Goal: Task Accomplishment & Management: Use online tool/utility

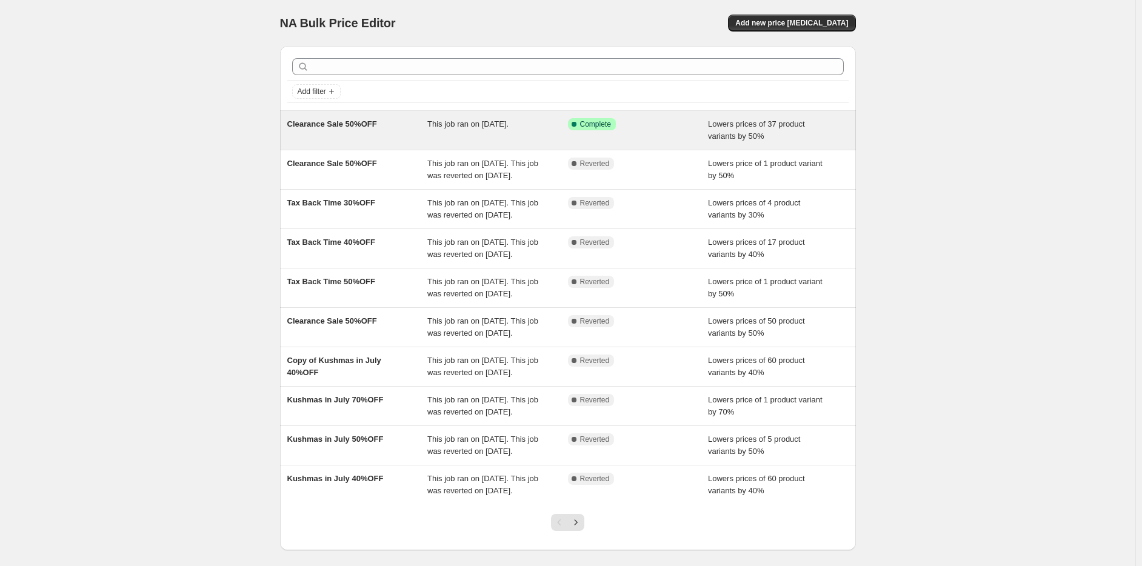
click at [472, 124] on span "This job ran on [DATE]." at bounding box center [467, 123] width 81 height 9
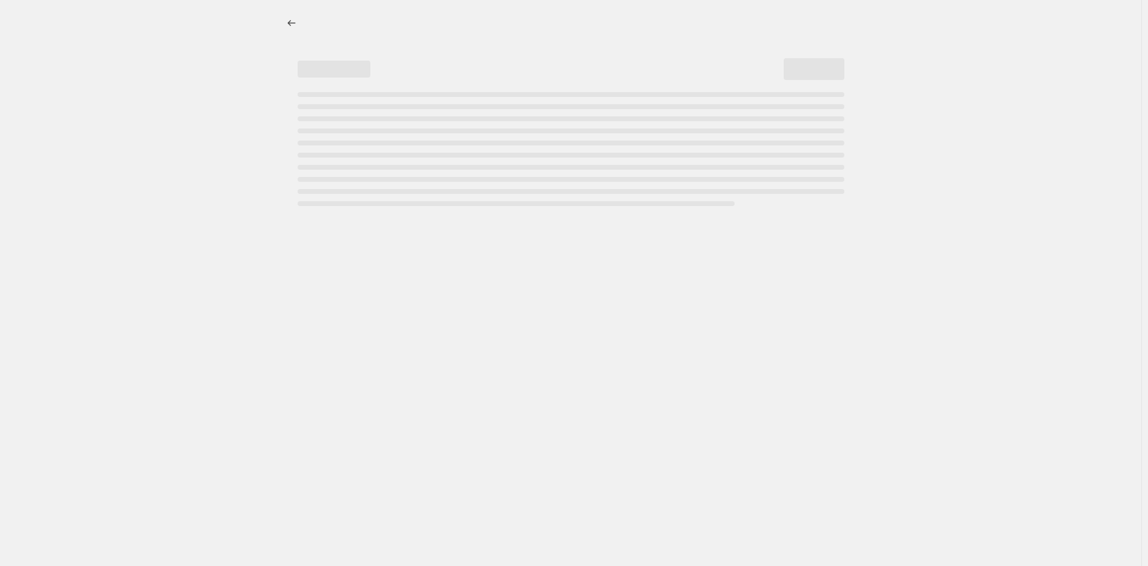
select select "percentage"
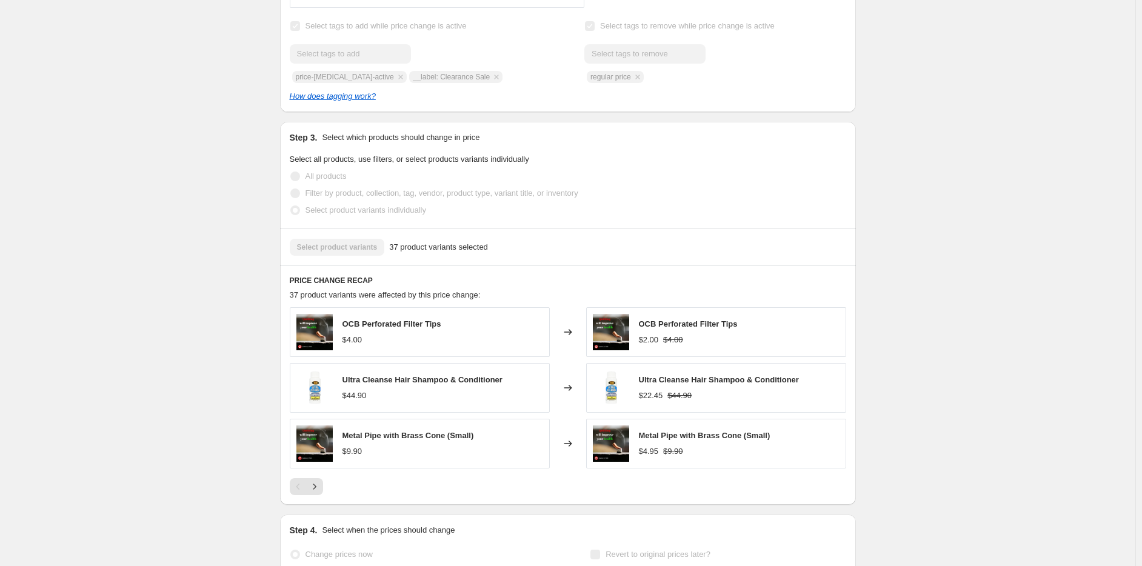
scroll to position [726, 0]
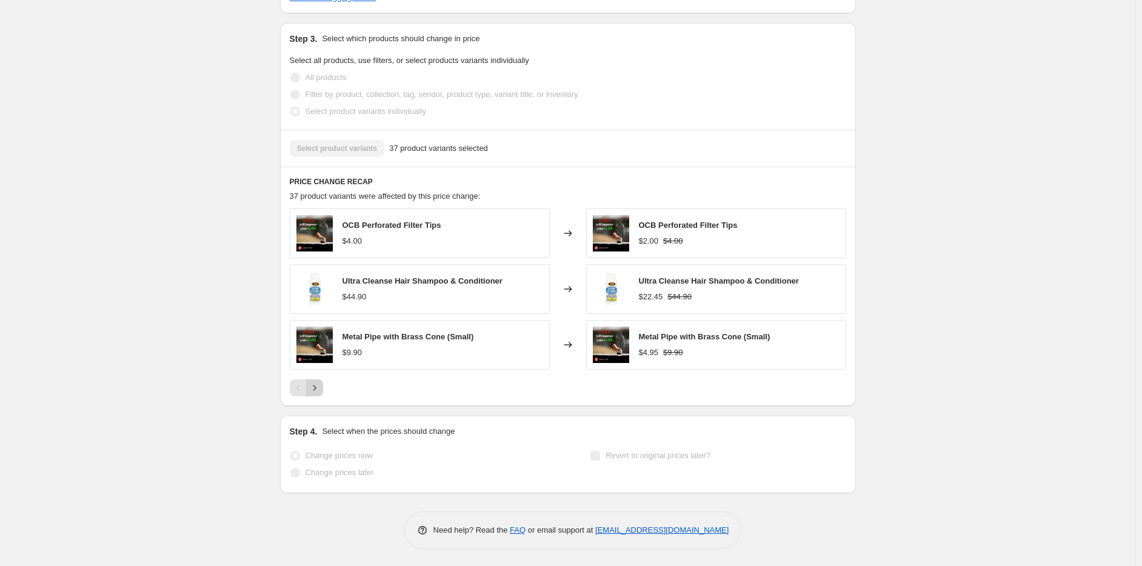
click at [315, 392] on icon "Next" at bounding box center [315, 388] width 12 height 12
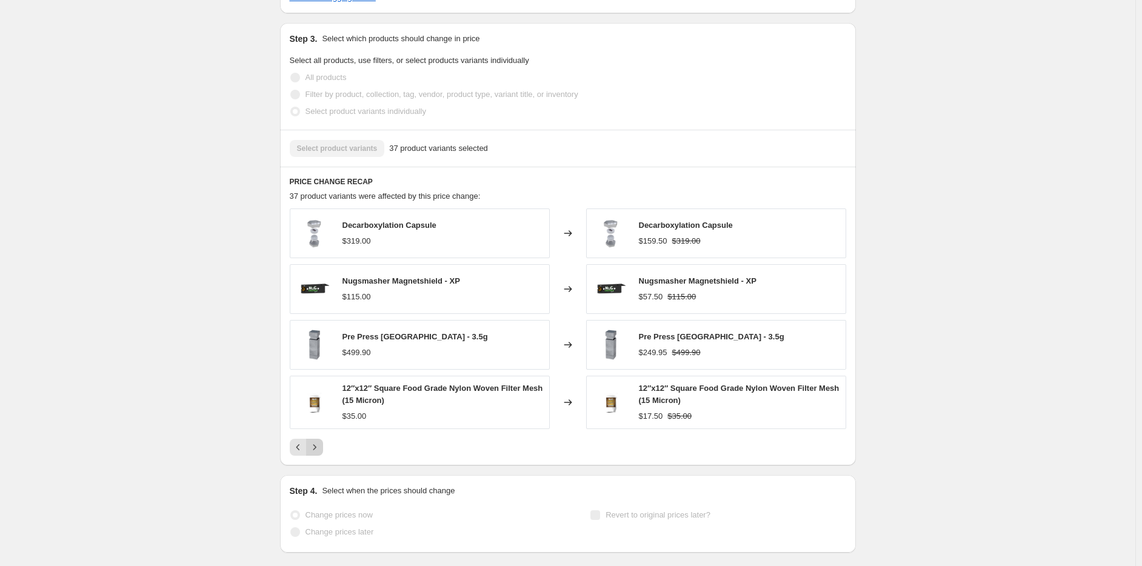
click at [321, 444] on icon "Next" at bounding box center [315, 447] width 12 height 12
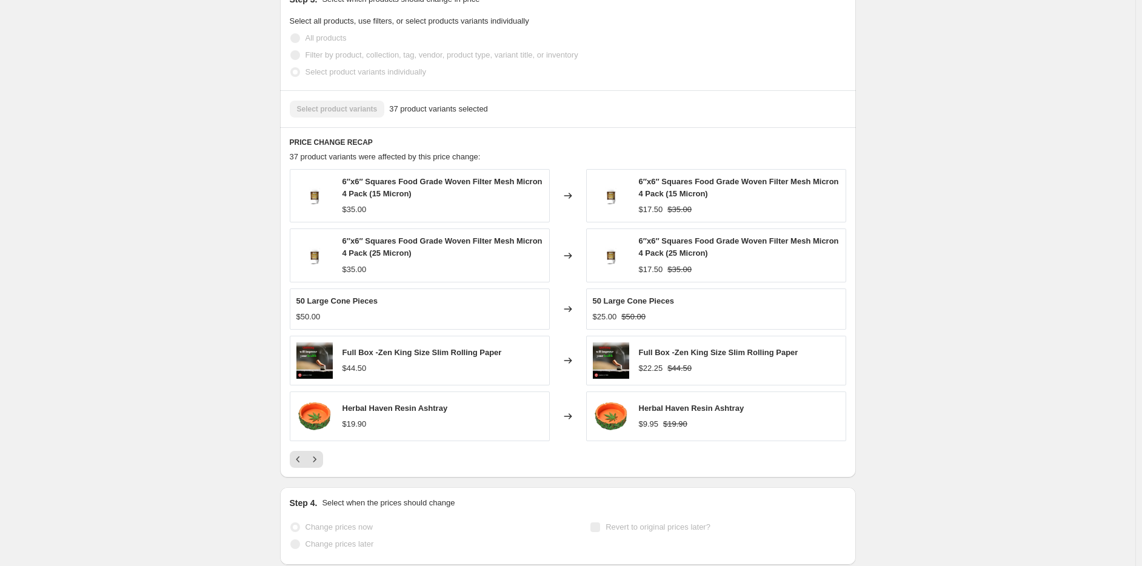
scroll to position [787, 0]
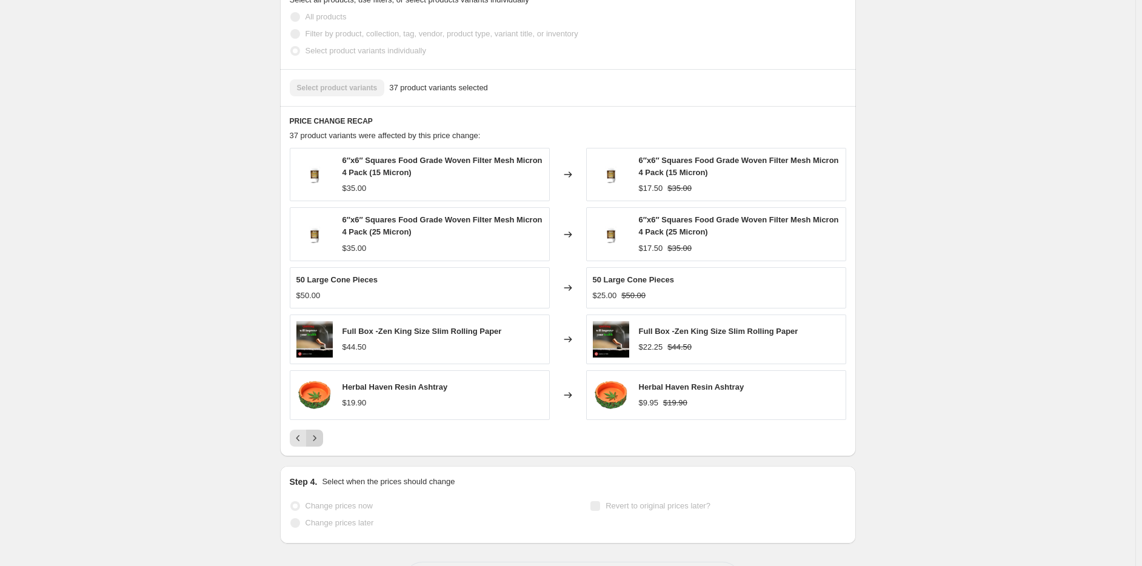
click at [318, 444] on button "Next" at bounding box center [314, 438] width 17 height 17
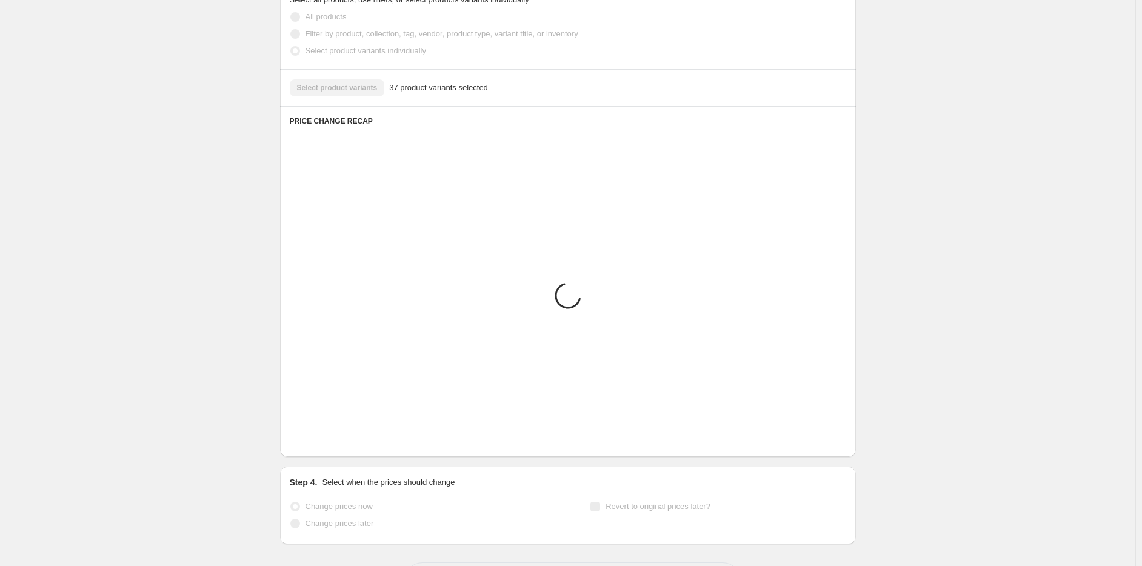
scroll to position [734, 0]
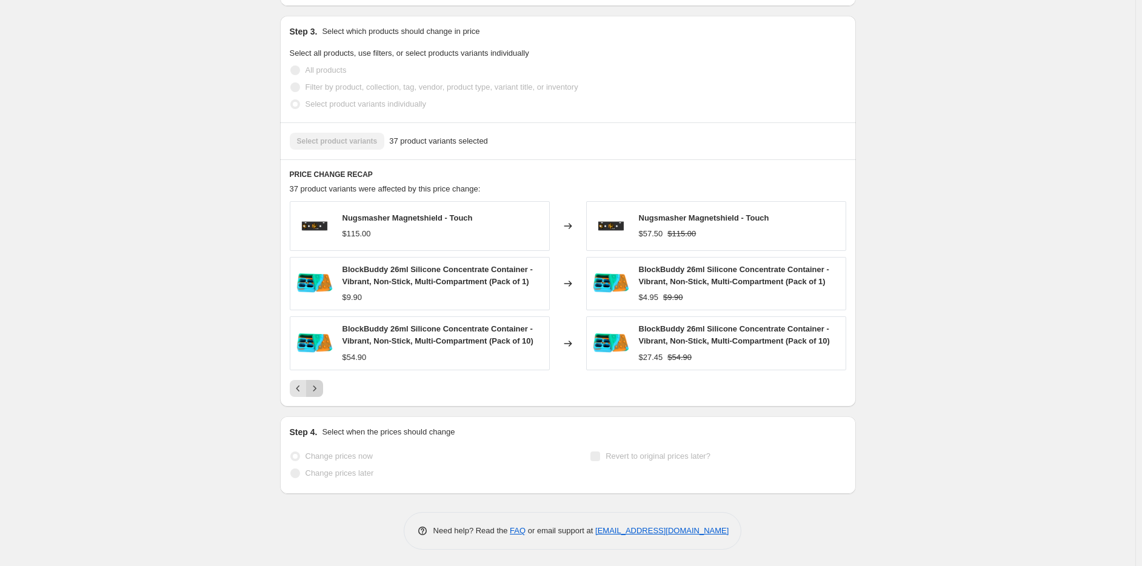
click at [320, 388] on icon "Next" at bounding box center [315, 389] width 12 height 12
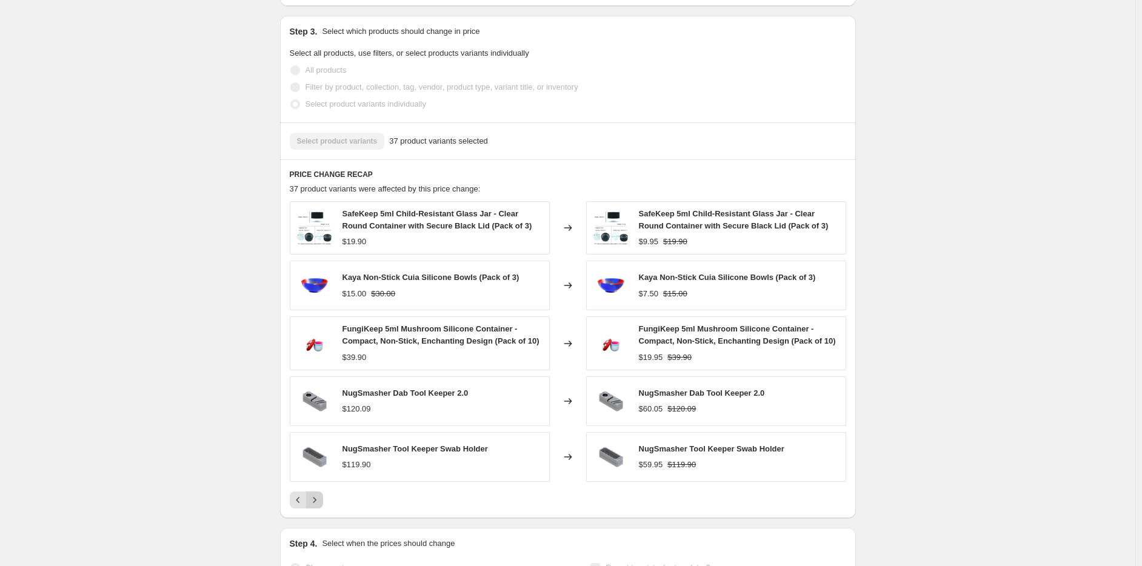
click at [311, 504] on button "Next" at bounding box center [314, 500] width 17 height 17
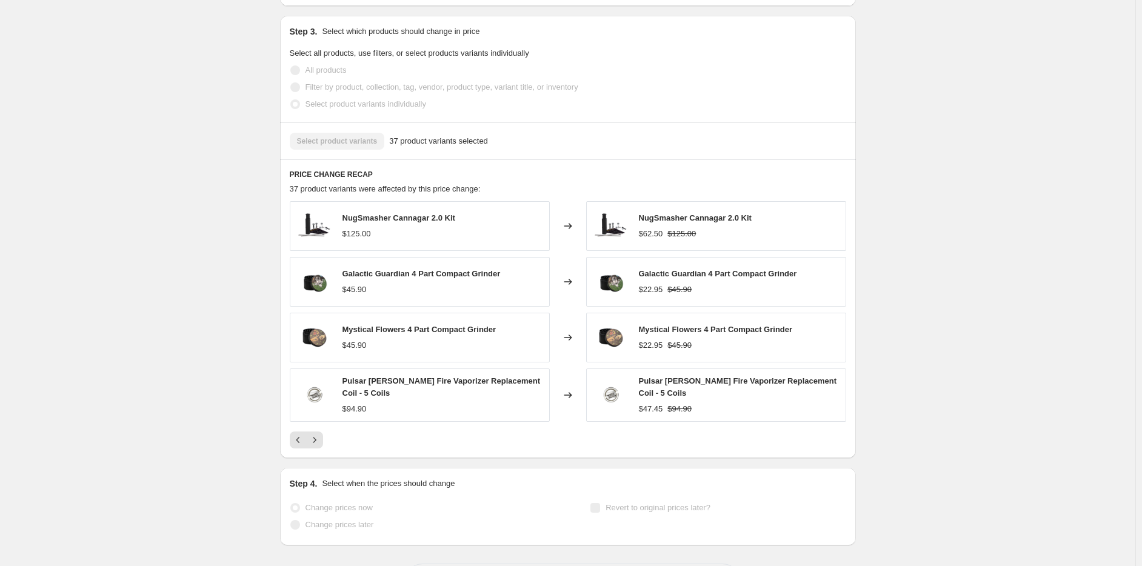
click at [321, 447] on div "PRICE CHANGE RECAP 37 product variants were affected by this price change: NugS…" at bounding box center [568, 309] width 576 height 300
click at [321, 440] on icon "Next" at bounding box center [315, 440] width 12 height 12
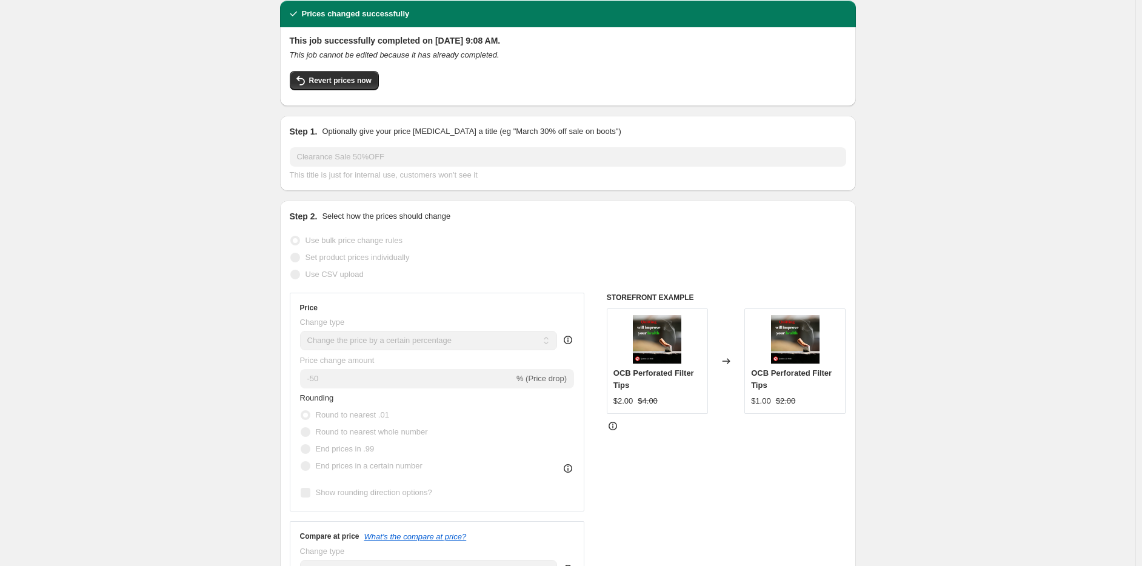
scroll to position [0, 0]
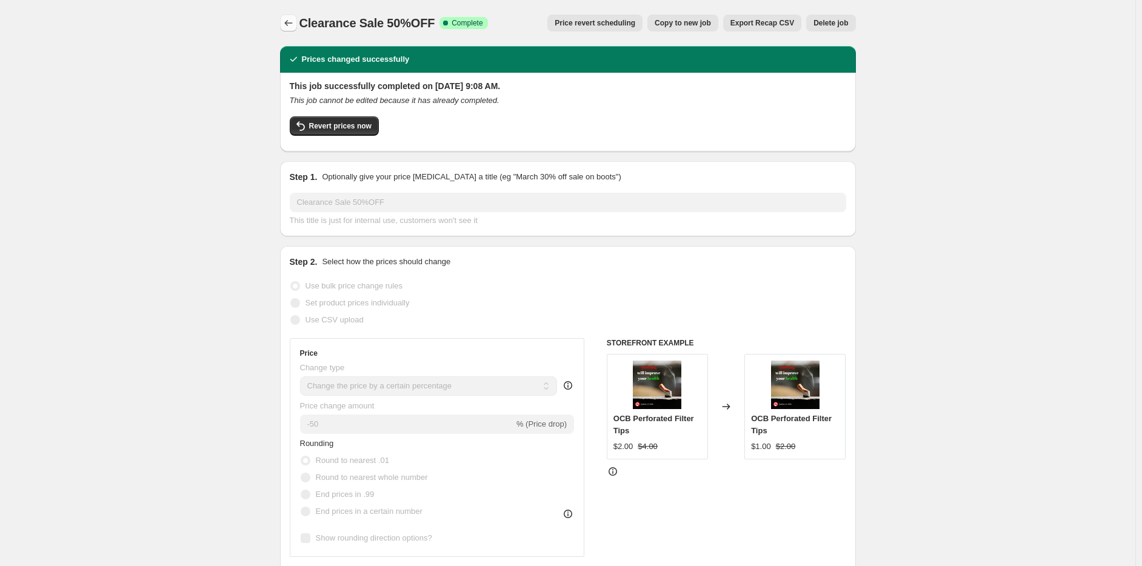
click at [297, 19] on button "Price change jobs" at bounding box center [288, 23] width 17 height 17
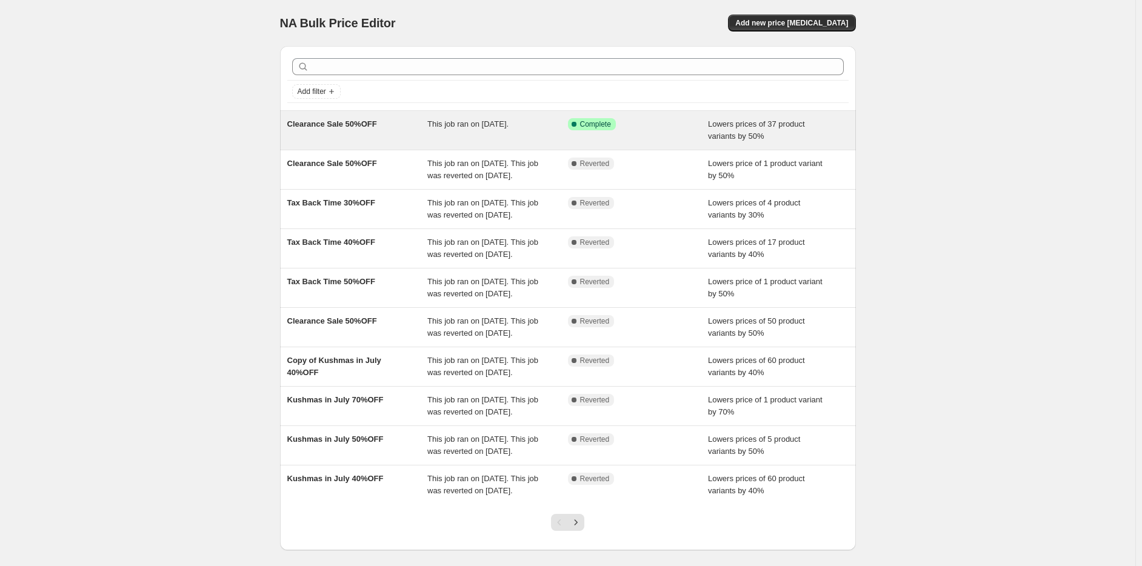
click at [494, 138] on div "This job ran on August 27, 2025." at bounding box center [497, 130] width 141 height 24
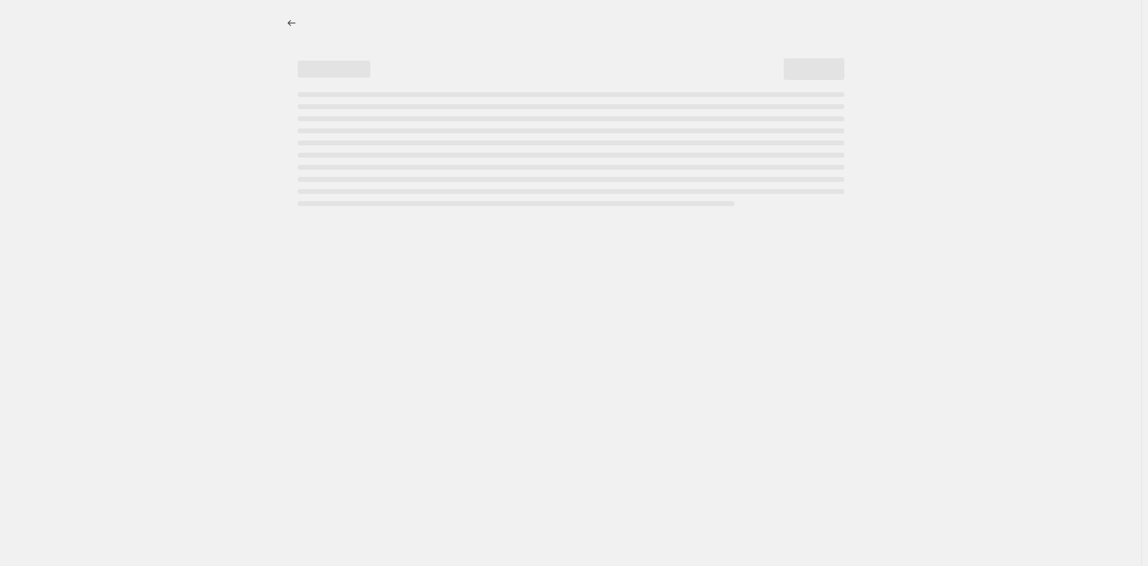
select select "percentage"
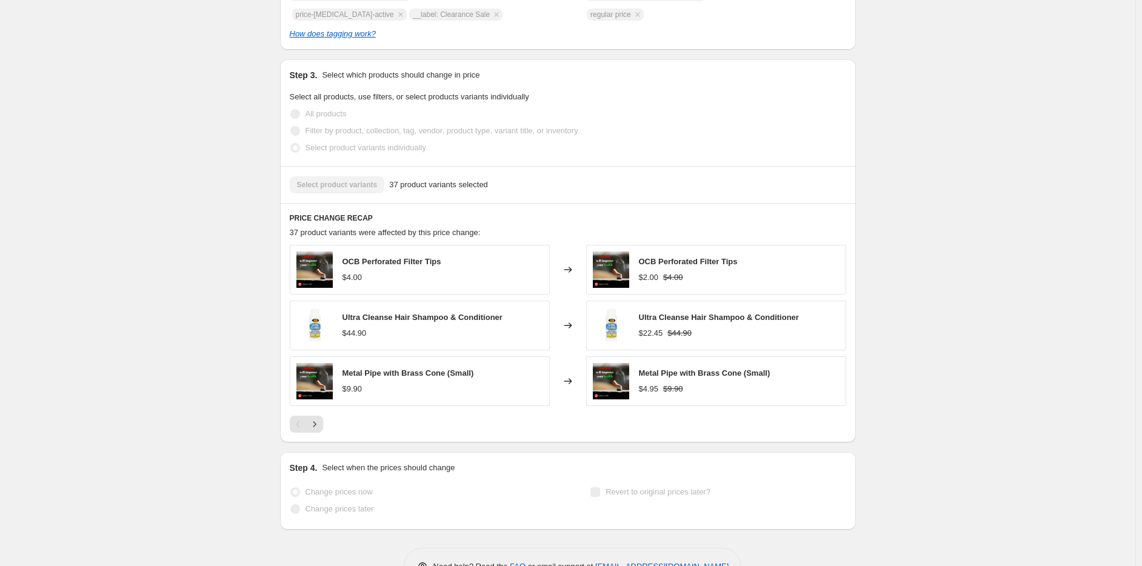
scroll to position [726, 0]
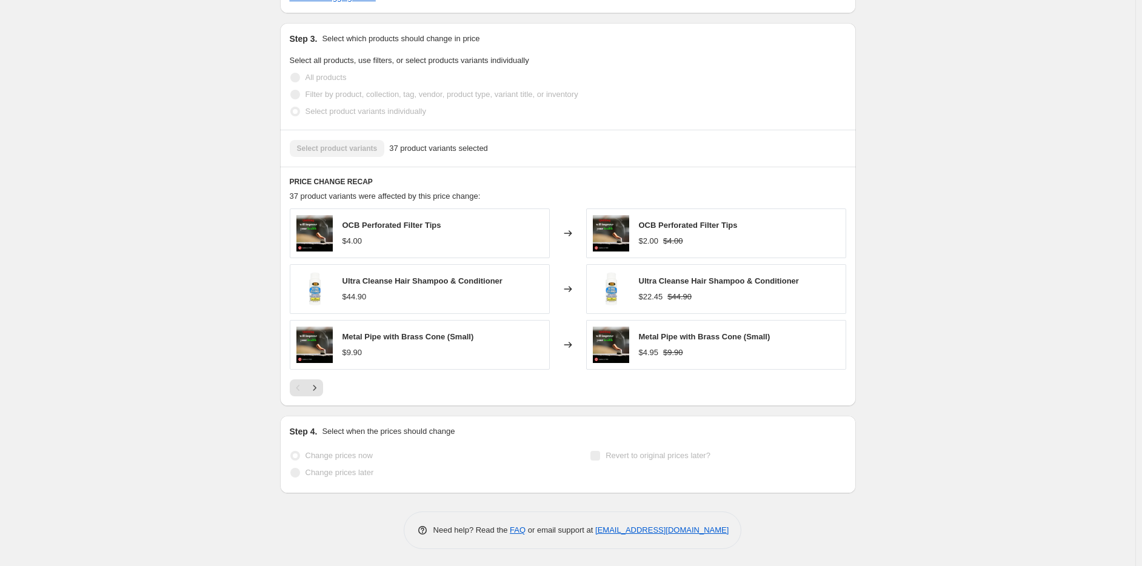
click at [337, 454] on span "Change prices now" at bounding box center [339, 455] width 67 height 9
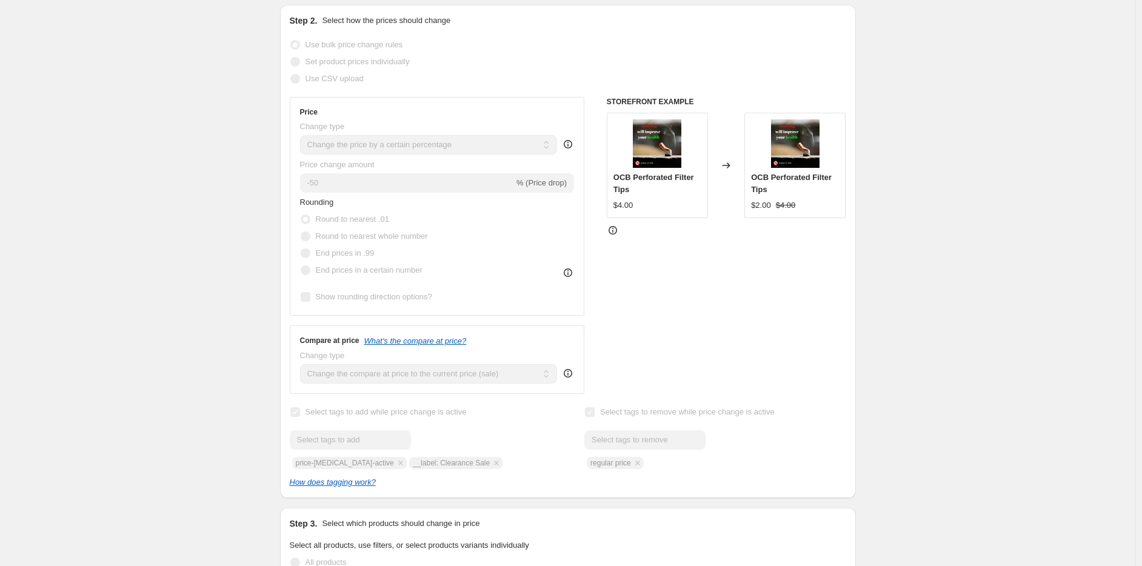
scroll to position [0, 0]
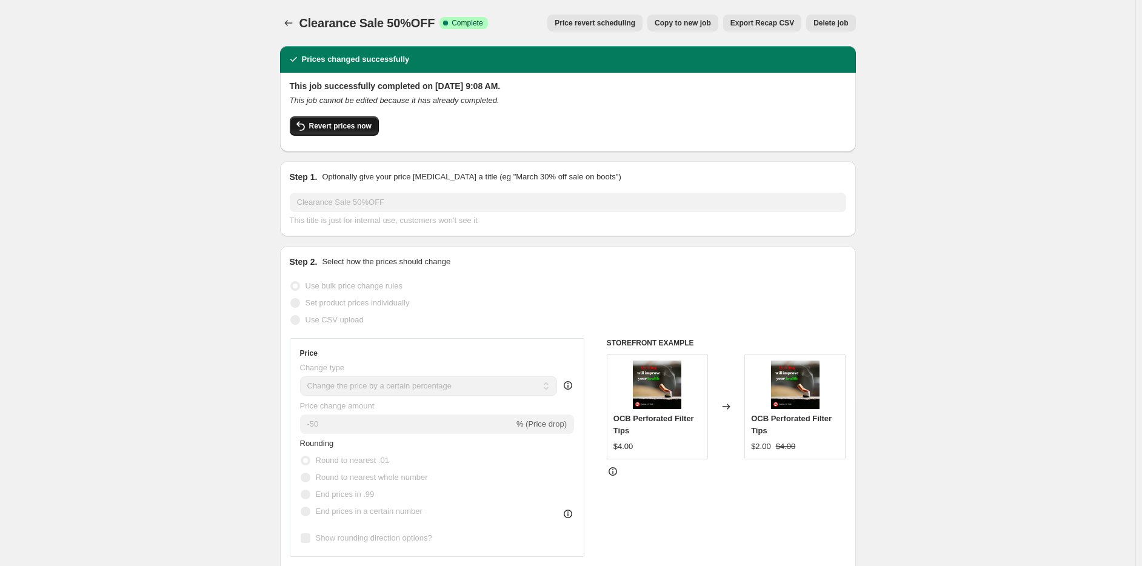
click at [344, 126] on span "Revert prices now" at bounding box center [340, 126] width 62 height 10
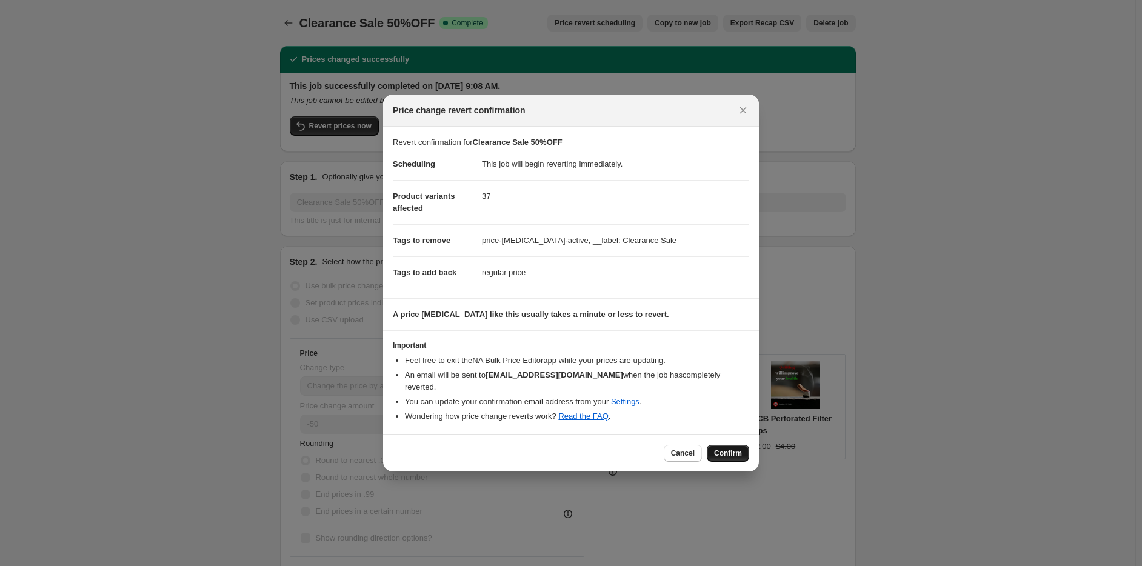
click at [738, 449] on span "Confirm" at bounding box center [728, 454] width 28 height 10
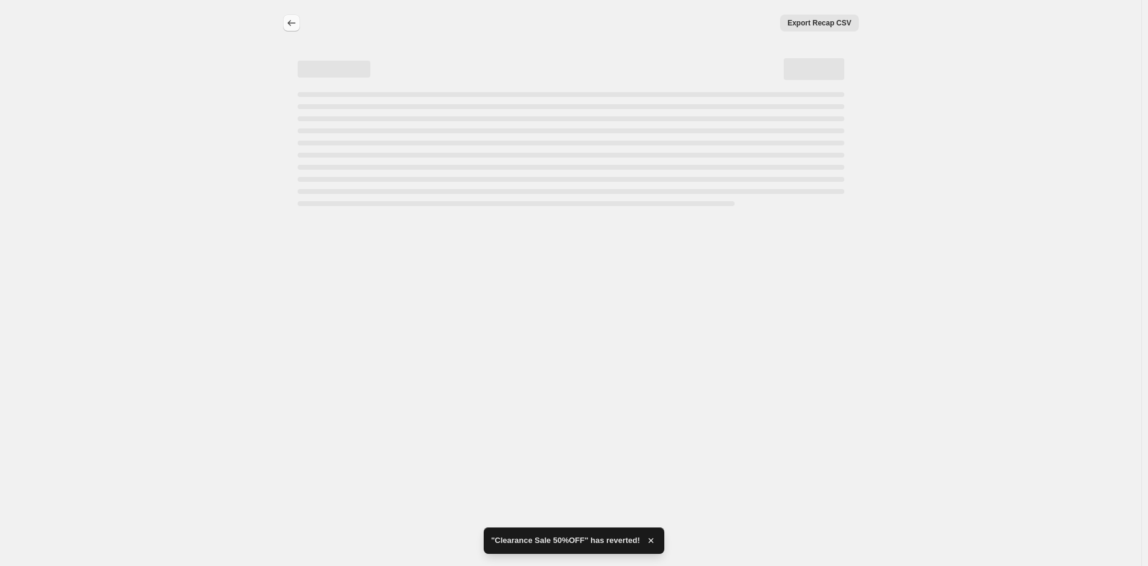
select select "percentage"
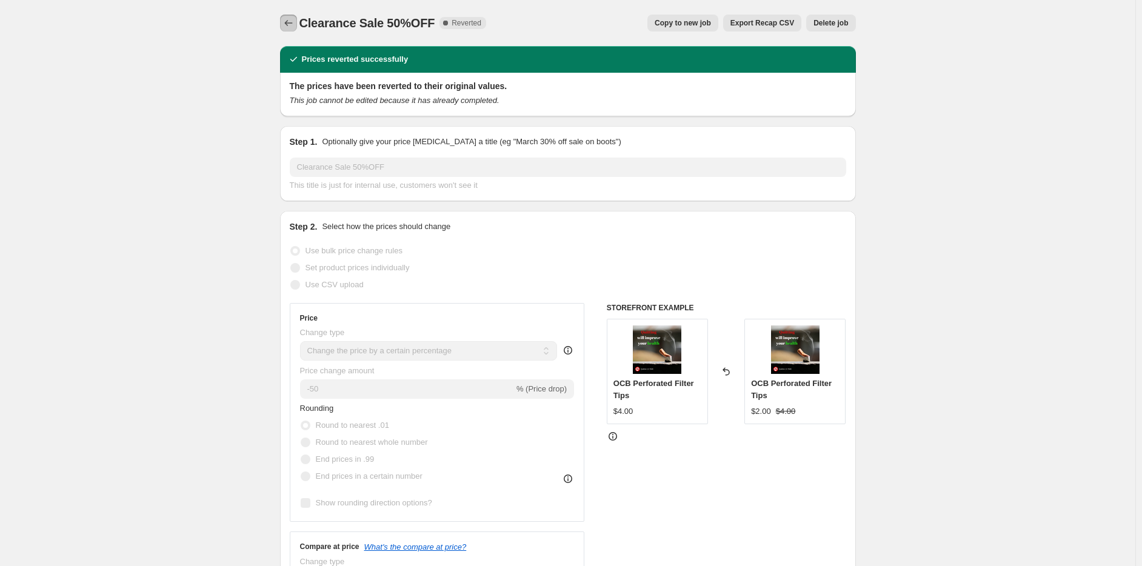
click at [297, 17] on button "Price change jobs" at bounding box center [288, 23] width 17 height 17
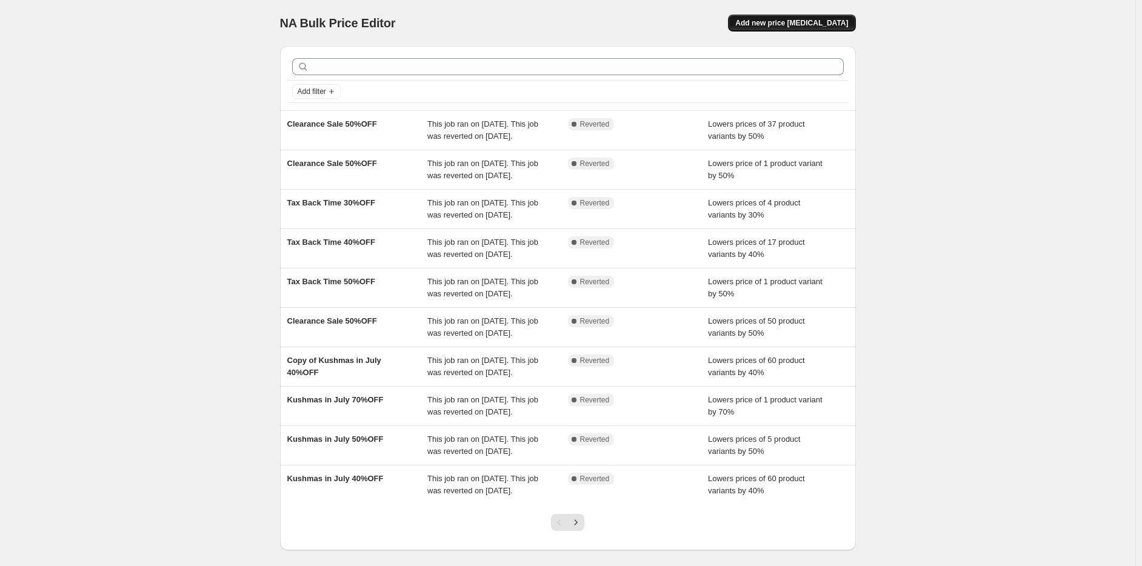
click at [781, 20] on span "Add new price change job" at bounding box center [792, 23] width 113 height 10
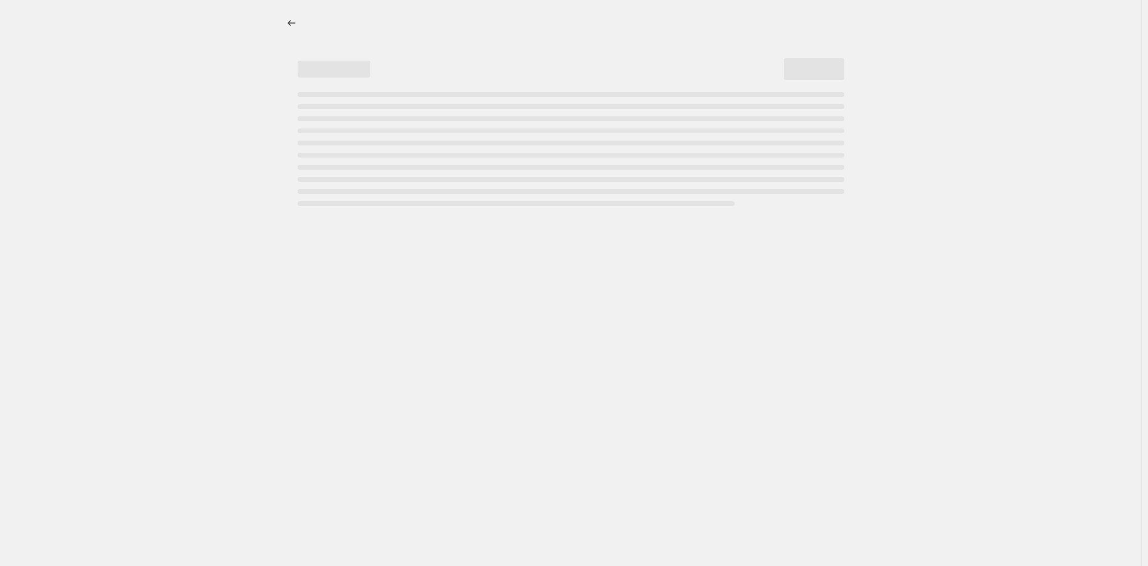
select select "percentage"
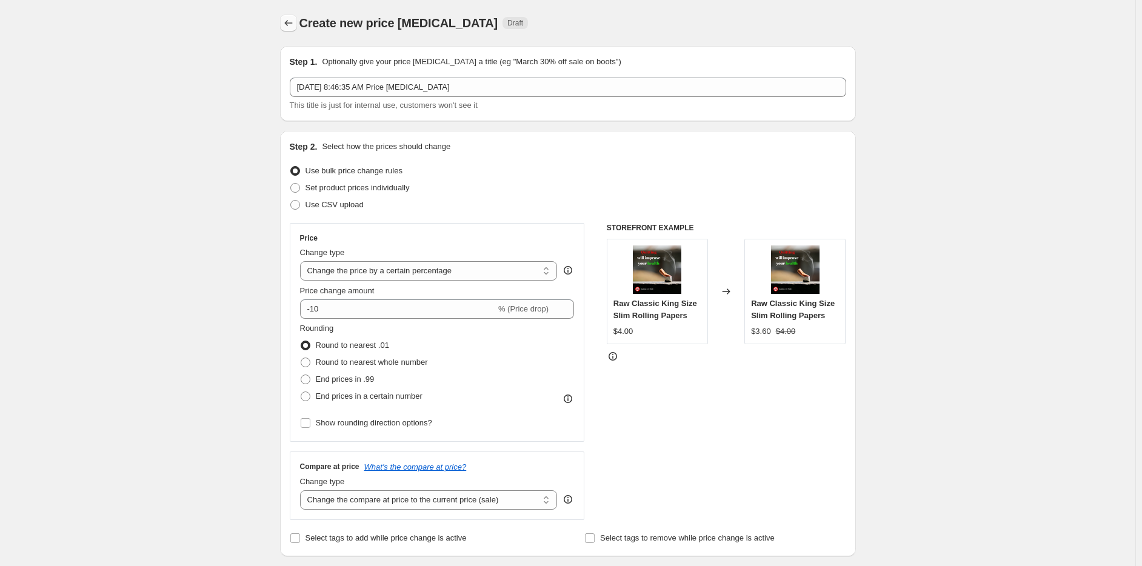
click at [288, 24] on icon "Price change jobs" at bounding box center [289, 23] width 12 height 12
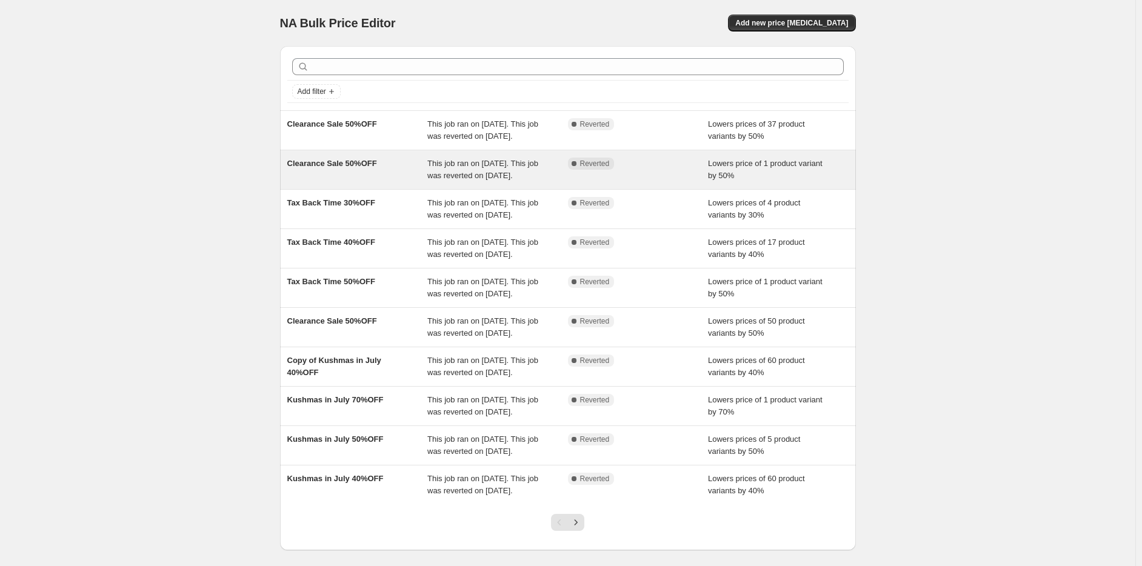
click at [467, 182] on div "This job ran on August 14, 2025. This job was reverted on August 27, 2025." at bounding box center [497, 170] width 141 height 24
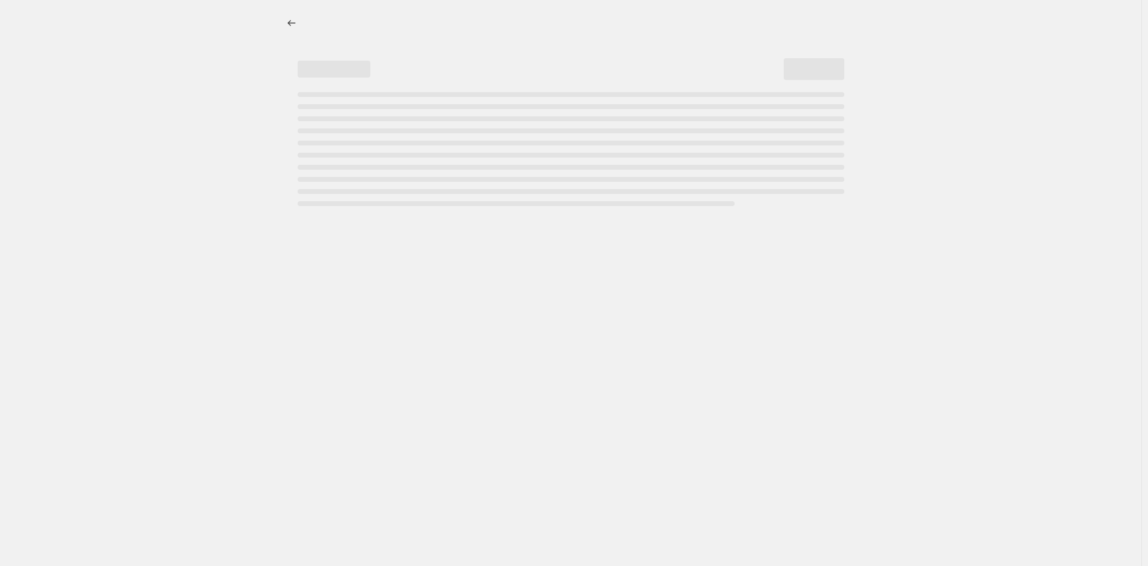
select select "percentage"
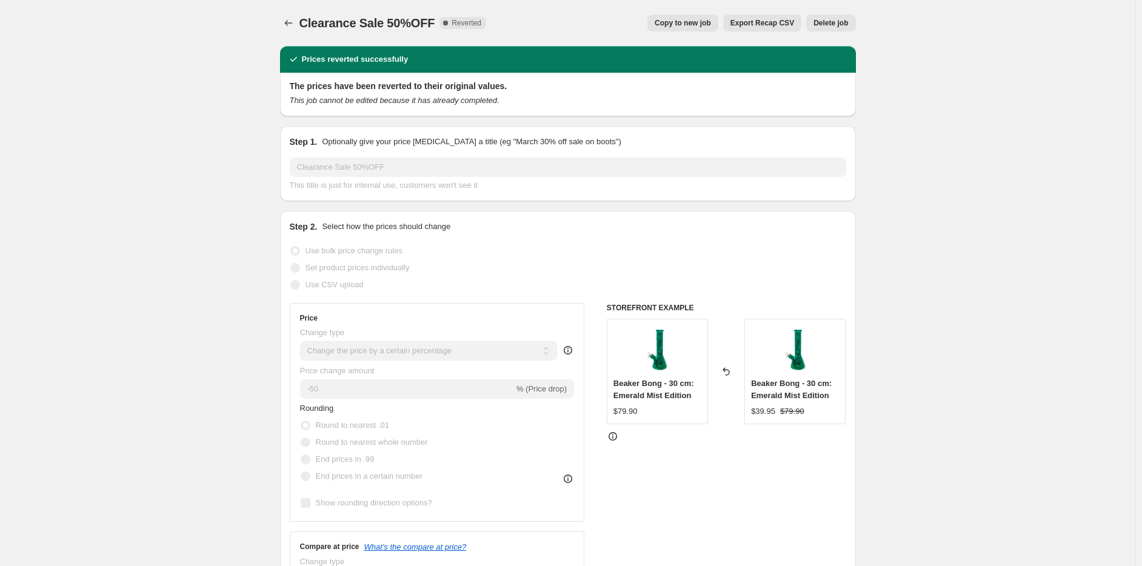
click at [685, 25] on span "Copy to new job" at bounding box center [683, 23] width 56 height 10
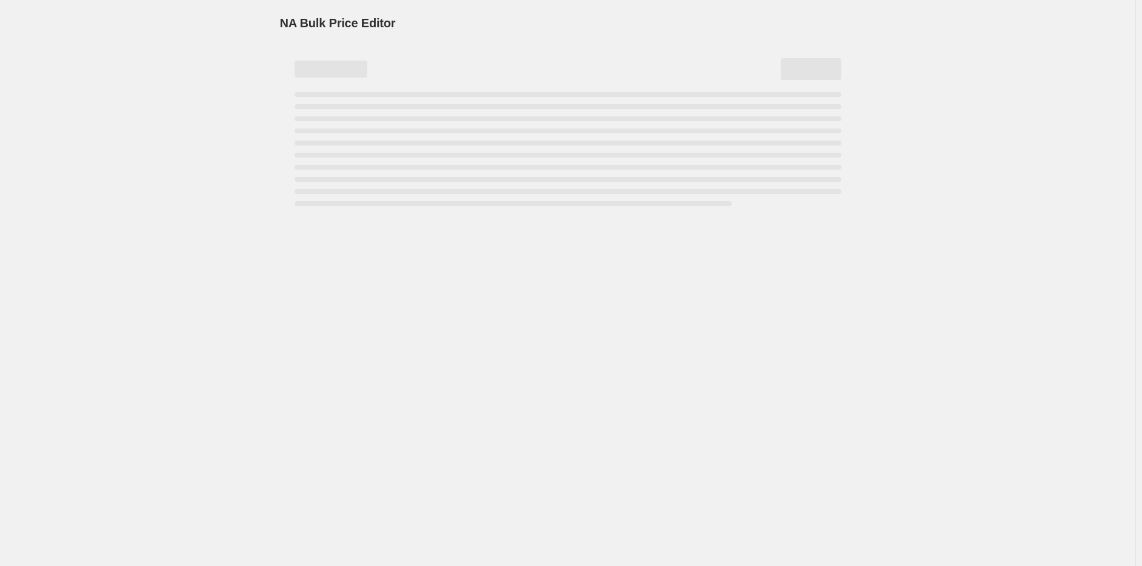
select select "percentage"
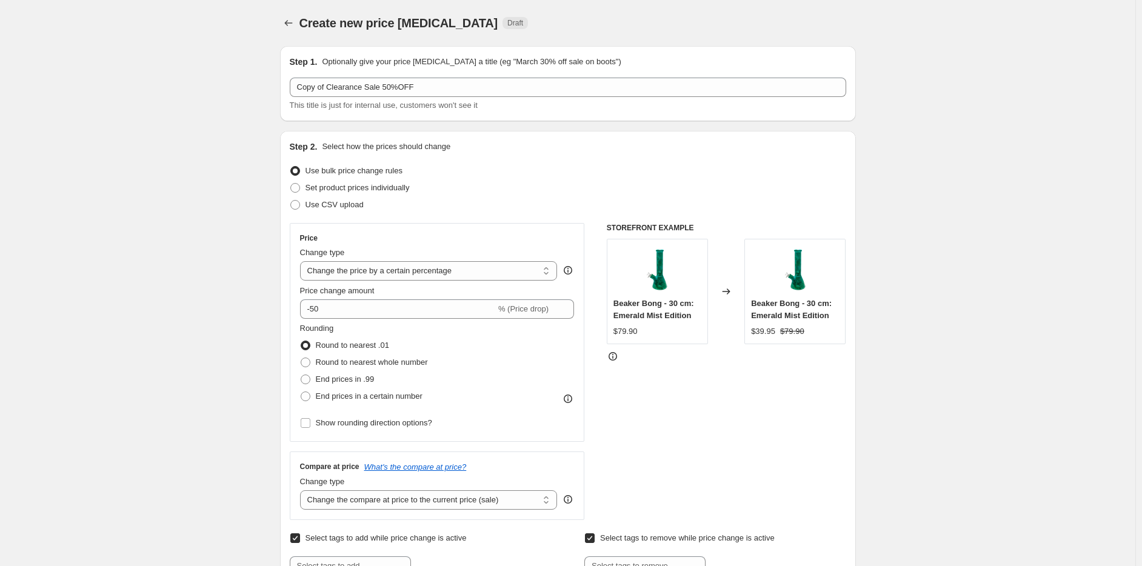
click at [338, 321] on div "Price Change type Change the price to a certain amount Change the price by a ce…" at bounding box center [437, 332] width 275 height 198
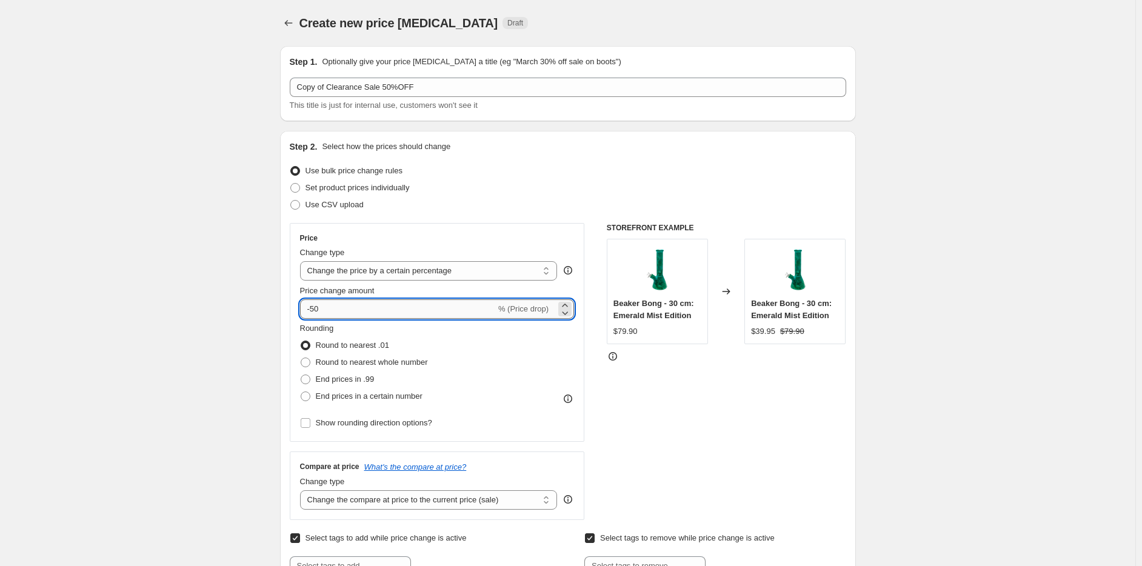
click at [345, 305] on input "-50" at bounding box center [398, 309] width 196 height 19
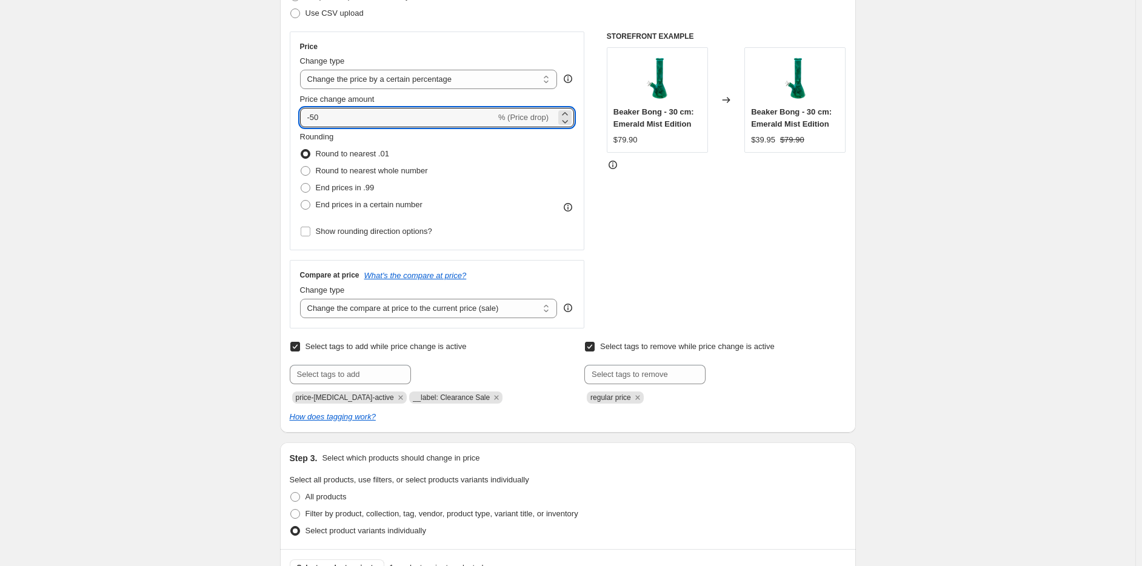
scroll to position [242, 0]
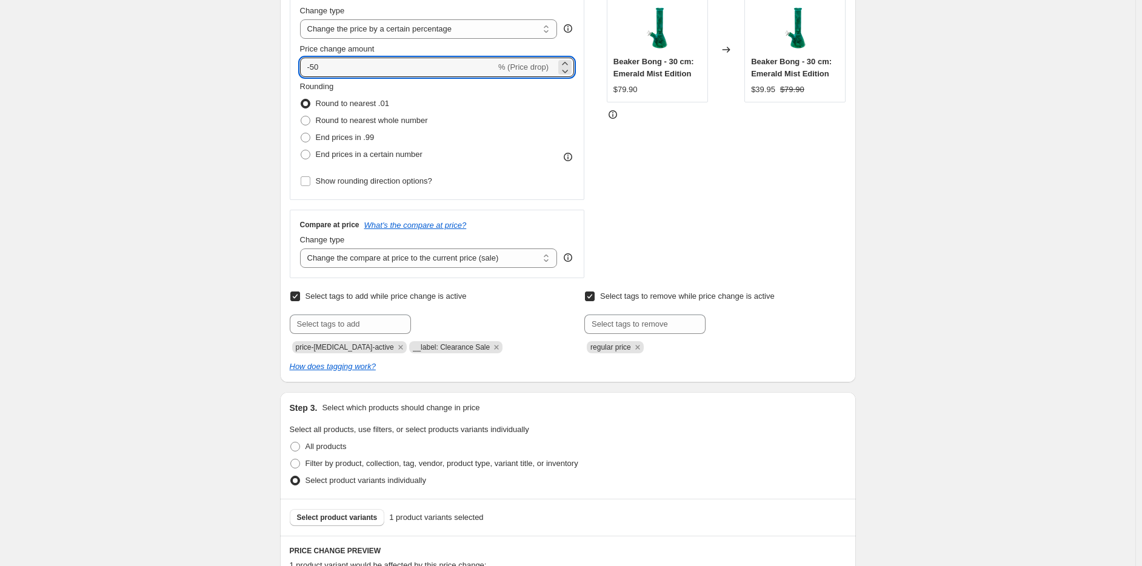
click at [365, 313] on div "Select tags to add while price change is active Submit price-change-job-active …" at bounding box center [420, 320] width 261 height 65
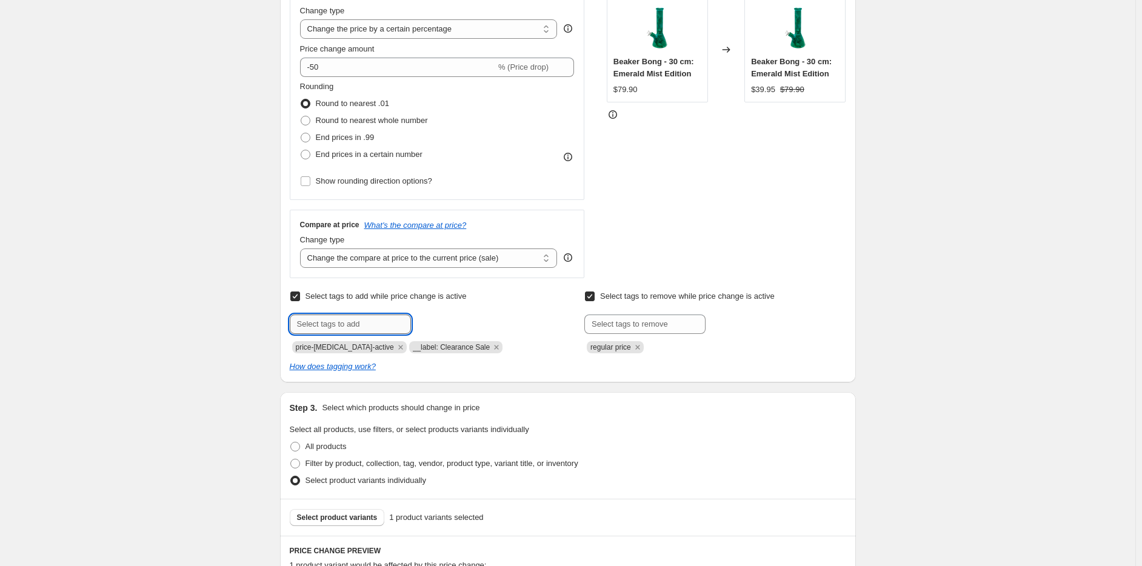
click at [358, 326] on input "text" at bounding box center [350, 324] width 121 height 19
drag, startPoint x: 367, startPoint y: 320, endPoint x: 441, endPoint y: 330, distance: 74.0
click at [441, 330] on div "__label: Labour Day Sale Add __label: Lab..." at bounding box center [420, 324] width 261 height 19
type input "__label: Labour Day"
click at [462, 319] on span "__label: Lab..." at bounding box center [461, 323] width 48 height 8
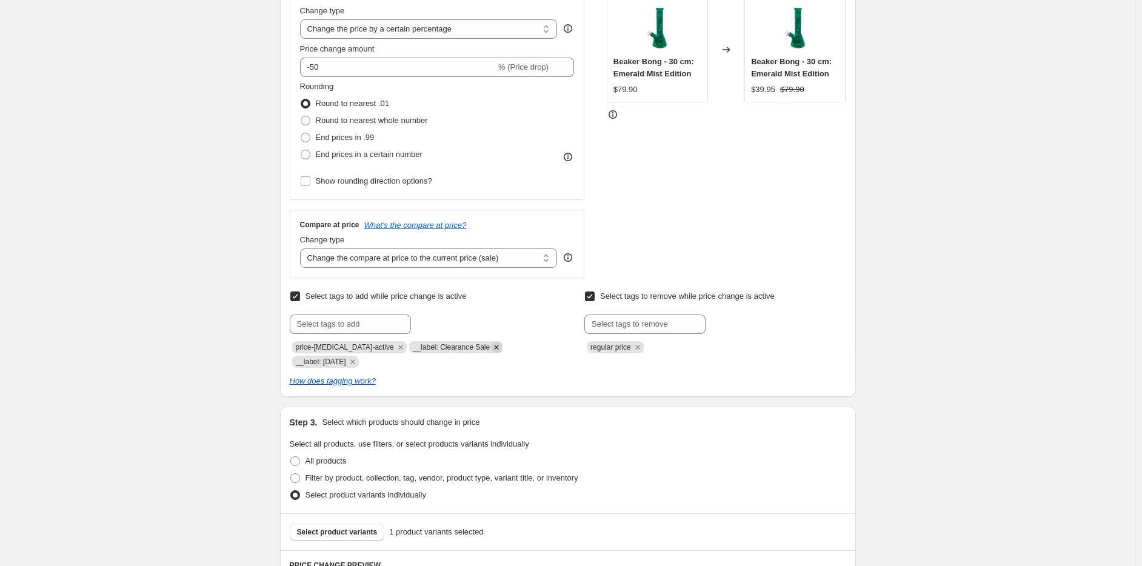
click at [491, 347] on icon "Remove __label: Clearance Sale" at bounding box center [496, 347] width 11 height 11
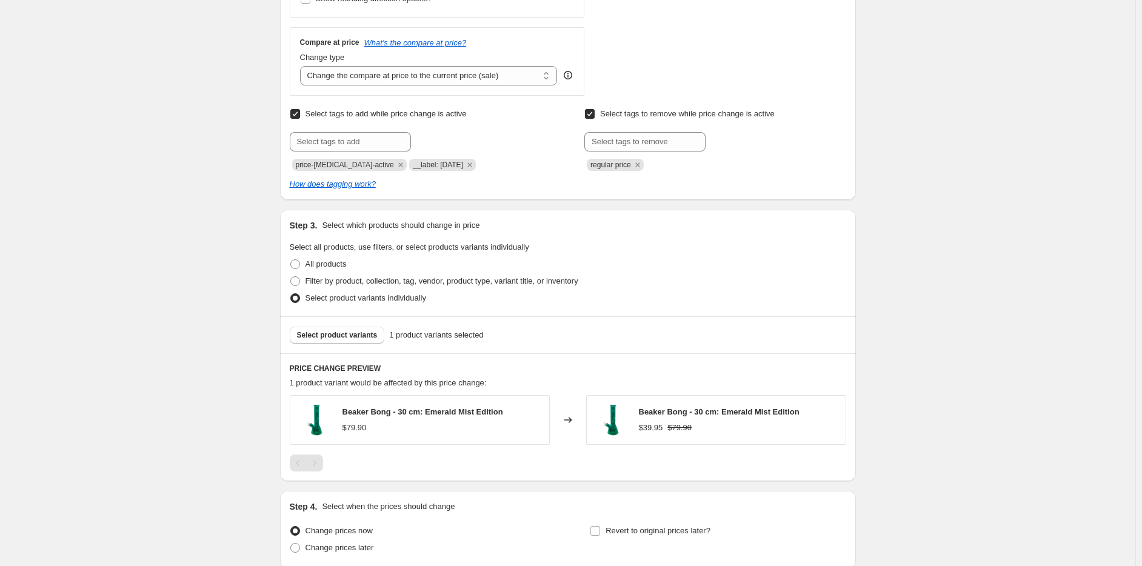
scroll to position [527, 0]
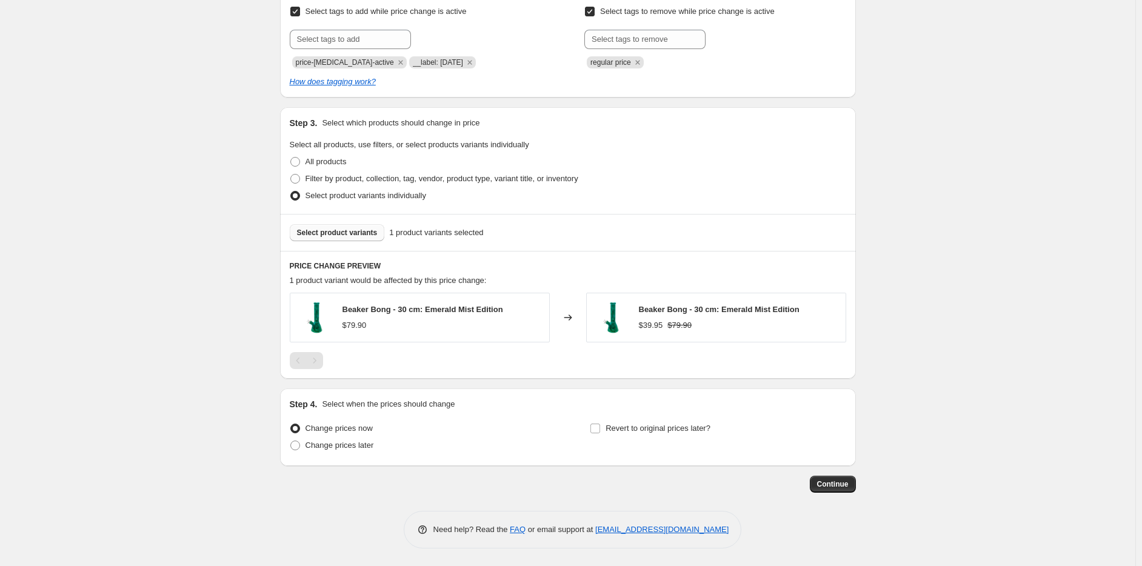
click at [363, 232] on span "Select product variants" at bounding box center [337, 233] width 81 height 10
drag, startPoint x: 657, startPoint y: 305, endPoint x: 821, endPoint y: 306, distance: 163.7
click at [821, 306] on div "Beaker Bong - 30 cm: Emerald Mist Edition $39.95 $79.90" at bounding box center [716, 318] width 260 height 50
copy span "Beaker Bong - 30 cm: Emerald Mist Edition"
click at [318, 238] on button "Select product variants" at bounding box center [337, 232] width 95 height 17
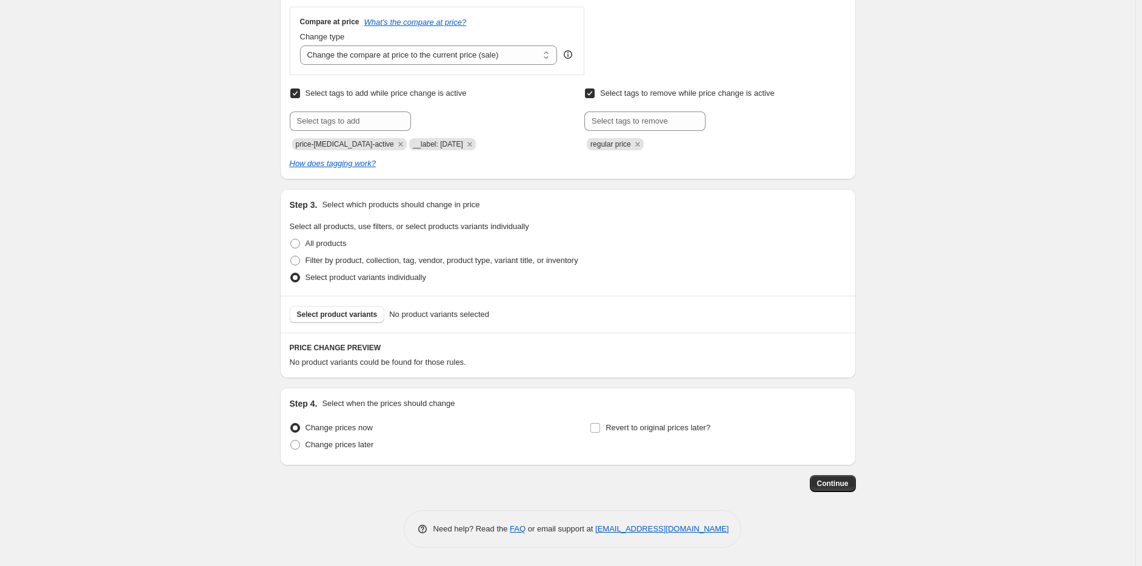
scroll to position [444, 0]
click at [335, 317] on span "Select product variants" at bounding box center [337, 315] width 81 height 10
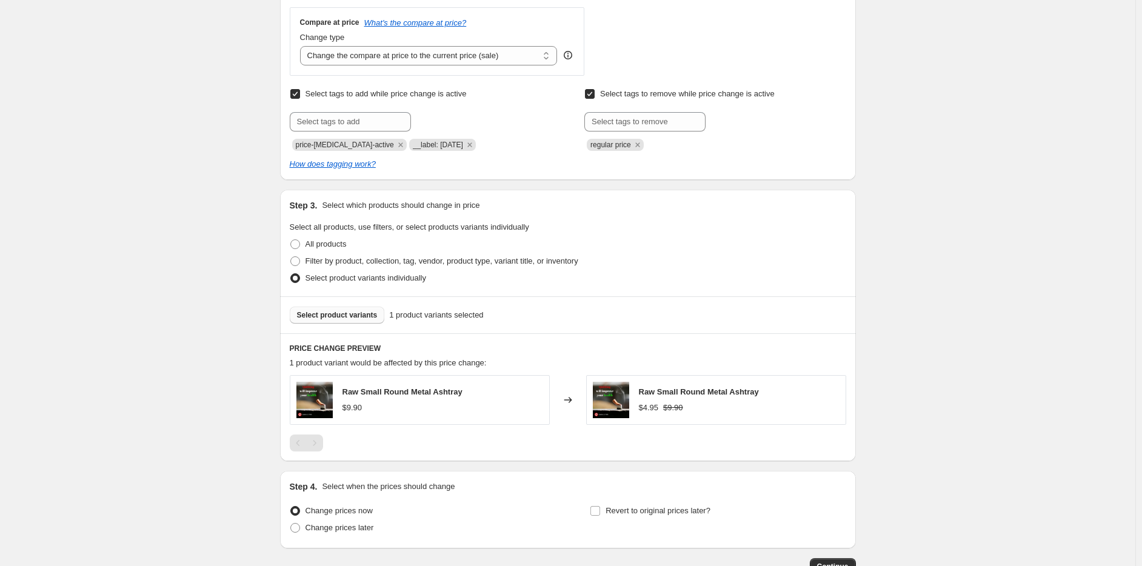
click at [817, 519] on div "Revert to original prices later?" at bounding box center [718, 521] width 256 height 36
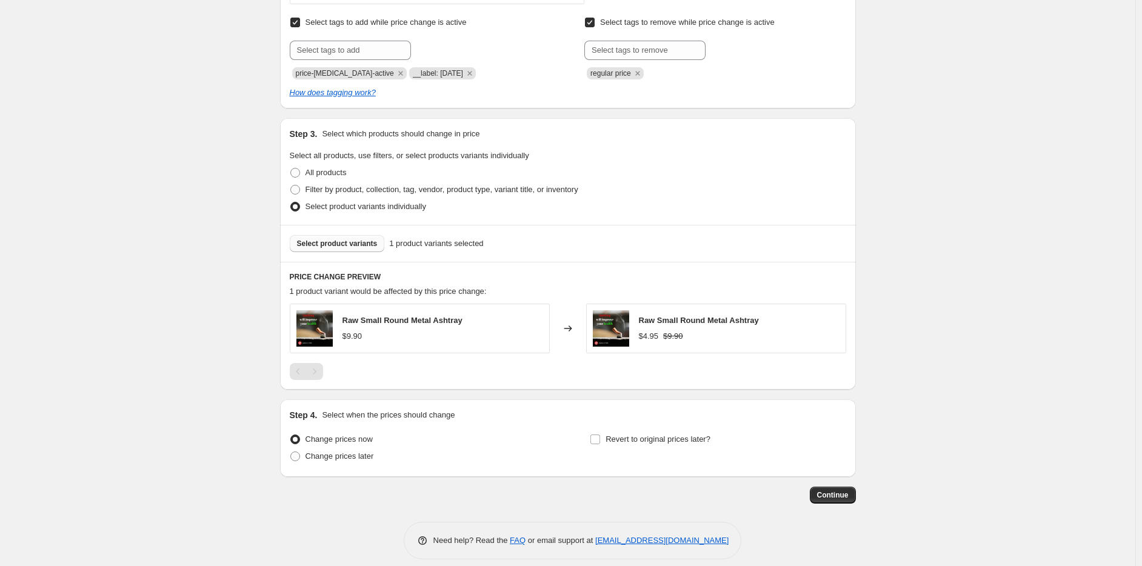
scroll to position [527, 0]
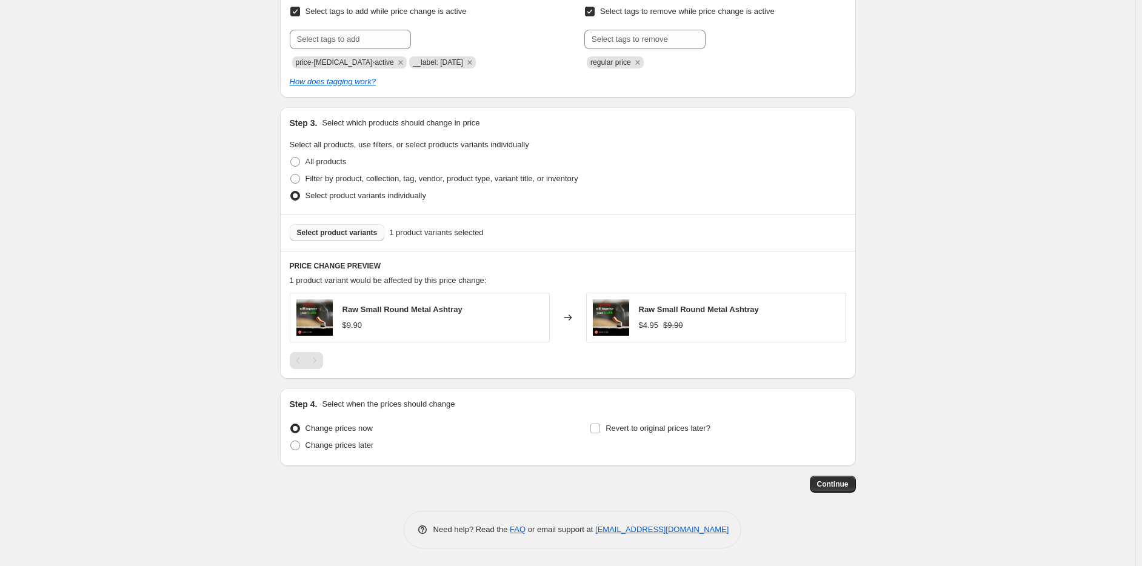
click at [343, 229] on span "Select product variants" at bounding box center [337, 233] width 81 height 10
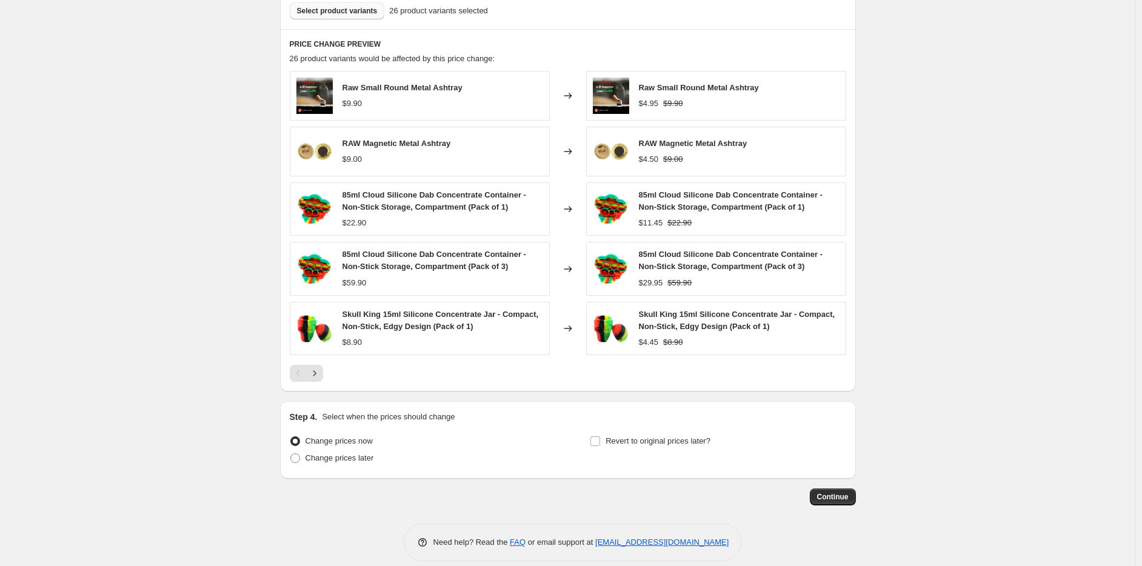
scroll to position [761, 0]
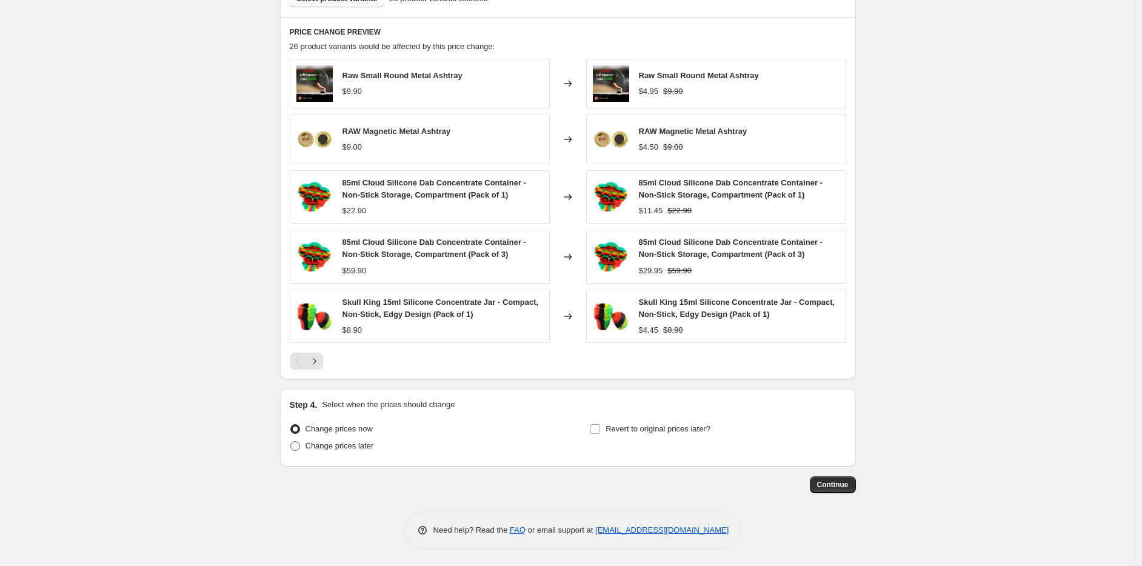
click at [349, 449] on span "Change prices later" at bounding box center [340, 445] width 69 height 9
click at [291, 442] on input "Change prices later" at bounding box center [290, 441] width 1 height 1
radio input "true"
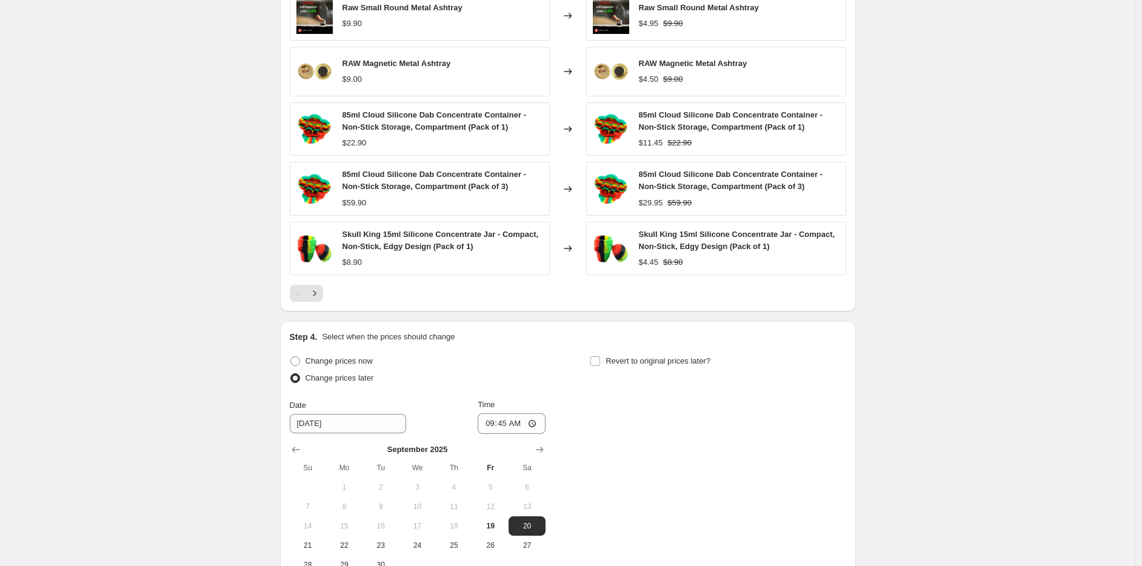
scroll to position [882, 0]
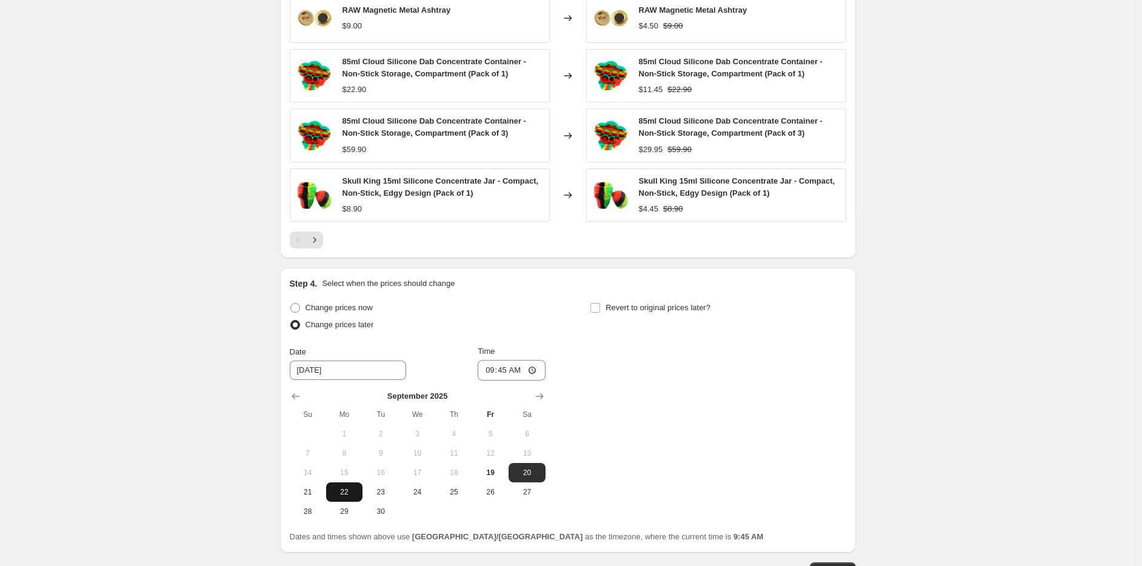
click at [329, 487] on button "22" at bounding box center [344, 492] width 36 height 19
type input "9/22/2025"
click at [488, 373] on input "09:45" at bounding box center [512, 370] width 68 height 21
type input "00:00"
click at [634, 306] on span "Revert to original prices later?" at bounding box center [658, 307] width 105 height 9
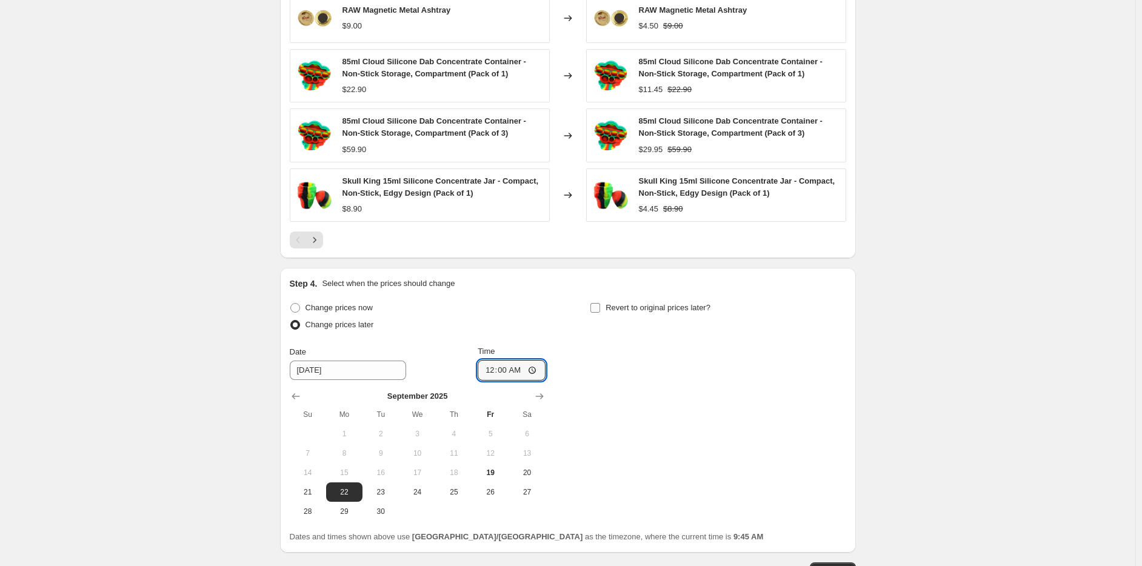
click at [600, 306] on input "Revert to original prices later?" at bounding box center [596, 308] width 10 height 10
checkbox input "true"
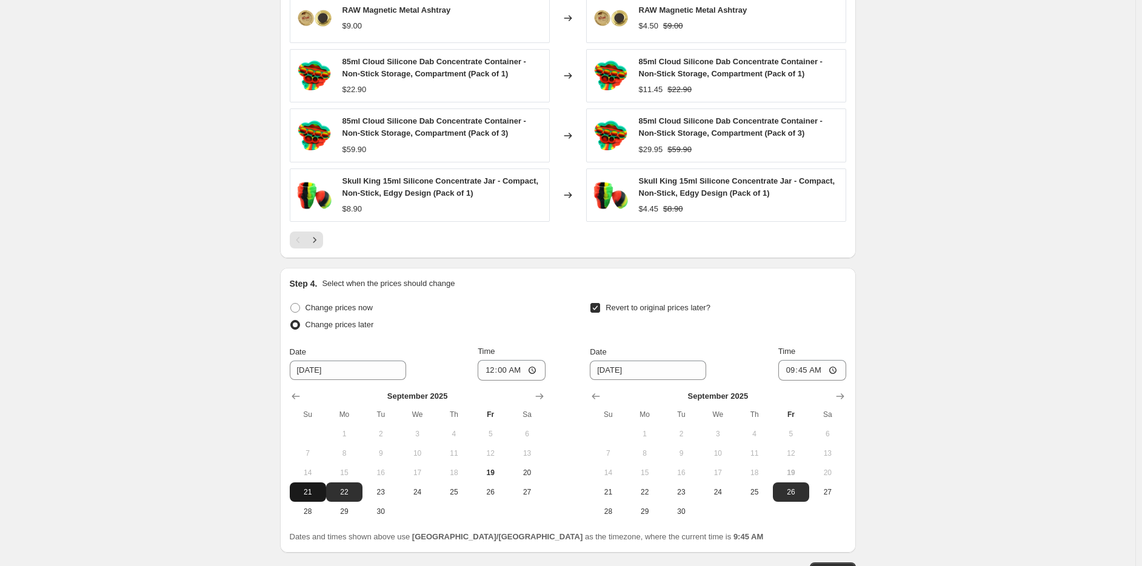
click at [301, 488] on span "21" at bounding box center [308, 493] width 27 height 10
type input "9/21/2025"
click at [487, 369] on input "00:00" at bounding box center [512, 370] width 68 height 21
type input "23:59"
click at [646, 368] on input "9/26/2025" at bounding box center [648, 370] width 116 height 19
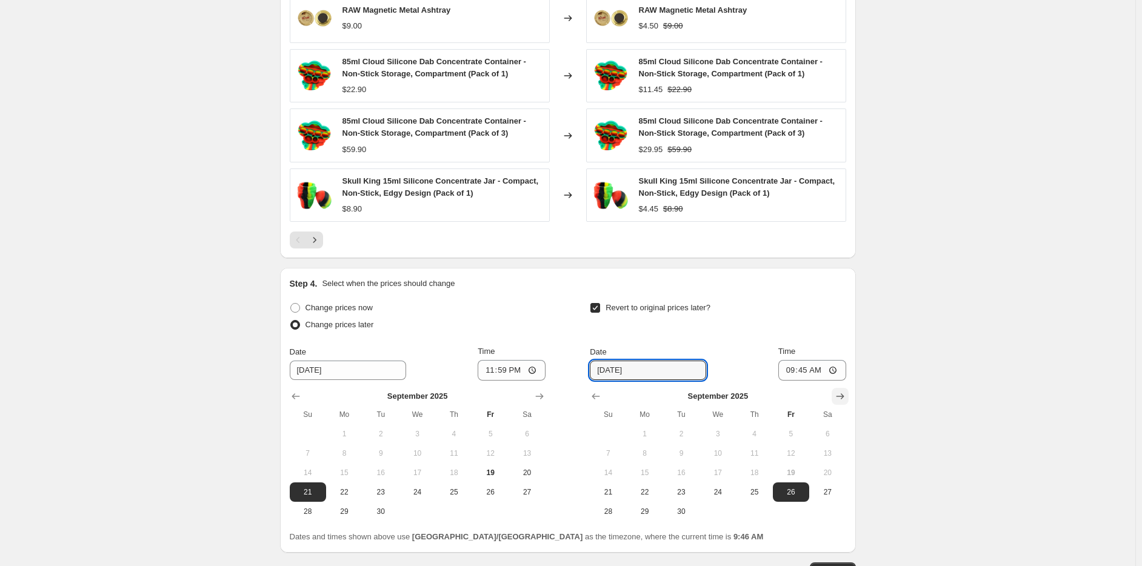
click at [843, 393] on icon "Show next month, October 2025" at bounding box center [840, 396] width 12 height 12
click at [654, 458] on button "6" at bounding box center [645, 453] width 36 height 19
type input "10/6/2025"
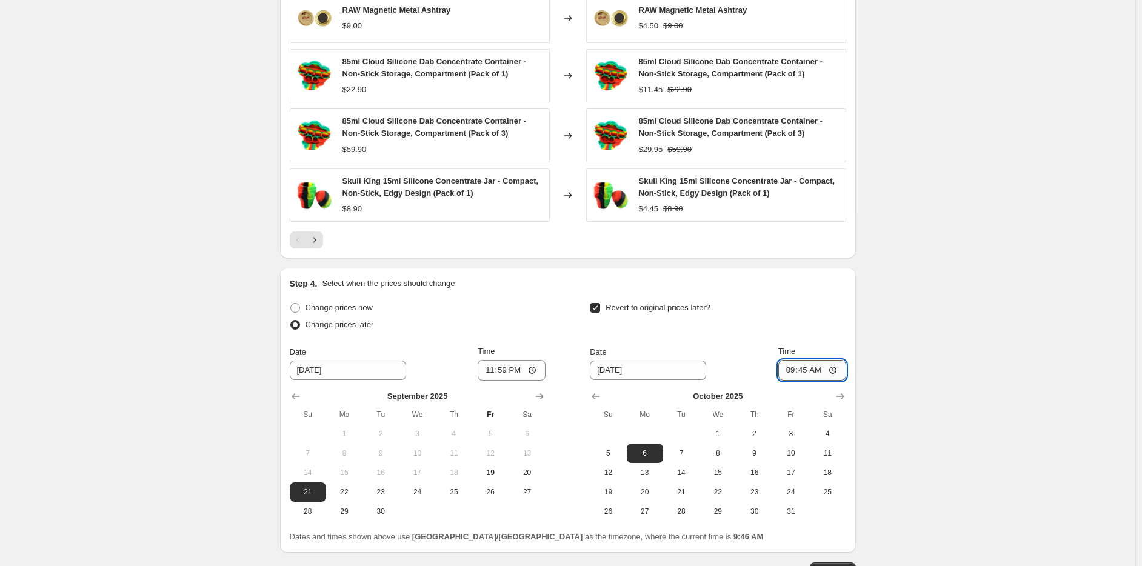
click at [793, 378] on input "09:45" at bounding box center [813, 370] width 68 height 21
type input "23:59"
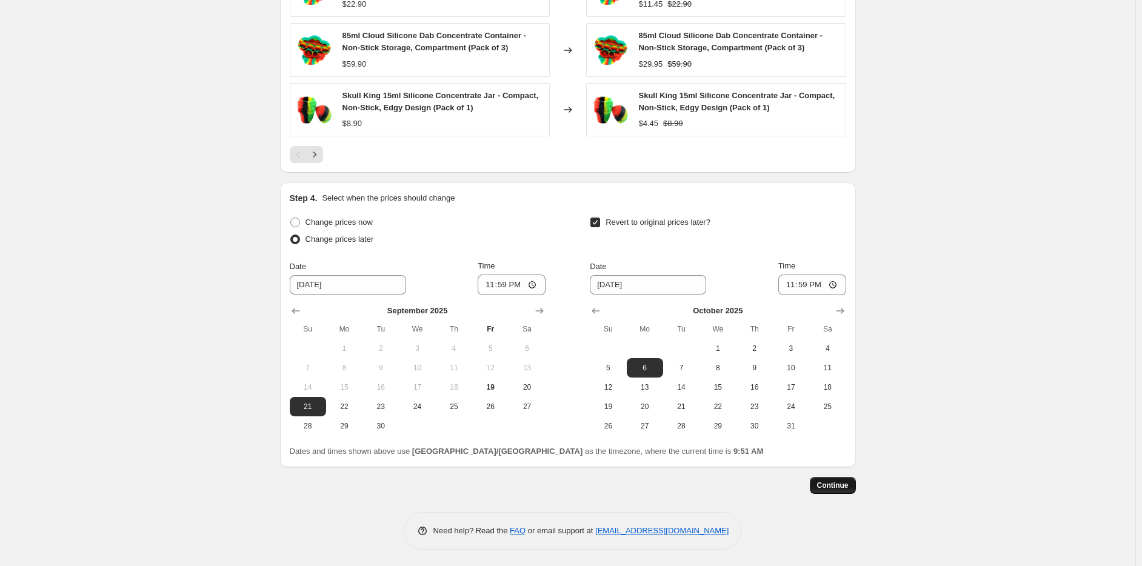
click at [837, 483] on span "Continue" at bounding box center [833, 486] width 32 height 10
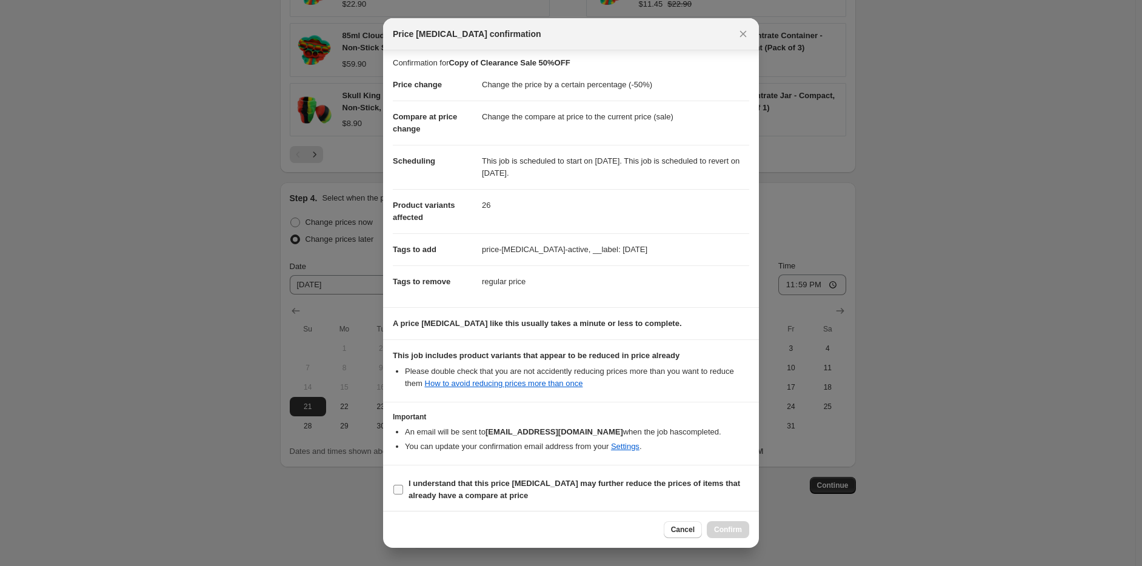
scroll to position [4, 0]
click at [381, 485] on div at bounding box center [571, 283] width 1142 height 566
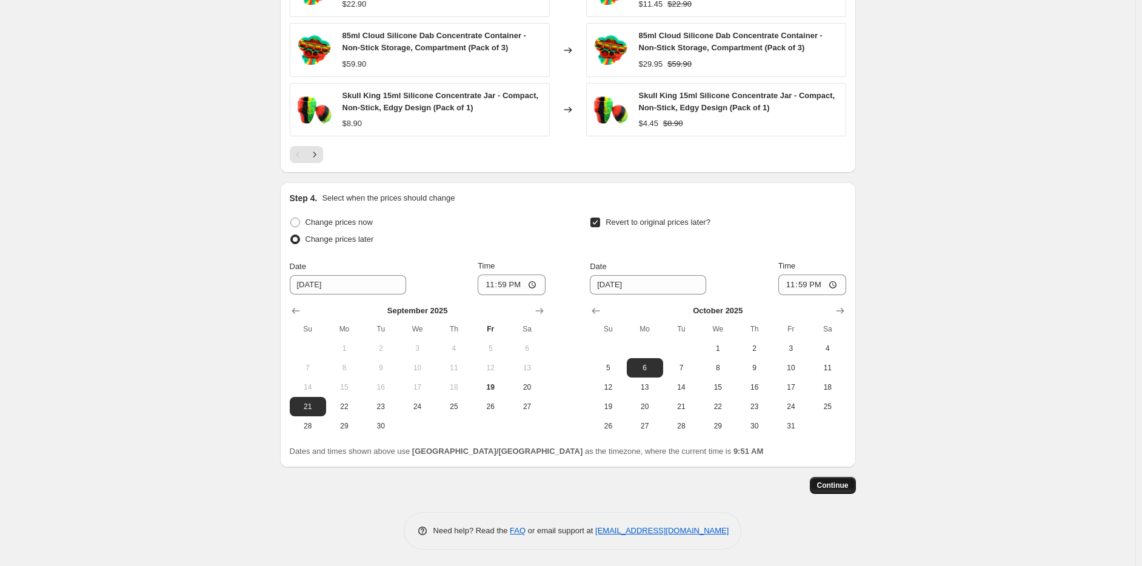
click at [848, 484] on span "Continue" at bounding box center [833, 486] width 32 height 10
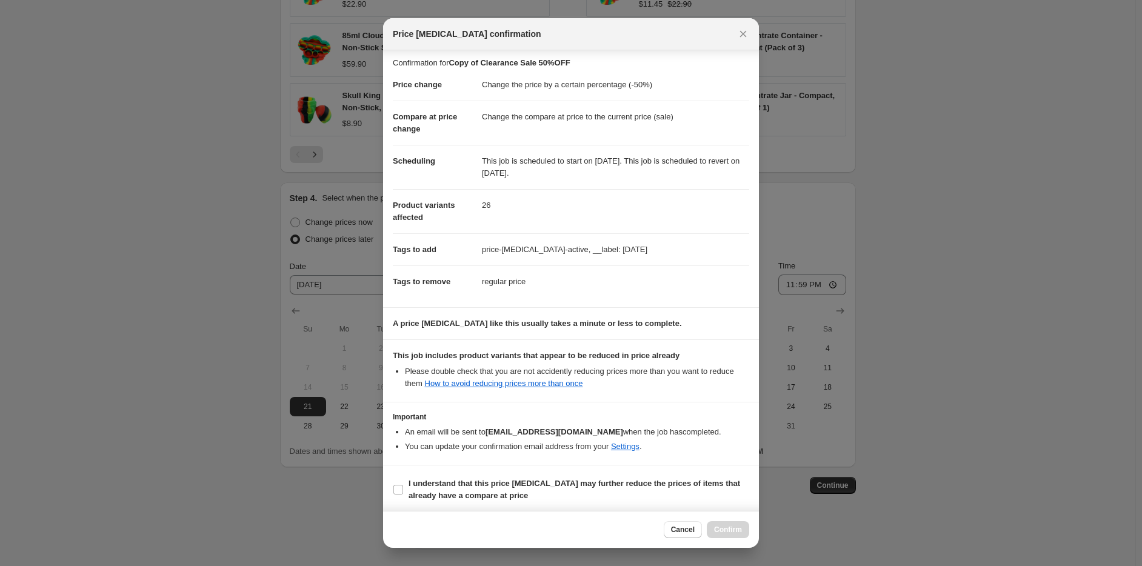
scroll to position [4, 0]
click at [400, 484] on input "I understand that this price change job may further reduce the prices of items …" at bounding box center [399, 489] width 10 height 10
checkbox input "true"
click at [730, 521] on div "Cancel Confirm" at bounding box center [571, 529] width 376 height 37
click at [737, 530] on span "Confirm" at bounding box center [728, 530] width 28 height 10
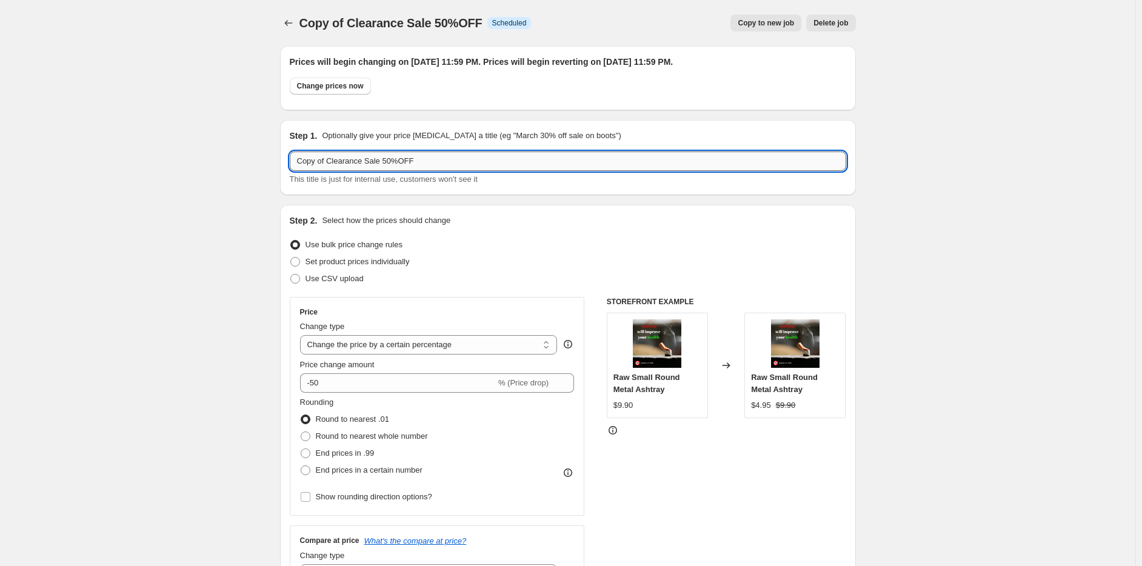
click at [327, 156] on input "Copy of Clearance Sale 50%OFF" at bounding box center [568, 161] width 557 height 19
drag, startPoint x: 332, startPoint y: 163, endPoint x: 277, endPoint y: 159, distance: 54.7
drag, startPoint x: 379, startPoint y: 162, endPoint x: 272, endPoint y: 155, distance: 107.5
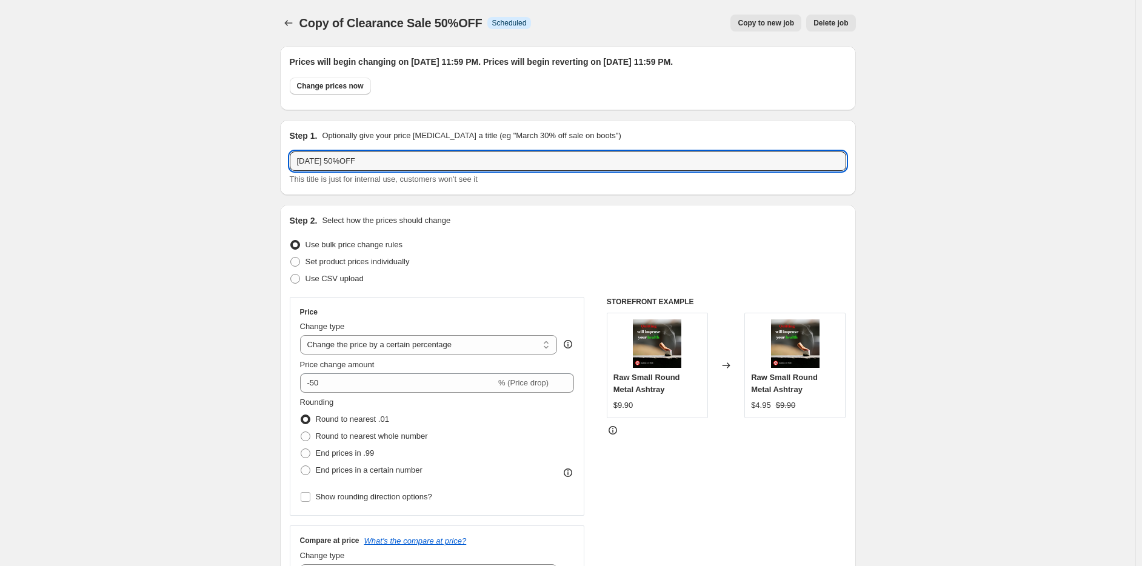
type input "Labour Day 50%OFF"
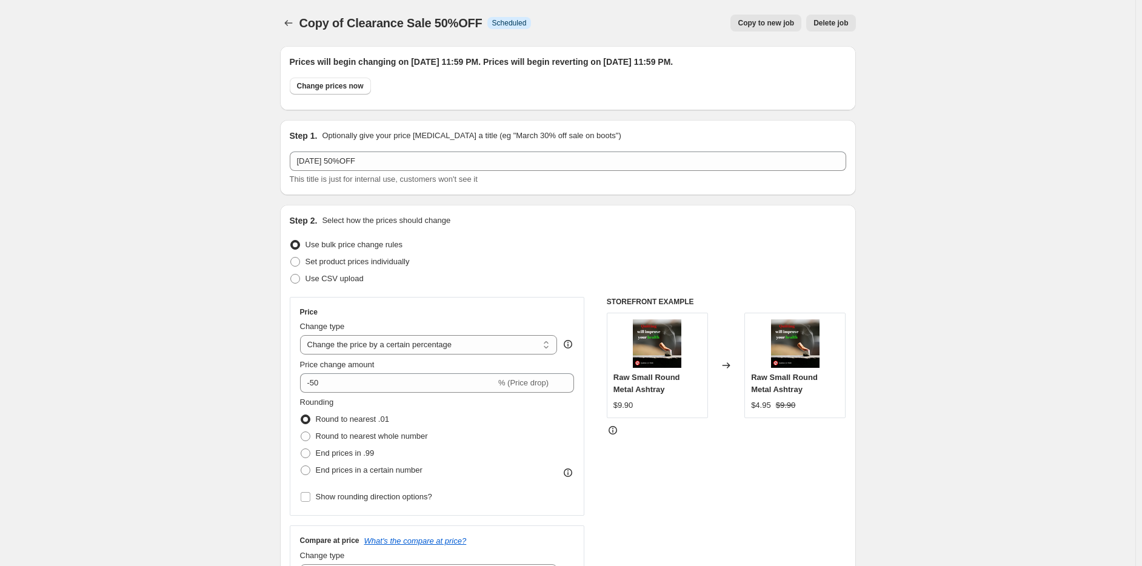
click at [753, 226] on div "Step 2. Select how the prices should change" at bounding box center [568, 221] width 557 height 12
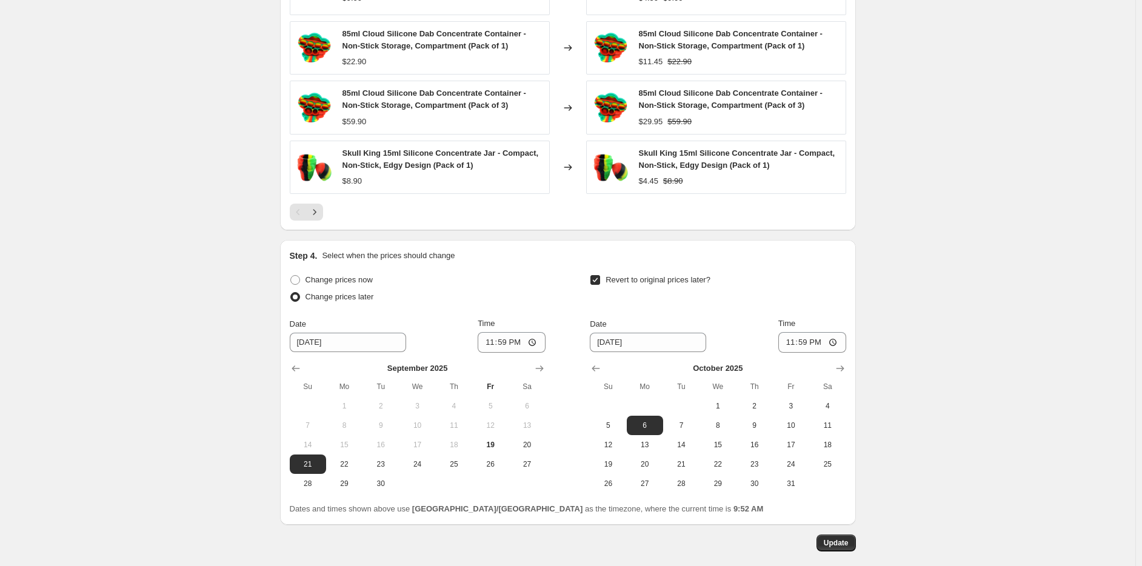
scroll to position [1042, 0]
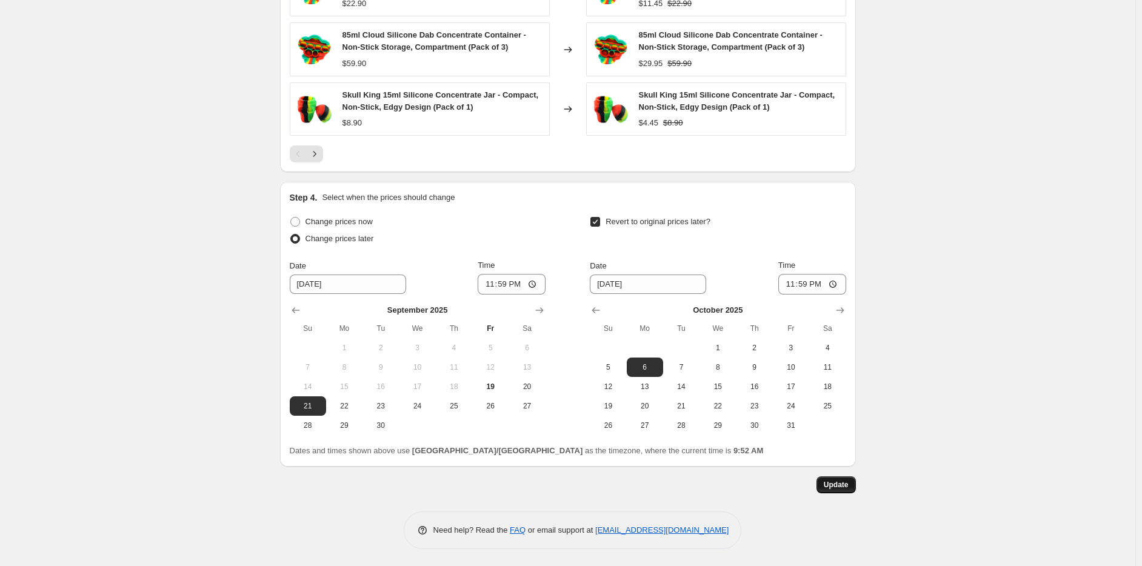
click at [826, 477] on button "Update" at bounding box center [836, 485] width 39 height 17
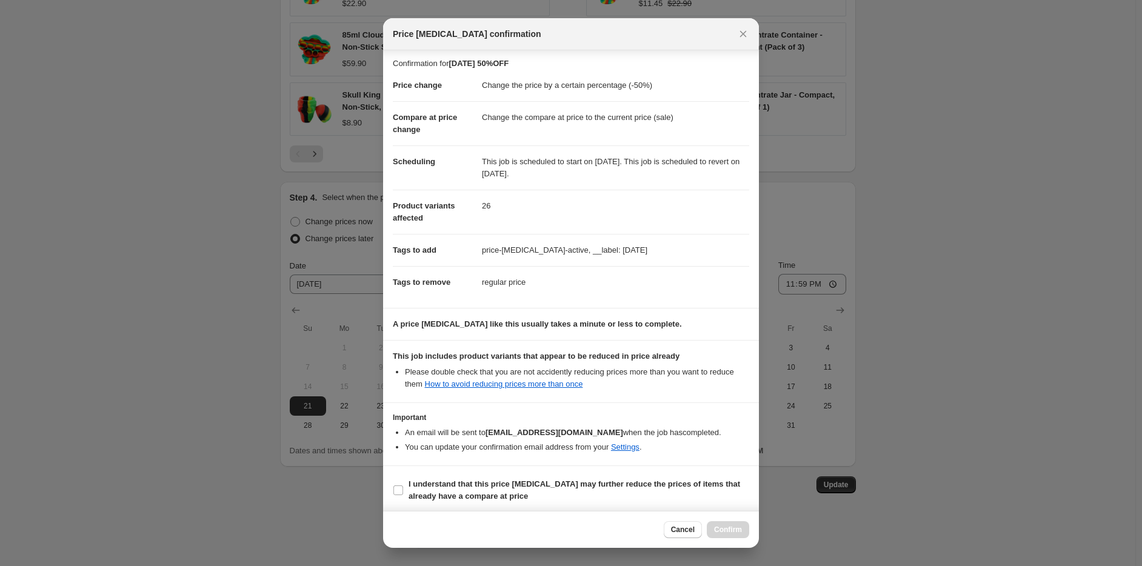
scroll to position [4, 0]
click at [454, 481] on b "I understand that this price change job may further reduce the prices of items …" at bounding box center [575, 488] width 332 height 21
click at [403, 484] on input "I understand that this price change job may further reduce the prices of items …" at bounding box center [399, 489] width 10 height 10
checkbox input "true"
click at [725, 534] on span "Confirm" at bounding box center [728, 530] width 28 height 10
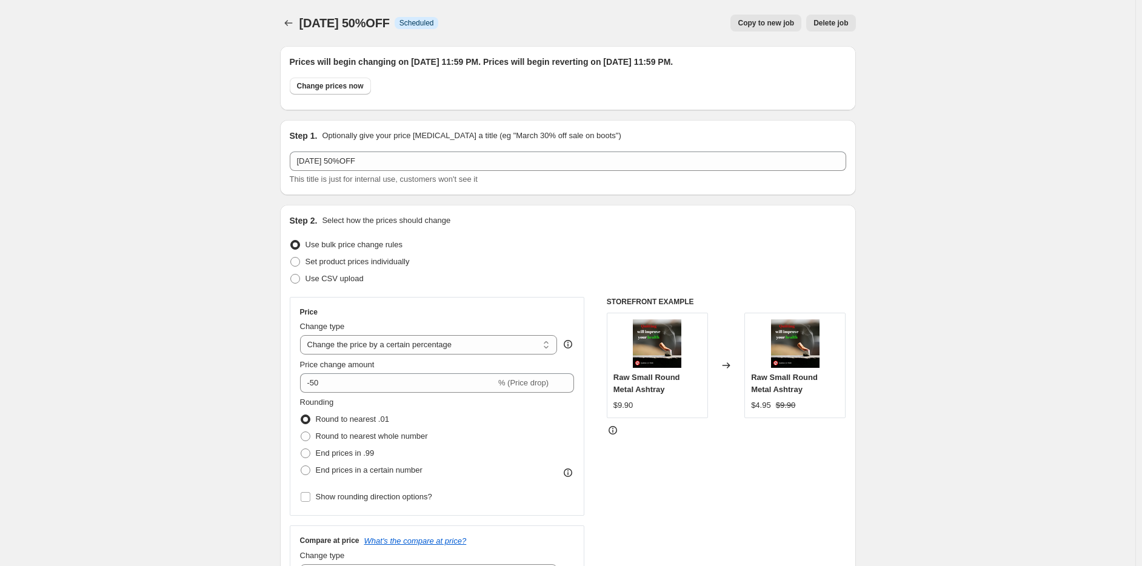
scroll to position [1042, 0]
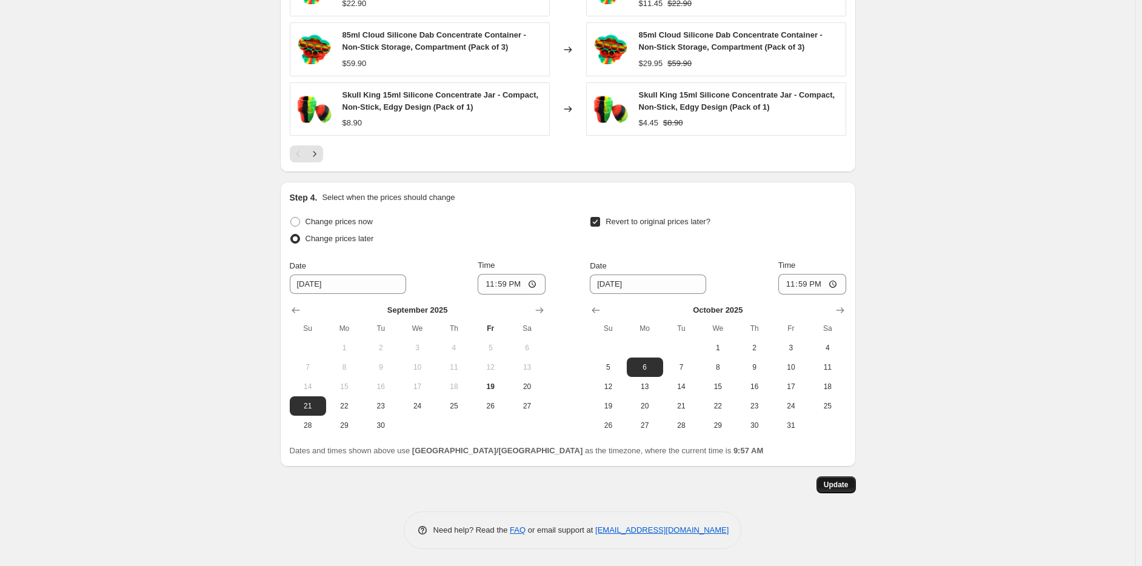
click at [828, 483] on span "Update" at bounding box center [836, 485] width 25 height 10
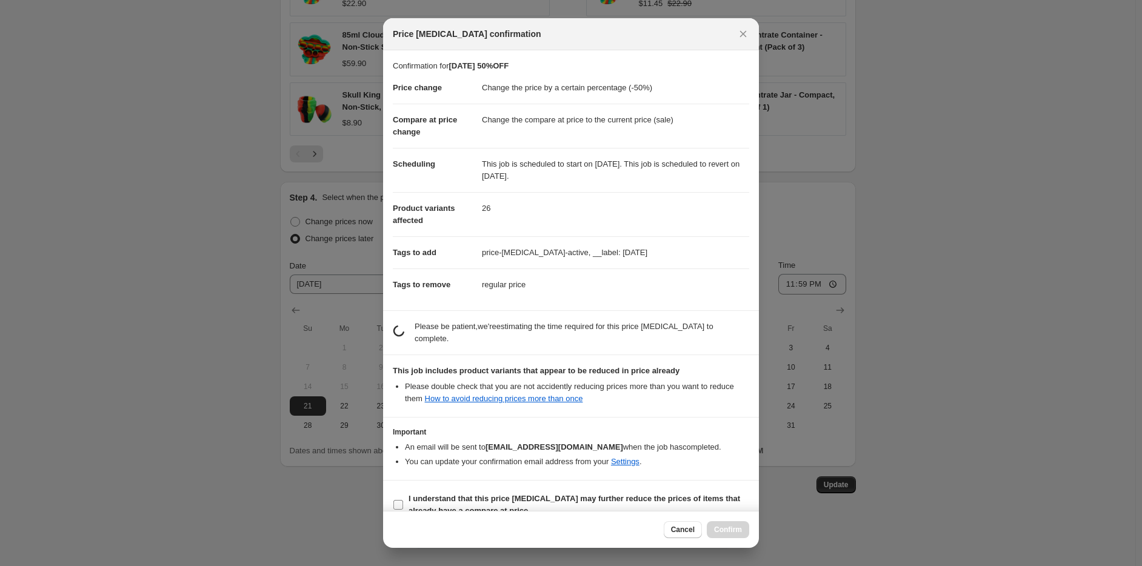
scroll to position [4, 0]
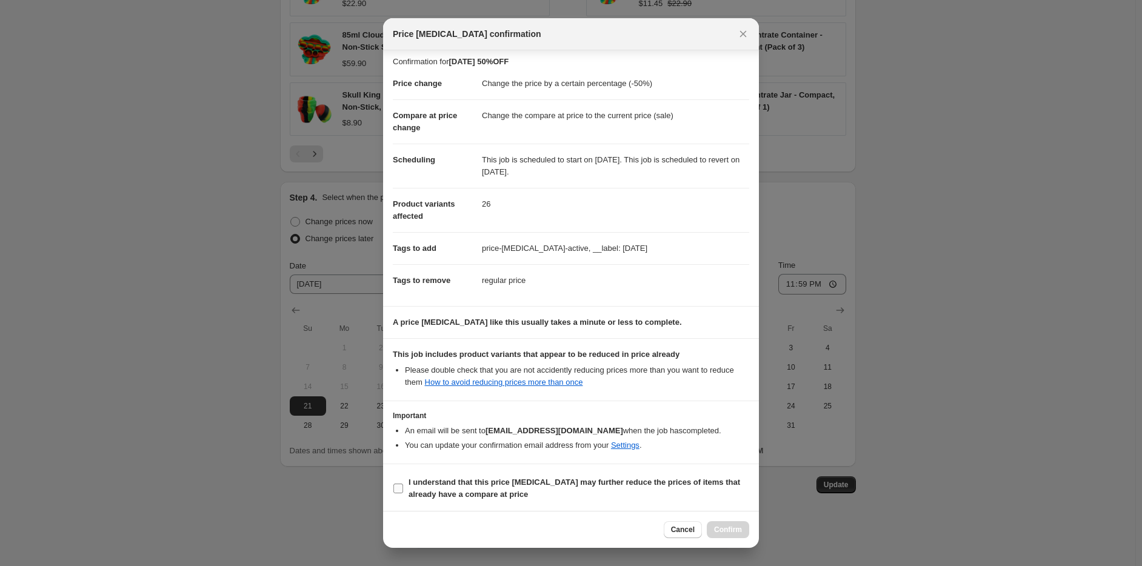
click at [401, 486] on input "I understand that this price change job may further reduce the prices of items …" at bounding box center [399, 489] width 10 height 10
checkbox input "true"
click at [723, 535] on span "Confirm" at bounding box center [728, 530] width 28 height 10
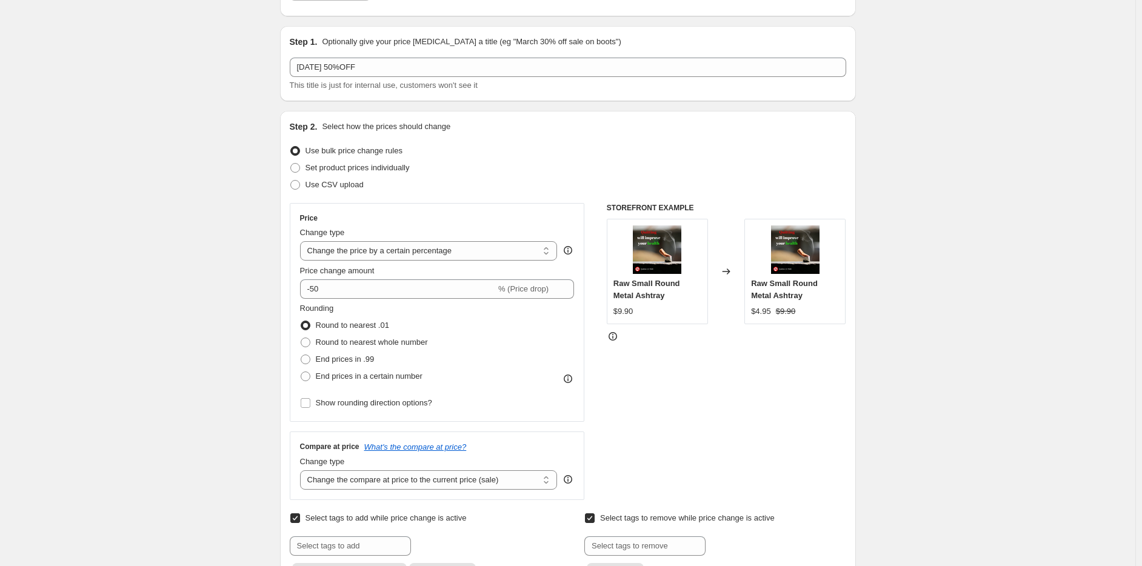
scroll to position [0, 0]
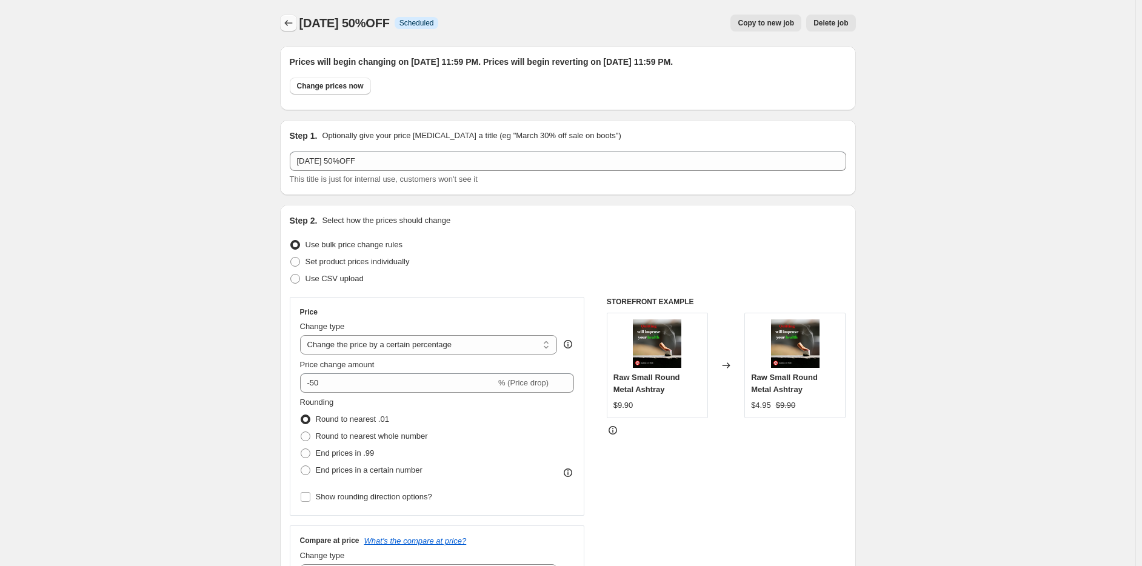
click at [290, 24] on icon "Price change jobs" at bounding box center [289, 23] width 12 height 12
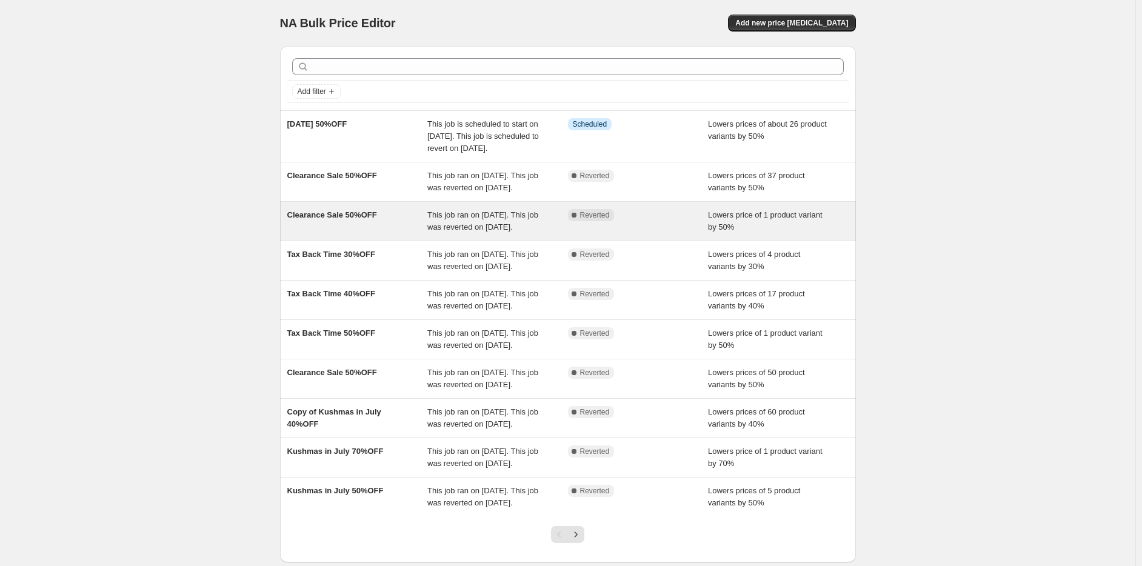
click at [485, 232] on span "This job ran on August 14, 2025. This job was reverted on August 27, 2025." at bounding box center [482, 220] width 111 height 21
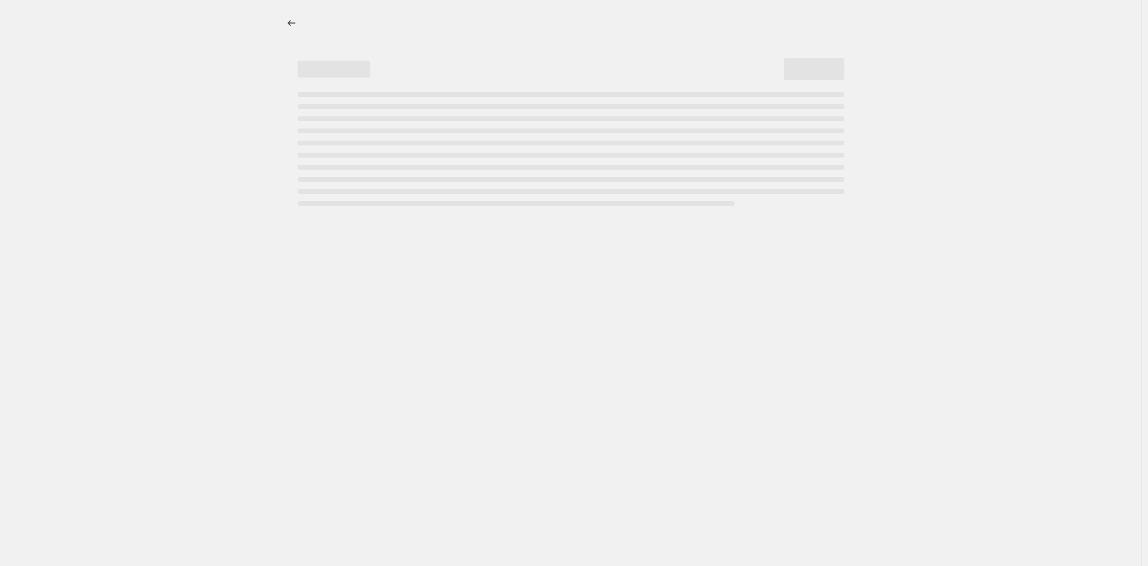
select select "percentage"
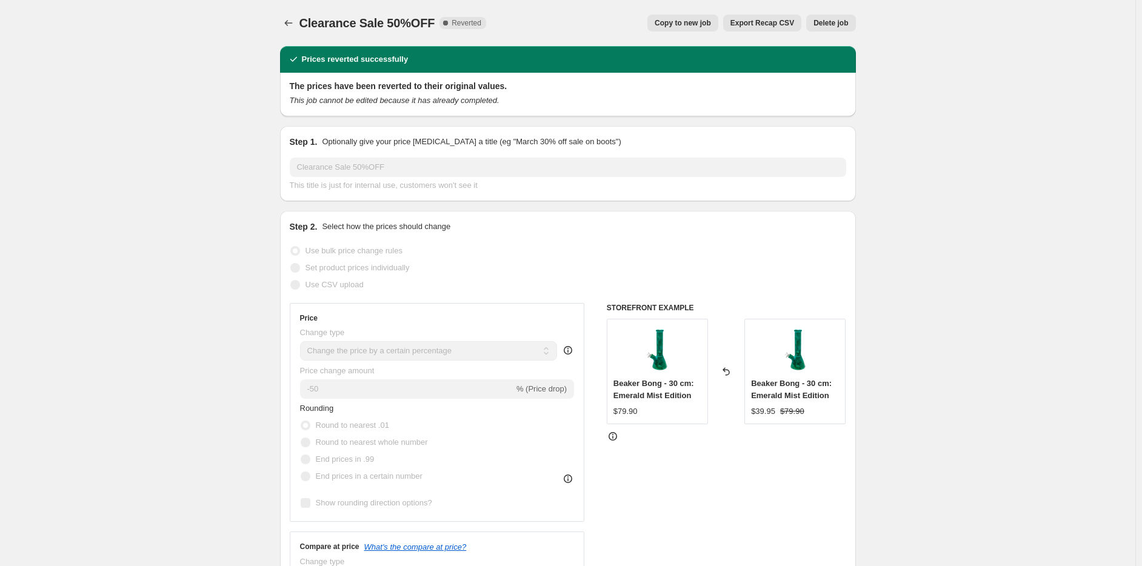
click at [691, 25] on span "Copy to new job" at bounding box center [683, 23] width 56 height 10
select select "percentage"
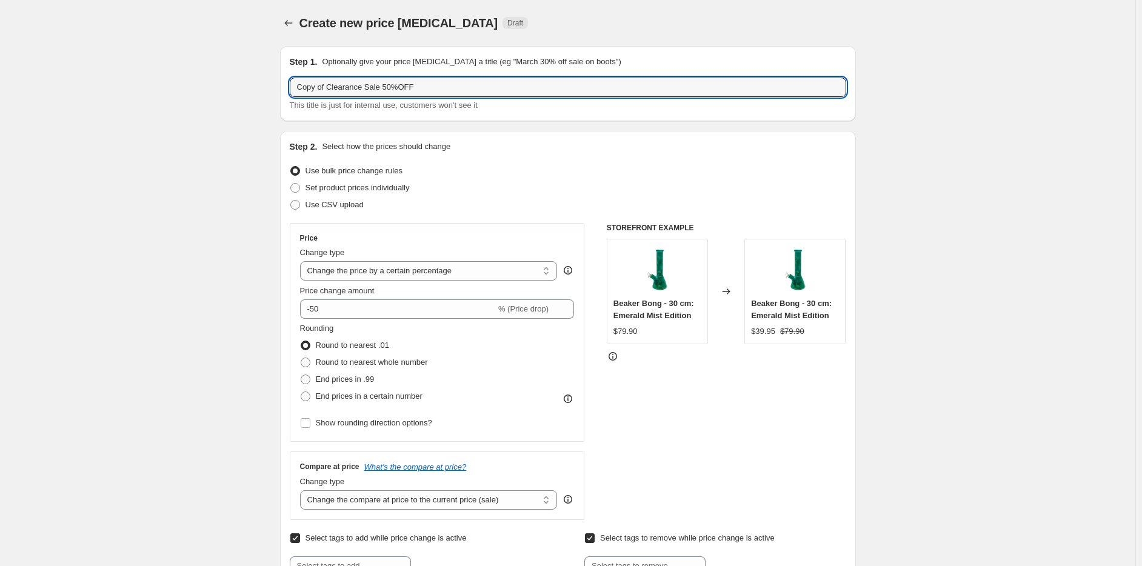
drag, startPoint x: 381, startPoint y: 87, endPoint x: 172, endPoint y: 102, distance: 210.3
click at [172, 102] on div "Create new price change job. This page is ready Create new price change job Dra…" at bounding box center [568, 547] width 1136 height 1094
click at [344, 84] on input "Labour Day 50%OFF" at bounding box center [568, 87] width 557 height 19
type input "Labour Day 40%OFF"
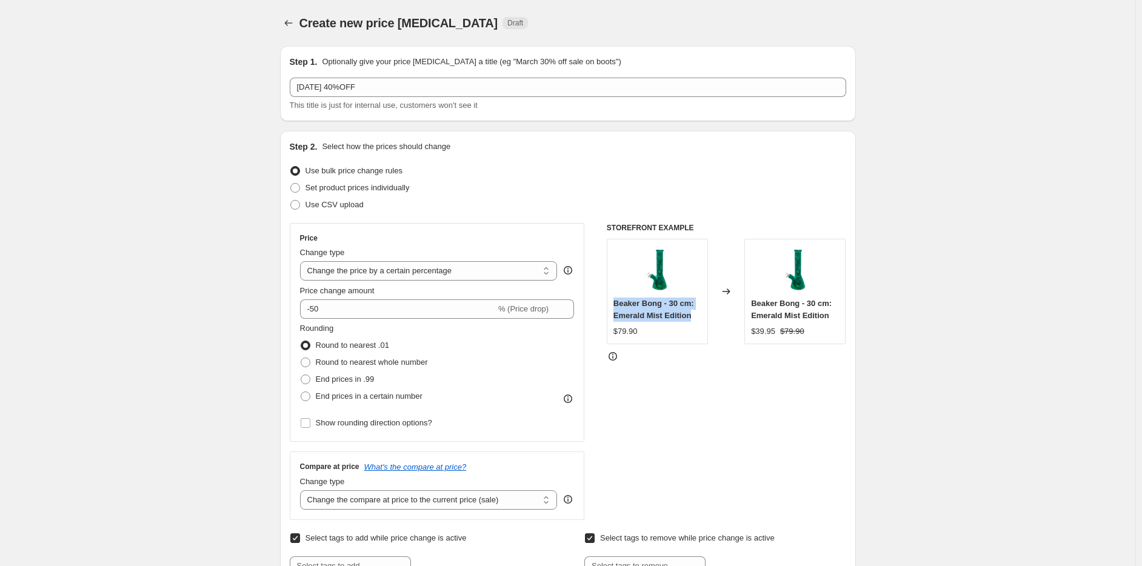
drag, startPoint x: 618, startPoint y: 304, endPoint x: 697, endPoint y: 315, distance: 79.6
click at [697, 315] on div "Beaker Bong - 30 cm: Emerald Mist Edition" at bounding box center [658, 310] width 88 height 24
copy span "Beaker Bong - 30 cm: Emerald Mist Edition"
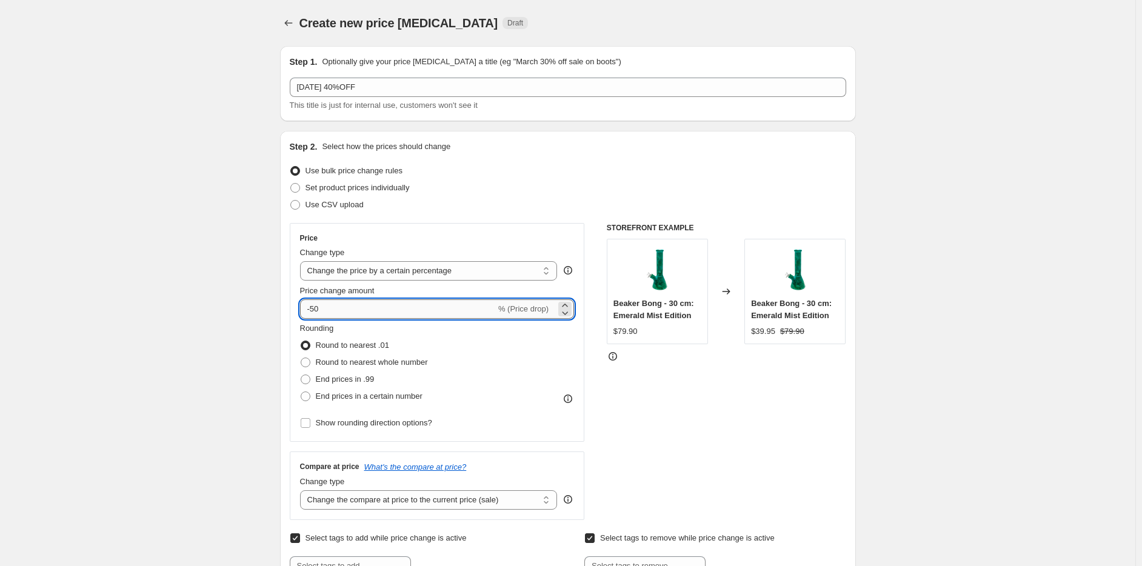
click at [314, 307] on input "-50" at bounding box center [398, 309] width 196 height 19
click at [318, 310] on input "-50" at bounding box center [398, 309] width 196 height 19
type input "-40"
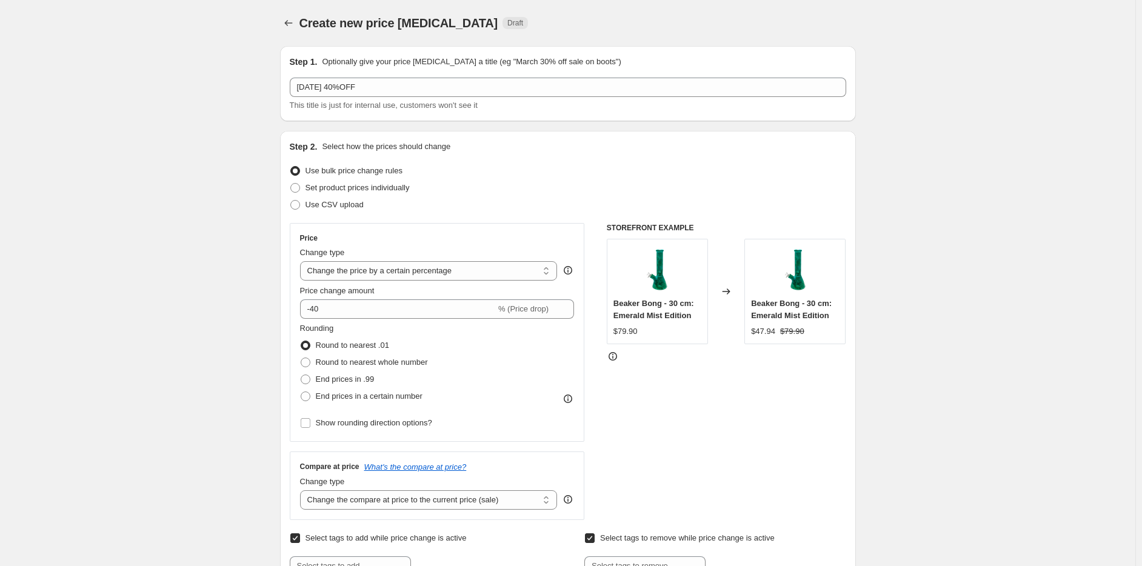
click at [756, 452] on div "STOREFRONT EXAMPLE Beaker Bong - 30 cm: Emerald Mist Edition $79.90 Changed to …" at bounding box center [727, 371] width 240 height 297
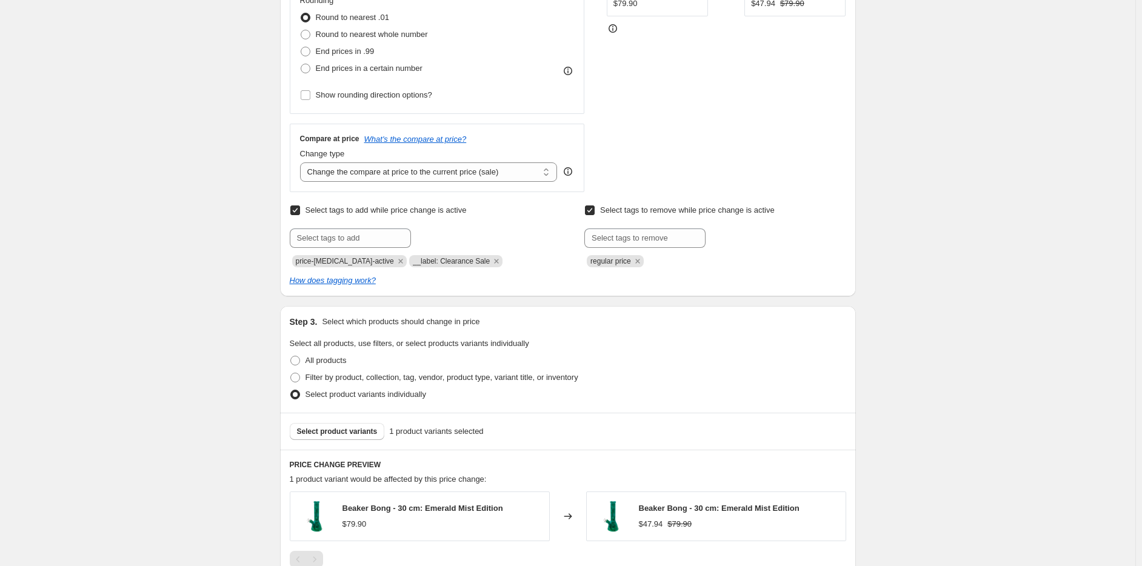
scroll to position [364, 0]
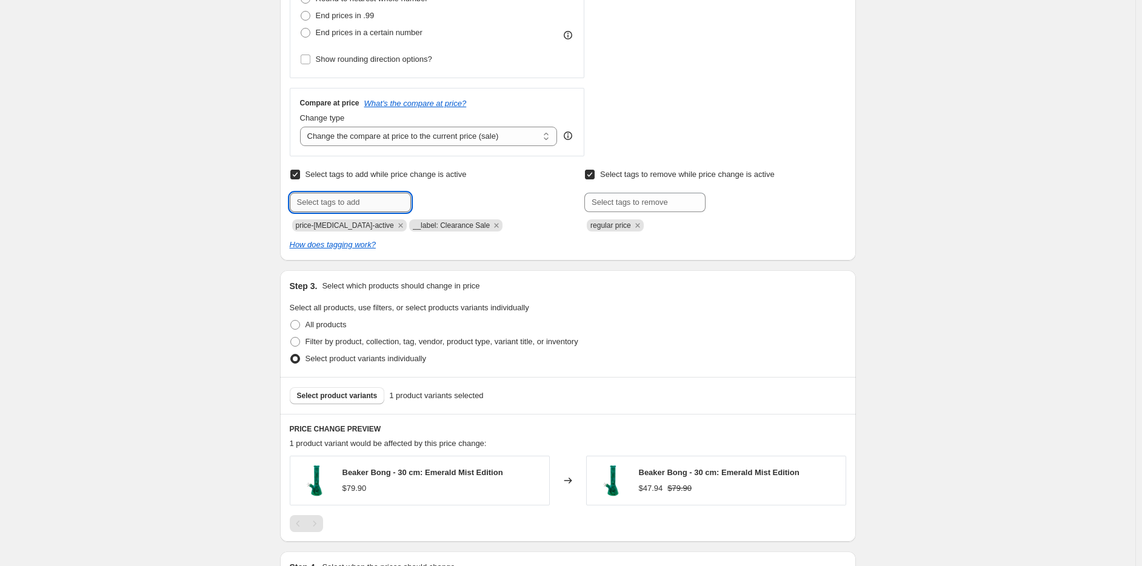
click at [349, 198] on input "text" at bounding box center [350, 202] width 121 height 19
type input "__label: Labour Day"
click at [458, 207] on button "Add __label: Lab..." at bounding box center [453, 201] width 79 height 17
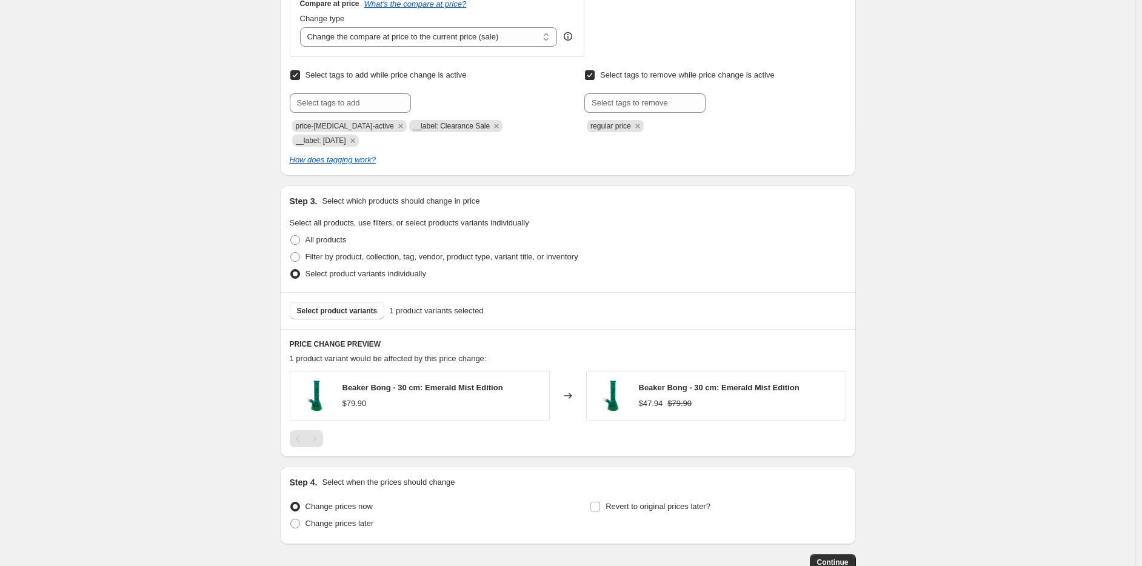
scroll to position [484, 0]
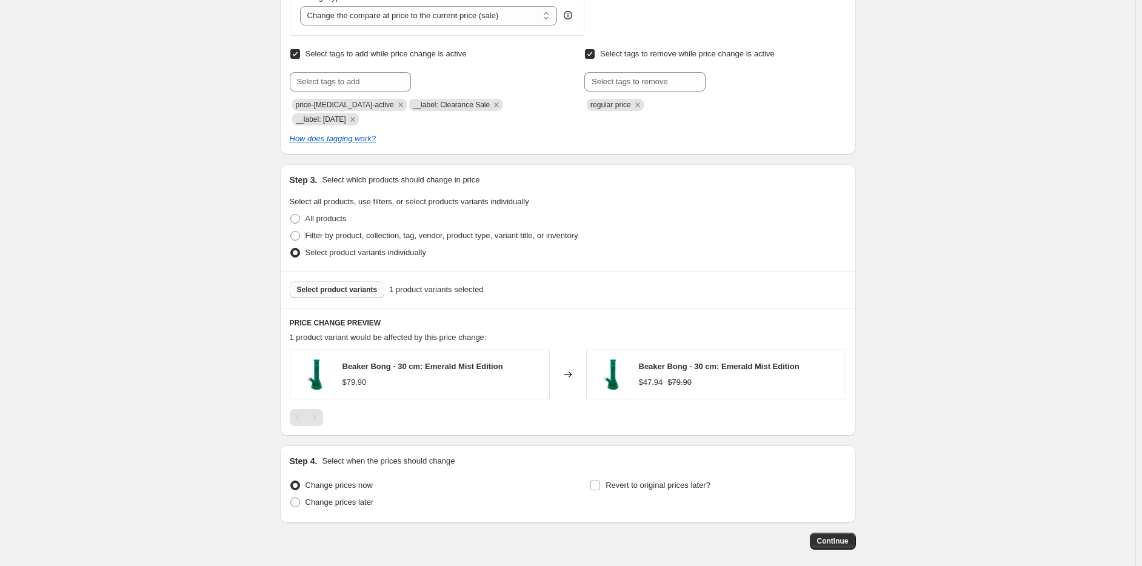
click at [351, 295] on button "Select product variants" at bounding box center [337, 289] width 95 height 17
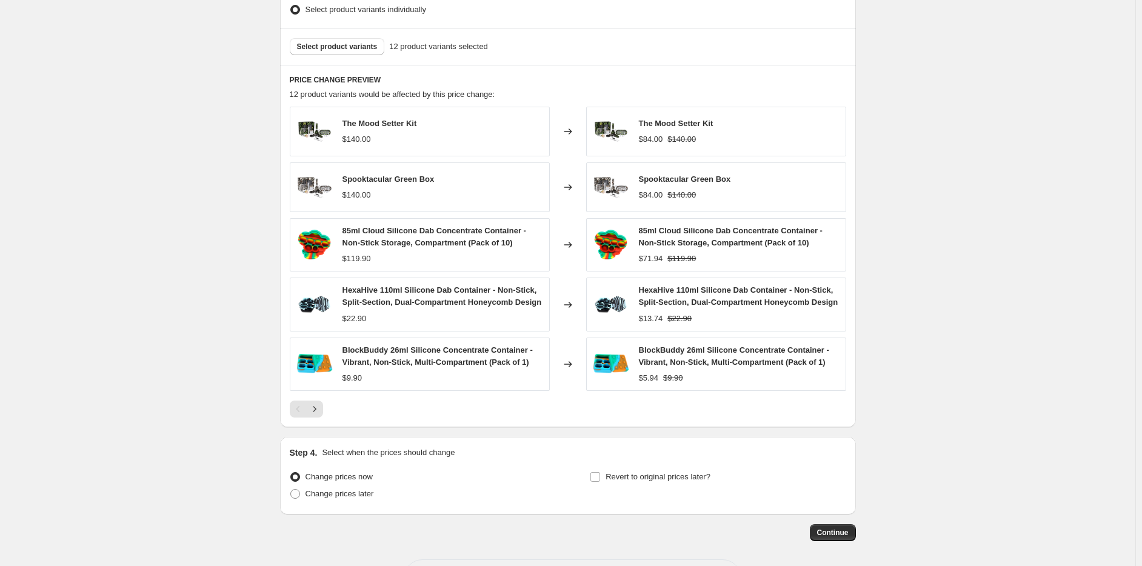
scroll to position [776, 0]
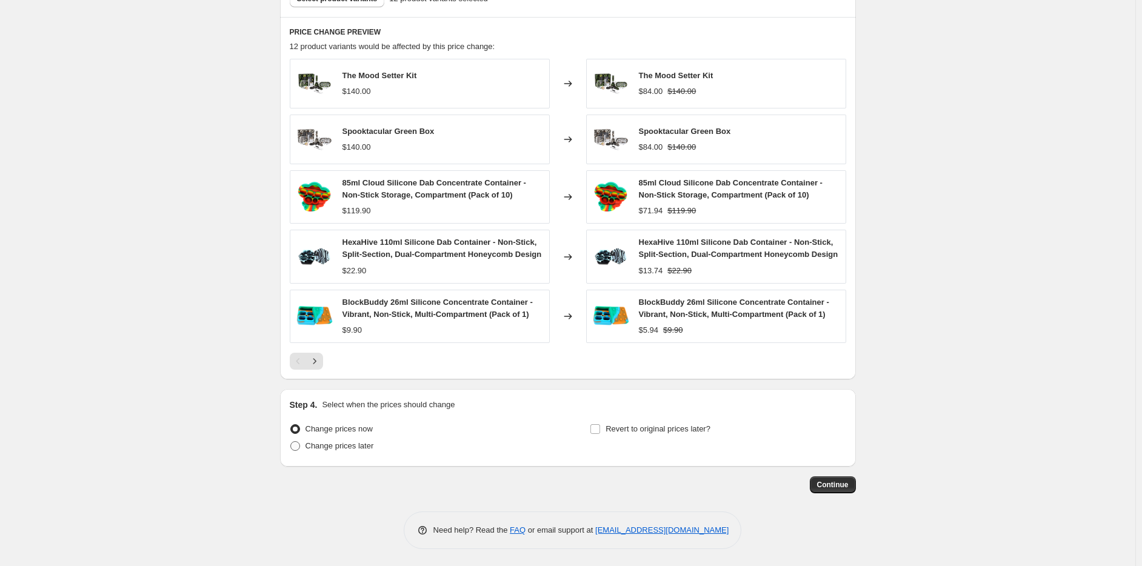
click at [309, 445] on span "Change prices later" at bounding box center [340, 445] width 69 height 9
click at [291, 442] on input "Change prices later" at bounding box center [290, 441] width 1 height 1
radio input "true"
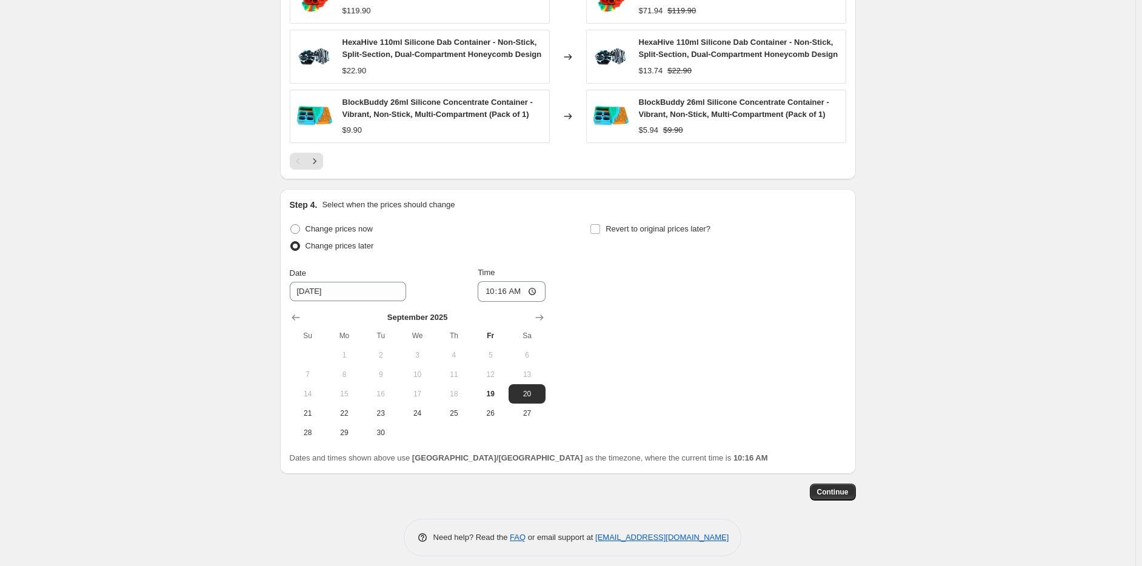
scroll to position [982, 0]
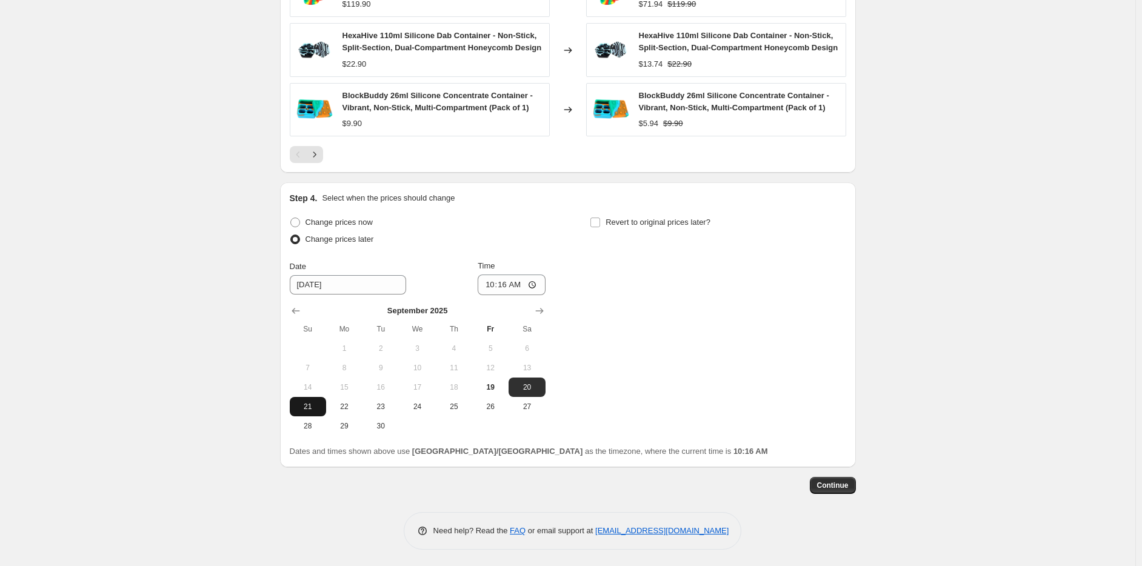
click at [326, 404] on button "21" at bounding box center [308, 406] width 36 height 19
type input "9/21/2025"
click at [489, 284] on input "10:16" at bounding box center [512, 285] width 68 height 21
type input "23:59"
click at [632, 218] on span "Revert to original prices later?" at bounding box center [658, 222] width 105 height 9
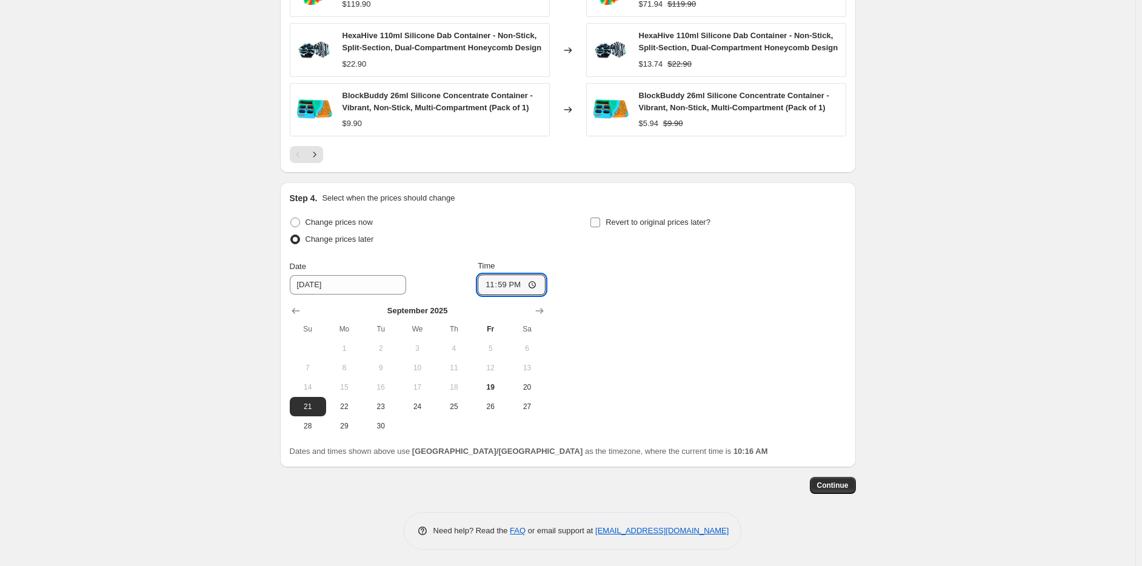
click at [600, 218] on input "Revert to original prices later?" at bounding box center [596, 223] width 10 height 10
checkbox input "true"
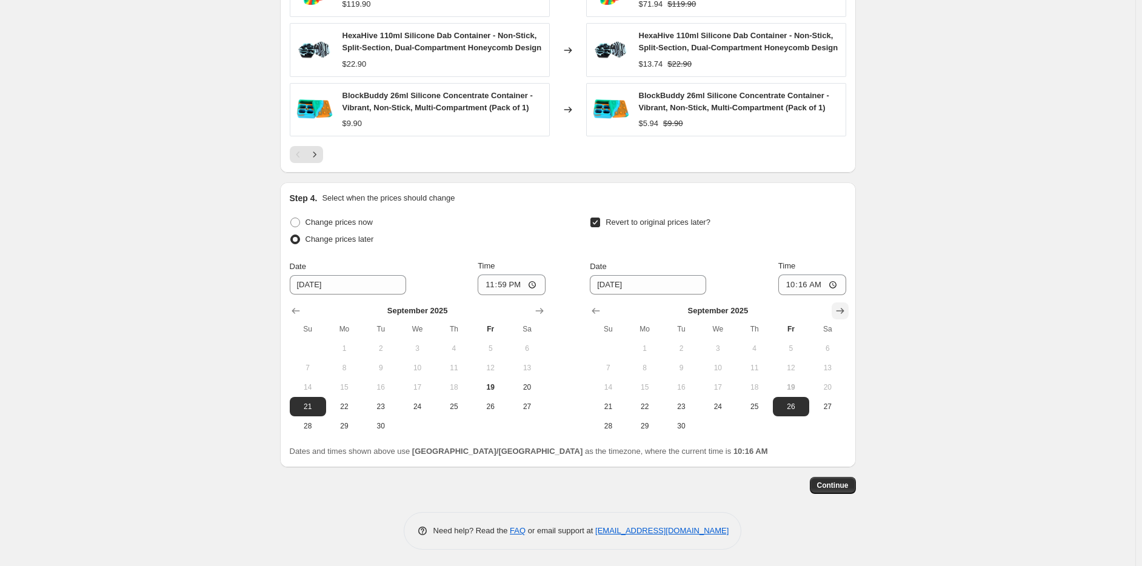
click at [840, 308] on icon "Show next month, October 2025" at bounding box center [840, 311] width 12 height 12
click at [652, 369] on span "6" at bounding box center [645, 368] width 27 height 10
type input "10/6/2025"
click at [785, 285] on input "10:16" at bounding box center [813, 285] width 68 height 21
type input "23:59"
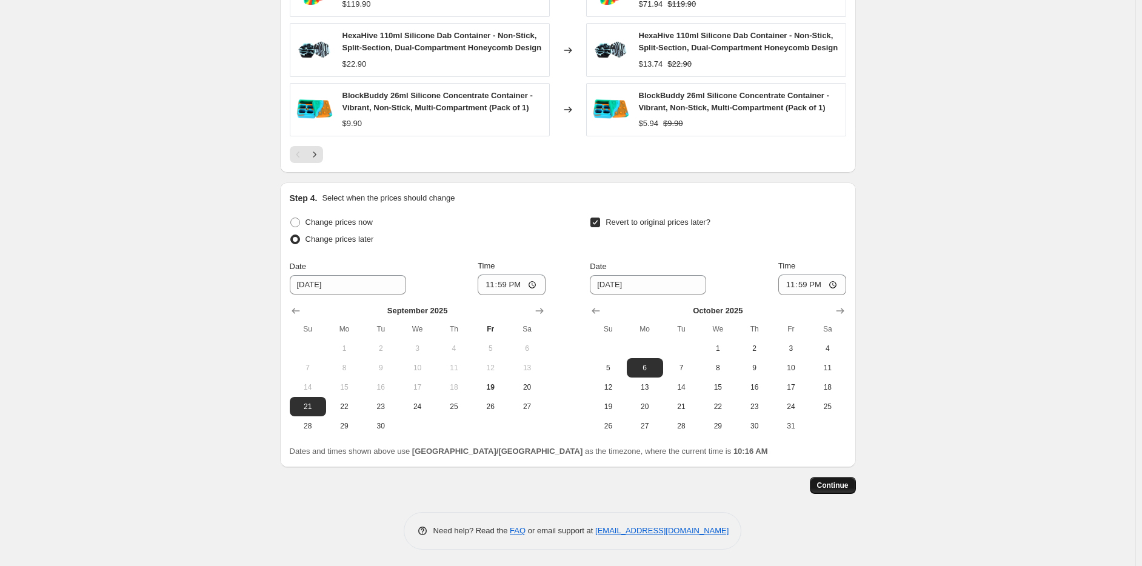
click at [853, 489] on button "Continue" at bounding box center [833, 485] width 46 height 17
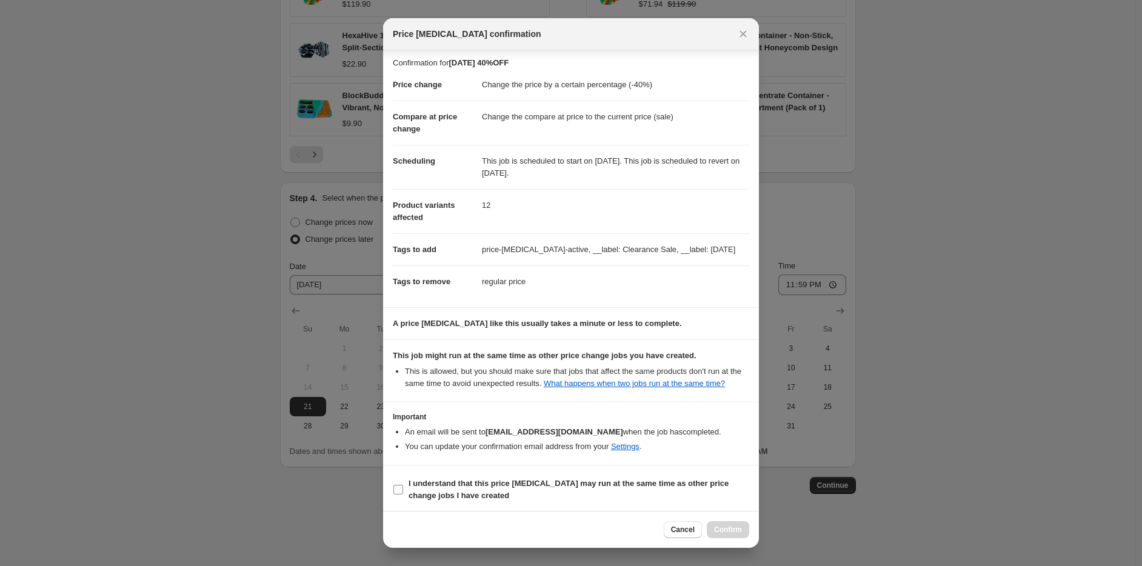
scroll to position [4, 0]
click at [434, 481] on b "I understand that this price change job may run at the same time as other price…" at bounding box center [569, 488] width 320 height 21
click at [403, 484] on input "I understand that this price change job may run at the same time as other price…" at bounding box center [399, 489] width 10 height 10
checkbox input "true"
click at [740, 529] on span "Confirm" at bounding box center [728, 530] width 28 height 10
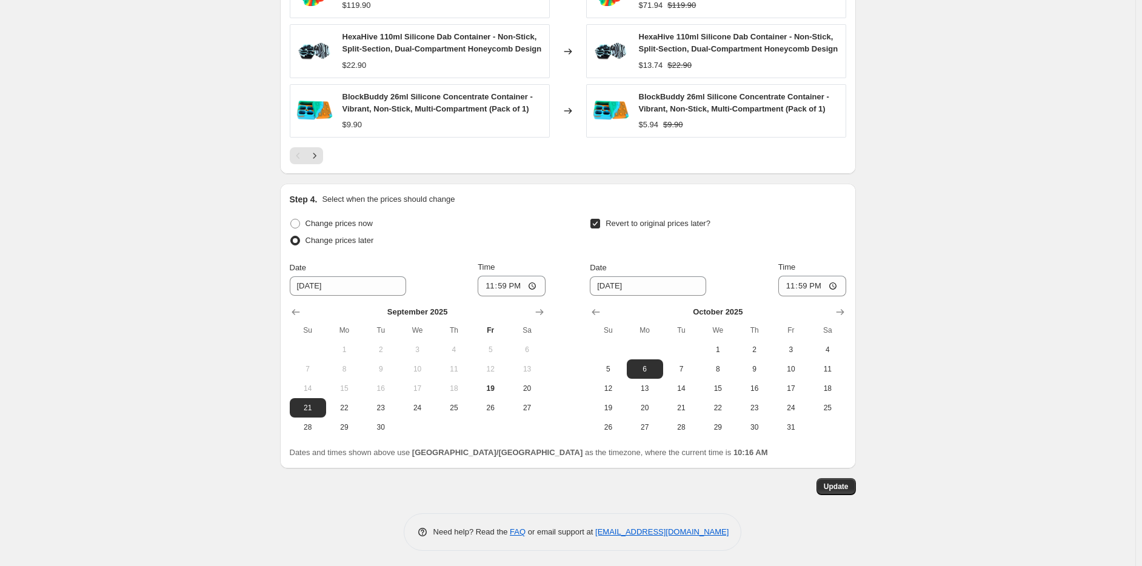
scroll to position [1056, 0]
click at [838, 489] on button "Update" at bounding box center [836, 485] width 39 height 17
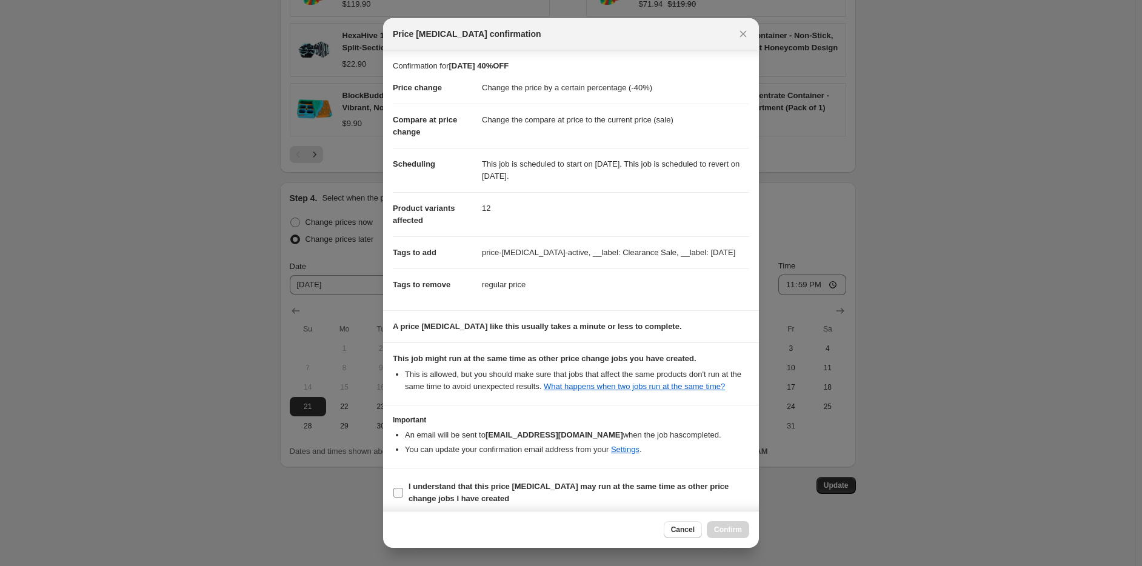
scroll to position [4, 0]
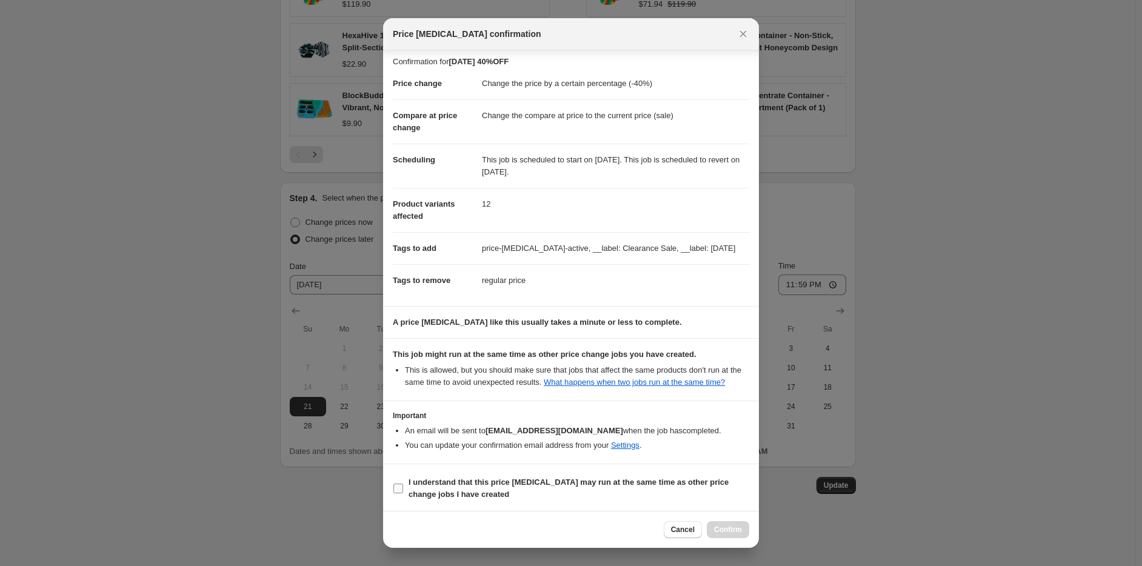
click at [426, 492] on b "I understand that this price change job may run at the same time as other price…" at bounding box center [569, 488] width 320 height 21
click at [403, 492] on input "I understand that this price change job may run at the same time as other price…" at bounding box center [399, 489] width 10 height 10
checkbox input "true"
click at [723, 529] on span "Confirm" at bounding box center [728, 530] width 28 height 10
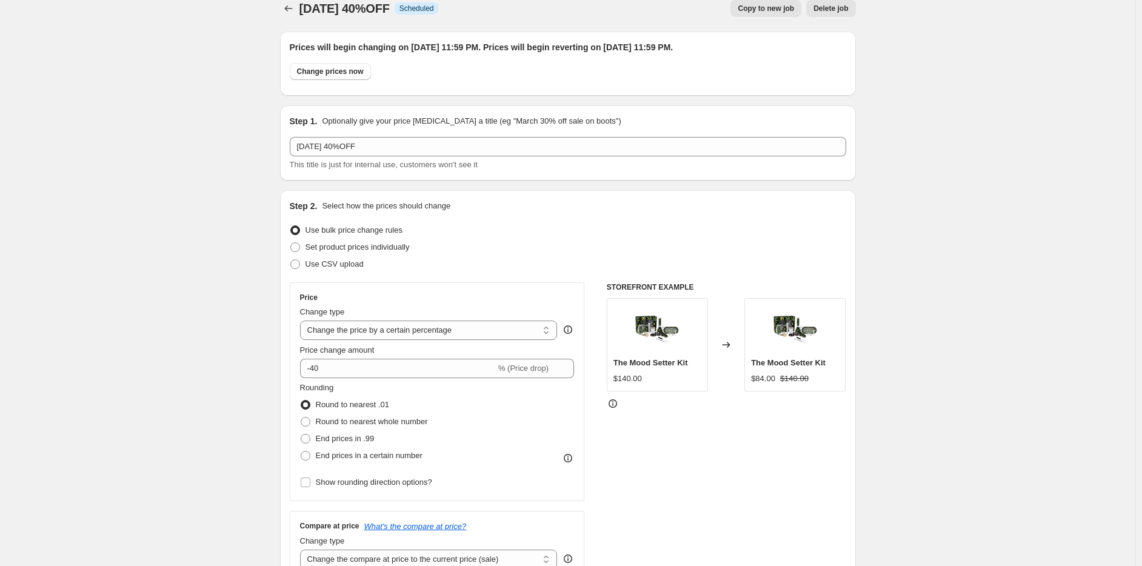
scroll to position [0, 0]
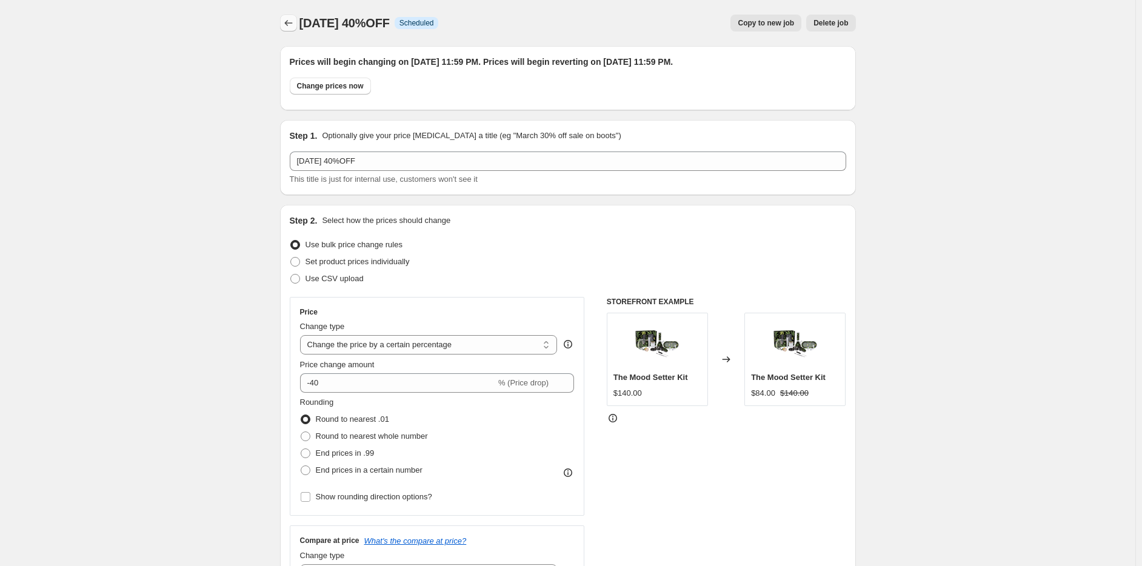
click at [290, 25] on icon "Price change jobs" at bounding box center [289, 23] width 12 height 12
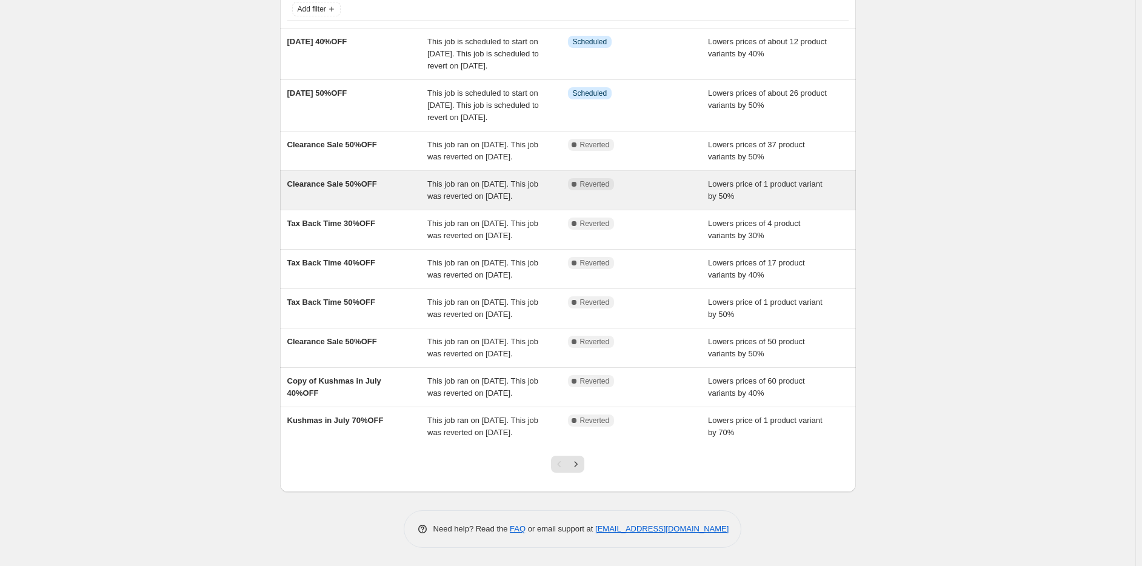
scroll to position [121, 0]
click at [358, 199] on div "Clearance Sale 50%OFF" at bounding box center [357, 190] width 141 height 24
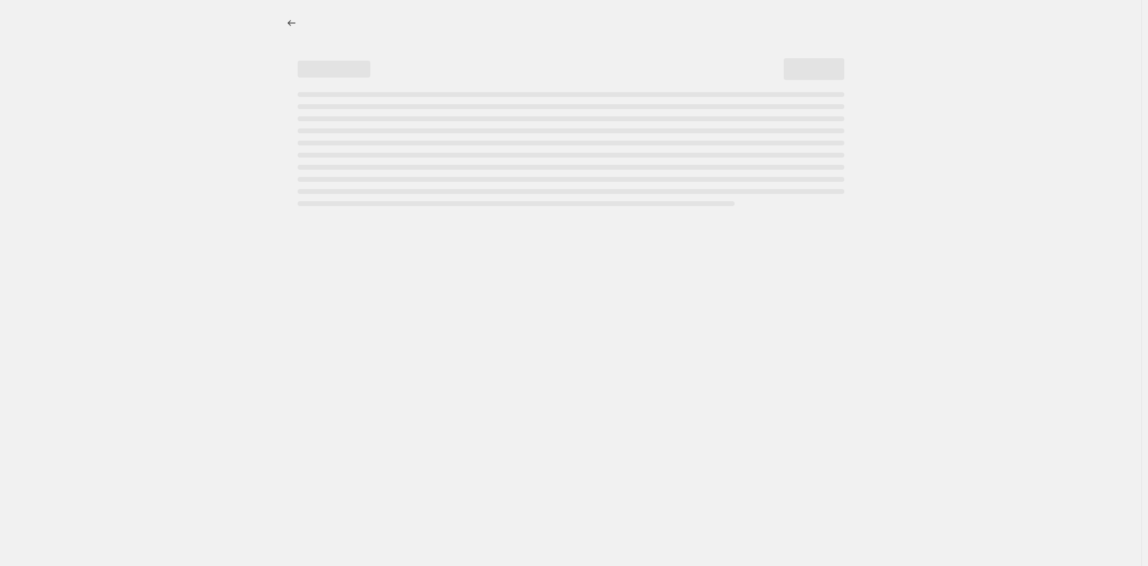
select select "percentage"
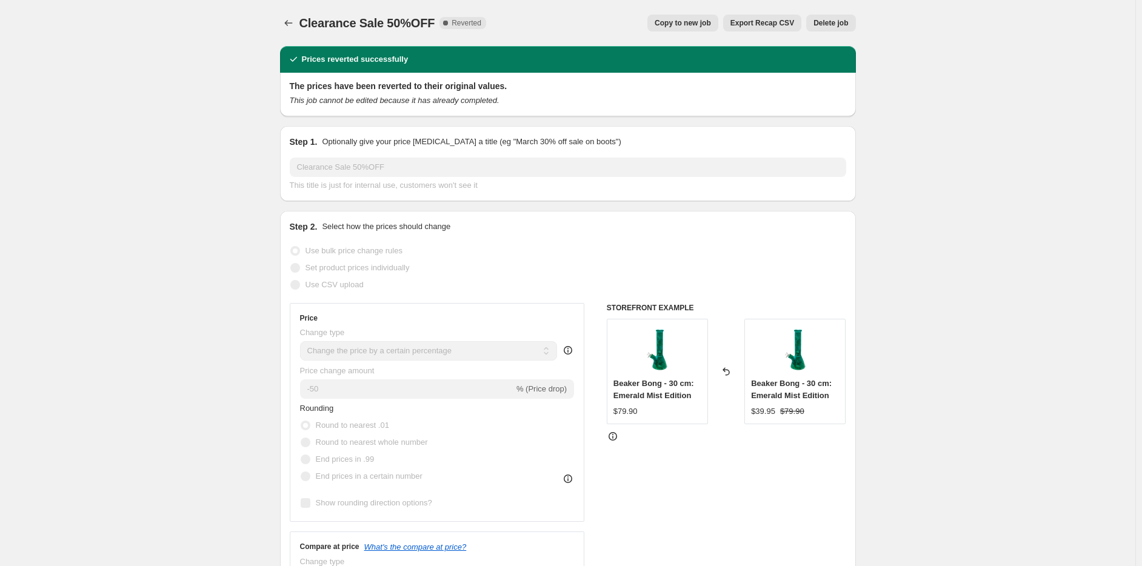
click at [711, 22] on span "Copy to new job" at bounding box center [683, 23] width 56 height 10
select select "percentage"
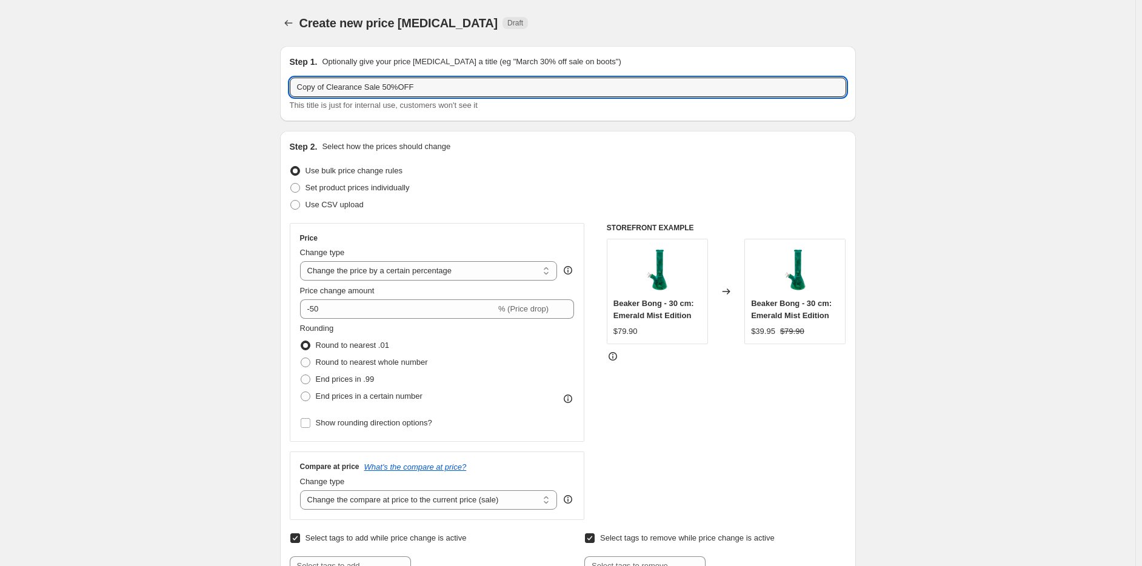
drag, startPoint x: 378, startPoint y: 84, endPoint x: 133, endPoint y: 95, distance: 245.2
click at [133, 95] on div "Create new price change job. This page is ready Create new price change job Dra…" at bounding box center [568, 547] width 1136 height 1094
click at [343, 86] on input "Labour Day 50%OFF" at bounding box center [568, 87] width 557 height 19
type input "Labour Day 35%OFF"
click at [574, 148] on div "Step 2. Select how the prices should change" at bounding box center [568, 147] width 557 height 12
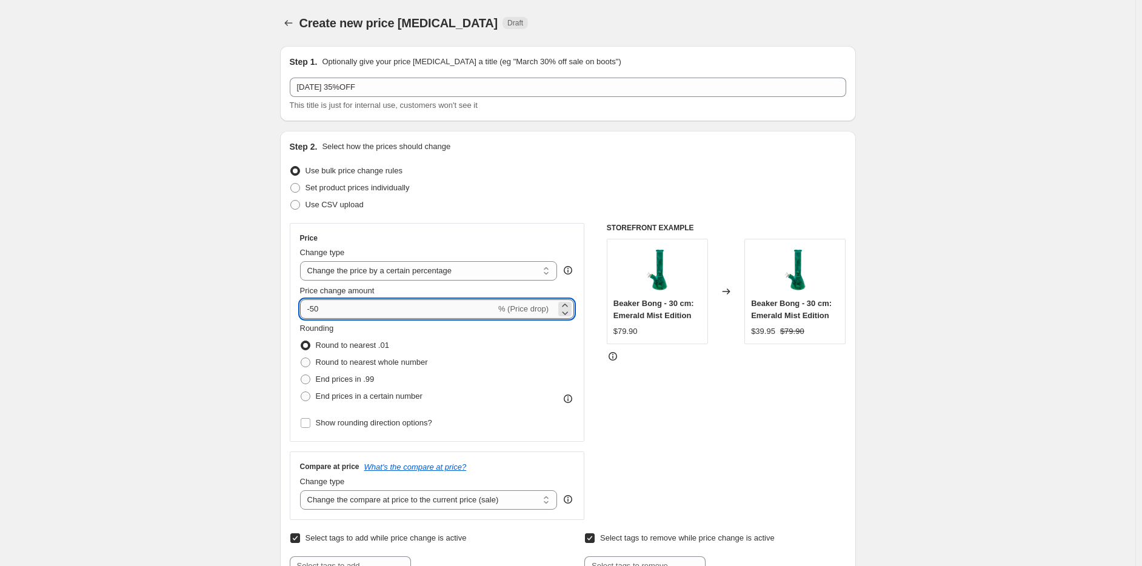
click at [354, 302] on input "-50" at bounding box center [398, 309] width 196 height 19
type input "-5"
type input "-35"
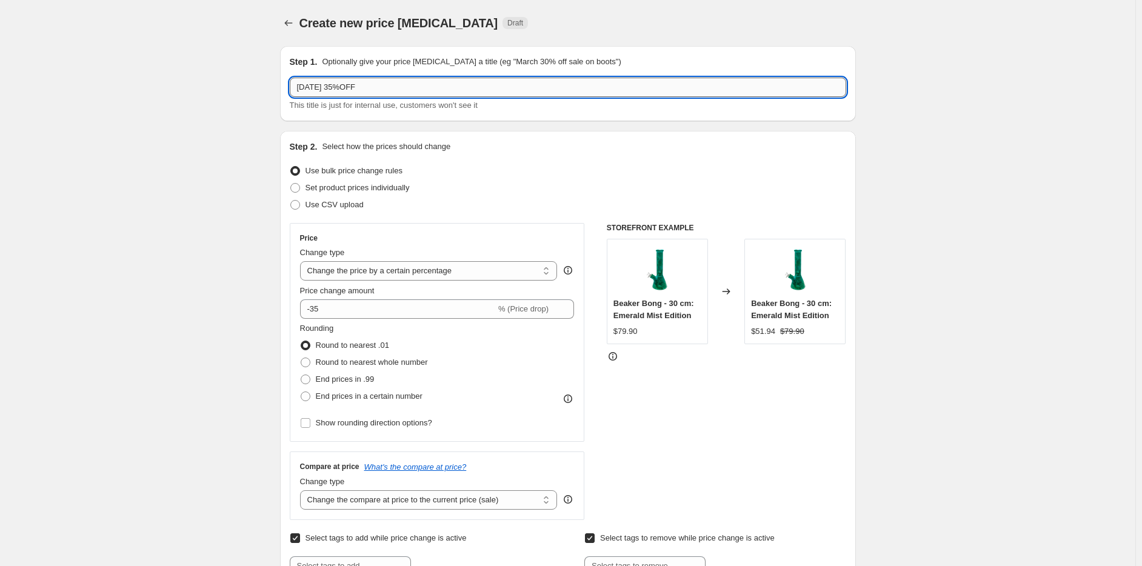
drag, startPoint x: 420, startPoint y: 89, endPoint x: 407, endPoint y: 90, distance: 13.5
click at [407, 90] on input "Labour Day 35%OFF" at bounding box center [568, 87] width 557 height 19
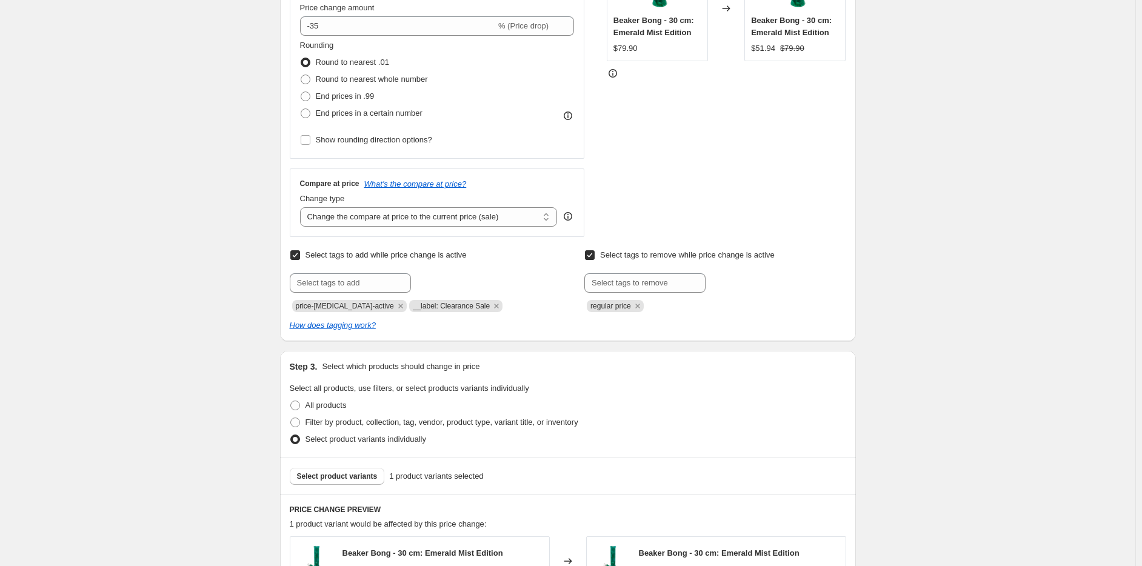
scroll to position [364, 0]
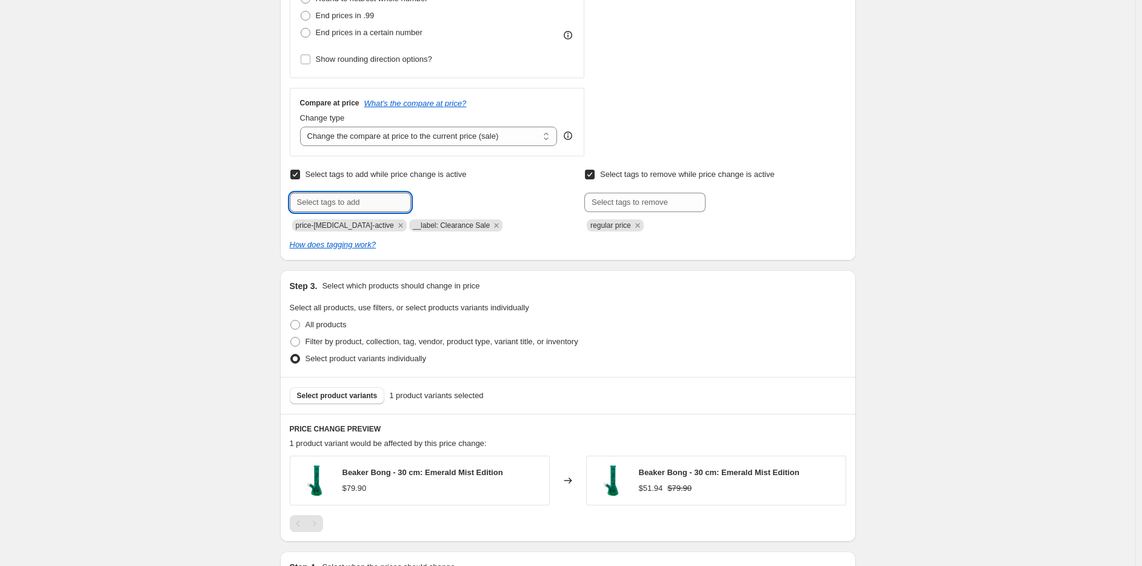
click at [359, 200] on input "text" at bounding box center [350, 202] width 121 height 19
type input "__label: Labour Day"
click at [453, 197] on span "__label: Lab..." at bounding box center [461, 201] width 48 height 8
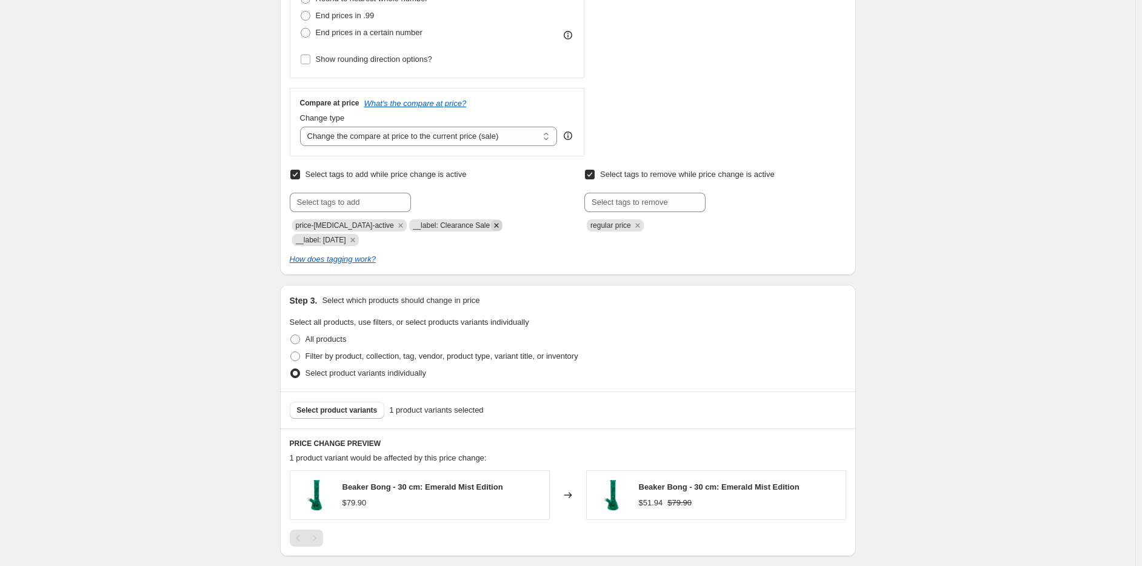
click at [491, 227] on icon "Remove __label: Clearance Sale" at bounding box center [496, 225] width 11 height 11
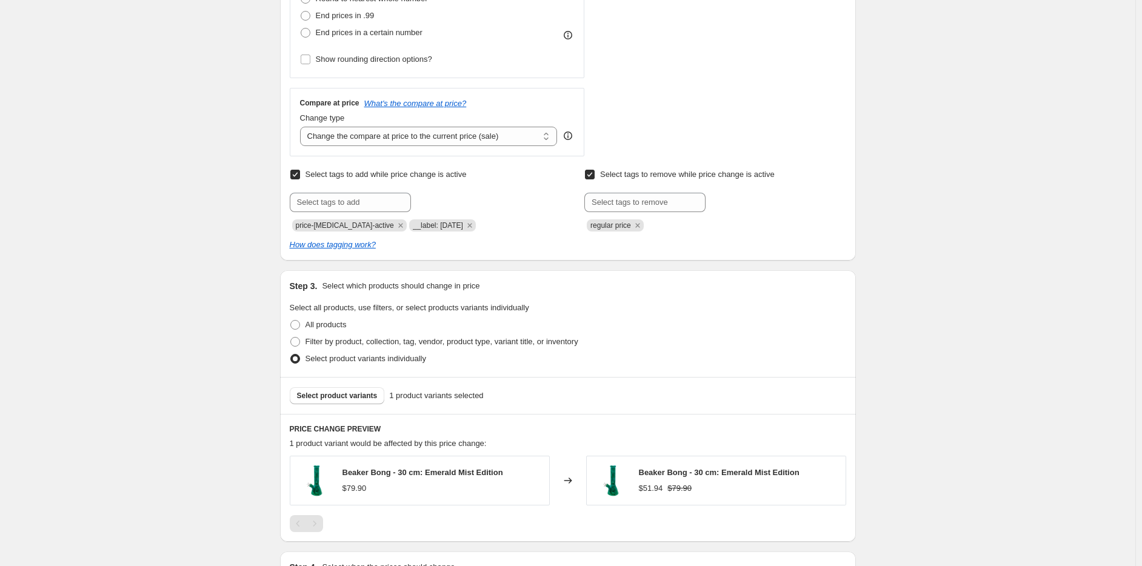
scroll to position [527, 0]
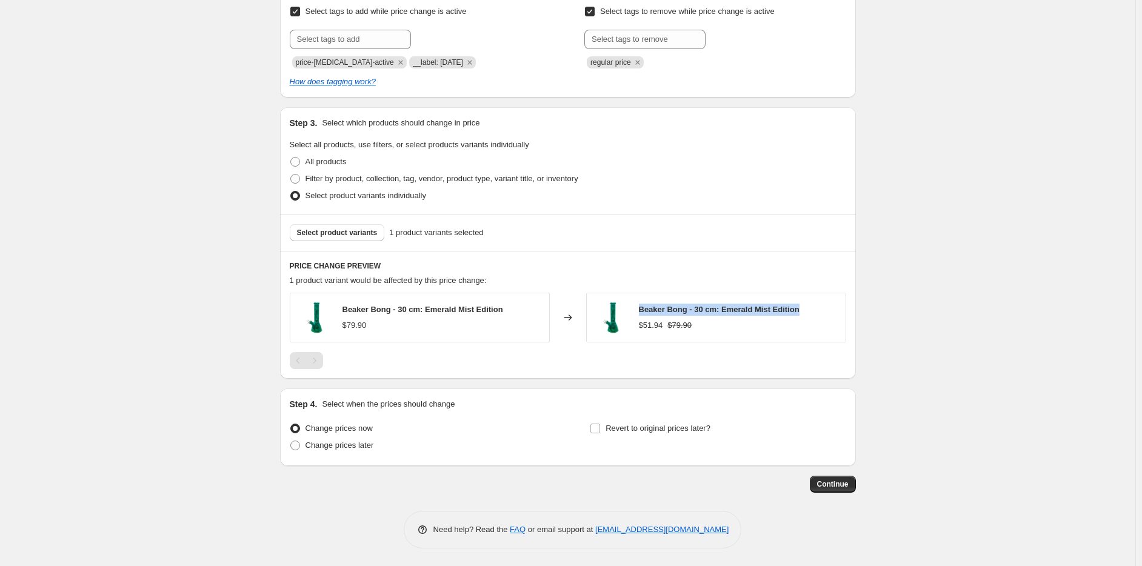
drag, startPoint x: 672, startPoint y: 306, endPoint x: 738, endPoint y: 293, distance: 66.7
click at [806, 312] on div "Beaker Bong - 30 cm: Emerald Mist Edition $51.94 $79.90" at bounding box center [716, 318] width 260 height 50
copy span "Beaker Bong - 30 cm: Emerald Mist Edition"
click at [373, 236] on span "Select product variants" at bounding box center [337, 233] width 81 height 10
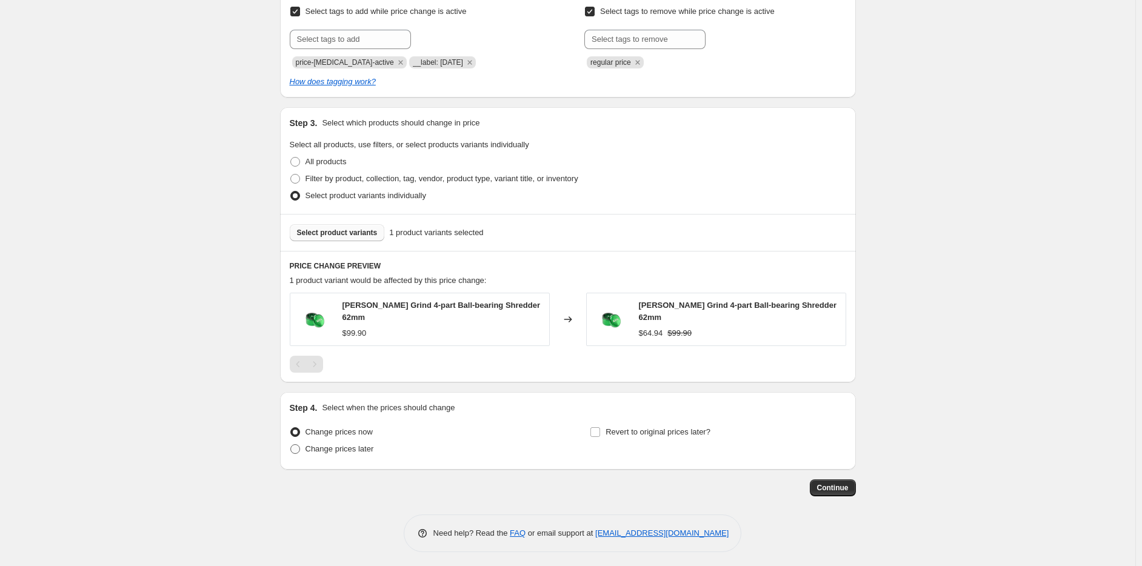
click at [315, 444] on span "Change prices later" at bounding box center [340, 448] width 69 height 9
click at [291, 444] on input "Change prices later" at bounding box center [290, 444] width 1 height 1
radio input "true"
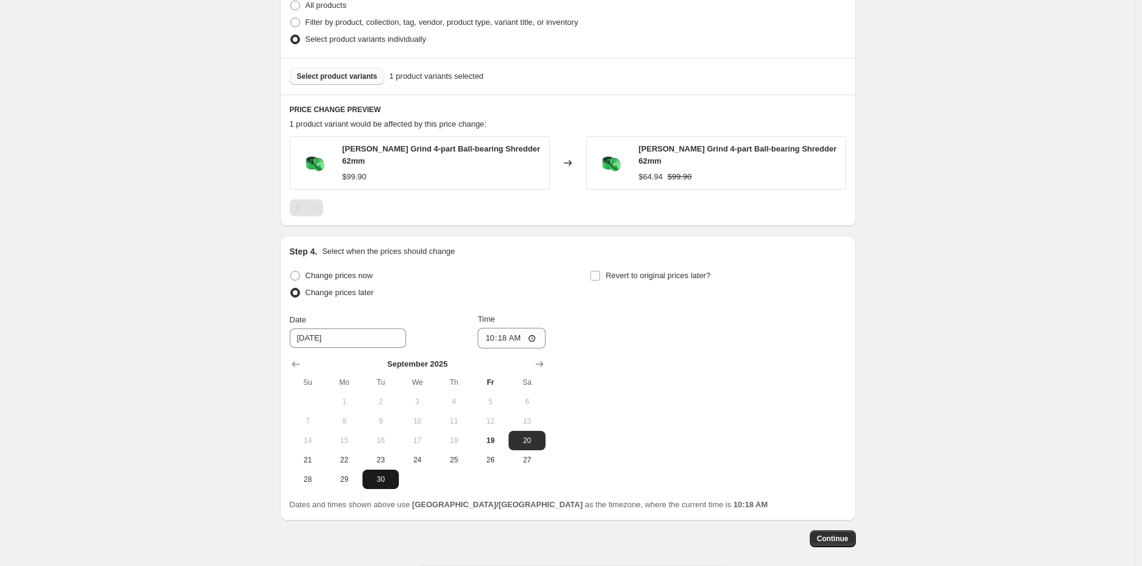
scroll to position [734, 0]
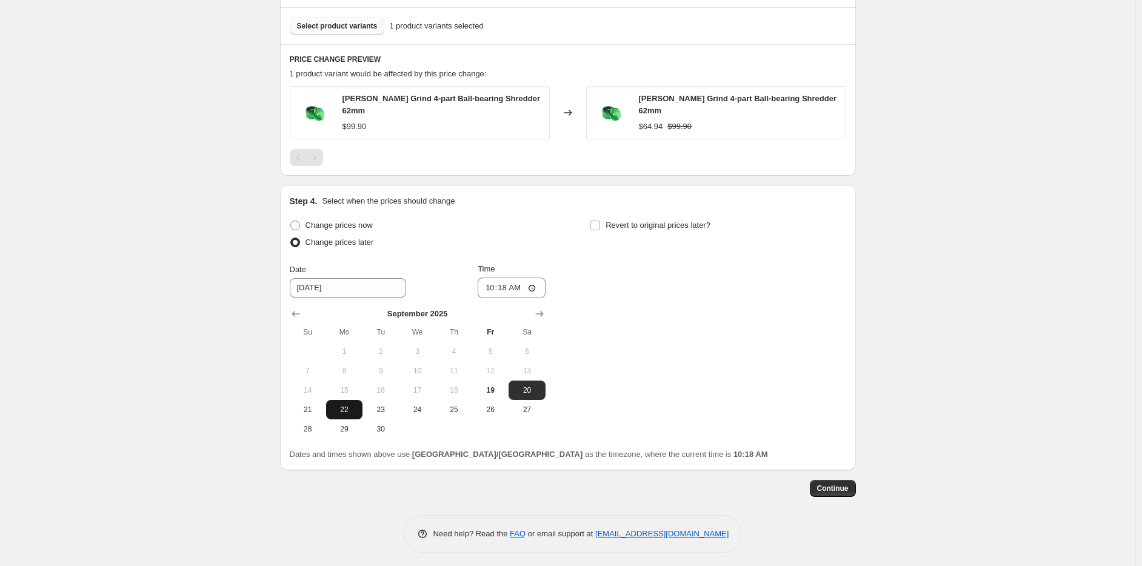
click at [332, 401] on button "22" at bounding box center [344, 409] width 36 height 19
type input "9/22/2025"
click at [494, 289] on input "10:18" at bounding box center [512, 288] width 68 height 21
type input "23:59"
click at [639, 221] on span "Revert to original prices later?" at bounding box center [658, 225] width 105 height 9
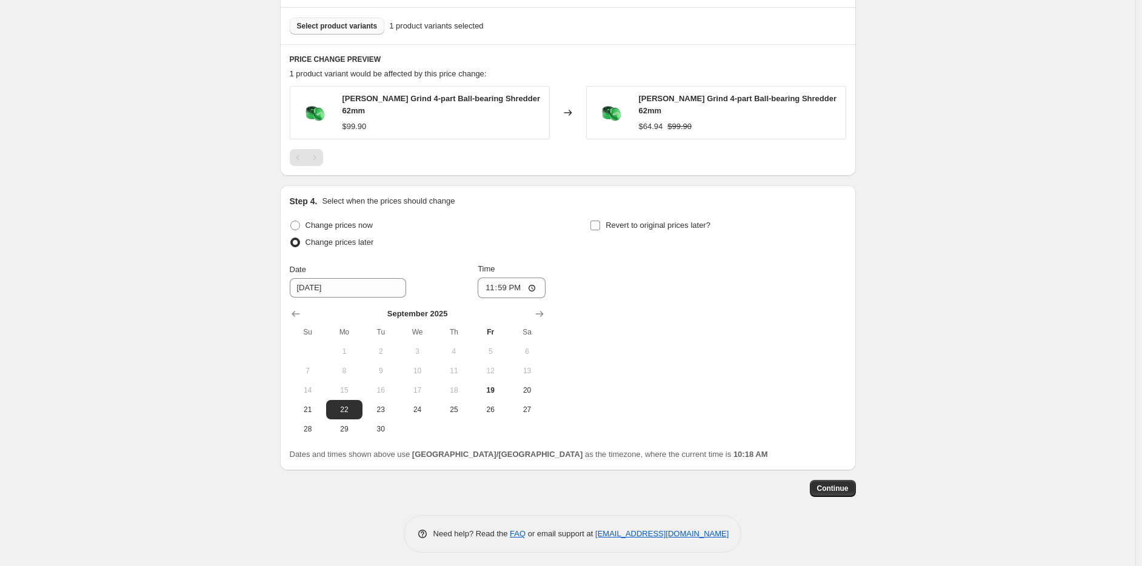
click at [600, 221] on input "Revert to original prices later?" at bounding box center [596, 226] width 10 height 10
checkbox input "true"
click at [840, 308] on icon "Show next month, October 2025" at bounding box center [840, 314] width 12 height 12
click at [653, 368] on span "6" at bounding box center [645, 371] width 27 height 10
type input "10/6/2025"
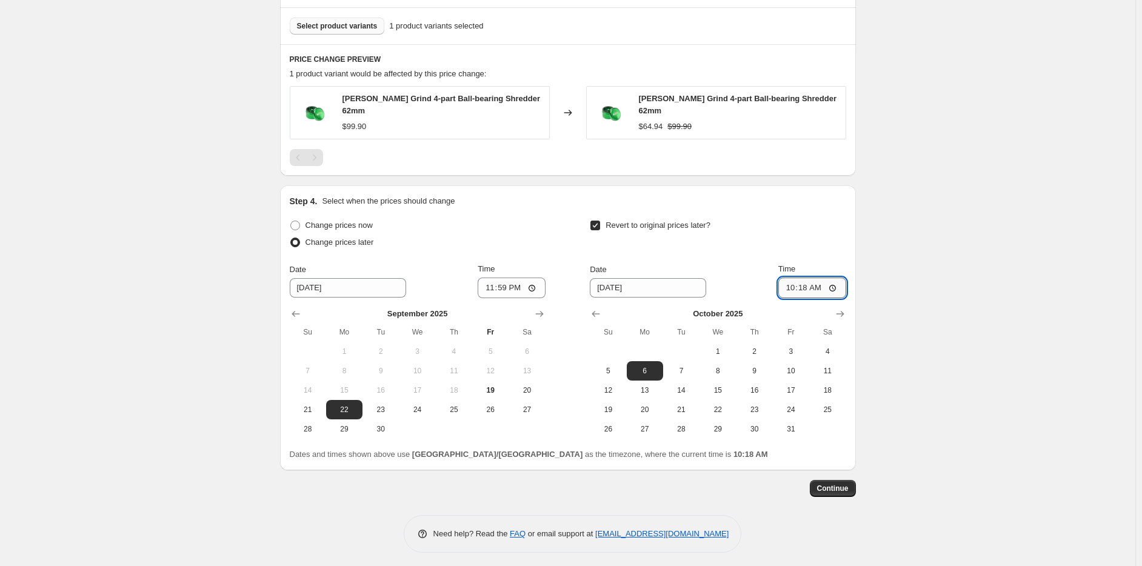
click at [800, 280] on input "10:18" at bounding box center [813, 288] width 68 height 21
click at [776, 274] on div "Date 10/6/2025 Time 10:18" at bounding box center [718, 280] width 256 height 35
click at [800, 278] on input "10:18" at bounding box center [813, 288] width 68 height 21
click at [791, 278] on input "10:18" at bounding box center [813, 288] width 68 height 21
type input "23:59"
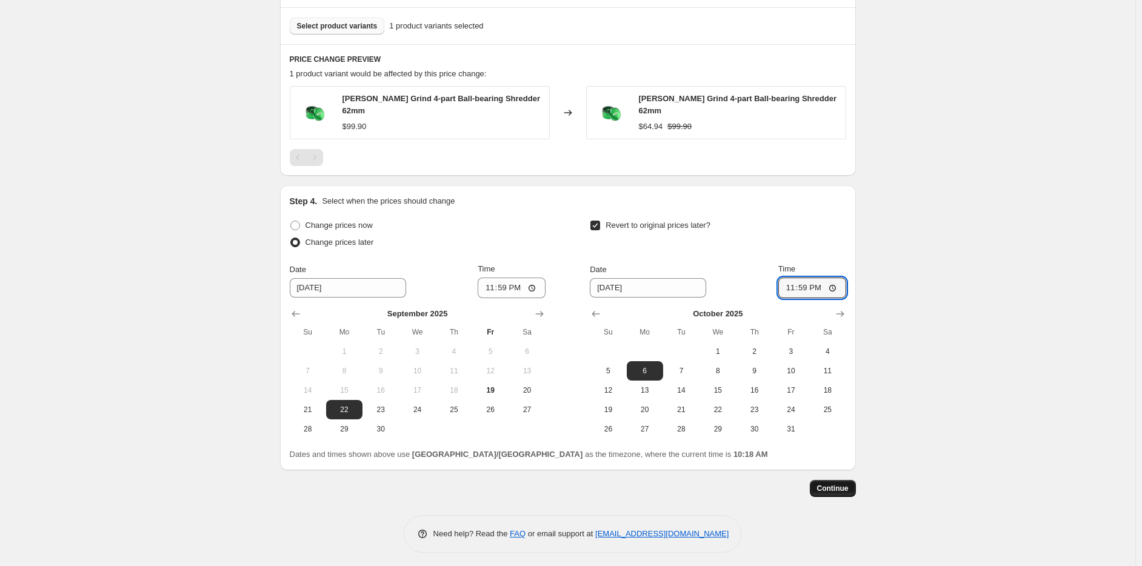
click at [828, 484] on span "Continue" at bounding box center [833, 489] width 32 height 10
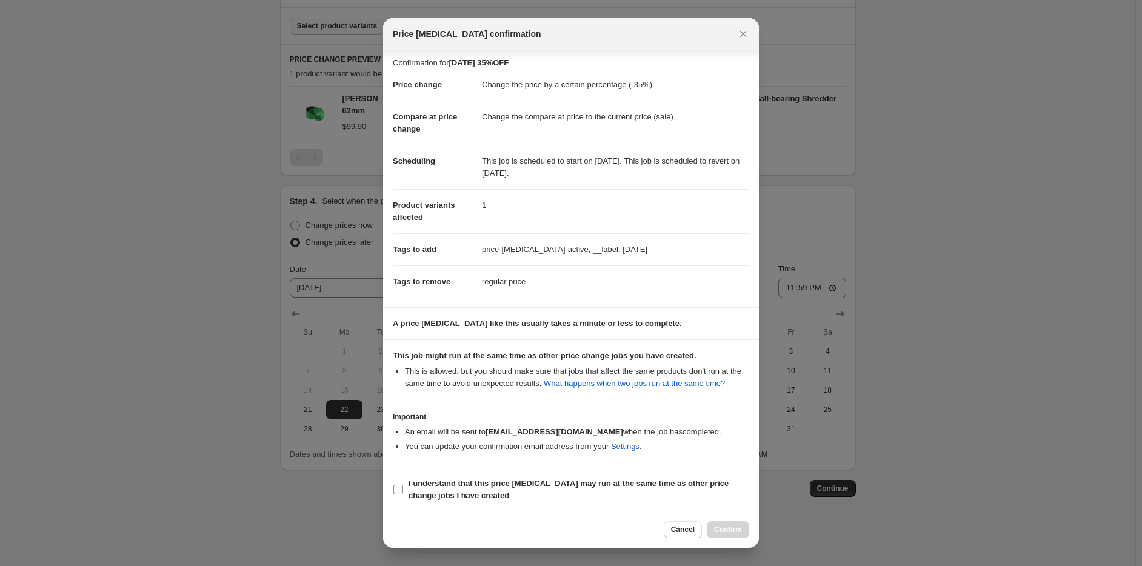
scroll to position [4, 0]
click at [412, 487] on b "I understand that this price change job may run at the same time as other price…" at bounding box center [569, 488] width 320 height 21
click at [403, 487] on input "I understand that this price change job may run at the same time as other price…" at bounding box center [399, 489] width 10 height 10
checkbox input "true"
click at [725, 528] on span "Confirm" at bounding box center [728, 530] width 28 height 10
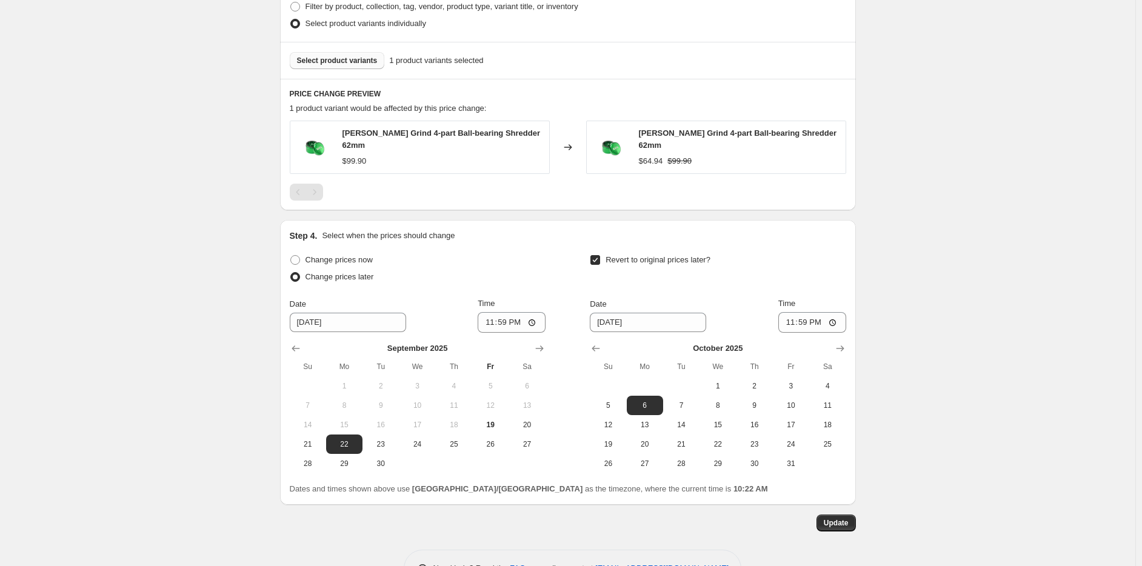
scroll to position [808, 0]
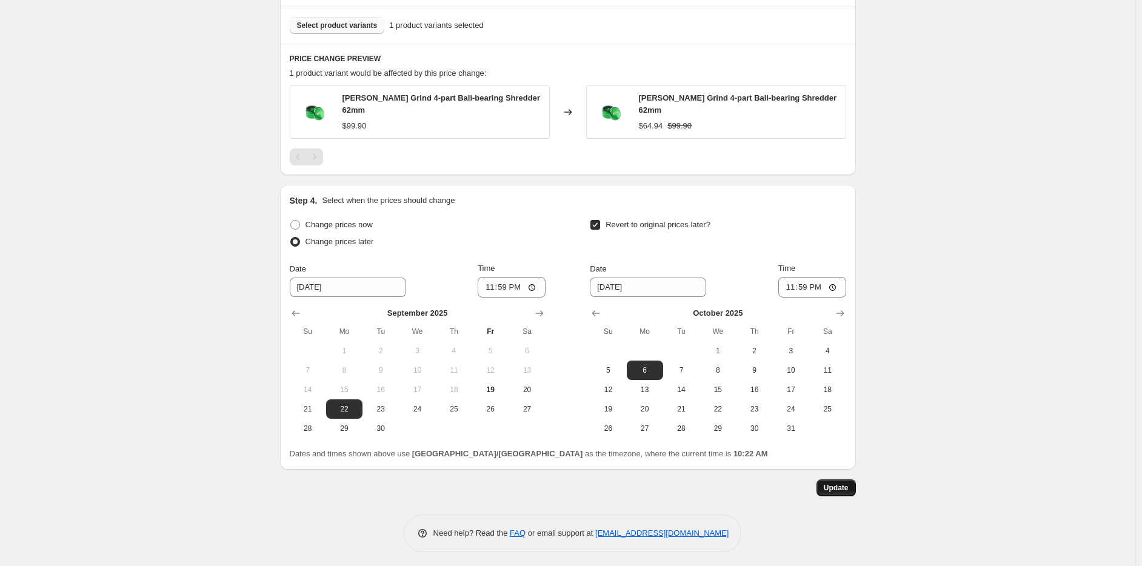
click at [826, 489] on button "Update" at bounding box center [836, 488] width 39 height 17
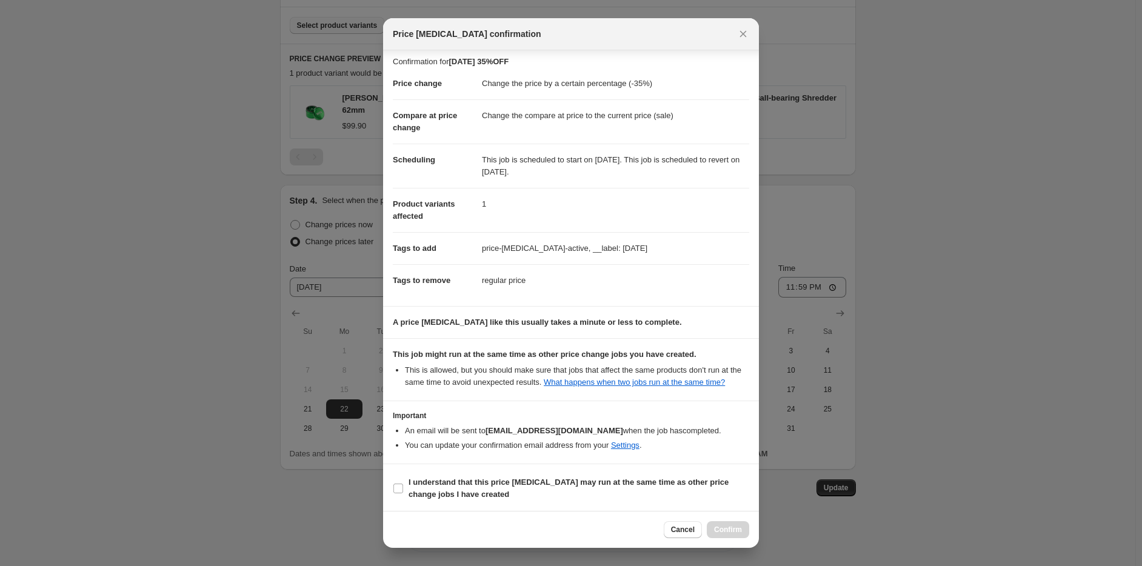
scroll to position [4, 0]
click at [434, 481] on b "I understand that this price change job may run at the same time as other price…" at bounding box center [569, 488] width 320 height 21
click at [403, 484] on input "I understand that this price change job may run at the same time as other price…" at bounding box center [399, 489] width 10 height 10
checkbox input "true"
click at [722, 541] on div "Cancel Confirm" at bounding box center [571, 529] width 376 height 37
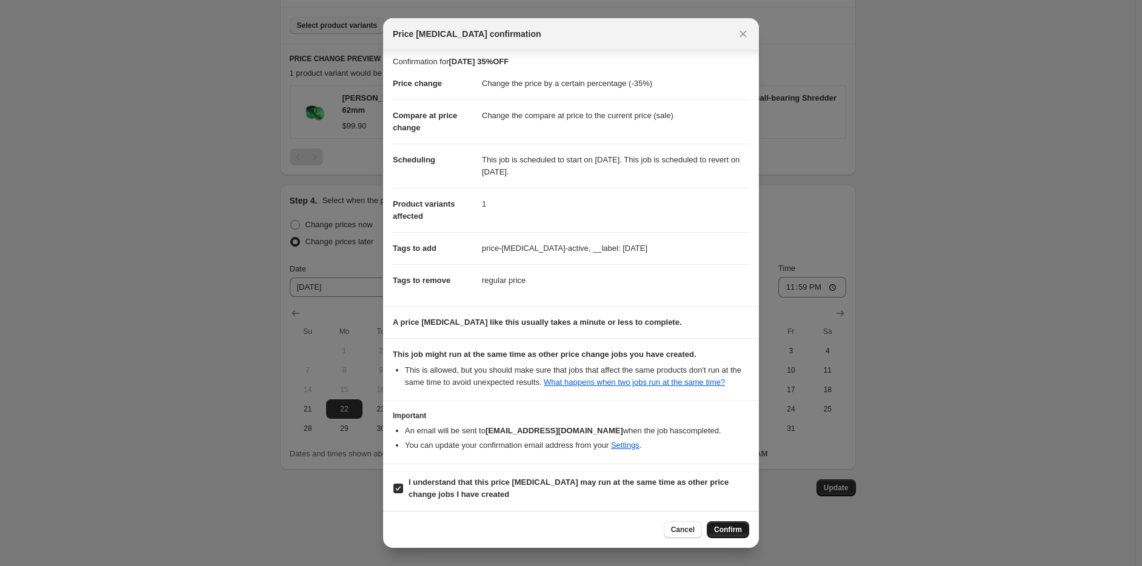
click at [728, 528] on span "Confirm" at bounding box center [728, 530] width 28 height 10
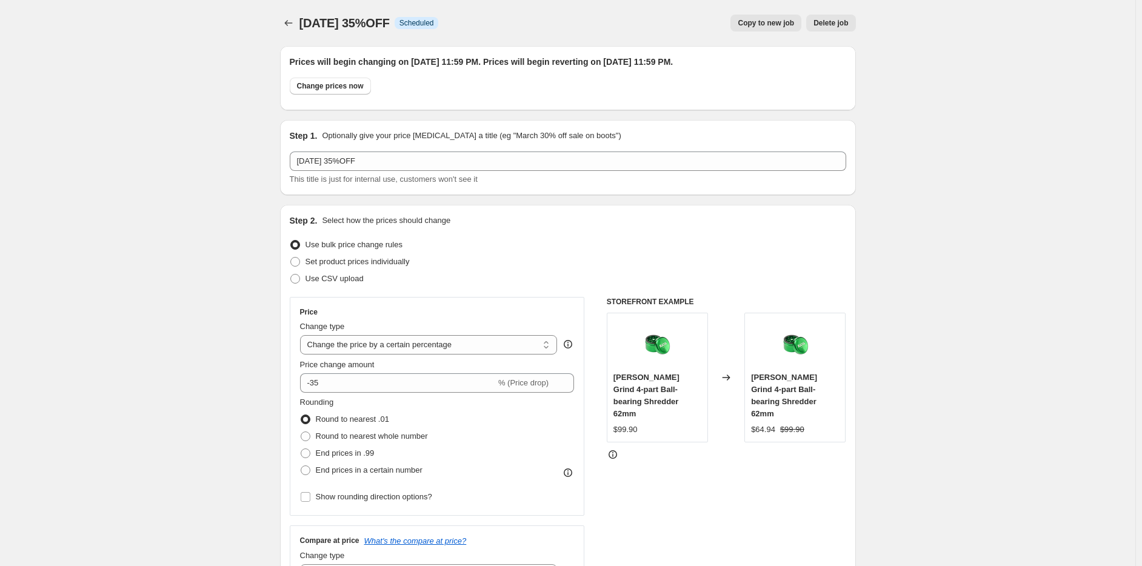
scroll to position [0, 0]
click at [292, 12] on div "Labour Day 35%OFF. This page is ready Labour Day 35%OFF Info Scheduled Copy to …" at bounding box center [568, 23] width 576 height 46
click at [289, 22] on icon "Price change jobs" at bounding box center [288, 23] width 8 height 6
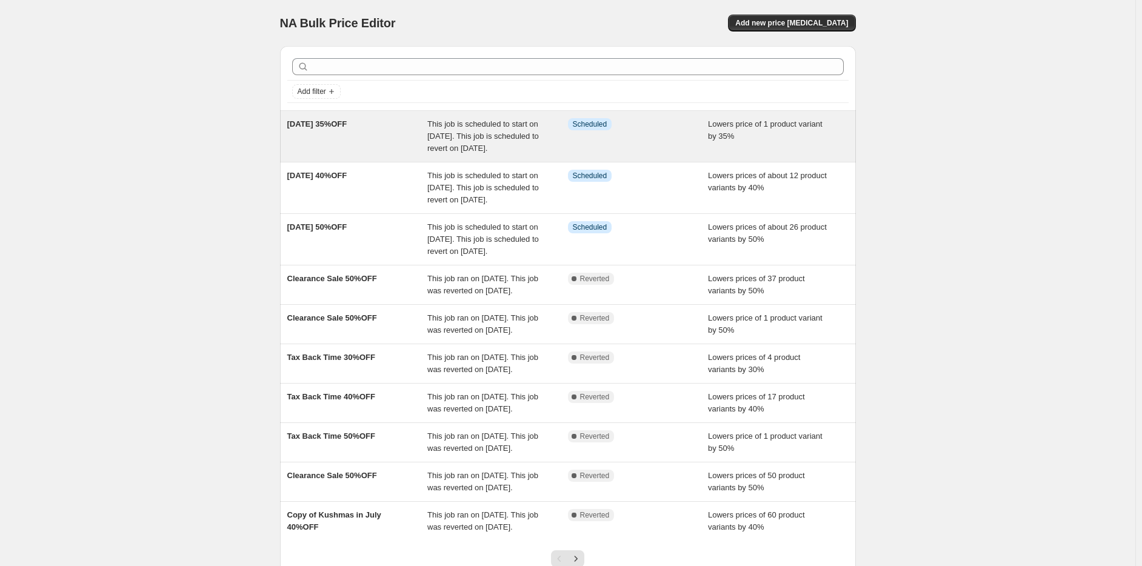
click at [318, 135] on div "Labour Day 35%OFF" at bounding box center [357, 136] width 141 height 36
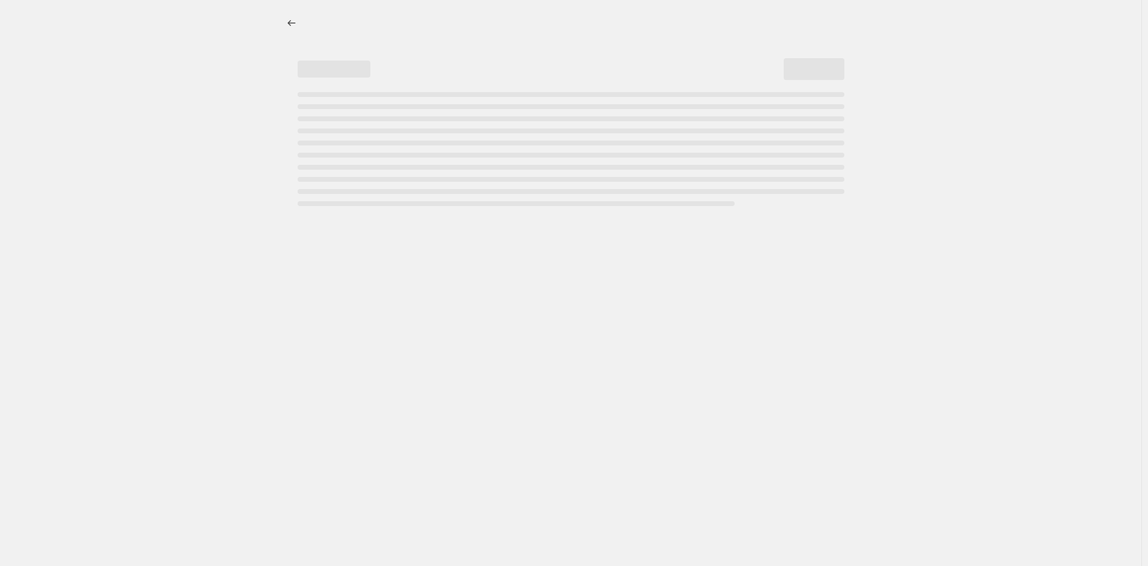
select select "percentage"
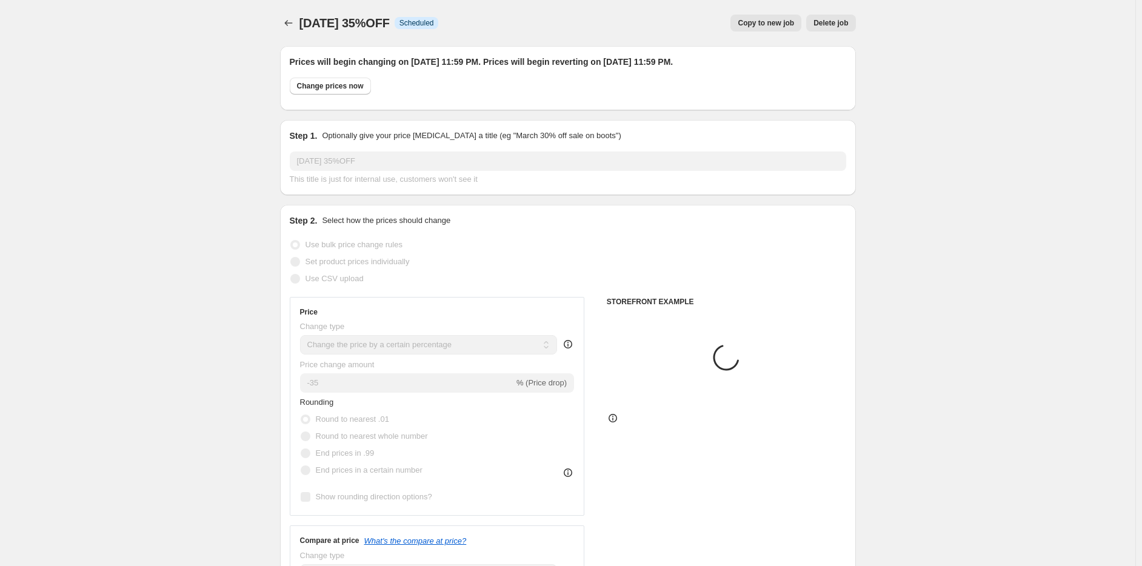
click at [309, 122] on div "Step 1. Optionally give your price change job a title (eg "March 30% off sale o…" at bounding box center [568, 157] width 576 height 75
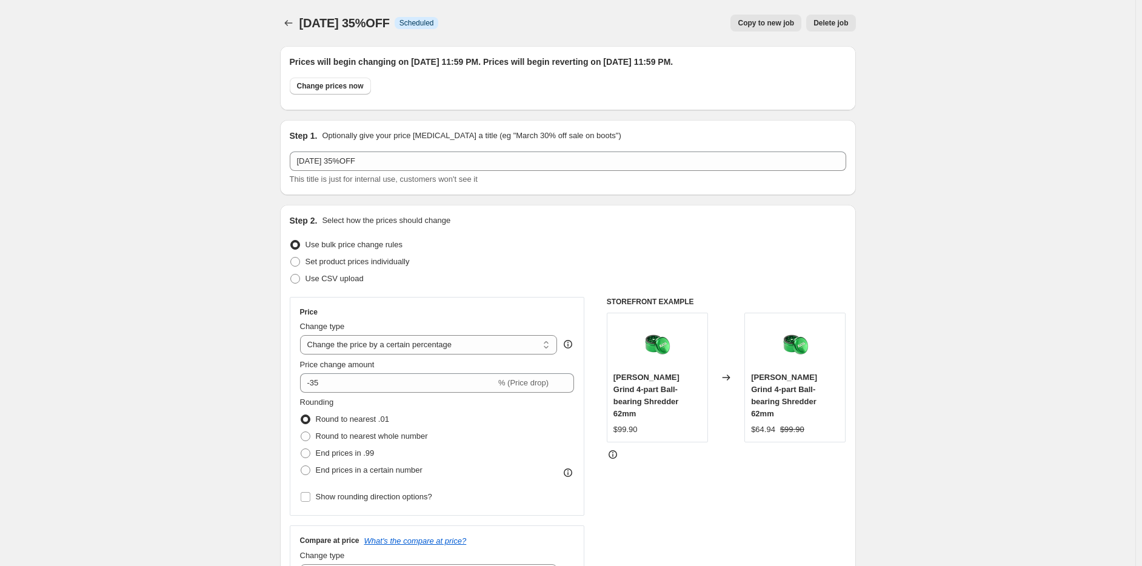
click at [603, 42] on div "Labour Day 35%OFF. This page is ready Labour Day 35%OFF Info Scheduled Copy to …" at bounding box center [568, 23] width 576 height 46
click at [287, 19] on icon "Price change jobs" at bounding box center [289, 23] width 12 height 12
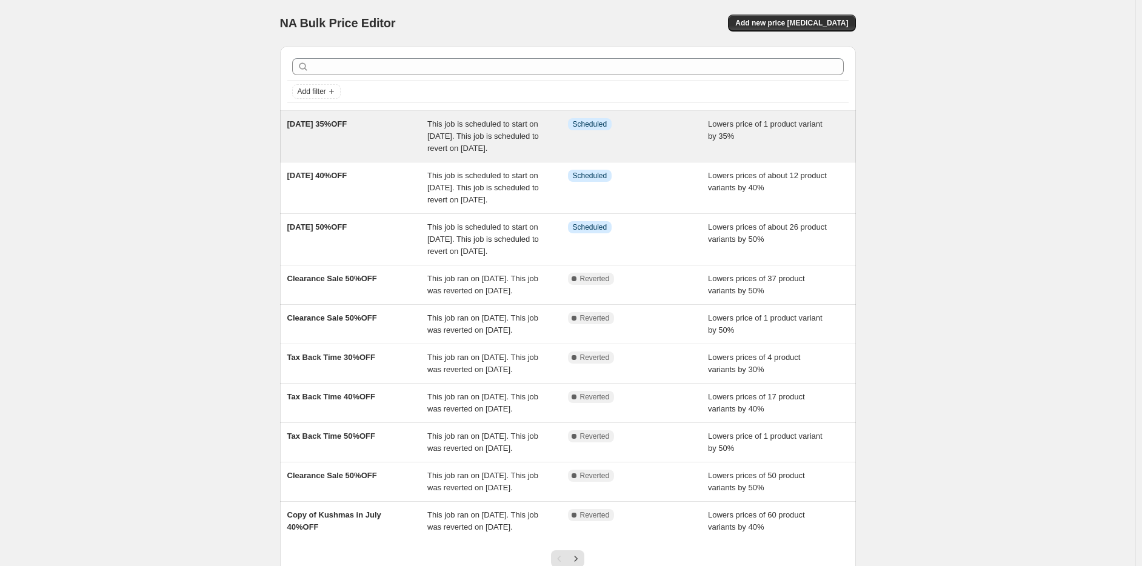
click at [464, 116] on div "Labour Day 35%OFF This job is scheduled to start on September 22, 2025. This jo…" at bounding box center [568, 136] width 576 height 51
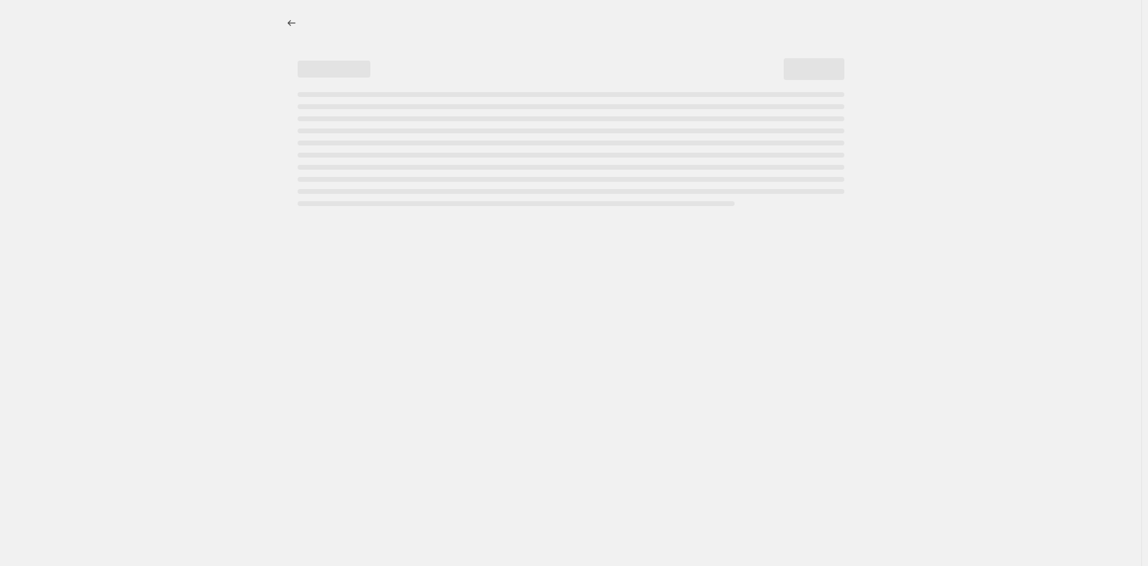
select select "percentage"
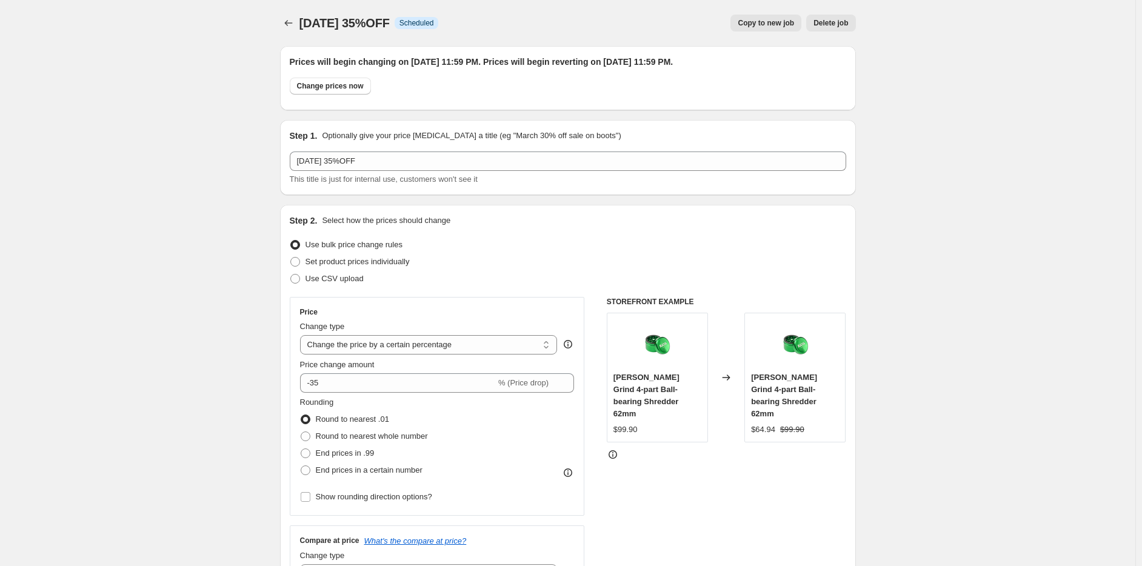
click at [773, 25] on span "Copy to new job" at bounding box center [766, 23] width 56 height 10
select select "percentage"
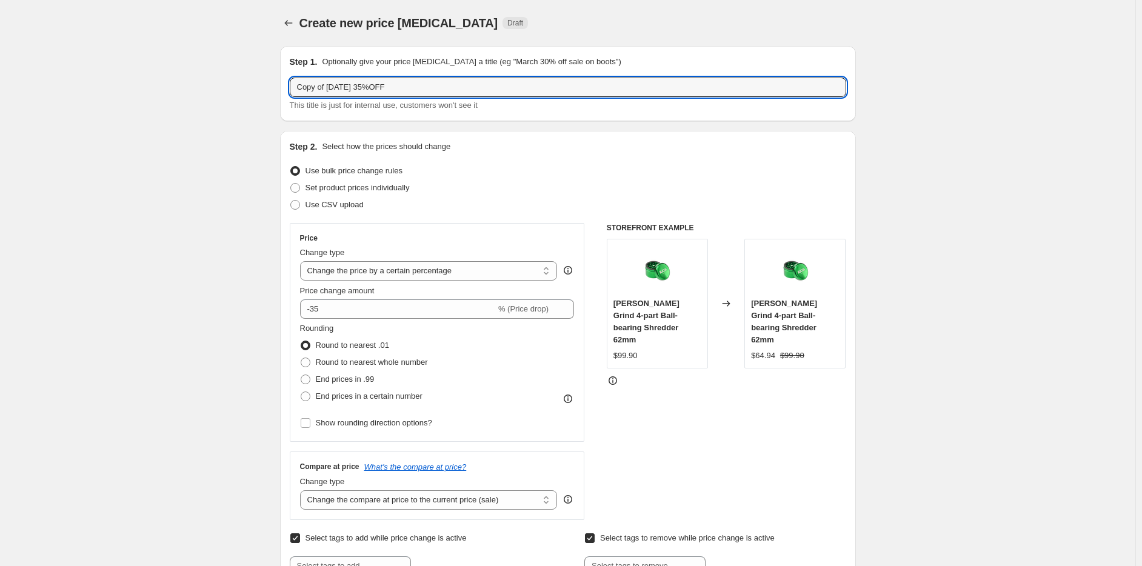
drag, startPoint x: 330, startPoint y: 85, endPoint x: 232, endPoint y: 90, distance: 97.7
click at [232, 90] on div "Create new price change job. This page is ready Create new price change job Dra…" at bounding box center [568, 549] width 1136 height 1098
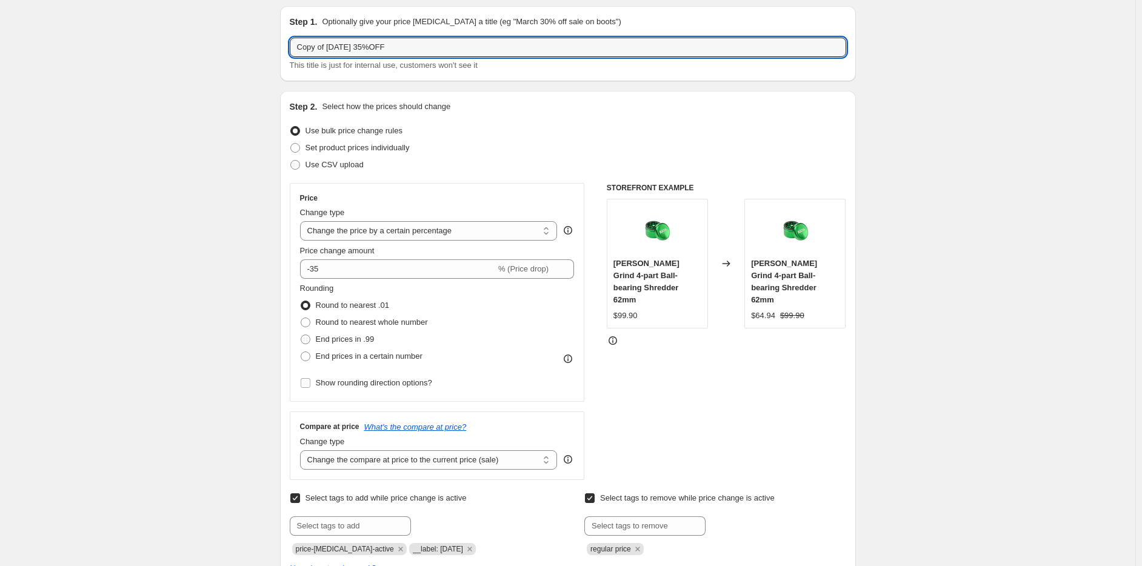
scroll to position [60, 0]
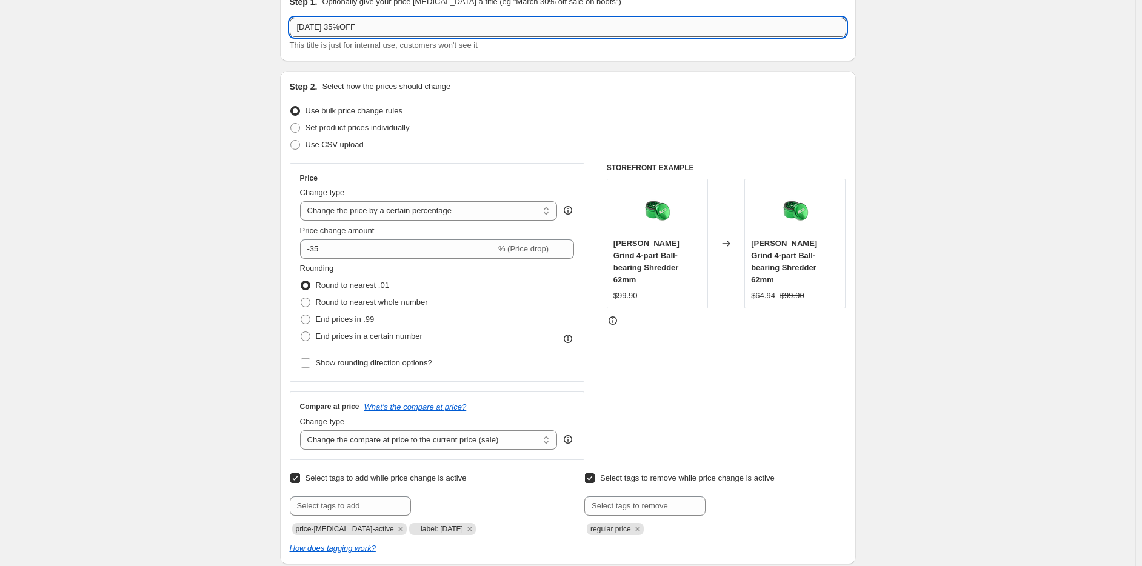
click at [350, 24] on input "Labour Day 35%OFF" at bounding box center [568, 27] width 557 height 19
type input "Labour Day 30%OFF"
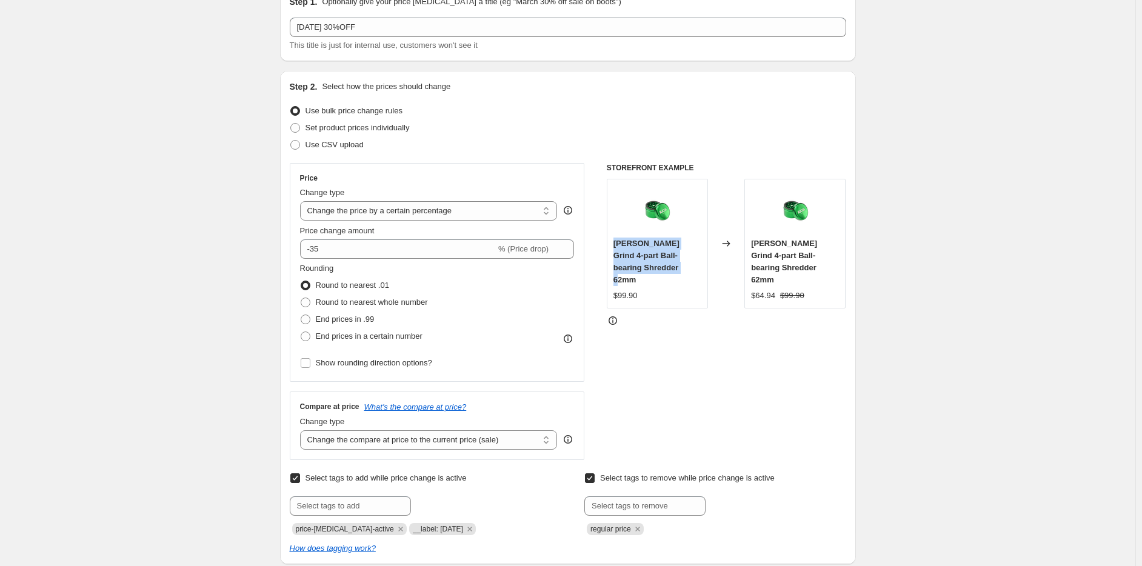
drag, startPoint x: 636, startPoint y: 254, endPoint x: 652, endPoint y: 267, distance: 21.1
click at [652, 267] on div "Kaya Swift Grind 4-part Ball-bearing Shredder 62mm" at bounding box center [658, 262] width 88 height 49
copy span "Kaya Swift Grind 4-part Ball-bearing Shredder 62mm"
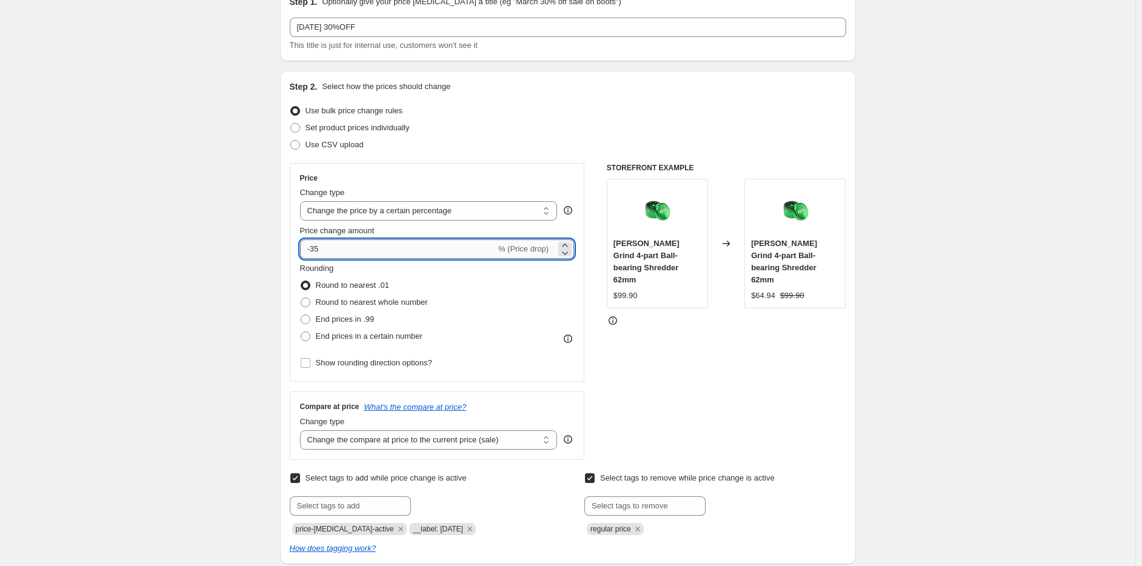
click at [364, 252] on input "-35" at bounding box center [398, 249] width 196 height 19
type input "-30"
click at [781, 347] on div "STOREFRONT EXAMPLE Kaya Swift Grind 4-part Ball-bearing Shredder 62mm $99.90 Ch…" at bounding box center [727, 311] width 240 height 297
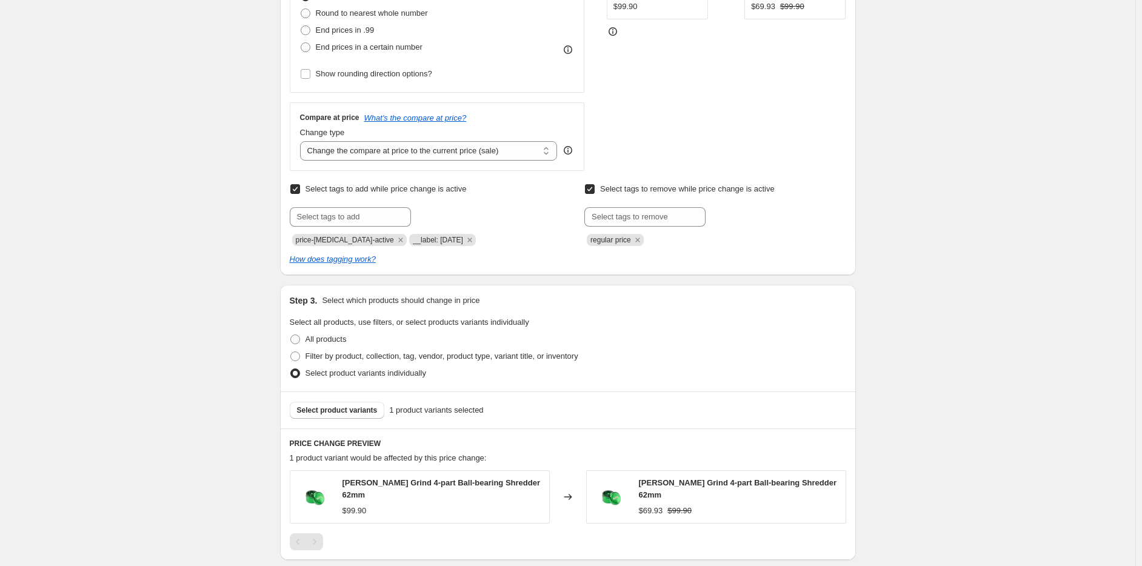
scroll to position [424, 0]
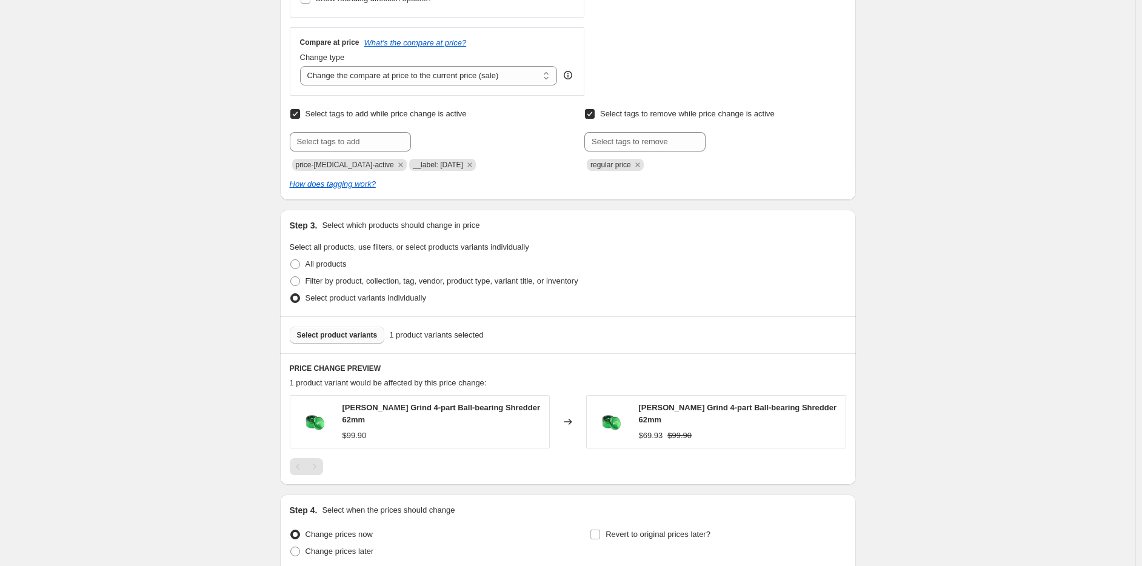
click at [345, 340] on span "Select product variants" at bounding box center [337, 335] width 81 height 10
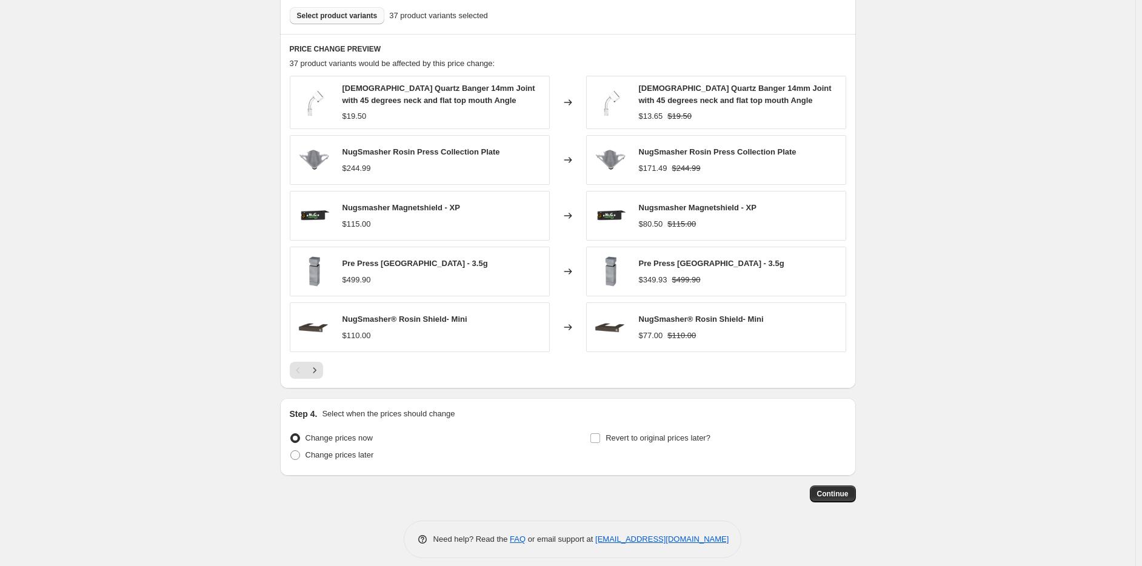
scroll to position [753, 0]
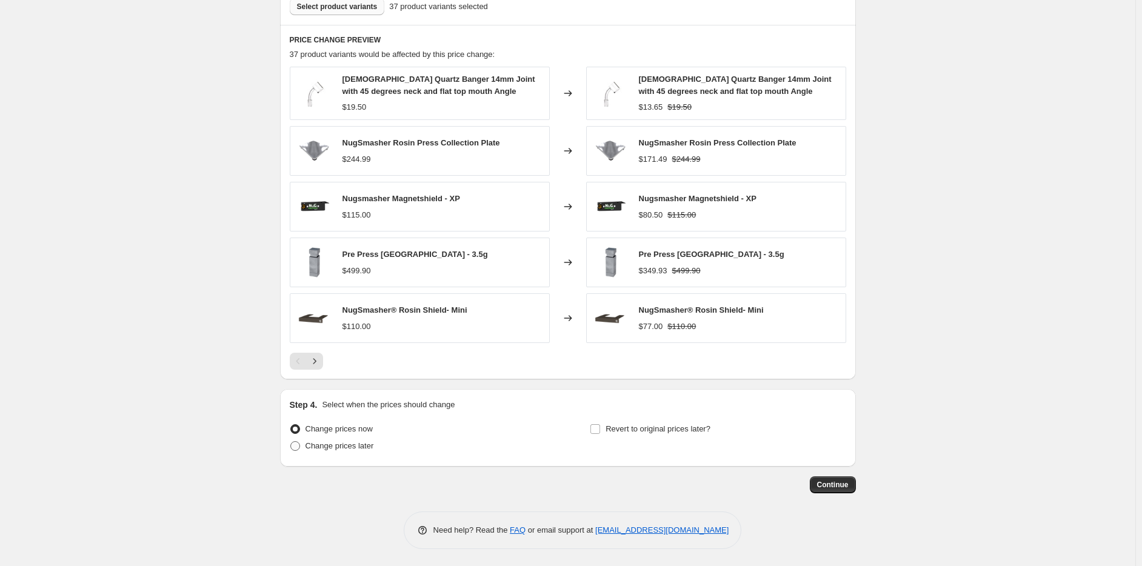
click at [309, 453] on label "Change prices later" at bounding box center [332, 446] width 84 height 17
click at [291, 442] on input "Change prices later" at bounding box center [290, 441] width 1 height 1
radio input "true"
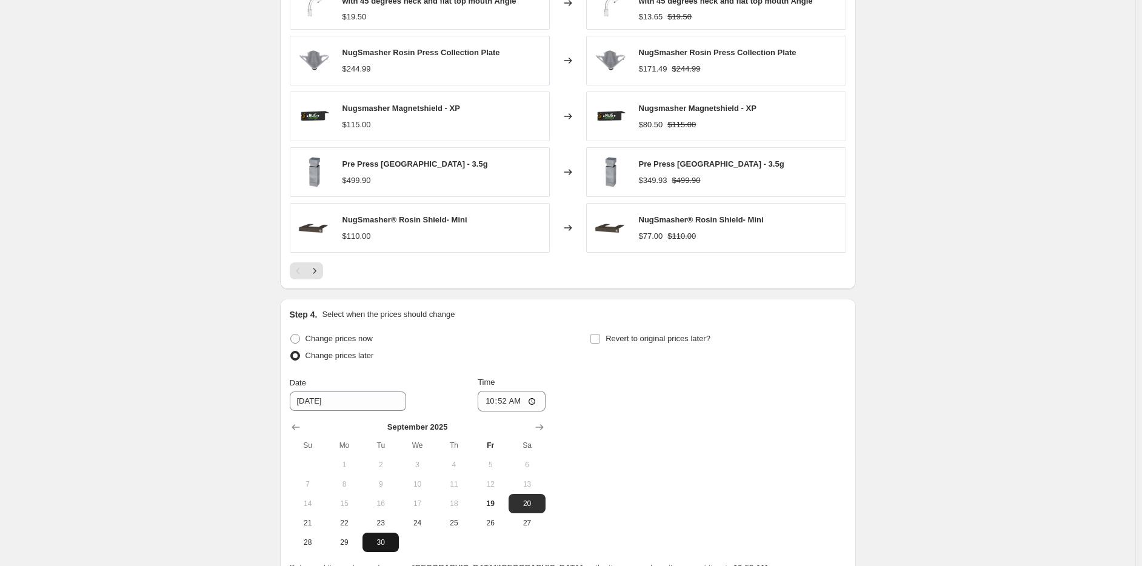
scroll to position [874, 0]
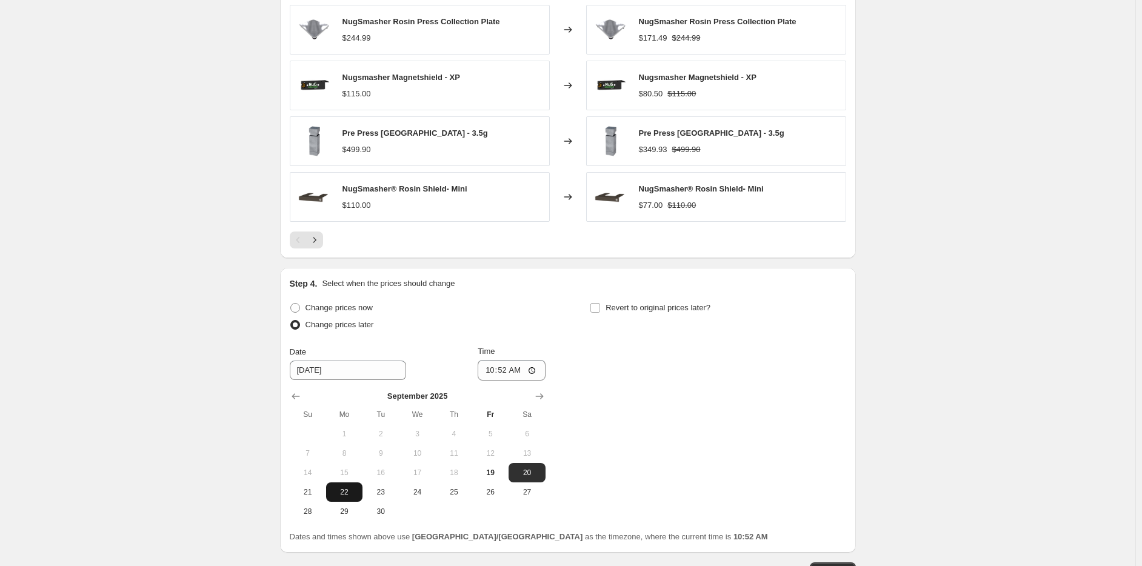
click at [348, 495] on span "22" at bounding box center [344, 493] width 27 height 10
click at [494, 363] on input "10:52" at bounding box center [512, 370] width 68 height 21
click at [319, 488] on button "21" at bounding box center [308, 492] width 36 height 19
type input "9/21/2025"
click at [512, 358] on div "Time 10:52" at bounding box center [512, 363] width 68 height 35
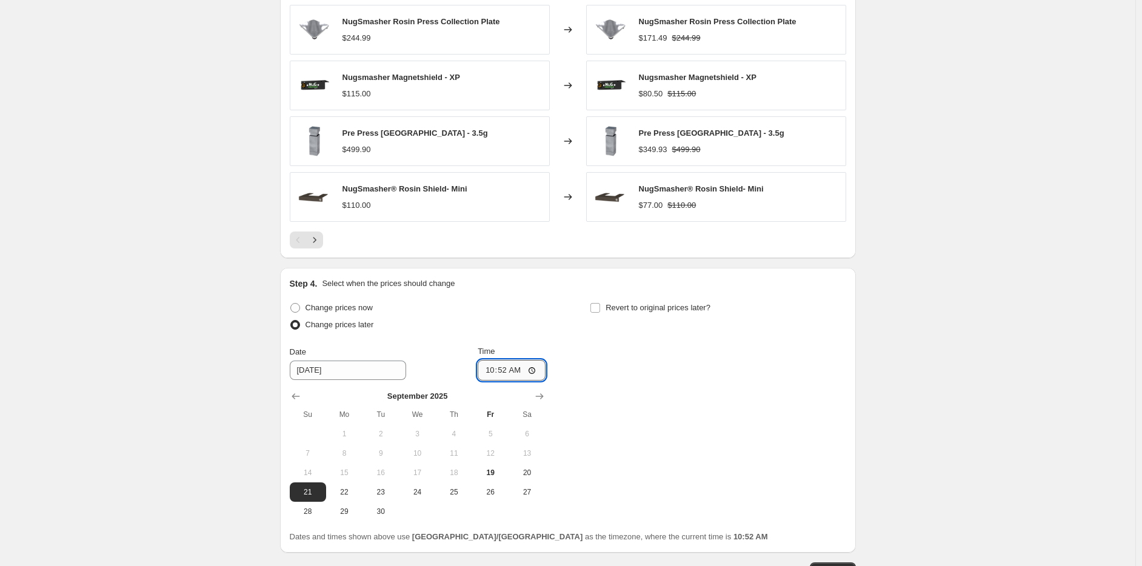
click at [493, 366] on input "10:52" at bounding box center [512, 370] width 68 height 21
type input "23:59"
click at [673, 309] on span "Revert to original prices later?" at bounding box center [658, 307] width 105 height 9
click at [670, 312] on span "Revert to original prices later?" at bounding box center [658, 307] width 105 height 9
click at [600, 312] on input "Revert to original prices later?" at bounding box center [596, 308] width 10 height 10
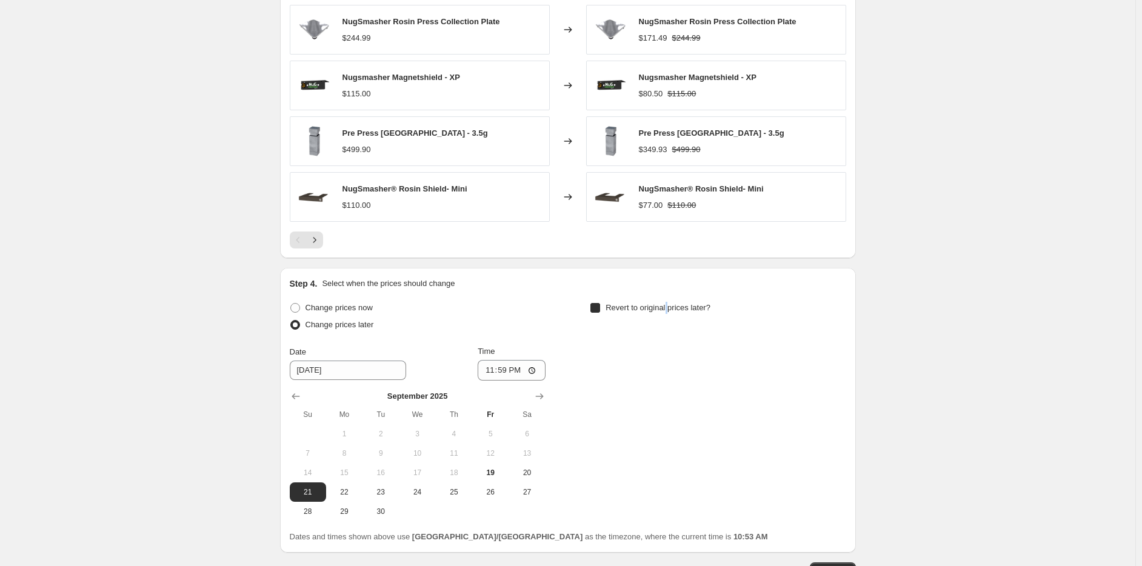
checkbox input "true"
click at [833, 399] on div at bounding box center [718, 396] width 256 height 12
click at [837, 397] on icon "Show next month, October 2025" at bounding box center [840, 396] width 12 height 12
click at [663, 455] on button "6" at bounding box center [645, 453] width 36 height 19
type input "10/6/2025"
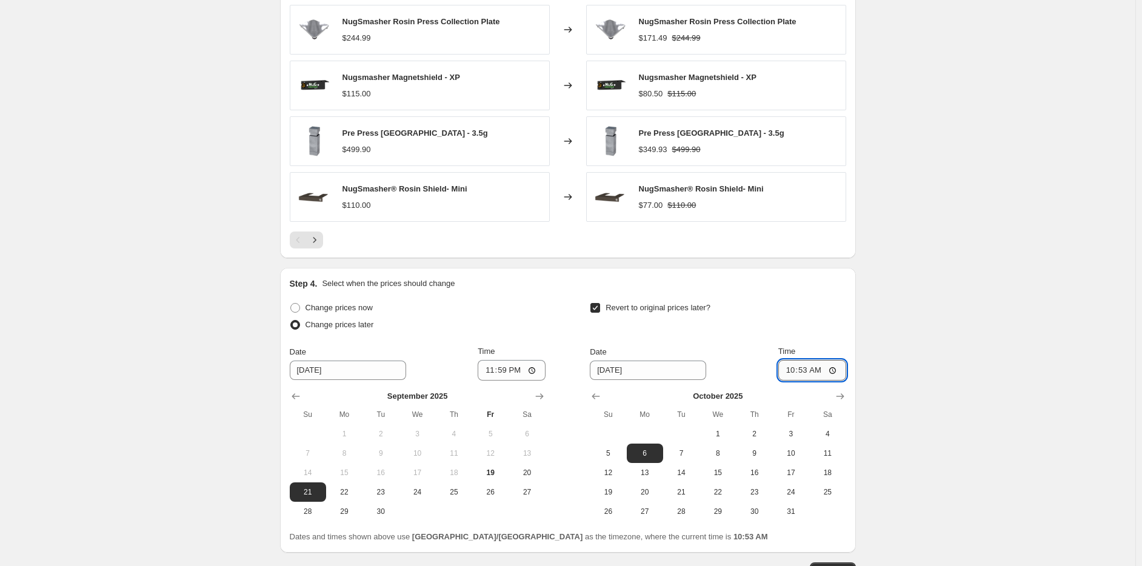
click at [787, 369] on input "10:53" at bounding box center [813, 370] width 68 height 21
type input "23:59"
drag, startPoint x: 825, startPoint y: 330, endPoint x: 840, endPoint y: 329, distance: 14.7
click at [828, 330] on div "Revert to original prices later?" at bounding box center [718, 318] width 256 height 36
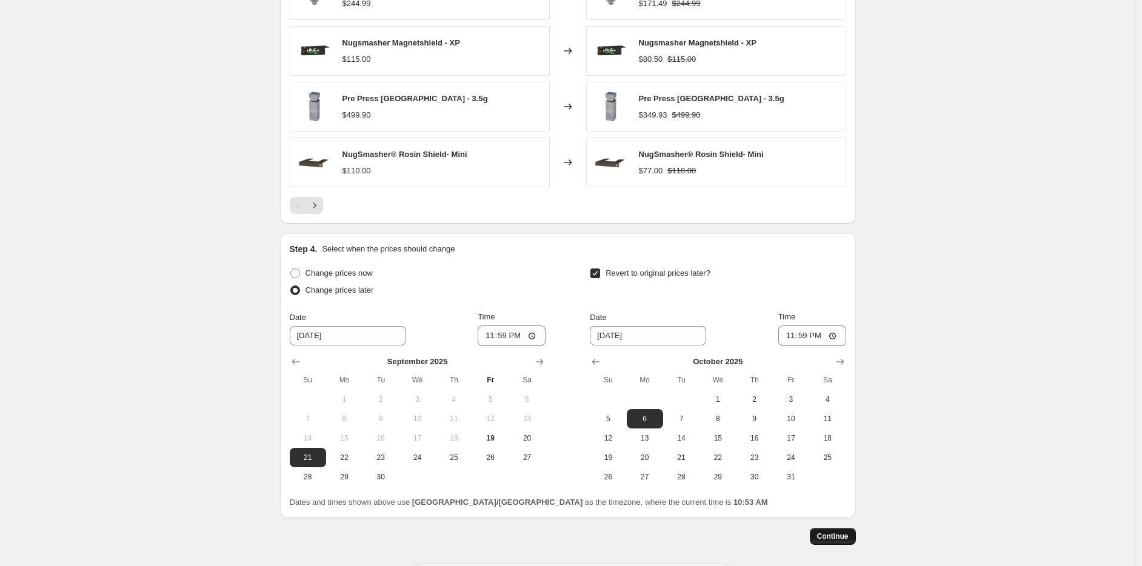
scroll to position [960, 0]
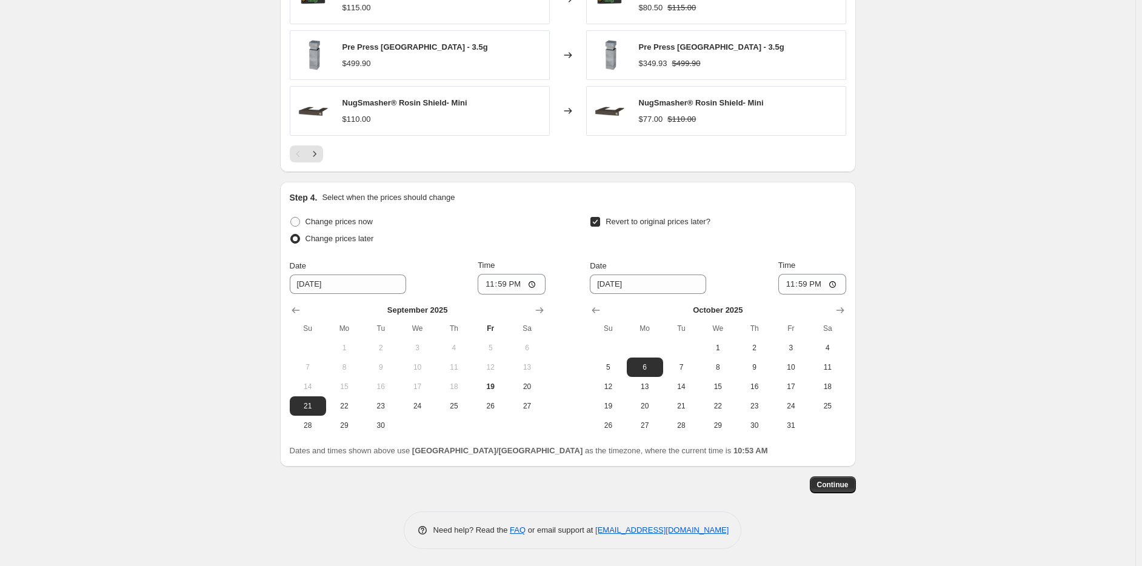
click at [846, 491] on button "Continue" at bounding box center [833, 485] width 46 height 17
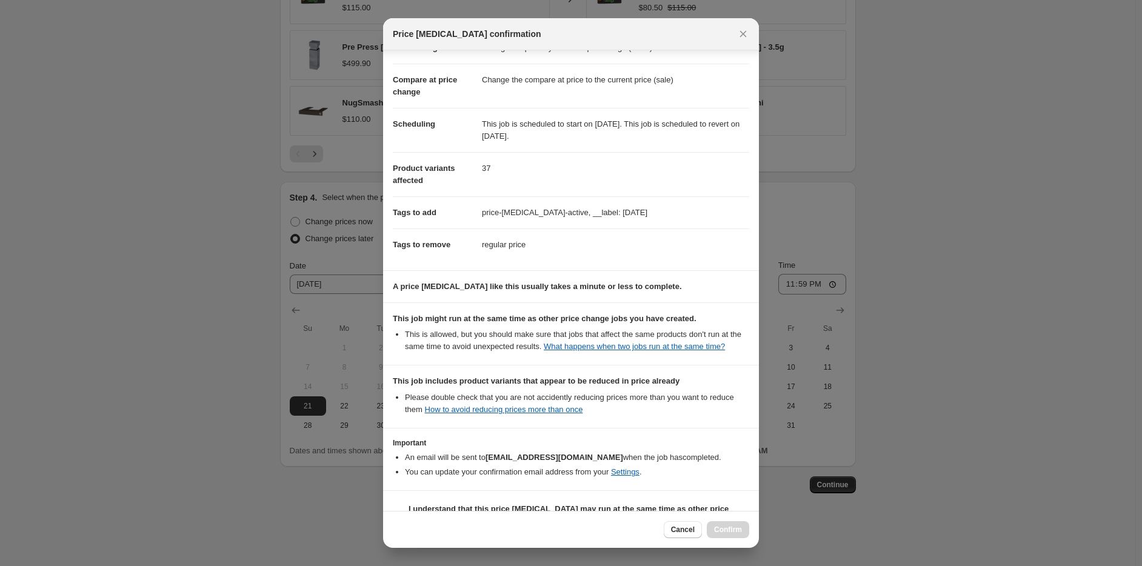
scroll to position [79, 0]
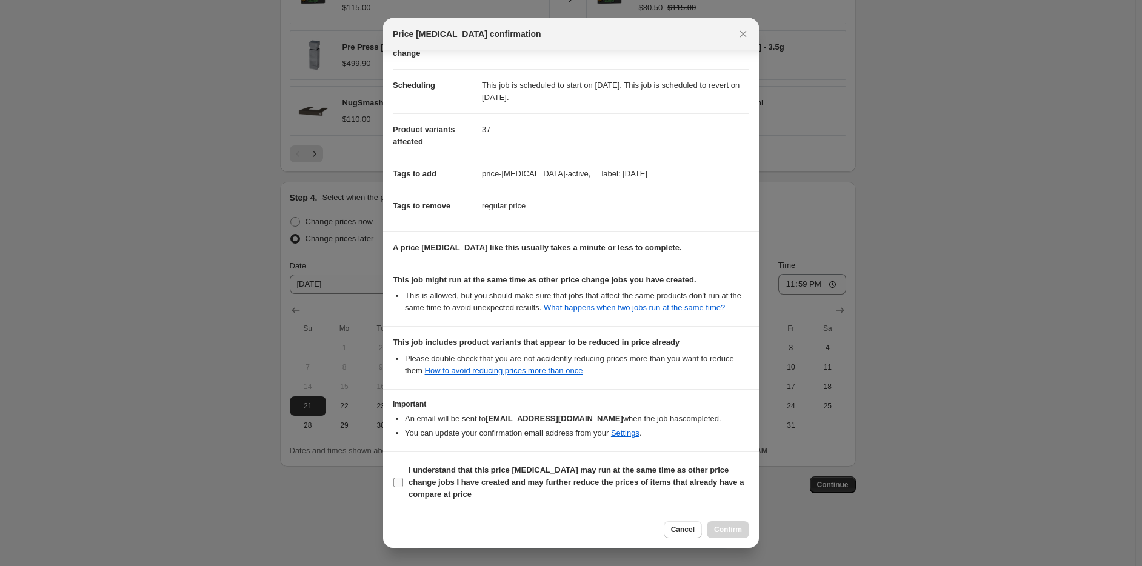
click at [431, 462] on label "I understand that this price change job may run at the same time as other price…" at bounding box center [571, 482] width 357 height 41
click at [403, 478] on input "I understand that this price change job may run at the same time as other price…" at bounding box center [399, 483] width 10 height 10
checkbox input "true"
click at [728, 532] on span "Confirm" at bounding box center [728, 530] width 28 height 10
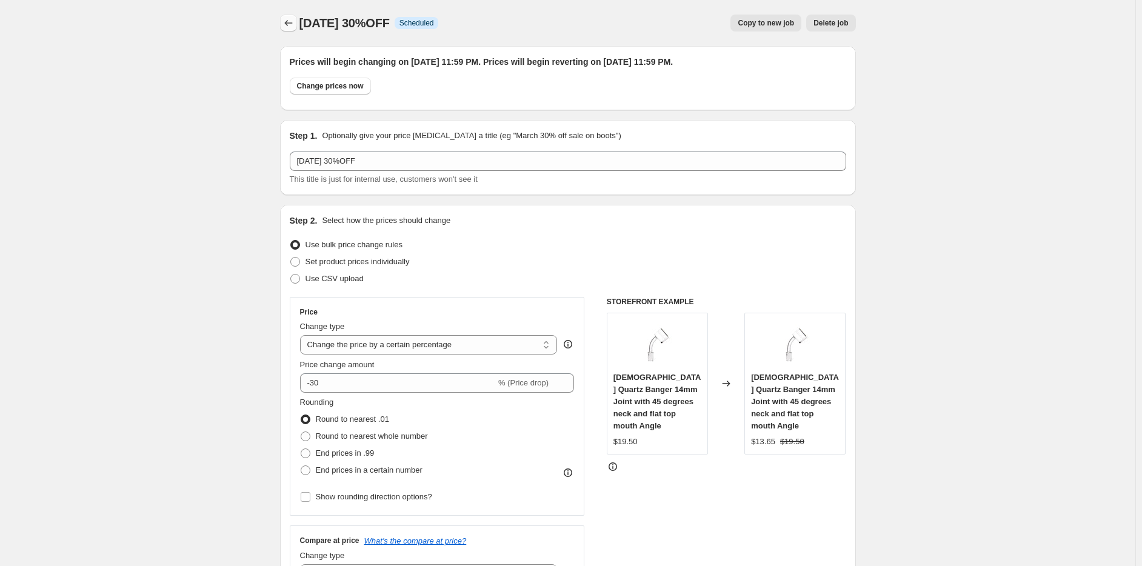
click at [293, 18] on icon "Price change jobs" at bounding box center [289, 23] width 12 height 12
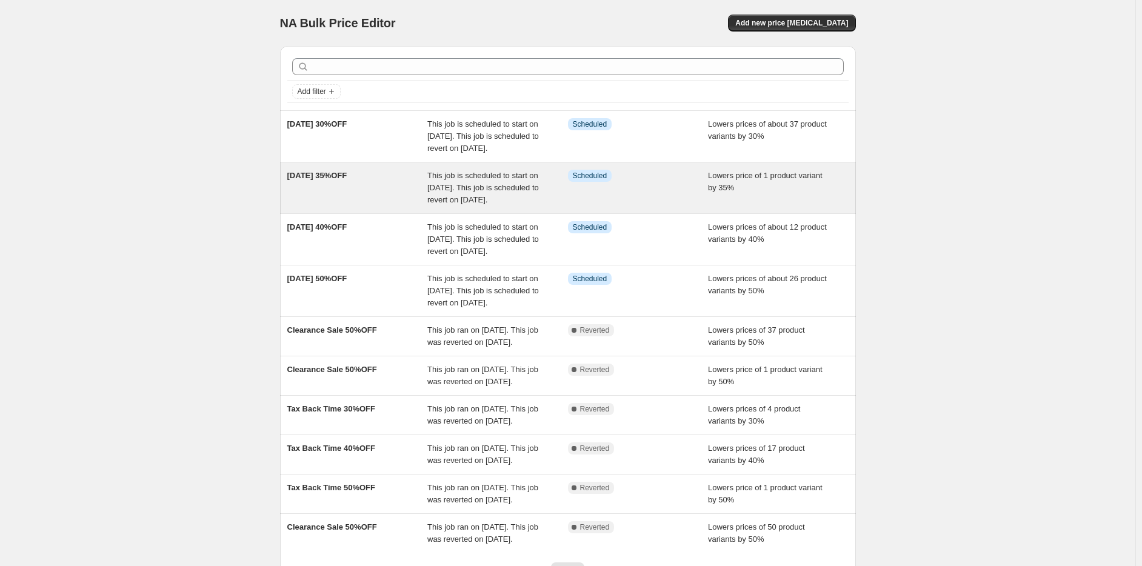
click at [449, 204] on span "This job is scheduled to start on September 22, 2025. This job is scheduled to …" at bounding box center [483, 187] width 112 height 33
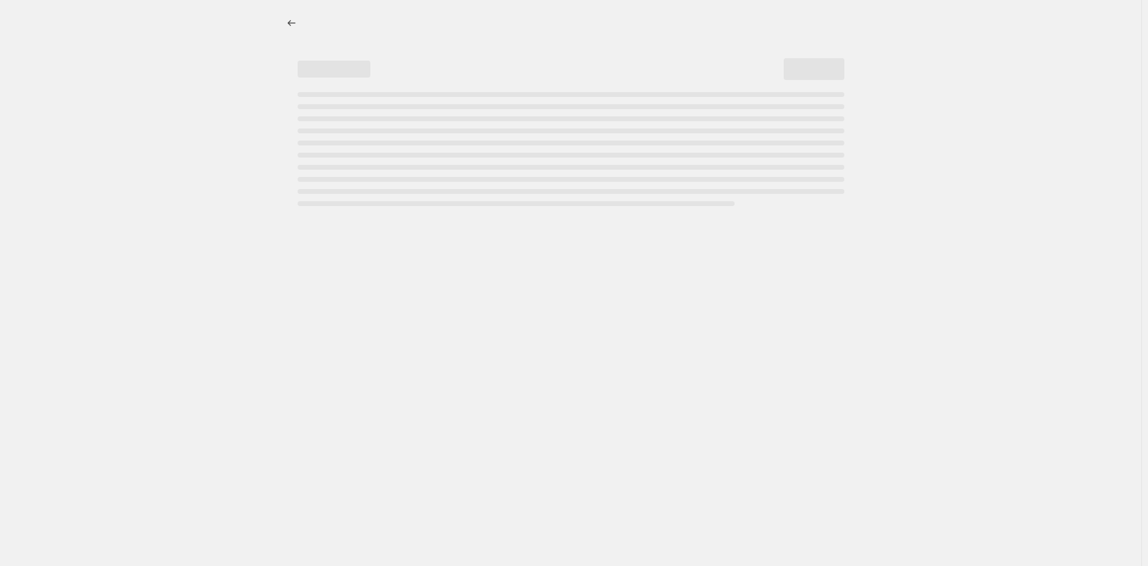
select select "percentage"
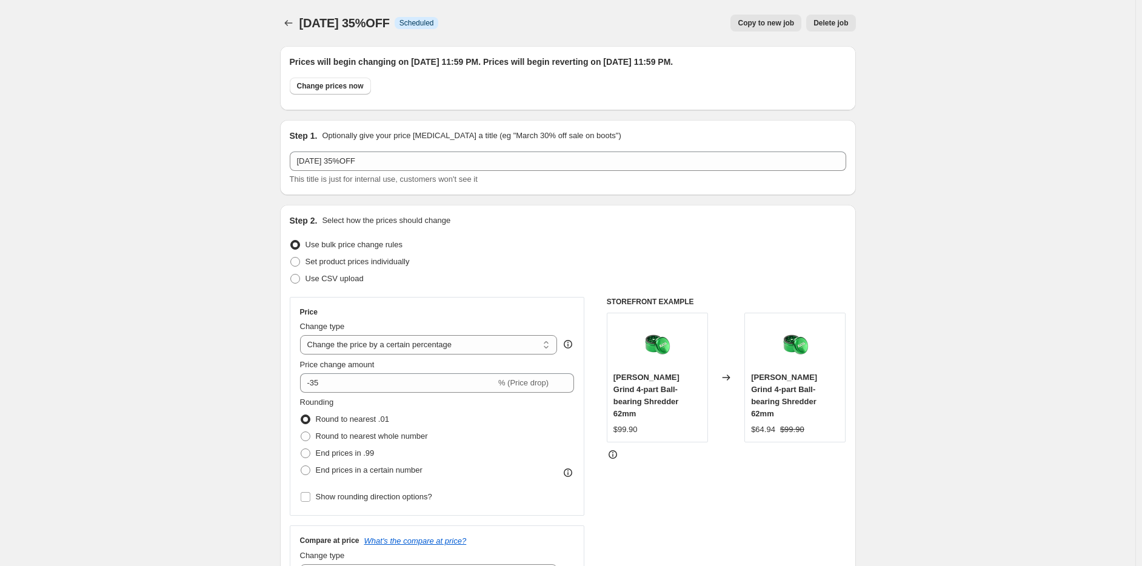
click at [759, 26] on span "Copy to new job" at bounding box center [766, 23] width 56 height 10
select select "percentage"
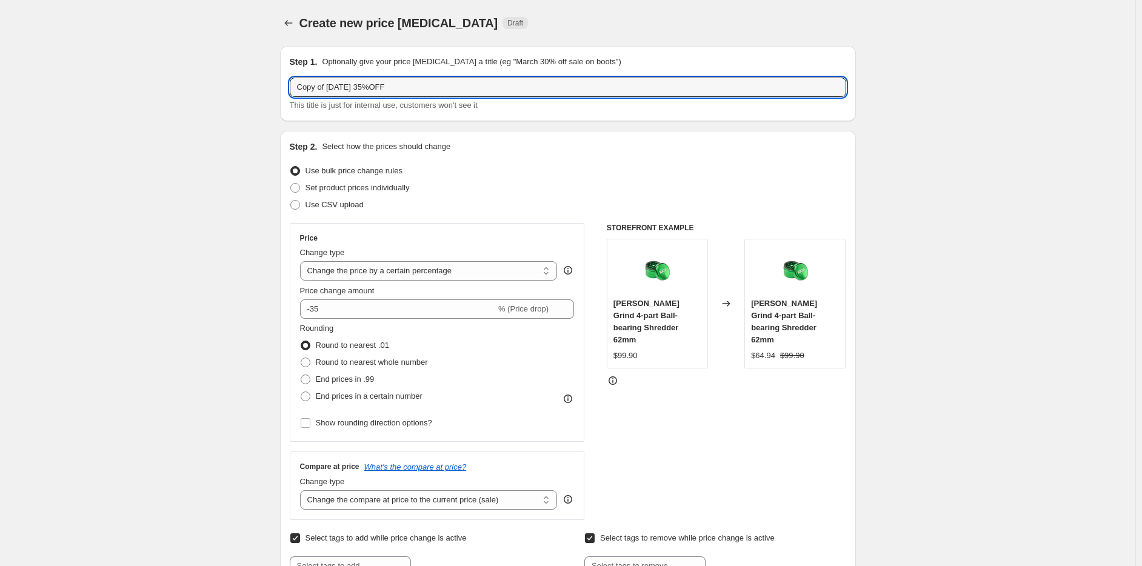
drag, startPoint x: 327, startPoint y: 87, endPoint x: 270, endPoint y: 87, distance: 56.4
click at [270, 87] on div "Create new price change job. This page is ready Create new price change job Dra…" at bounding box center [568, 549] width 605 height 1098
click at [346, 91] on input "Labour Day 35%OFF" at bounding box center [568, 87] width 557 height 19
type input "Labour Day 25%OFF"
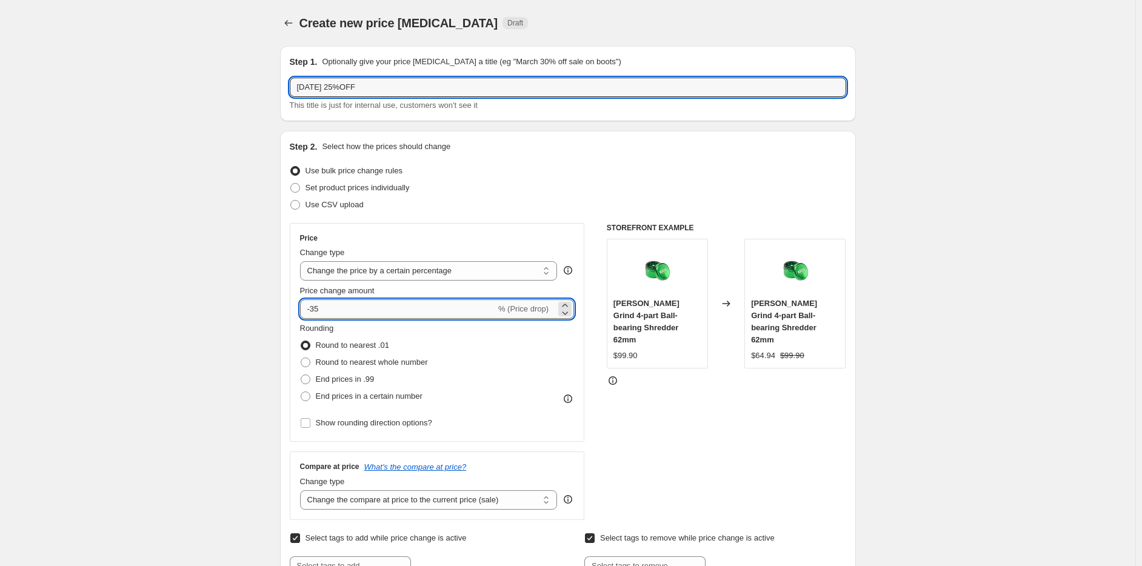
click at [315, 305] on input "-35" at bounding box center [398, 309] width 196 height 19
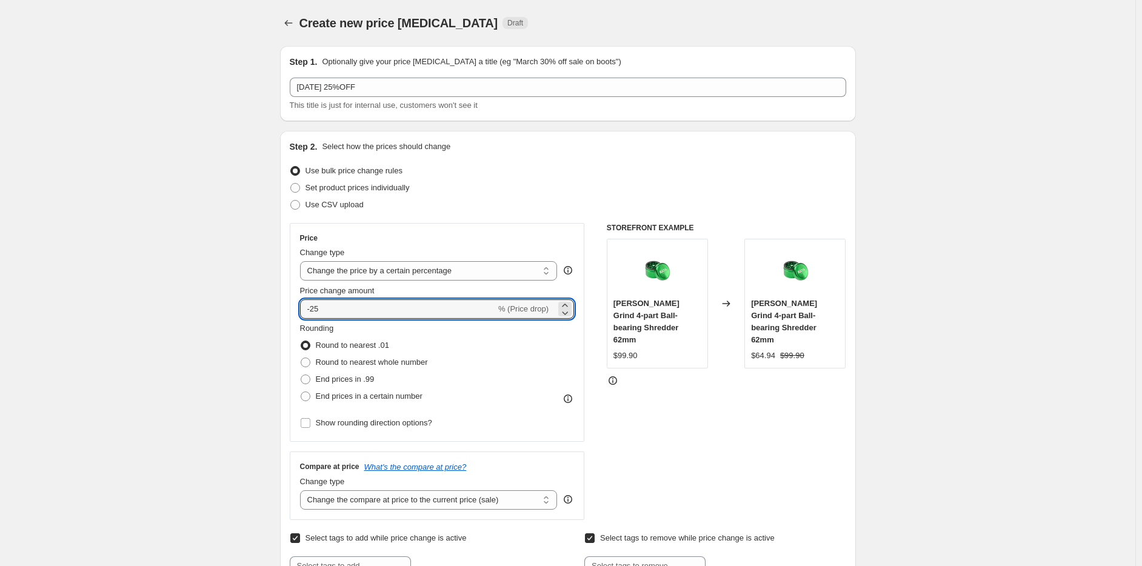
type input "-25"
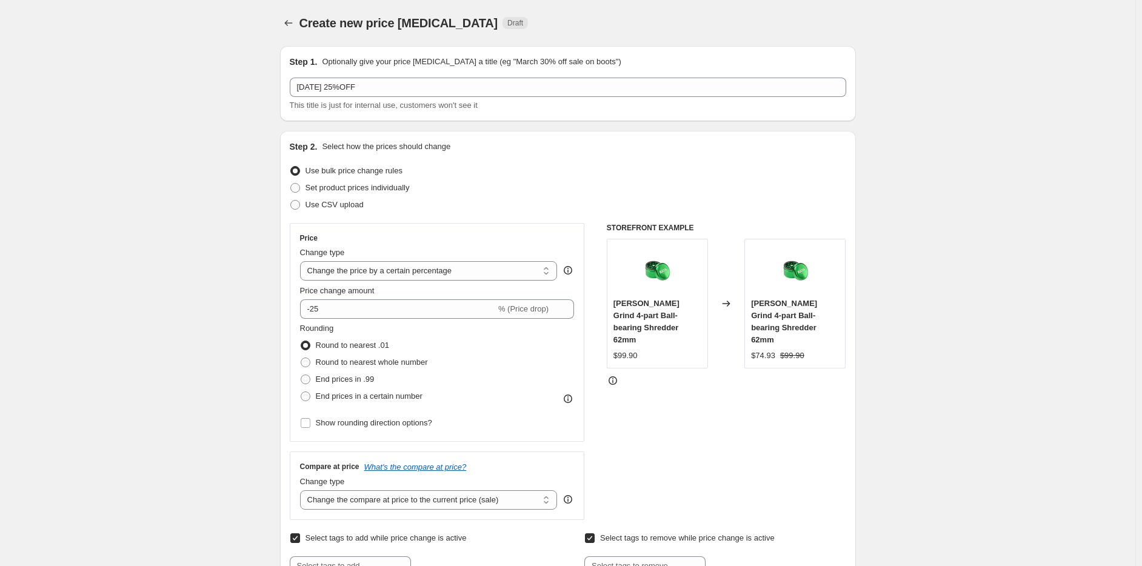
click at [622, 303] on span "Kaya Swift Grind 4-part Ball-bearing Shredder 62mm" at bounding box center [647, 321] width 66 height 45
drag, startPoint x: 615, startPoint y: 301, endPoint x: 696, endPoint y: 338, distance: 88.5
click at [702, 324] on div "Kaya Swift Grind 4-part Ball-bearing Shredder 62mm $99.90" at bounding box center [657, 304] width 101 height 130
copy span "Kaya Swift Grind 4-part Ball-bearing Shredder 62mm"
click at [684, 389] on div "STOREFRONT EXAMPLE Kaya Swift Grind 4-part Ball-bearing Shredder 62mm $99.90 Ch…" at bounding box center [727, 371] width 240 height 297
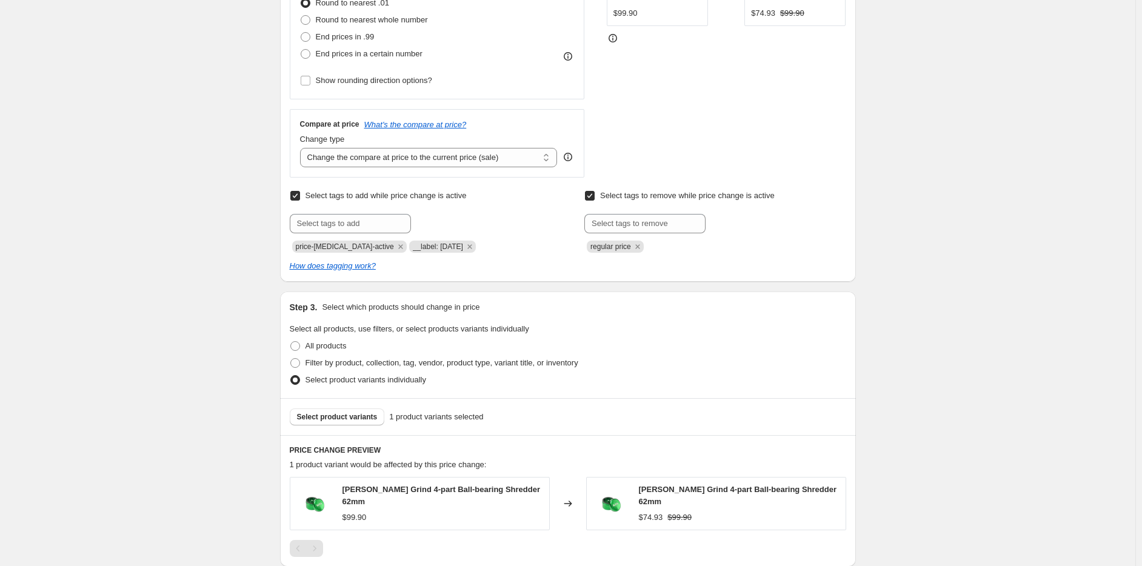
scroll to position [364, 0]
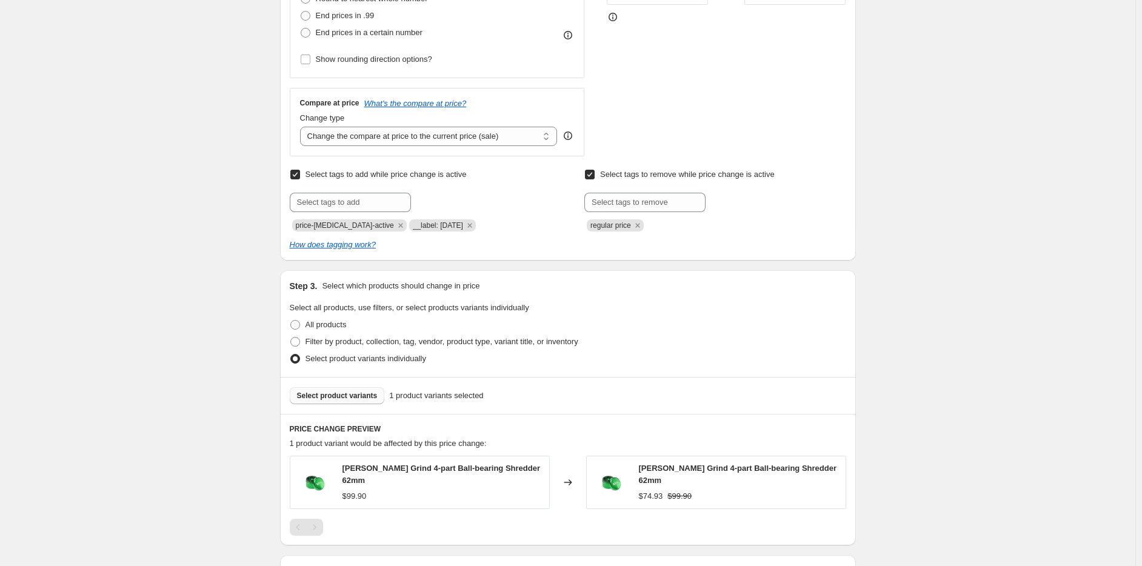
click at [316, 393] on span "Select product variants" at bounding box center [337, 396] width 81 height 10
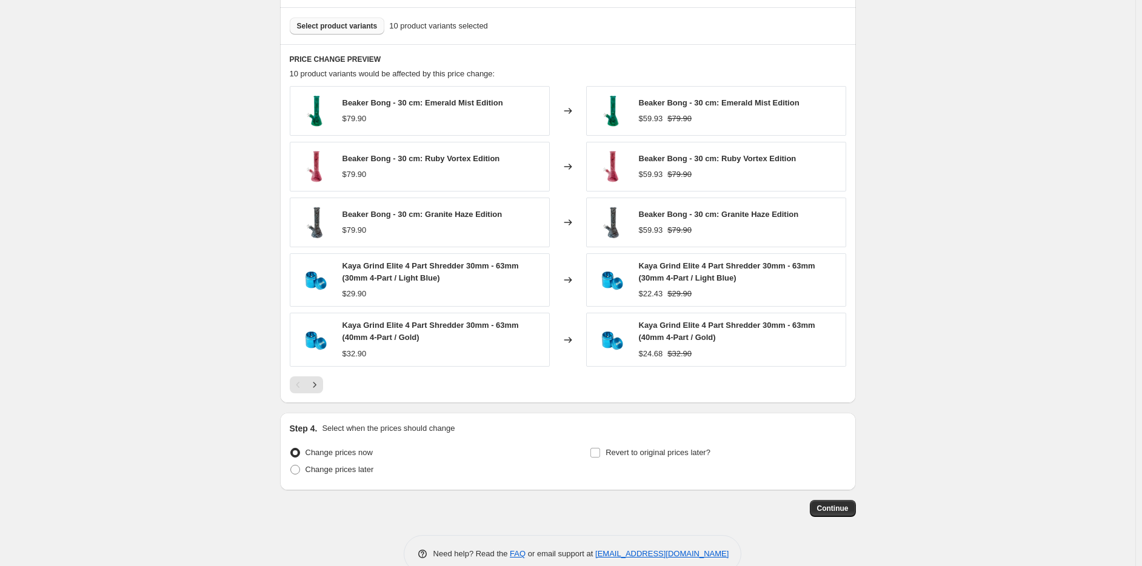
scroll to position [757, 0]
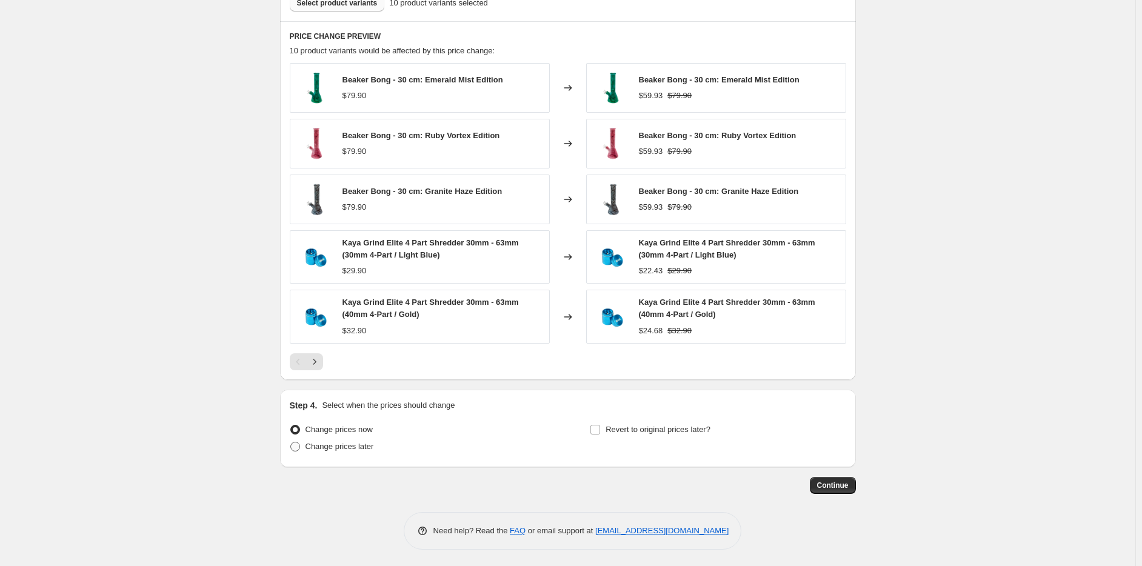
click at [307, 451] on label "Change prices later" at bounding box center [332, 446] width 84 height 17
click at [291, 443] on input "Change prices later" at bounding box center [290, 442] width 1 height 1
radio input "true"
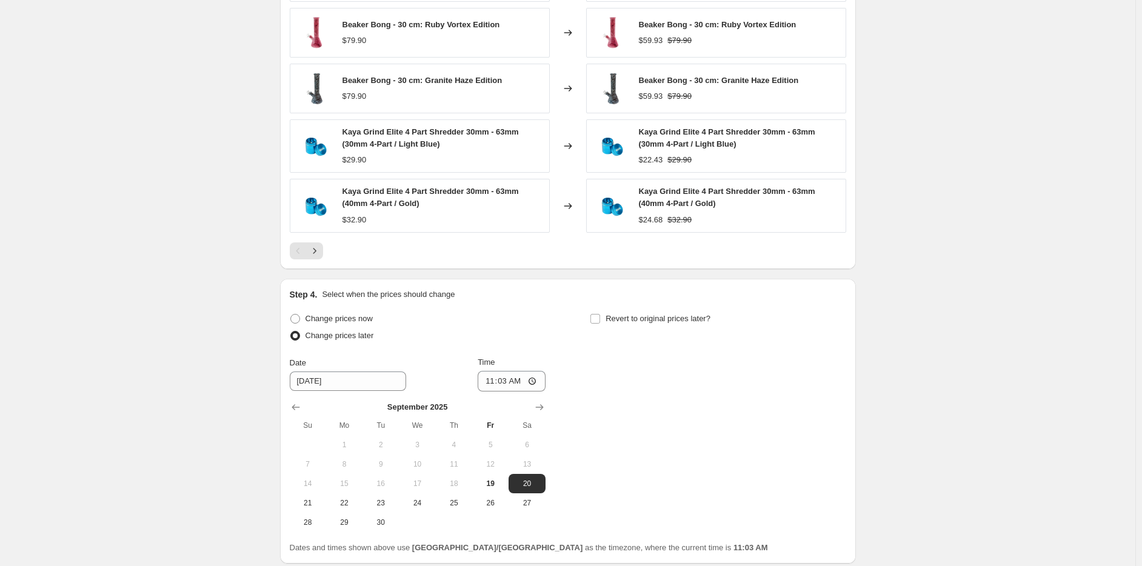
scroll to position [939, 0]
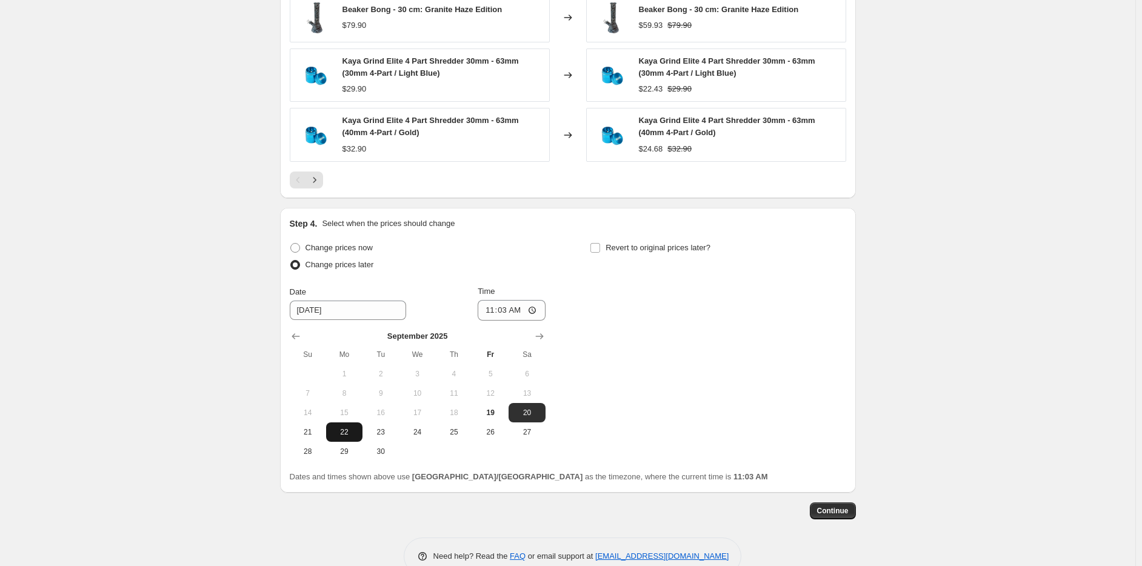
click at [349, 432] on span "22" at bounding box center [344, 432] width 27 height 10
click at [294, 433] on button "21" at bounding box center [308, 432] width 36 height 19
type input "9/21/2025"
click at [486, 304] on input "11:03" at bounding box center [512, 310] width 68 height 21
type input "11:09"
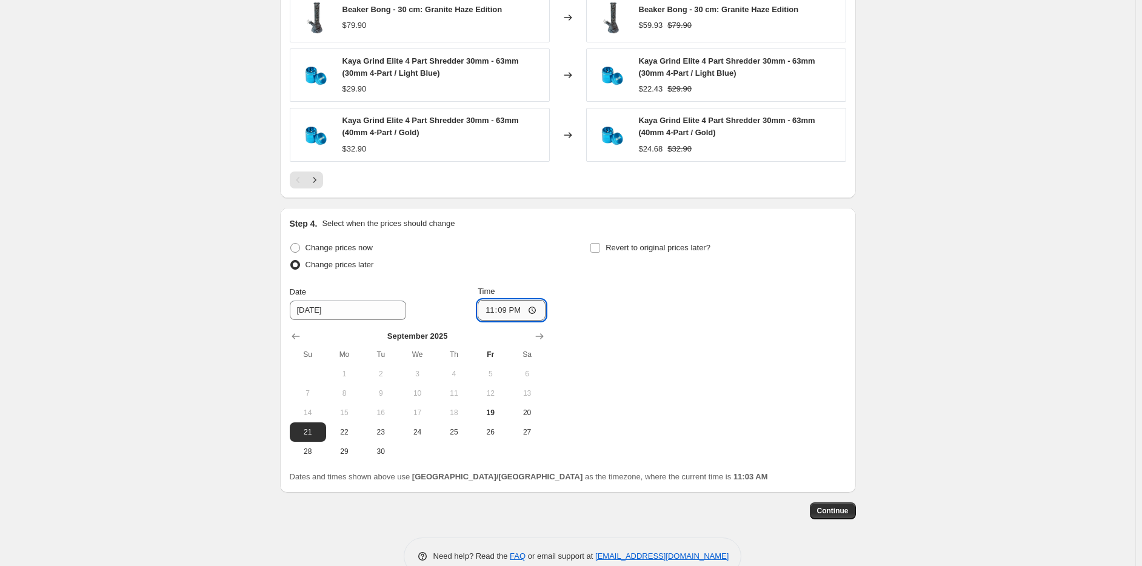
click at [510, 310] on input "23:09" at bounding box center [512, 310] width 68 height 21
click at [500, 307] on input "23:09" at bounding box center [512, 310] width 68 height 21
type input "23:59"
click at [612, 236] on div "Step 4. Select when the prices should change Change prices now Change prices la…" at bounding box center [568, 351] width 557 height 266
click at [626, 244] on span "Revert to original prices later?" at bounding box center [658, 247] width 105 height 9
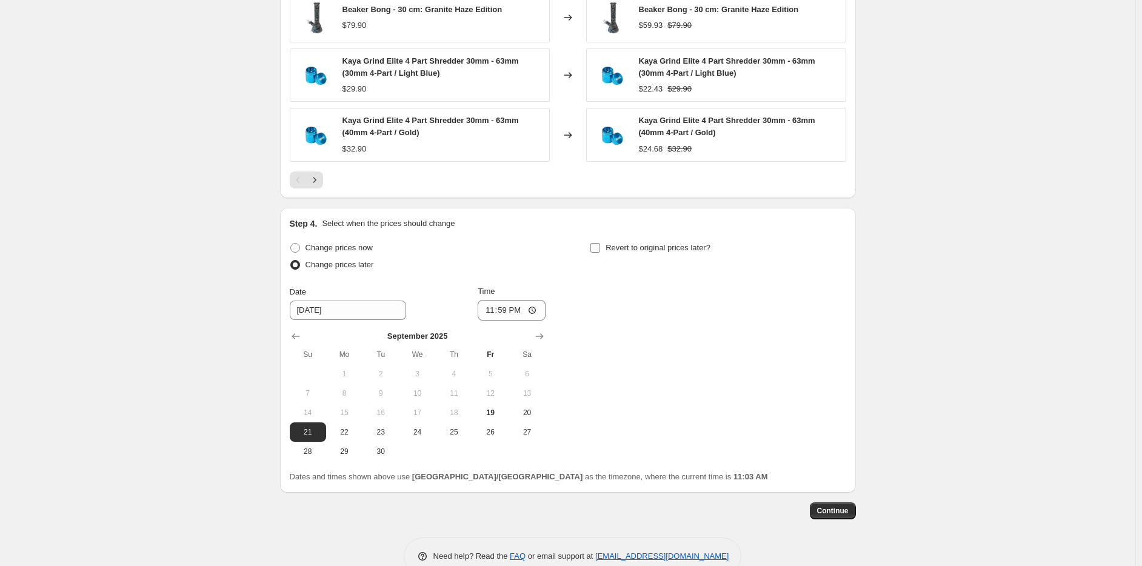
click at [600, 244] on input "Revert to original prices later?" at bounding box center [596, 248] width 10 height 10
checkbox input "true"
click at [843, 328] on button "Show next month, October 2025" at bounding box center [840, 336] width 17 height 17
click at [654, 397] on span "6" at bounding box center [645, 394] width 27 height 10
type input "10/6/2025"
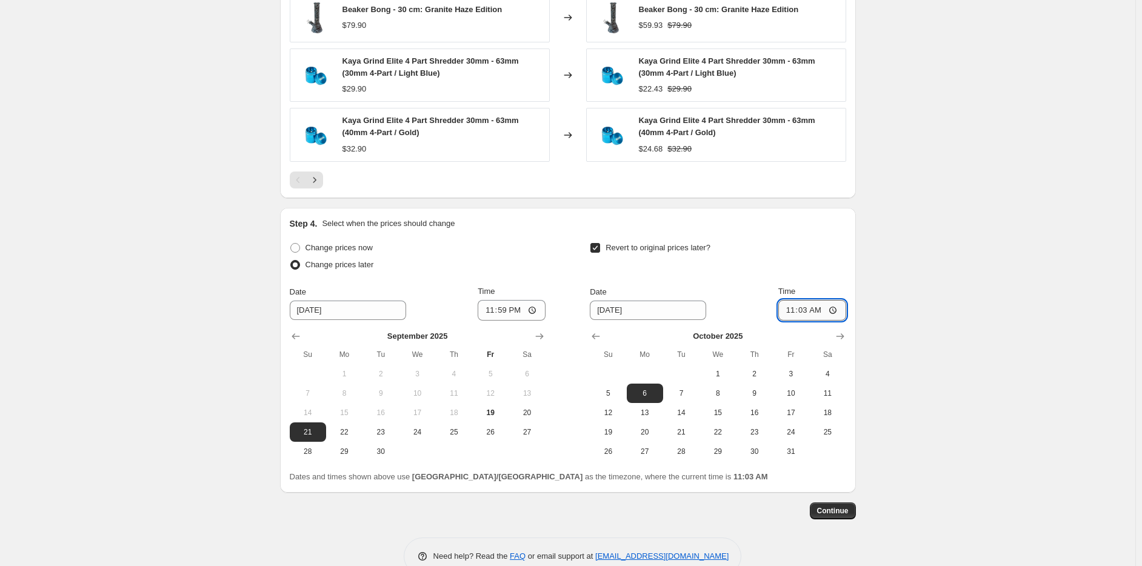
click at [791, 306] on input "11:03" at bounding box center [813, 310] width 68 height 21
type input "23:59"
click at [837, 508] on span "Continue" at bounding box center [833, 511] width 32 height 10
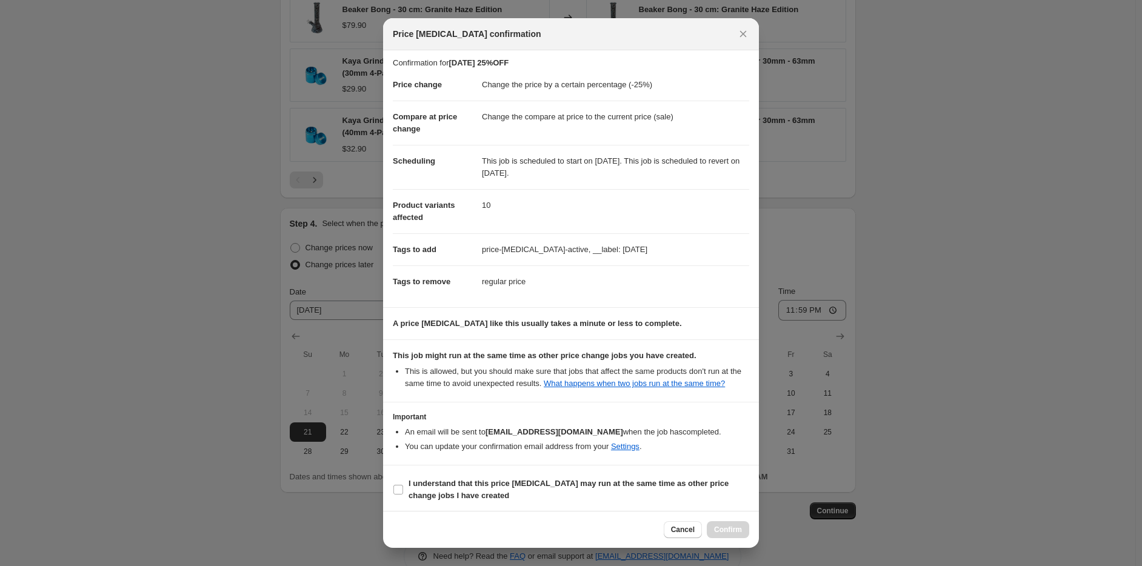
scroll to position [4, 0]
click at [432, 484] on b "I understand that this price change job may run at the same time as other price…" at bounding box center [569, 488] width 320 height 21
click at [403, 484] on input "I understand that this price change job may run at the same time as other price…" at bounding box center [399, 489] width 10 height 10
checkbox input "true"
click at [719, 524] on button "Confirm" at bounding box center [728, 529] width 42 height 17
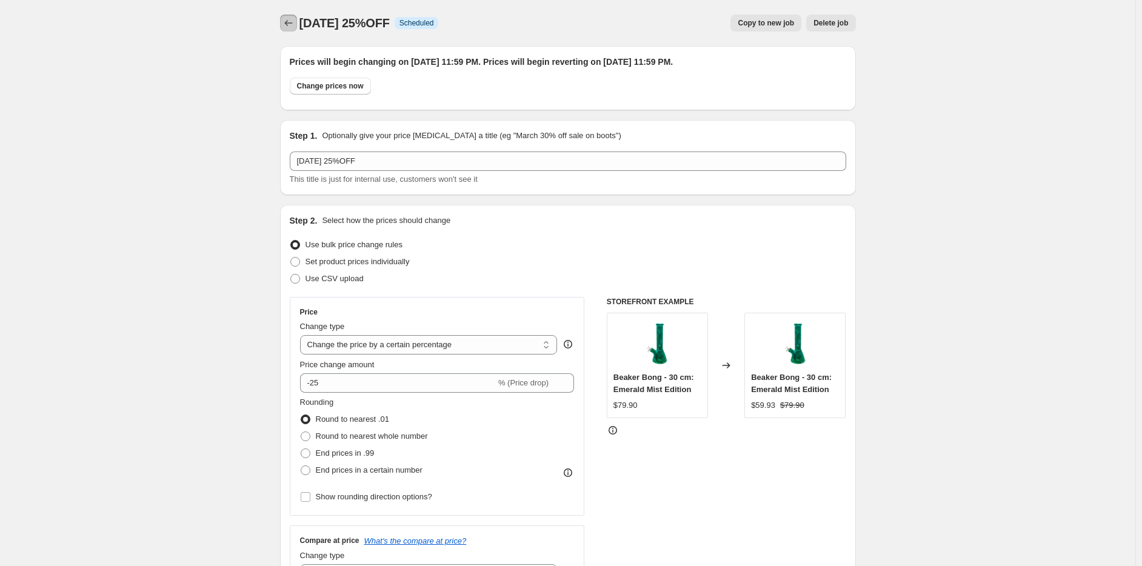
click at [290, 16] on button "Price change jobs" at bounding box center [288, 23] width 17 height 17
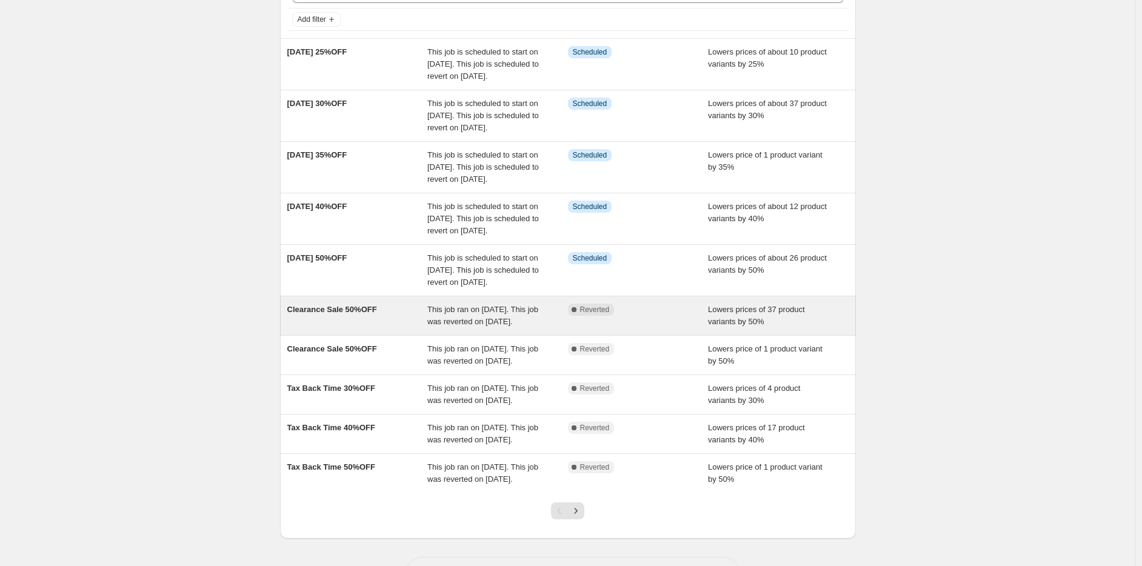
scroll to position [121, 0]
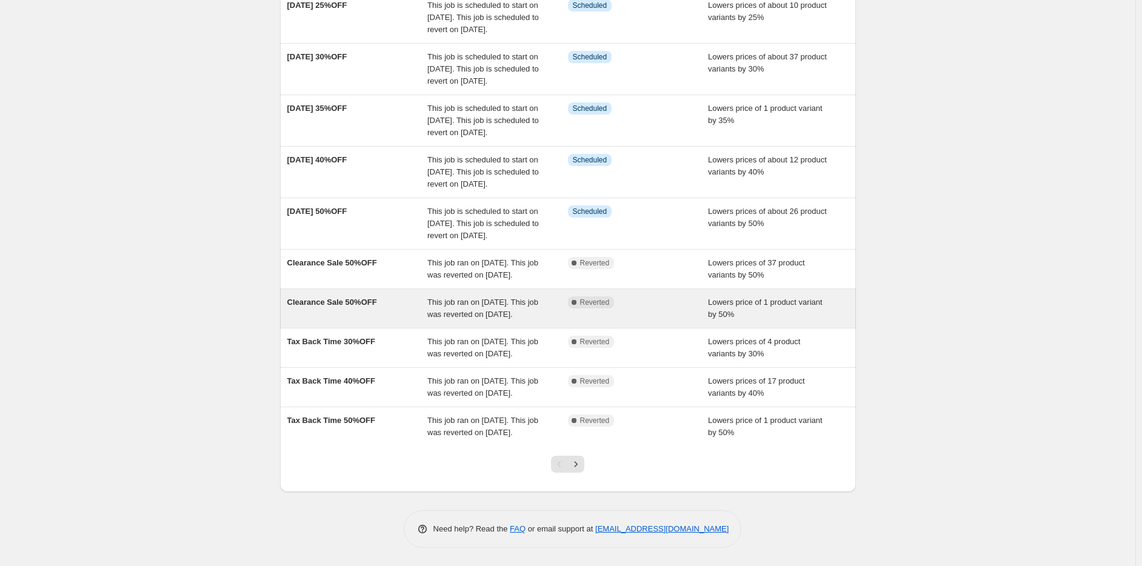
click at [495, 319] on span "This job ran on August 14, 2025. This job was reverted on August 27, 2025." at bounding box center [482, 308] width 111 height 21
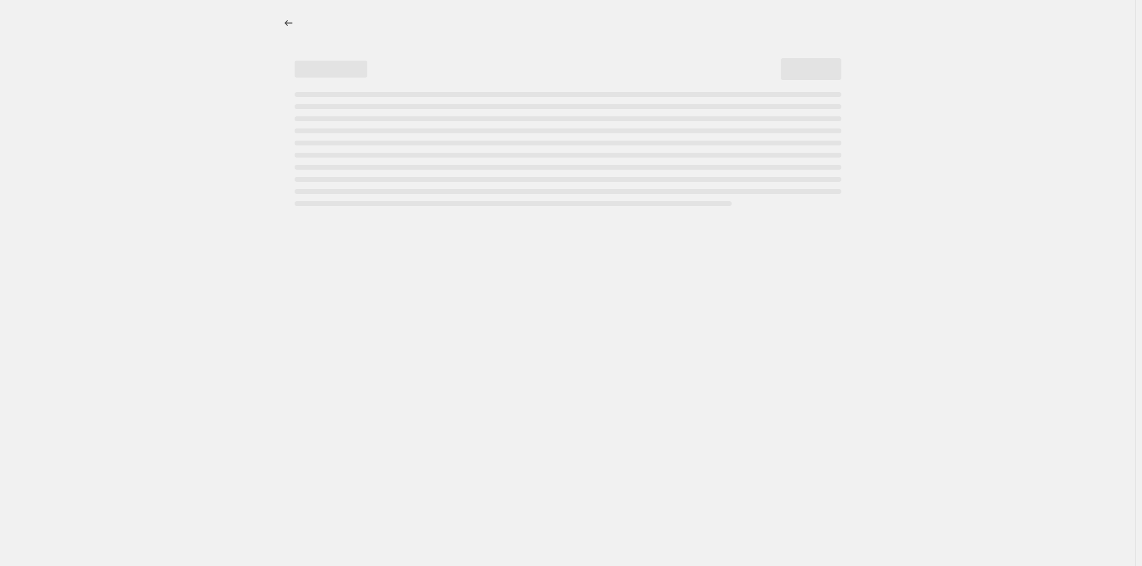
select select "percentage"
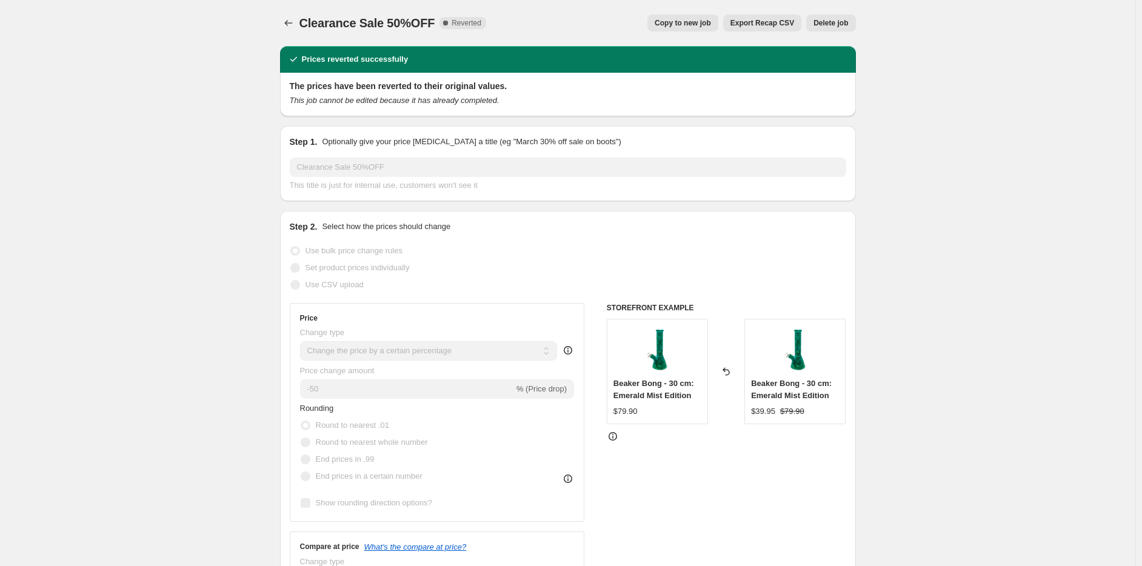
click at [702, 18] on span "Copy to new job" at bounding box center [683, 23] width 56 height 10
select select "percentage"
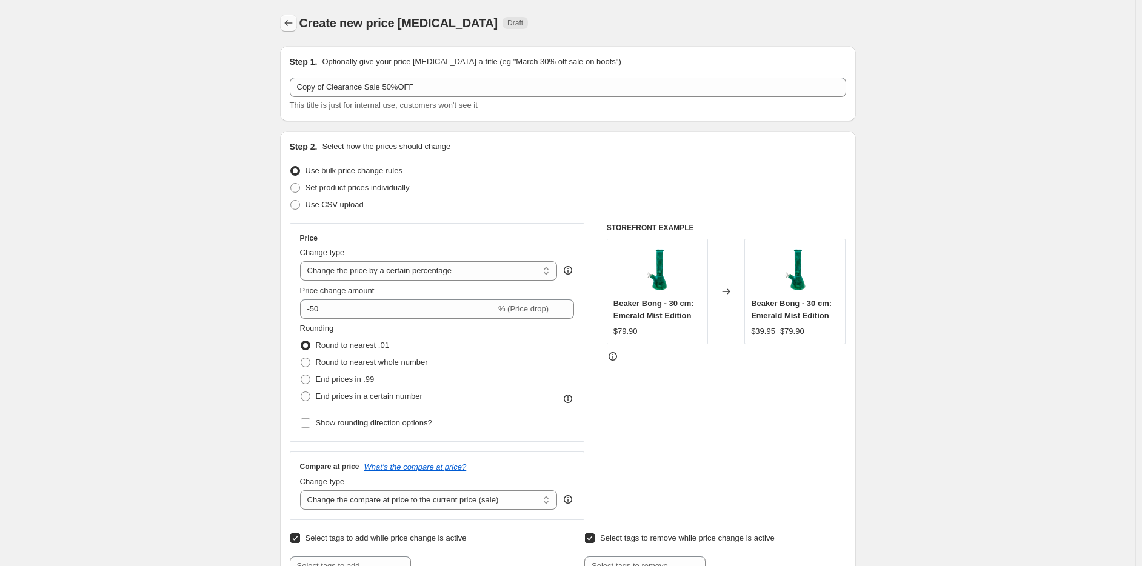
click at [292, 21] on icon "Price change jobs" at bounding box center [289, 23] width 12 height 12
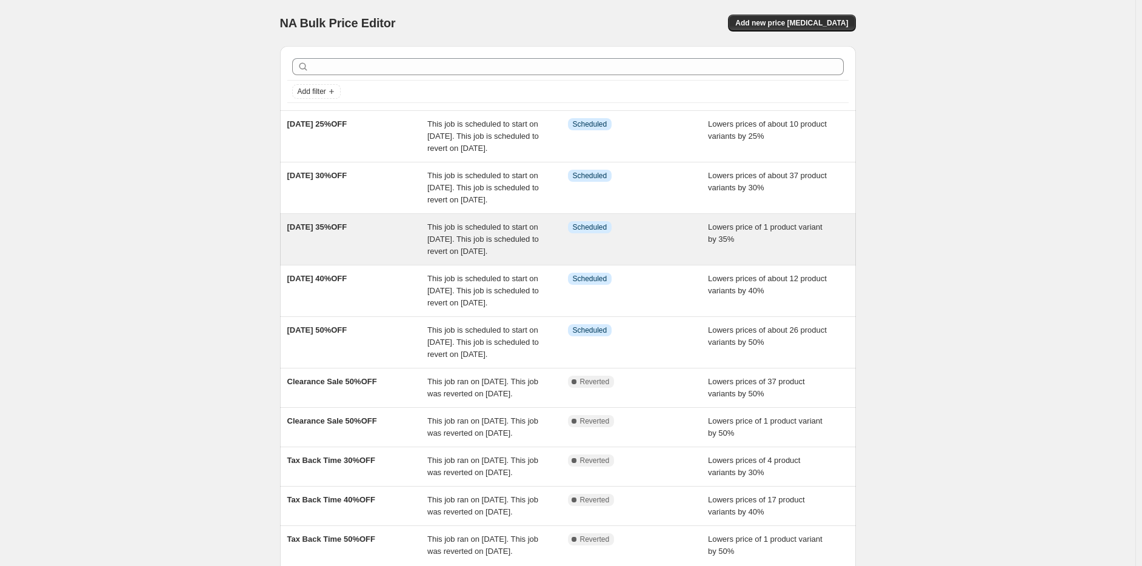
click at [474, 256] on span "This job is scheduled to start on September 22, 2025. This job is scheduled to …" at bounding box center [483, 239] width 112 height 33
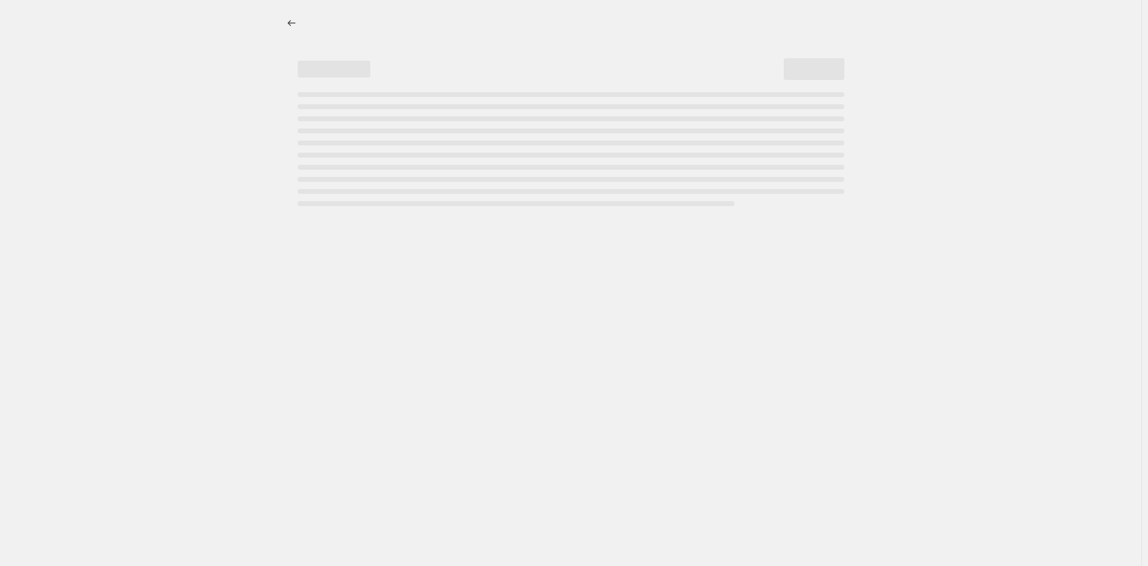
select select "percentage"
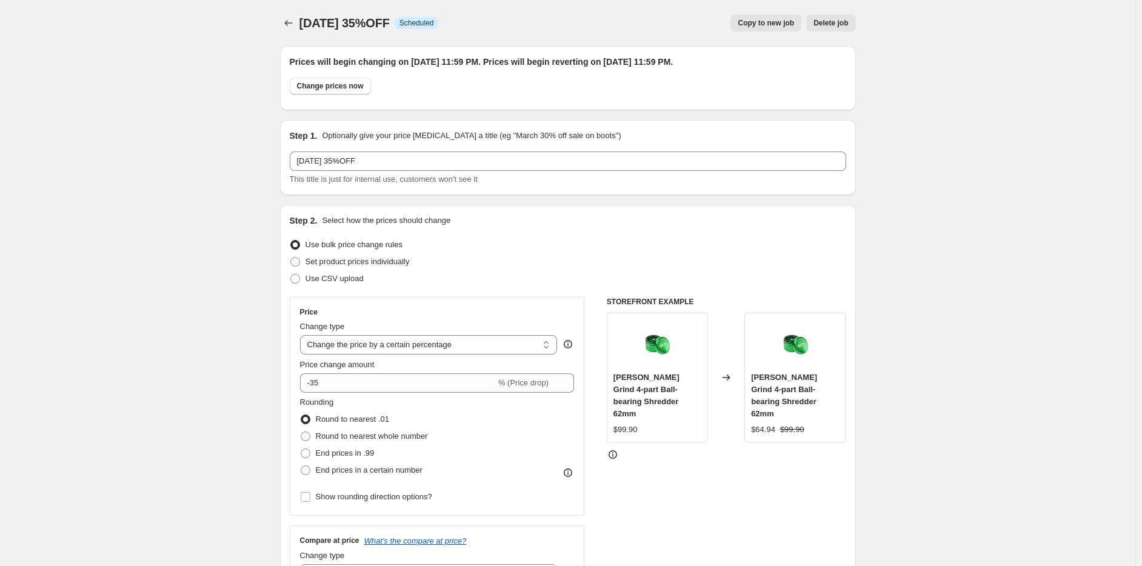
click at [762, 24] on span "Copy to new job" at bounding box center [766, 23] width 56 height 10
select select "percentage"
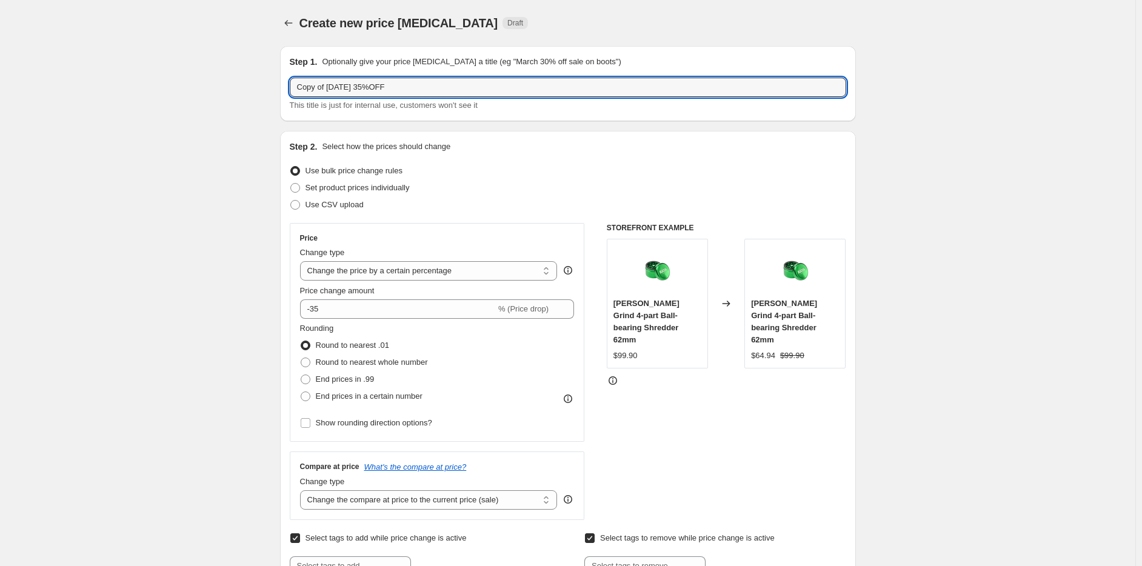
drag, startPoint x: 330, startPoint y: 88, endPoint x: 275, endPoint y: 96, distance: 56.3
click at [275, 96] on div "Step 1. Optionally give your price change job a title (eg "March 30% off sale o…" at bounding box center [563, 529] width 586 height 987
click at [347, 87] on input "Labour Day 35%OFF" at bounding box center [568, 87] width 557 height 19
click at [349, 87] on input "Labour Day 35%OFF" at bounding box center [568, 87] width 557 height 19
type input "Labour Day 20%OFF"
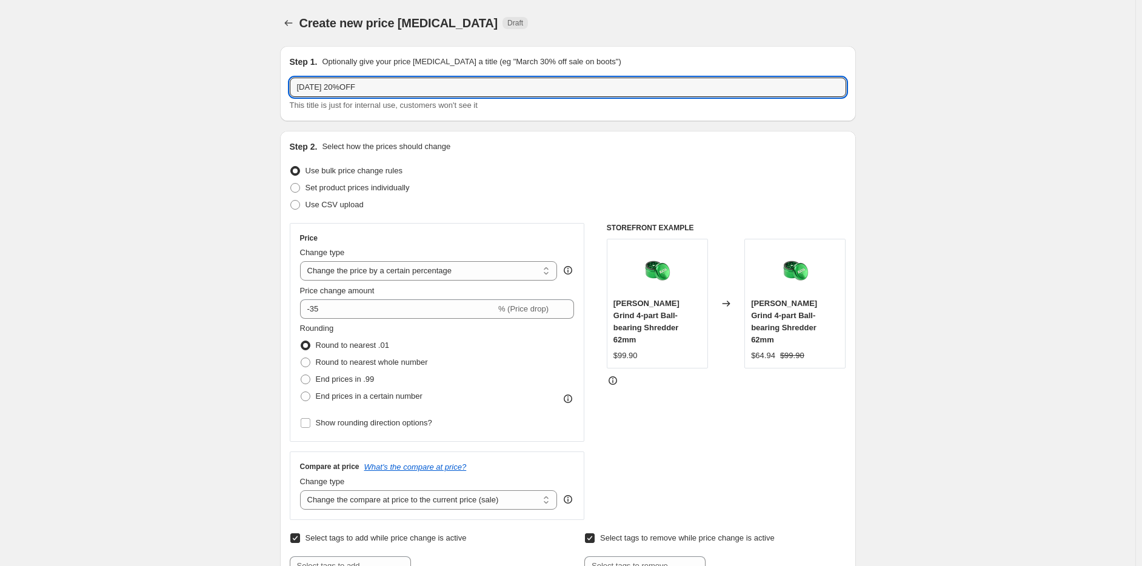
click at [543, 198] on div "Use CSV upload" at bounding box center [568, 204] width 557 height 17
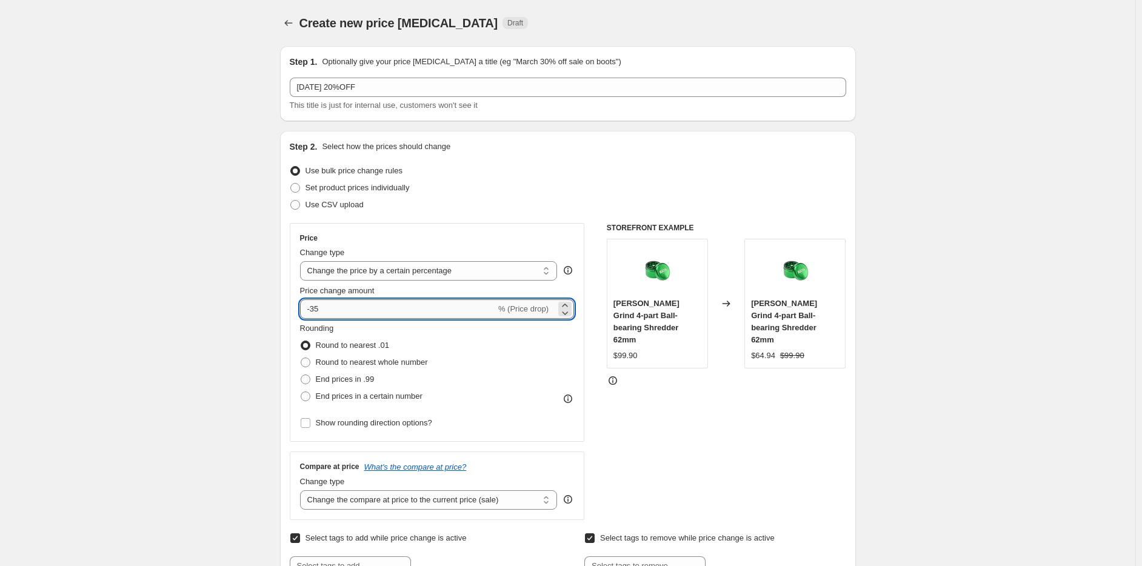
click at [328, 307] on input "-35" at bounding box center [398, 309] width 196 height 19
type input "-3"
type input "-20"
click at [763, 404] on div "STOREFRONT EXAMPLE Kaya Swift Grind 4-part Ball-bearing Shredder 62mm $99.90 Ch…" at bounding box center [727, 371] width 240 height 297
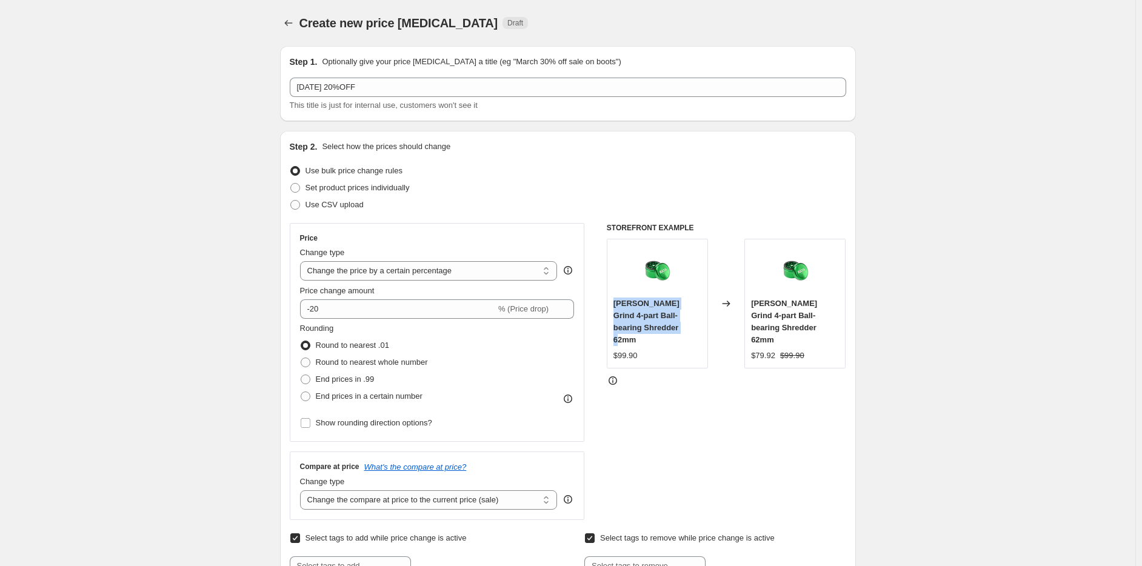
drag, startPoint x: 635, startPoint y: 317, endPoint x: 657, endPoint y: 332, distance: 26.6
click at [657, 332] on div "Kaya Swift Grind 4-part Ball-bearing Shredder 62mm $99.90" at bounding box center [657, 304] width 101 height 130
copy span "Kaya Swift Grind 4-part Ball-bearing Shredder 62mm"
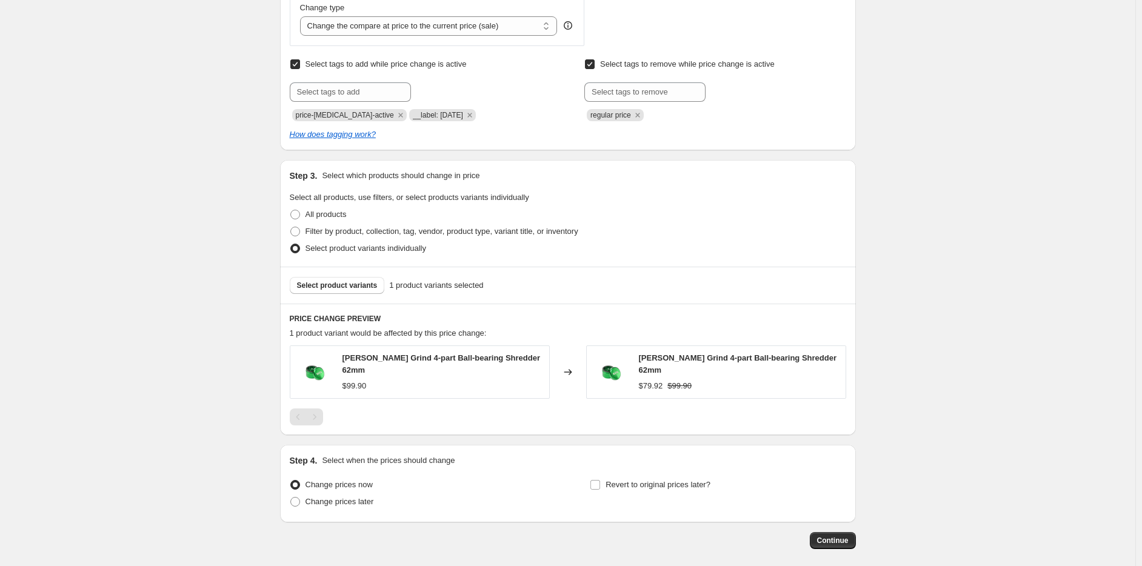
scroll to position [527, 0]
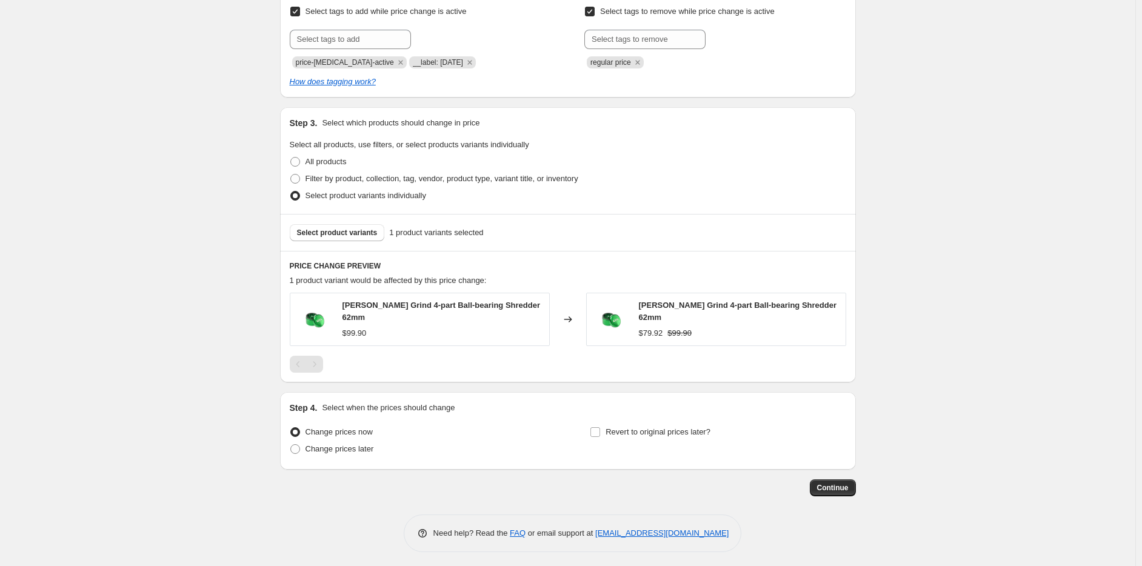
click at [352, 219] on div "Select product variants 1 product variants selected" at bounding box center [568, 232] width 576 height 37
click at [378, 234] on button "Select product variants" at bounding box center [337, 232] width 95 height 17
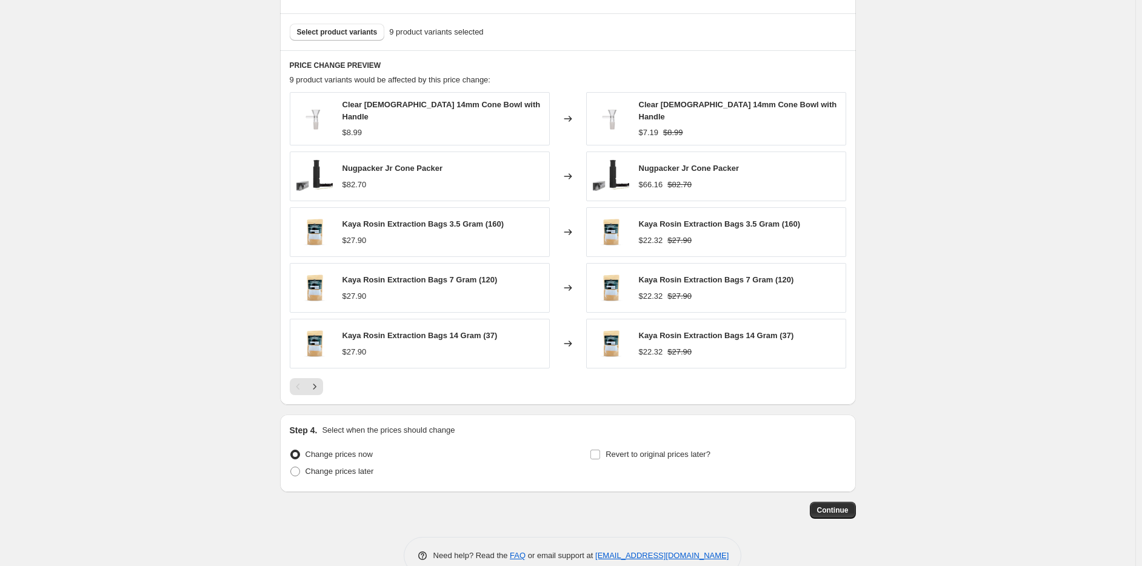
scroll to position [749, 0]
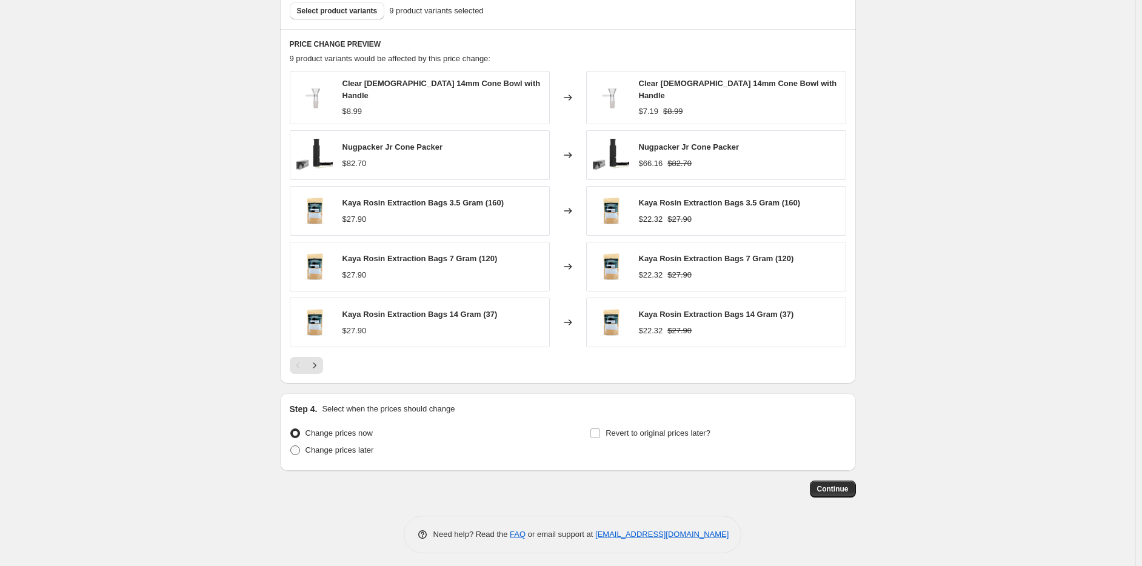
click at [345, 444] on span "Change prices later" at bounding box center [340, 450] width 69 height 12
click at [291, 446] on input "Change prices later" at bounding box center [290, 446] width 1 height 1
radio input "true"
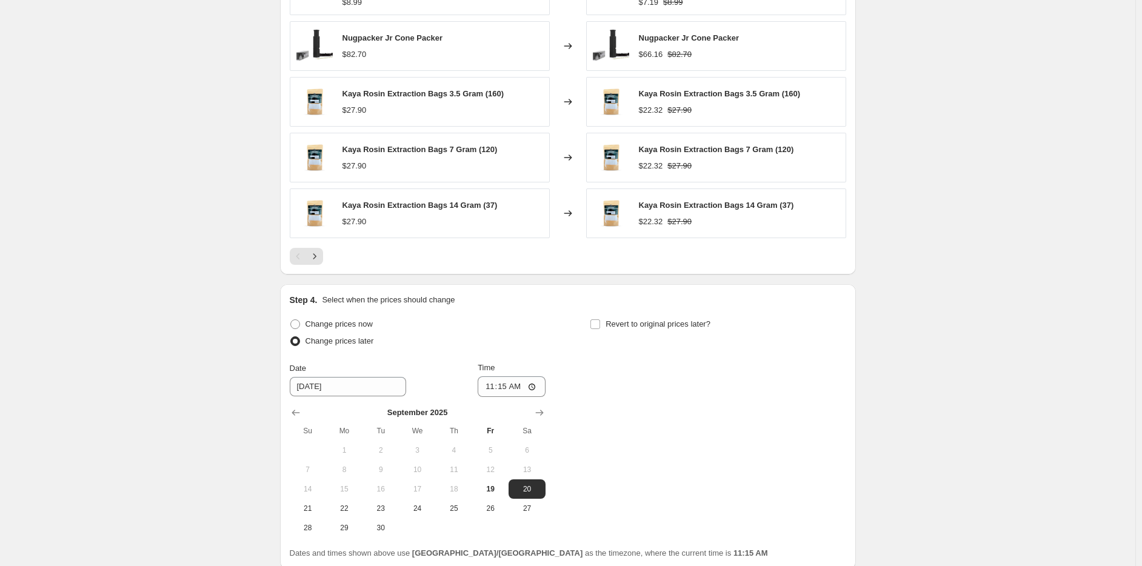
scroll to position [931, 0]
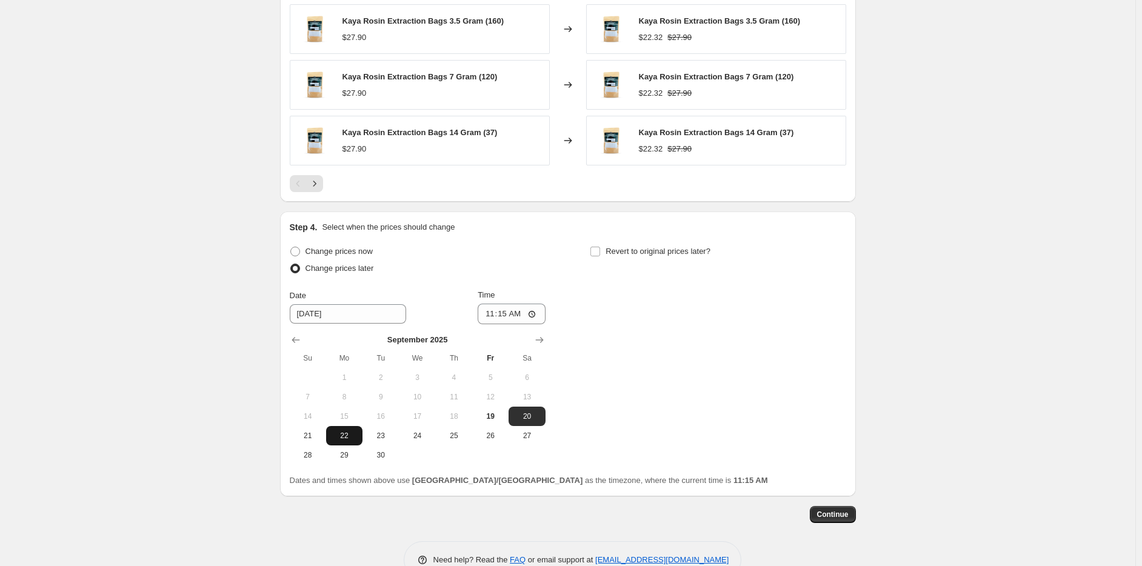
click at [344, 432] on span "22" at bounding box center [344, 436] width 27 height 10
type input "9/22/2025"
click at [500, 306] on input "11:15" at bounding box center [512, 314] width 68 height 21
click at [492, 308] on input "11:15" at bounding box center [512, 314] width 68 height 21
type input "23:59"
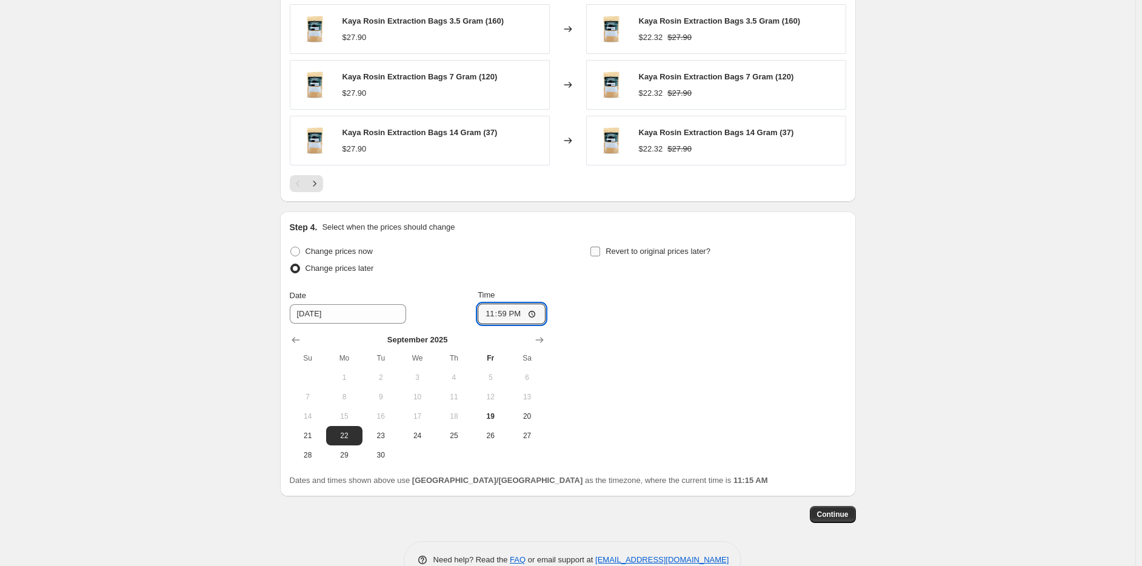
click at [629, 247] on span "Revert to original prices later?" at bounding box center [658, 251] width 105 height 9
click at [600, 247] on input "Revert to original prices later?" at bounding box center [596, 252] width 10 height 10
checkbox input "true"
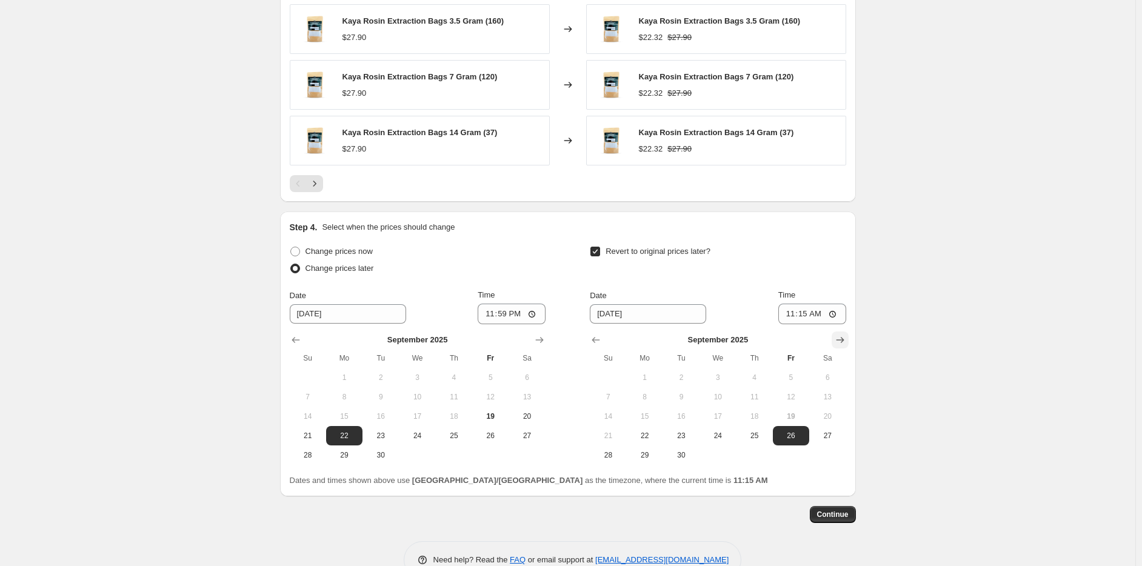
click at [846, 334] on icon "Show next month, October 2025" at bounding box center [840, 340] width 12 height 12
click at [639, 395] on span "6" at bounding box center [645, 397] width 27 height 10
type input "10/6/2025"
click at [794, 306] on input "11:15" at bounding box center [813, 314] width 68 height 21
type input "23:59"
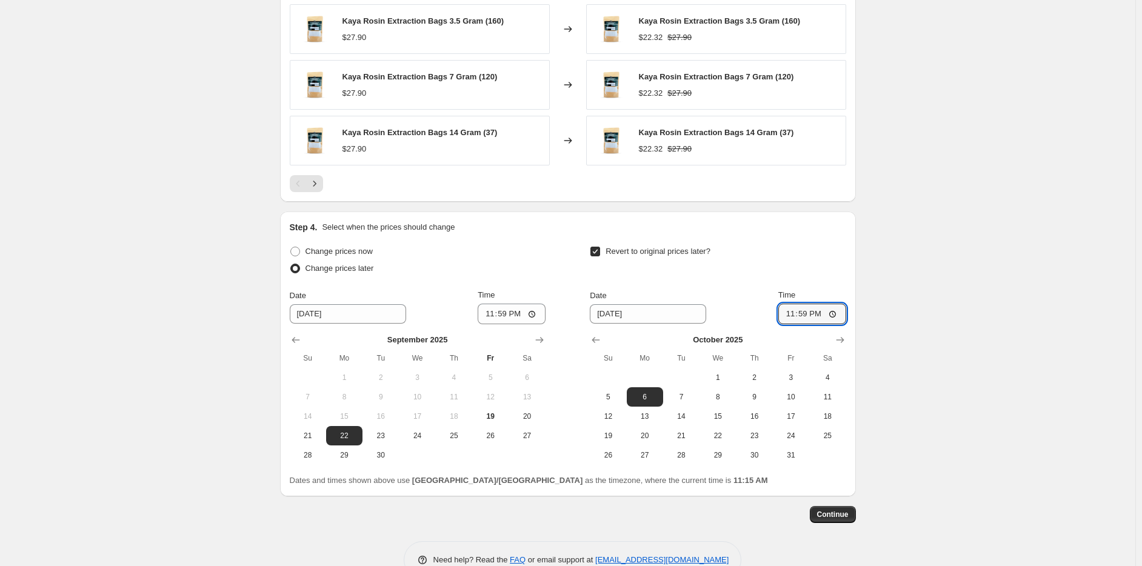
drag, startPoint x: 828, startPoint y: 230, endPoint x: 831, endPoint y: 238, distance: 9.2
click at [828, 230] on div "Step 4. Select when the prices should change Change prices now Change prices la…" at bounding box center [568, 354] width 557 height 266
click at [822, 511] on span "Continue" at bounding box center [833, 515] width 32 height 10
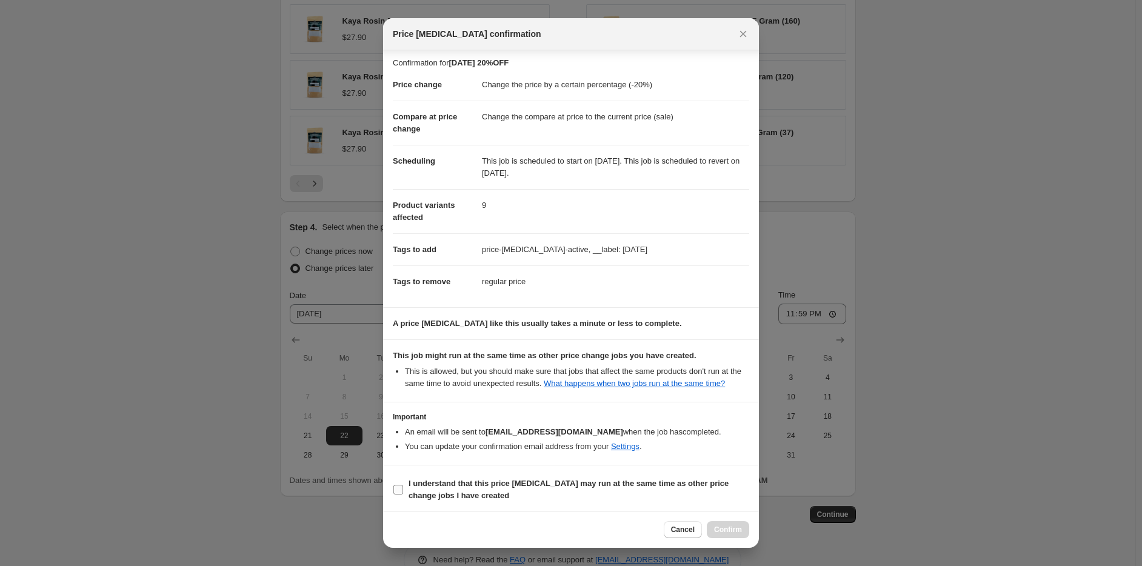
scroll to position [4, 0]
click at [447, 494] on b "I understand that this price change job may run at the same time as other price…" at bounding box center [569, 488] width 320 height 21
click at [403, 494] on input "I understand that this price change job may run at the same time as other price…" at bounding box center [399, 489] width 10 height 10
checkbox input "true"
click at [725, 527] on span "Confirm" at bounding box center [728, 530] width 28 height 10
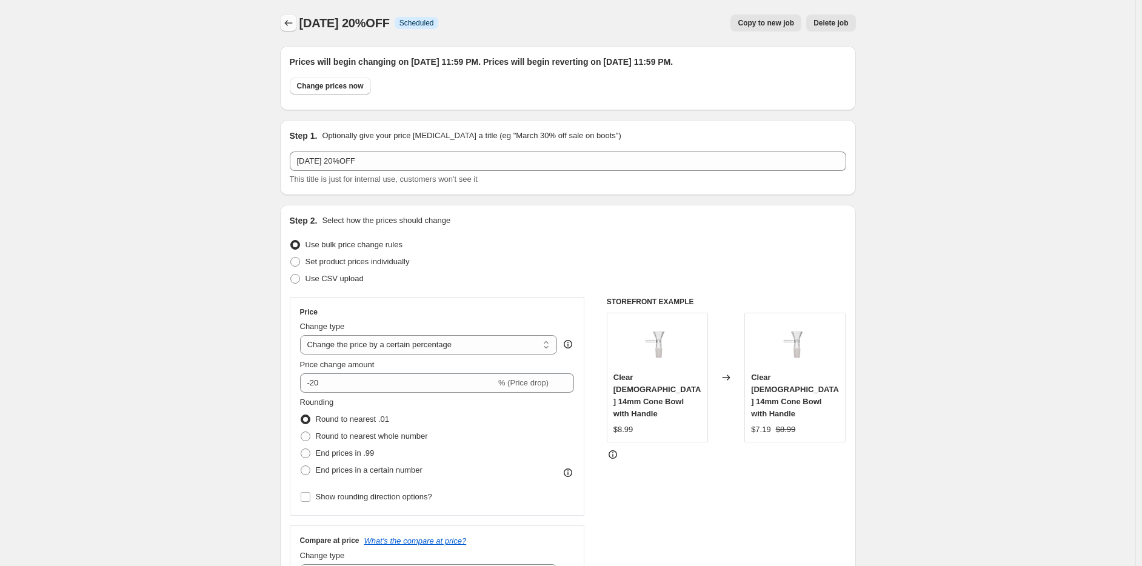
click at [294, 24] on icon "Price change jobs" at bounding box center [289, 23] width 12 height 12
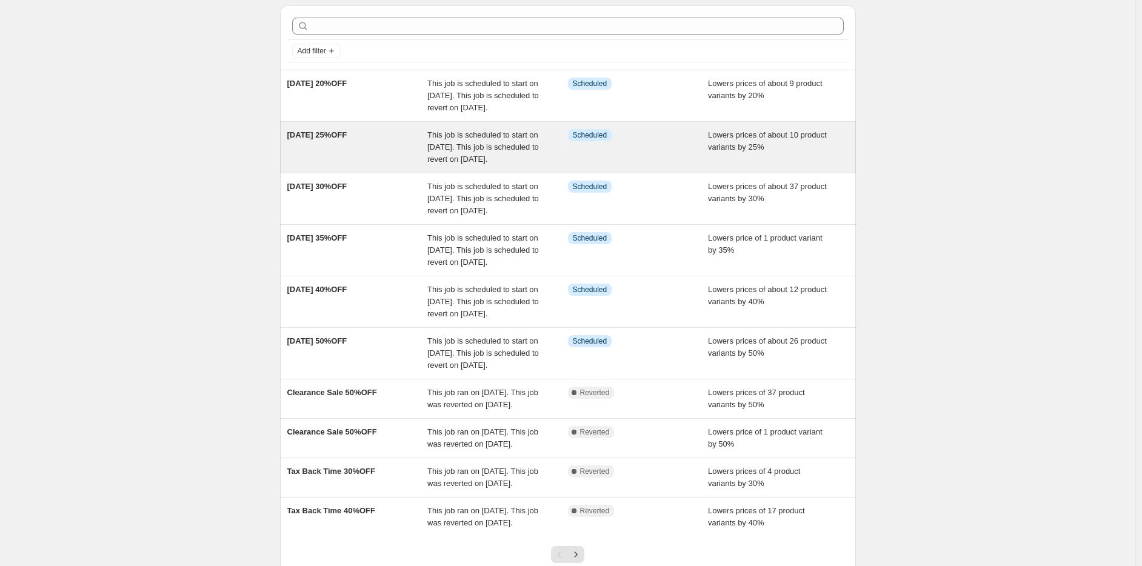
scroll to position [60, 0]
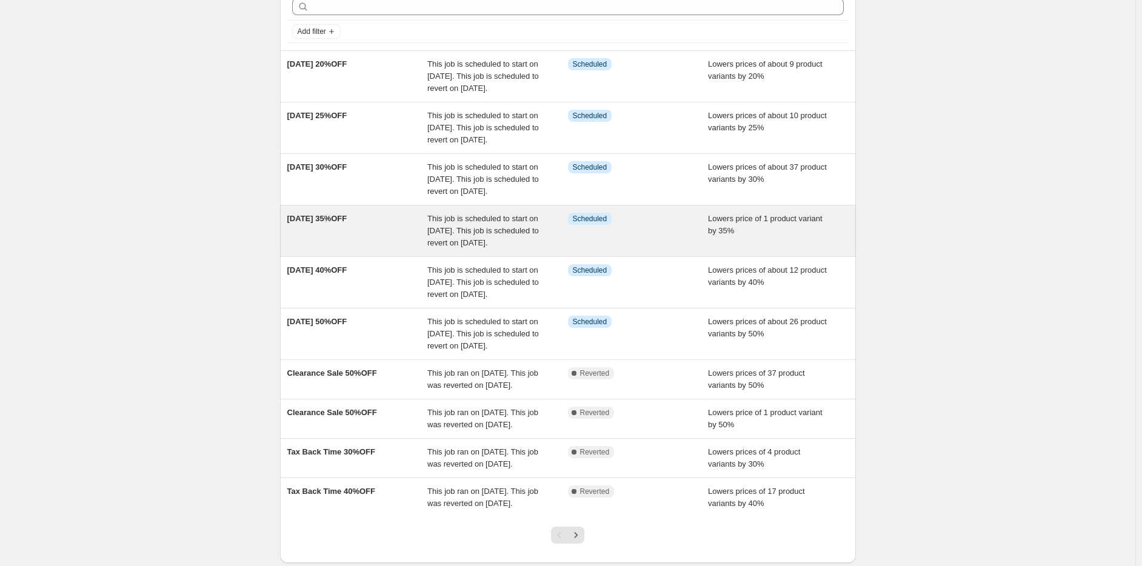
click at [452, 247] on span "This job is scheduled to start on September 22, 2025. This job is scheduled to …" at bounding box center [483, 230] width 112 height 33
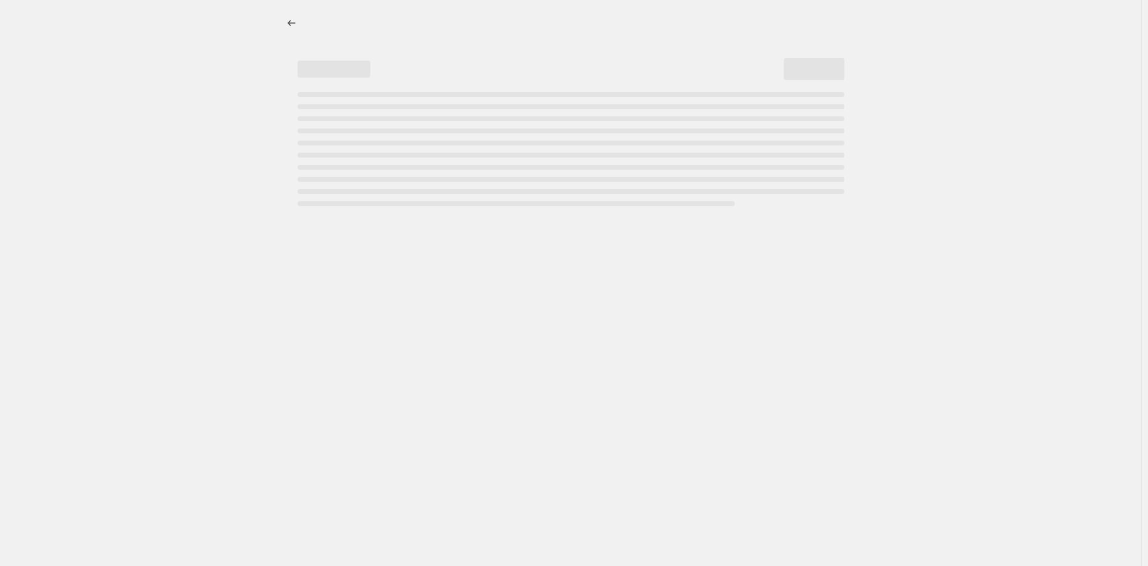
select select "percentage"
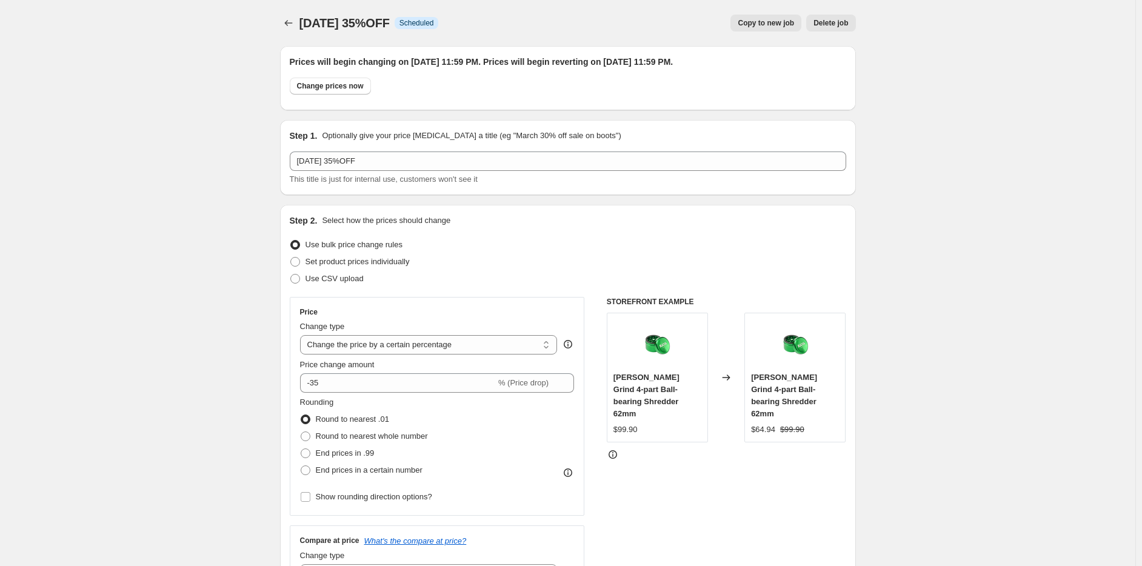
click at [770, 23] on span "Copy to new job" at bounding box center [766, 23] width 56 height 10
select select "percentage"
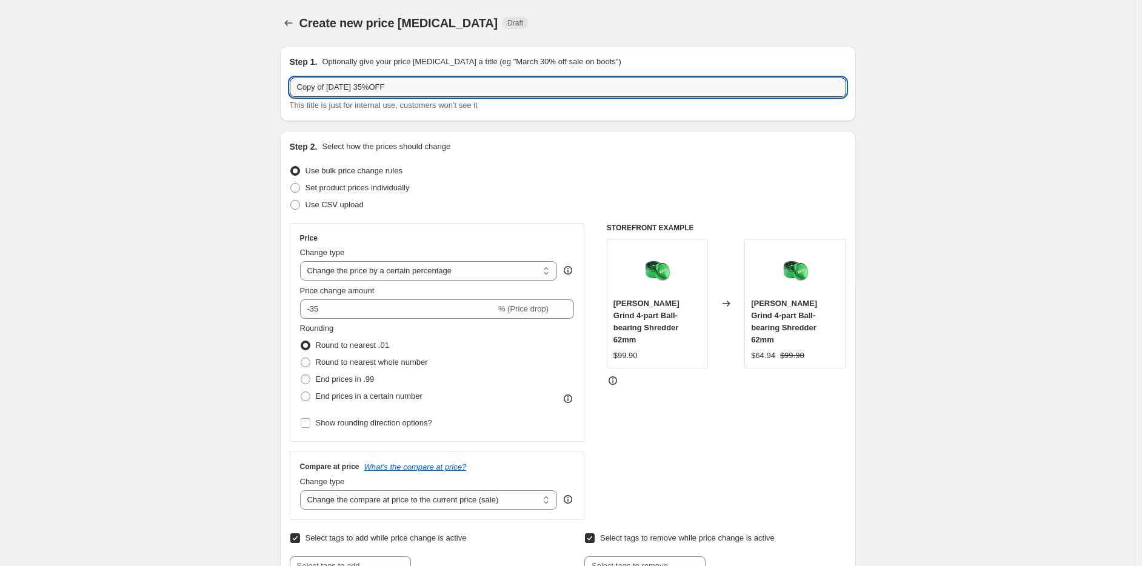
drag, startPoint x: 330, startPoint y: 91, endPoint x: 283, endPoint y: 94, distance: 47.4
click at [266, 99] on div "Create new price change job. This page is ready Create new price change job Dra…" at bounding box center [568, 549] width 1136 height 1098
type input "Labour Day 30%OFF Rosin Press"
click at [745, 447] on div "STOREFRONT EXAMPLE Kaya Swift Grind 4-part Ball-bearing Shredder 62mm $99.90 Ch…" at bounding box center [727, 371] width 240 height 297
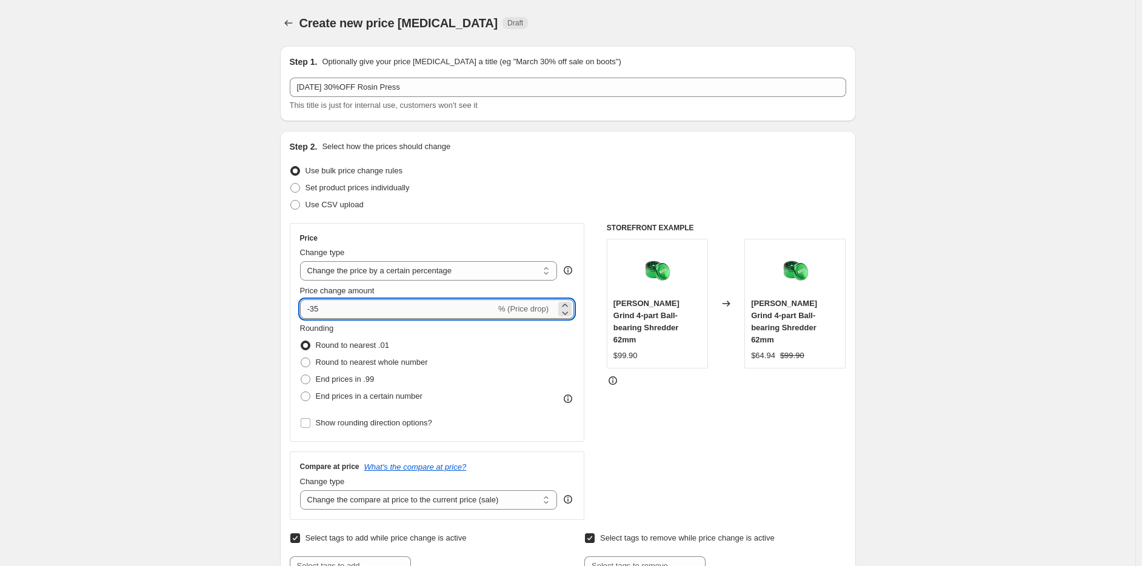
click at [353, 309] on input "-35" at bounding box center [398, 309] width 196 height 19
type input "-30"
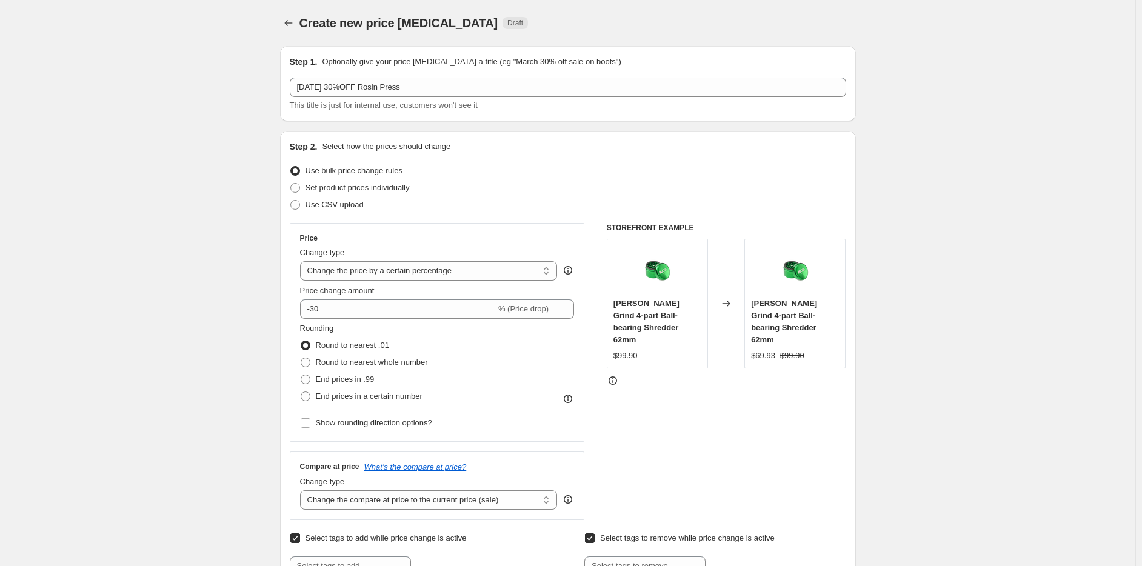
click at [711, 433] on div "STOREFRONT EXAMPLE Kaya Swift Grind 4-part Ball-bearing Shredder 62mm $99.90 Ch…" at bounding box center [727, 371] width 240 height 297
drag, startPoint x: 609, startPoint y: 305, endPoint x: 660, endPoint y: 330, distance: 56.7
click at [660, 330] on div "Price Change type Change the price to a certain amount Change the price by a ce…" at bounding box center [568, 371] width 557 height 297
copy span "Kaya Swift Grind 4-part Ball-bearing Shredder 62mm"
click at [695, 398] on div "STOREFRONT EXAMPLE Kaya Swift Grind 4-part Ball-bearing Shredder 62mm $99.90 Ch…" at bounding box center [727, 371] width 240 height 297
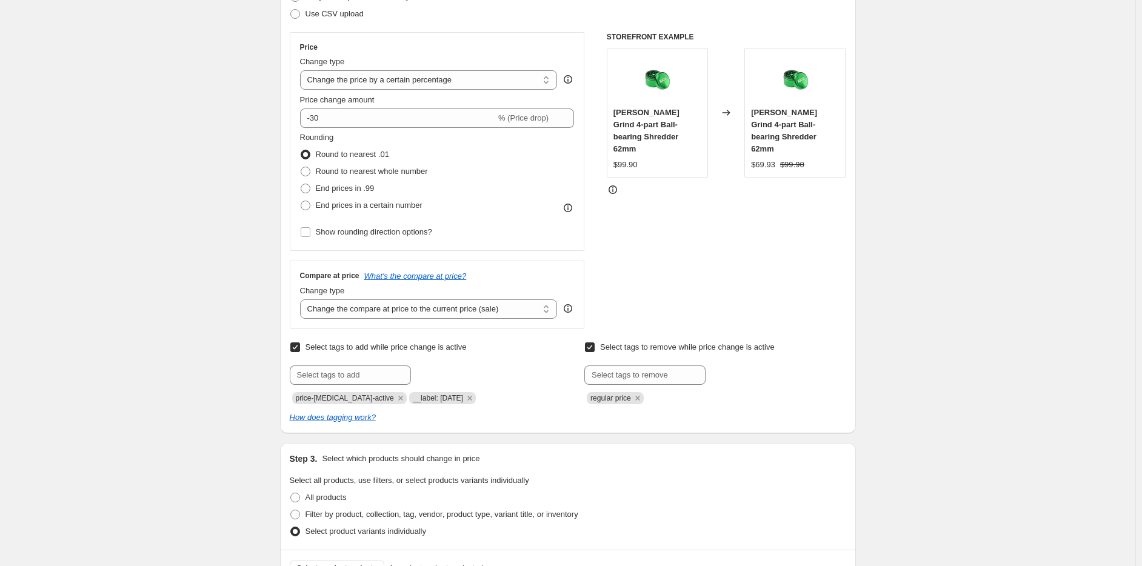
scroll to position [303, 0]
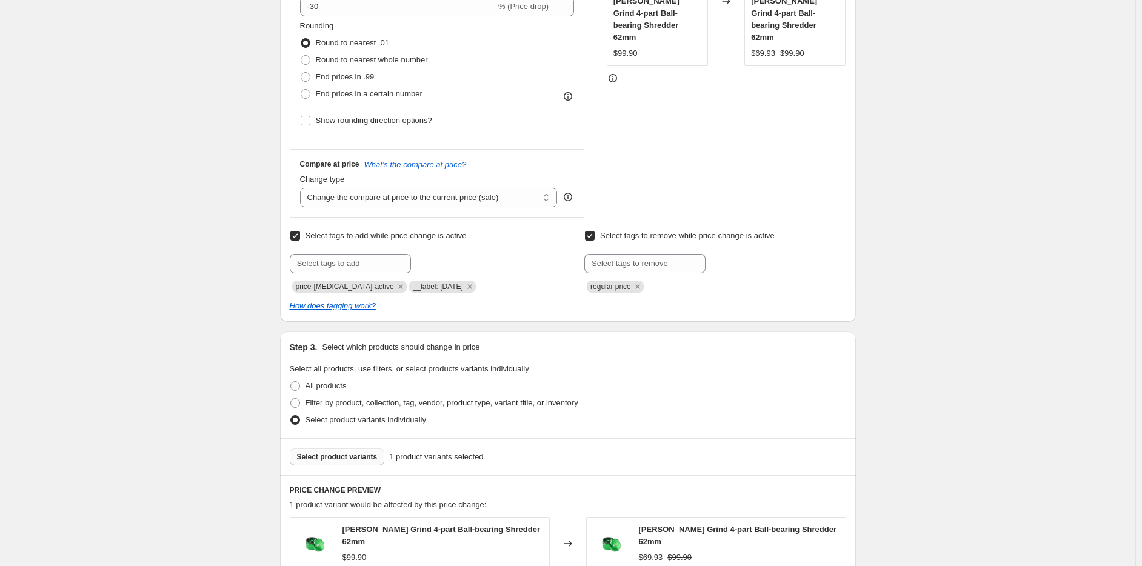
click at [345, 461] on span "Select product variants" at bounding box center [337, 457] width 81 height 10
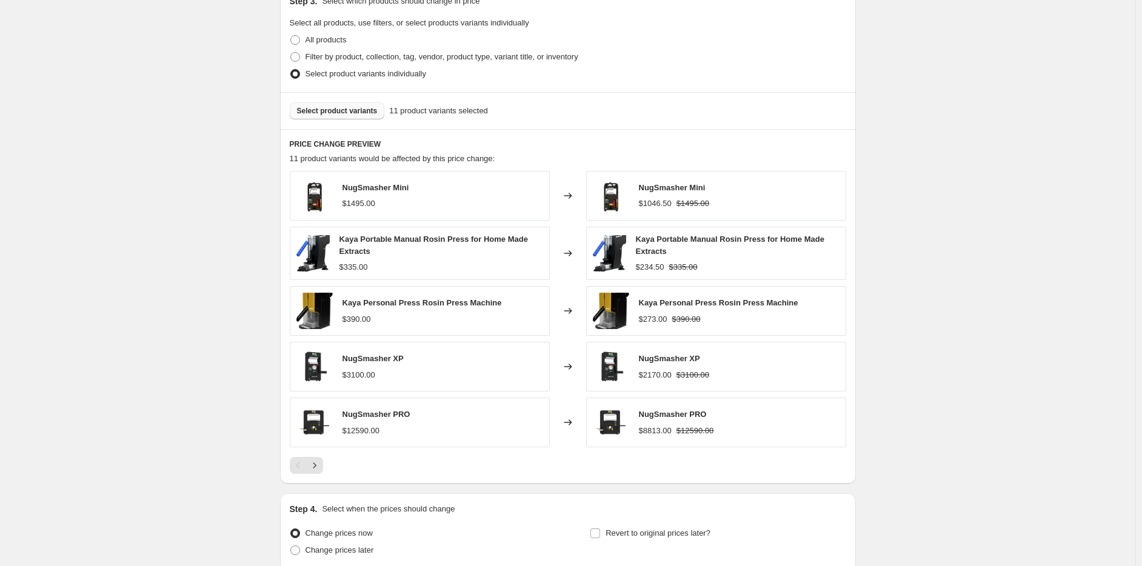
scroll to position [753, 0]
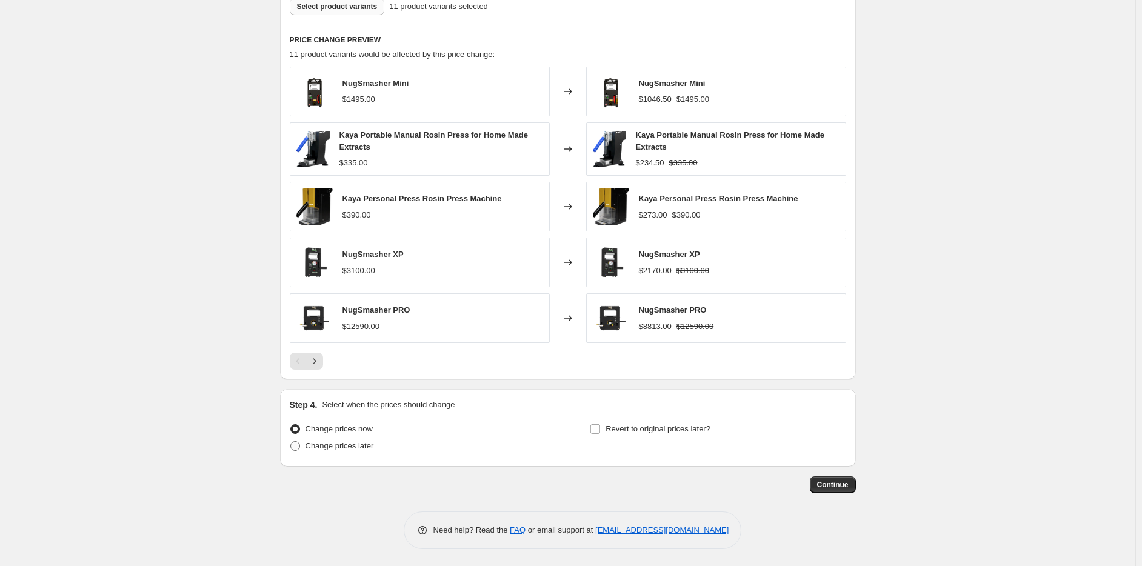
click at [352, 441] on span "Change prices later" at bounding box center [340, 445] width 69 height 9
click at [291, 441] on input "Change prices later" at bounding box center [290, 441] width 1 height 1
radio input "true"
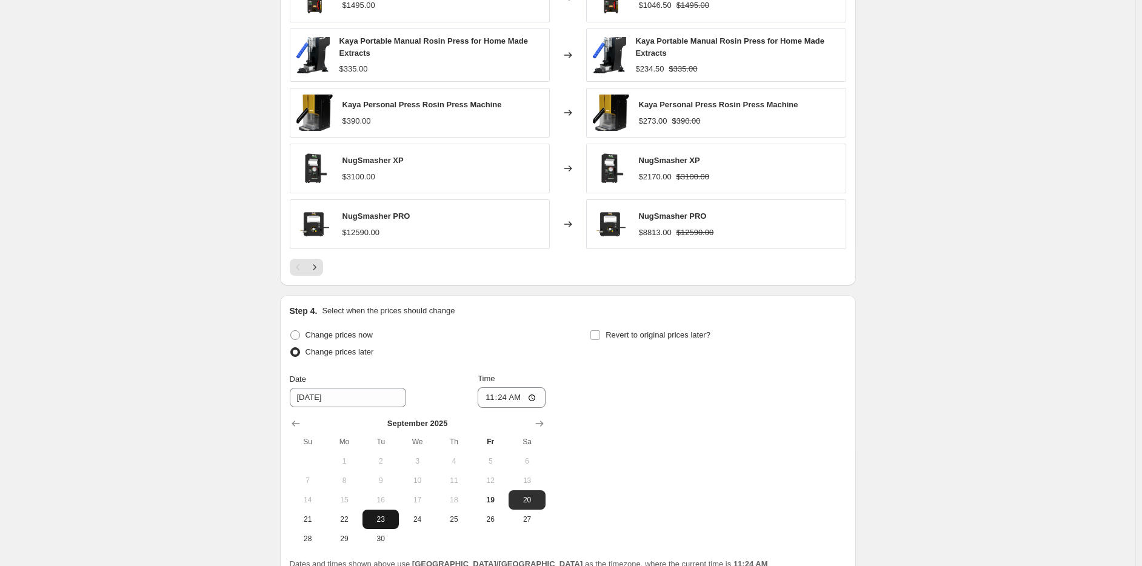
scroll to position [935, 0]
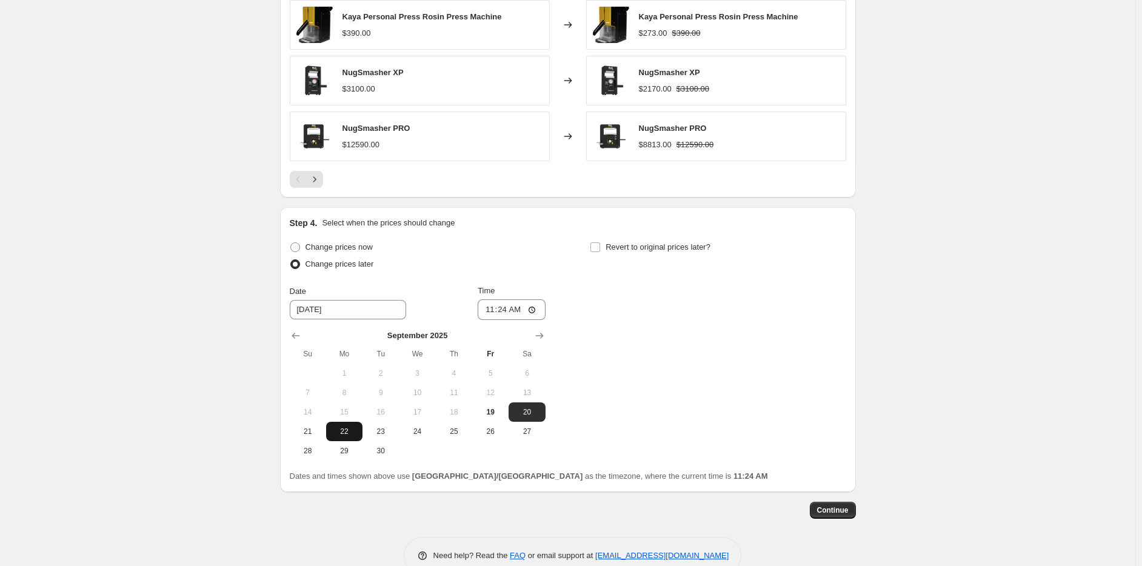
click at [349, 429] on span "22" at bounding box center [344, 432] width 27 height 10
click at [303, 439] on tbody "1 2 3 4 5 6 7 8 9 10 11 12 13 14 15 16 17 18 19 20 21 22 23 24 25 26 27 28 29 30" at bounding box center [418, 412] width 256 height 97
click at [317, 438] on button "21" at bounding box center [308, 431] width 36 height 19
type input "9/21/2025"
click at [488, 309] on input "11:24" at bounding box center [512, 310] width 68 height 21
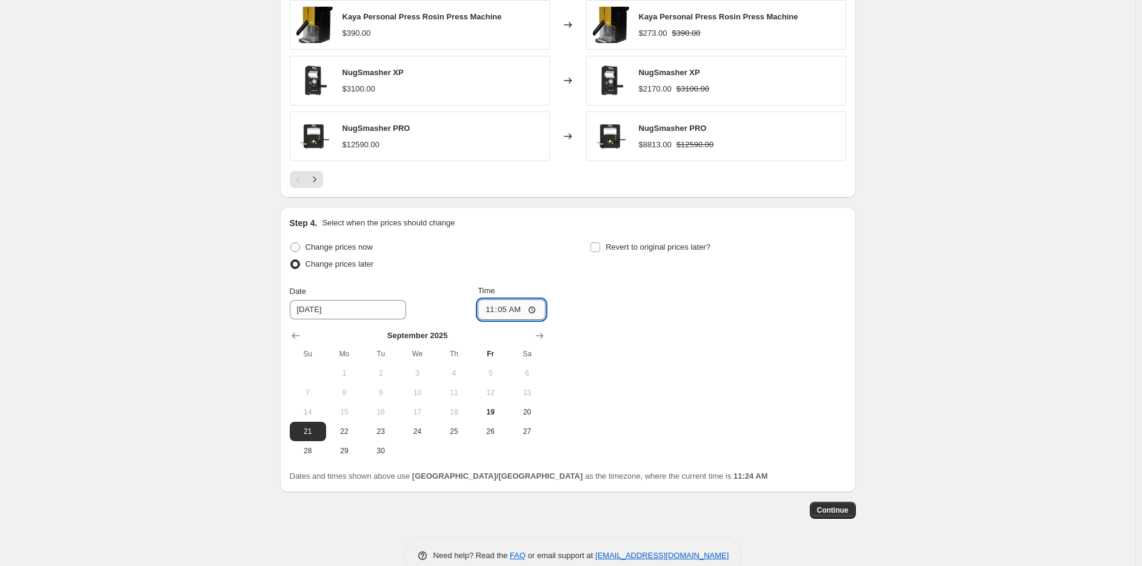
type input "11:59"
click at [637, 235] on div "Step 4. Select when the prices should change Change prices now Change prices la…" at bounding box center [568, 350] width 557 height 266
click at [642, 252] on span "Revert to original prices later?" at bounding box center [658, 247] width 105 height 12
click at [600, 252] on input "Revert to original prices later?" at bounding box center [596, 248] width 10 height 10
checkbox input "true"
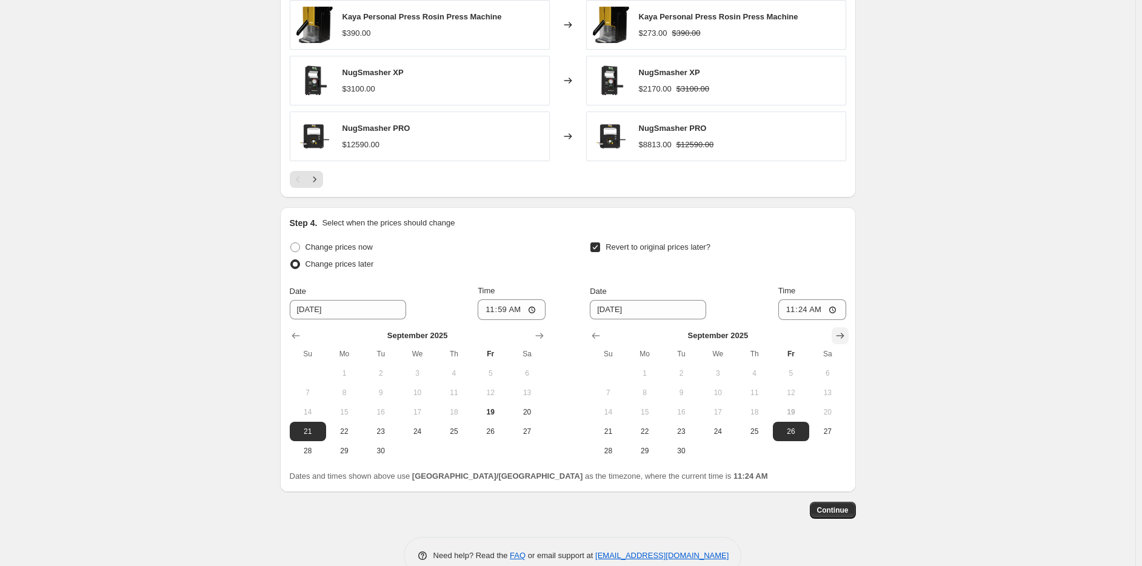
click at [843, 335] on icon "Show next month, October 2025" at bounding box center [840, 336] width 12 height 12
click at [517, 308] on input "11:59" at bounding box center [512, 310] width 68 height 21
type input "23:59"
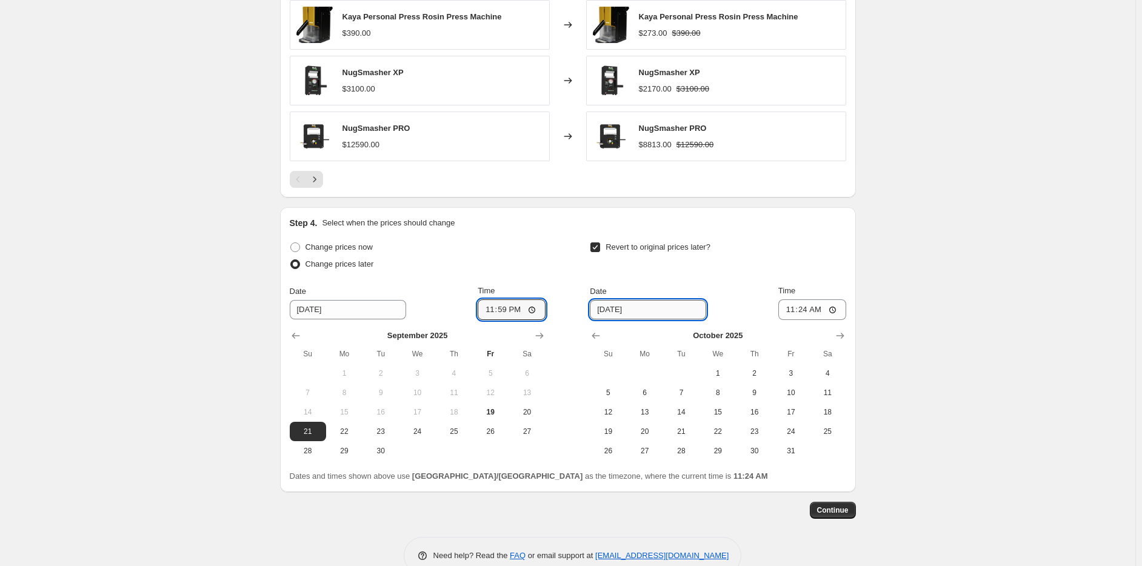
click at [640, 300] on input "9/26/2025" at bounding box center [648, 309] width 116 height 19
click at [648, 389] on span "6" at bounding box center [645, 393] width 27 height 10
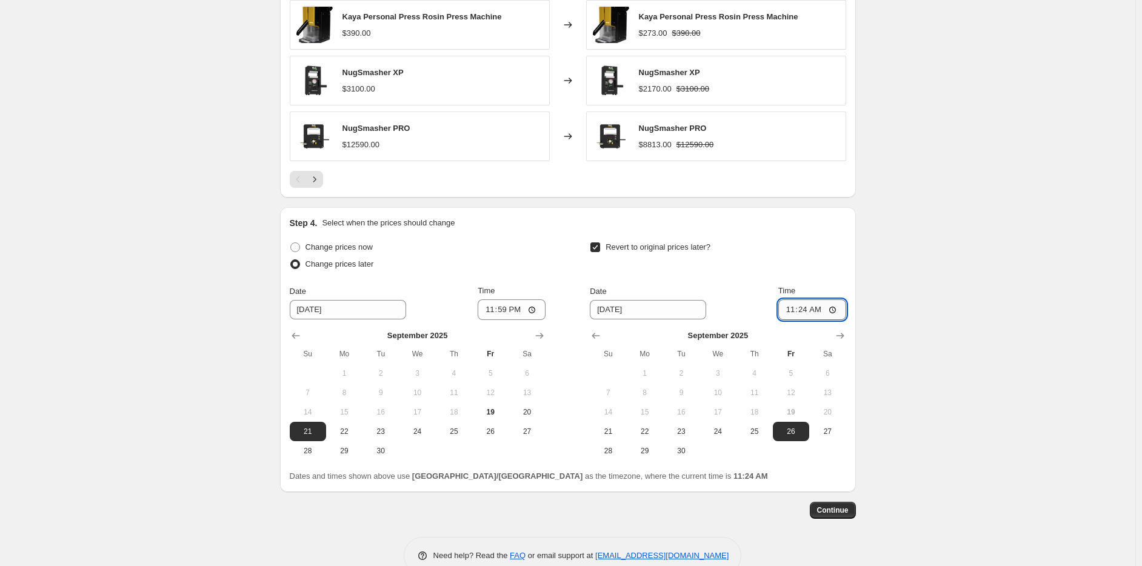
click at [785, 312] on input "11:24" at bounding box center [813, 310] width 68 height 21
click at [841, 335] on icon "Show next month, October 2025" at bounding box center [840, 337] width 8 height 6
click at [640, 388] on span "6" at bounding box center [645, 393] width 27 height 10
type input "10/6/2025"
click at [780, 310] on div "Date 10/6/2025 Time 11:24" at bounding box center [718, 302] width 256 height 35
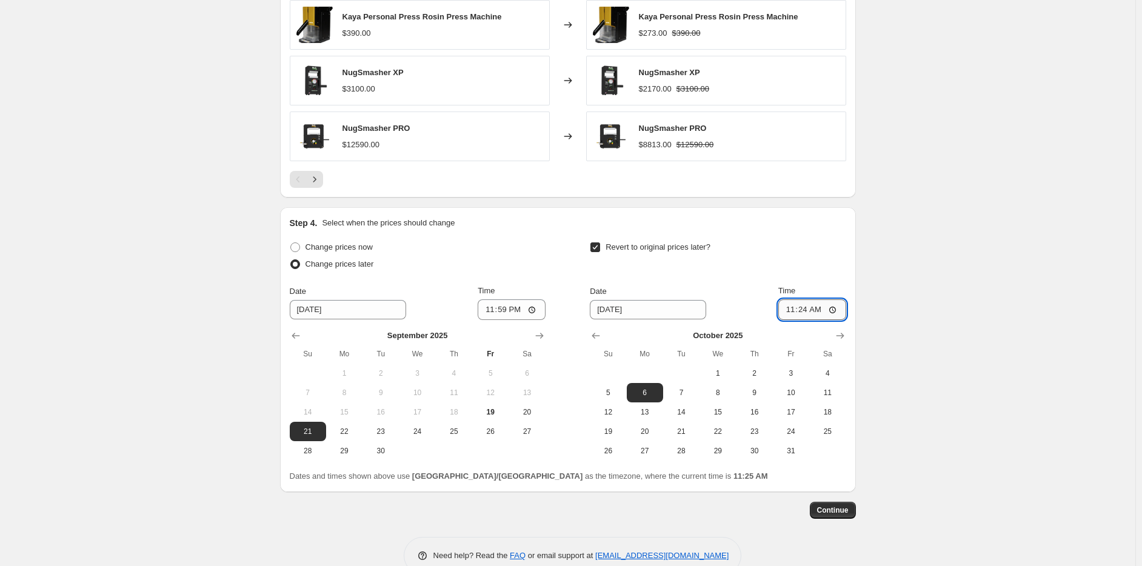
click at [789, 312] on input "11:24" at bounding box center [813, 310] width 68 height 21
type input "23:59"
click at [811, 237] on div "Step 4. Select when the prices should change Change prices now Change prices la…" at bounding box center [568, 350] width 557 height 266
click at [827, 517] on button "Continue" at bounding box center [833, 510] width 46 height 17
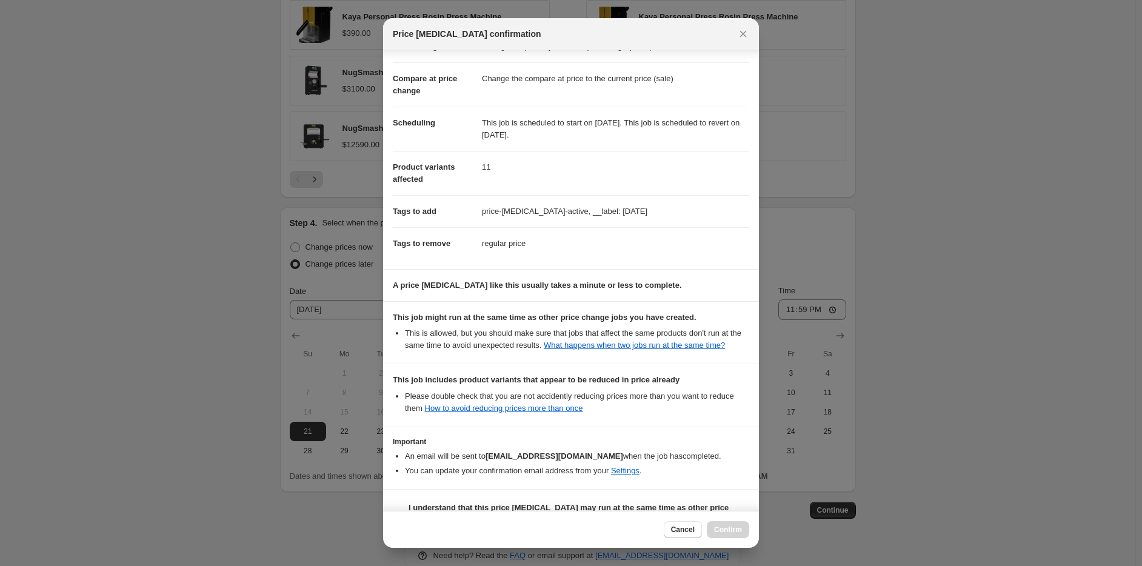
scroll to position [79, 0]
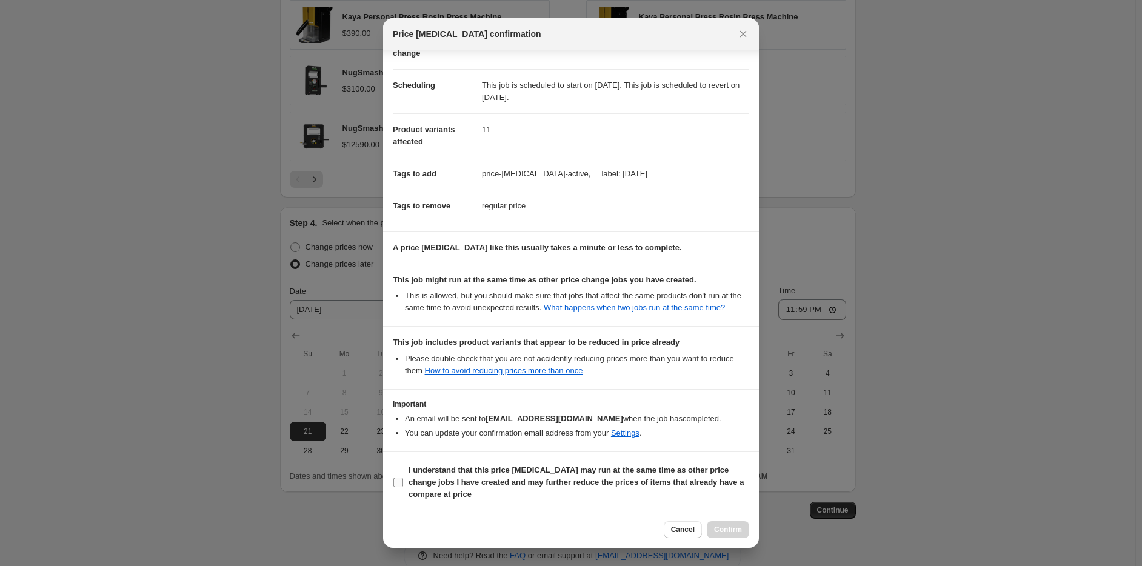
click at [434, 466] on b "I understand that this price change job may run at the same time as other price…" at bounding box center [576, 482] width 335 height 33
click at [403, 478] on input "I understand that this price change job may run at the same time as other price…" at bounding box center [399, 483] width 10 height 10
checkbox input "true"
click at [739, 528] on span "Confirm" at bounding box center [728, 530] width 28 height 10
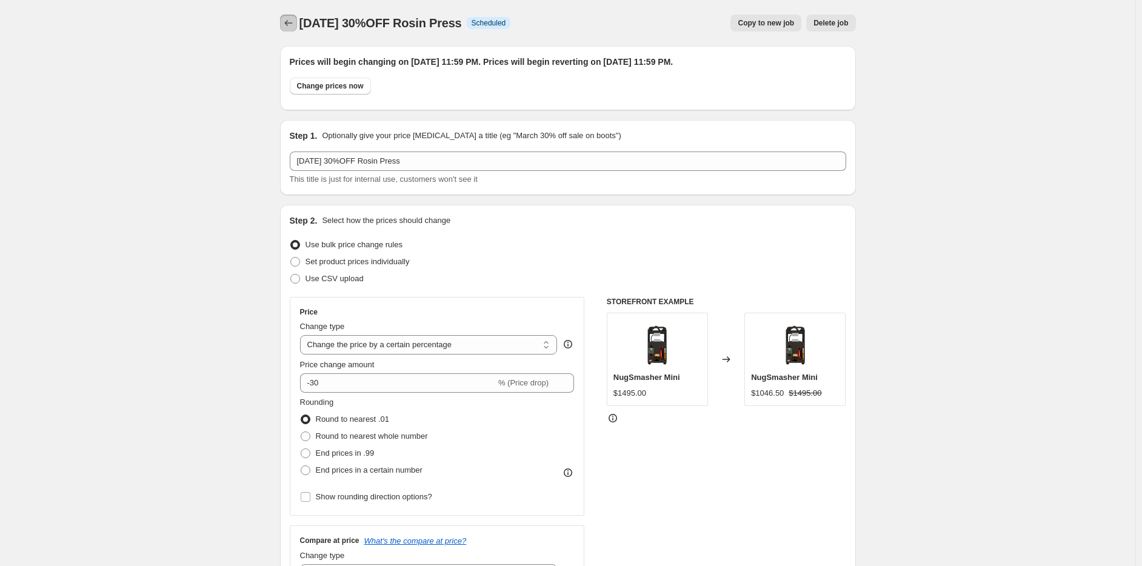
click at [288, 25] on icon "Price change jobs" at bounding box center [289, 23] width 12 height 12
